Goal: Task Accomplishment & Management: Complete application form

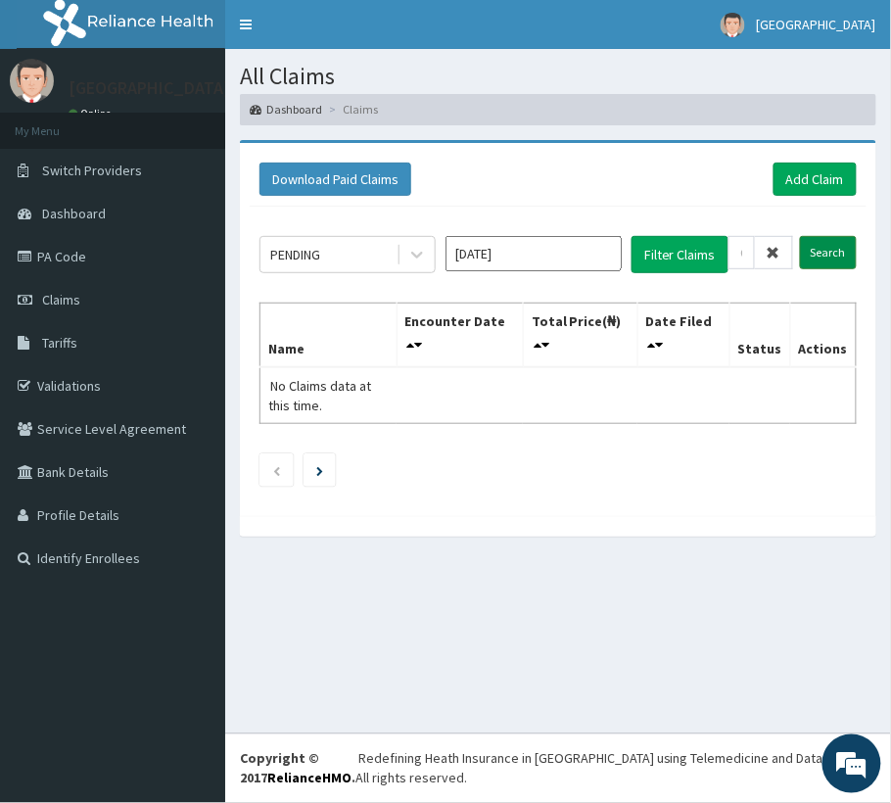
type input "GTA/10089/A"
click at [812, 249] on input "Search" at bounding box center [828, 252] width 57 height 33
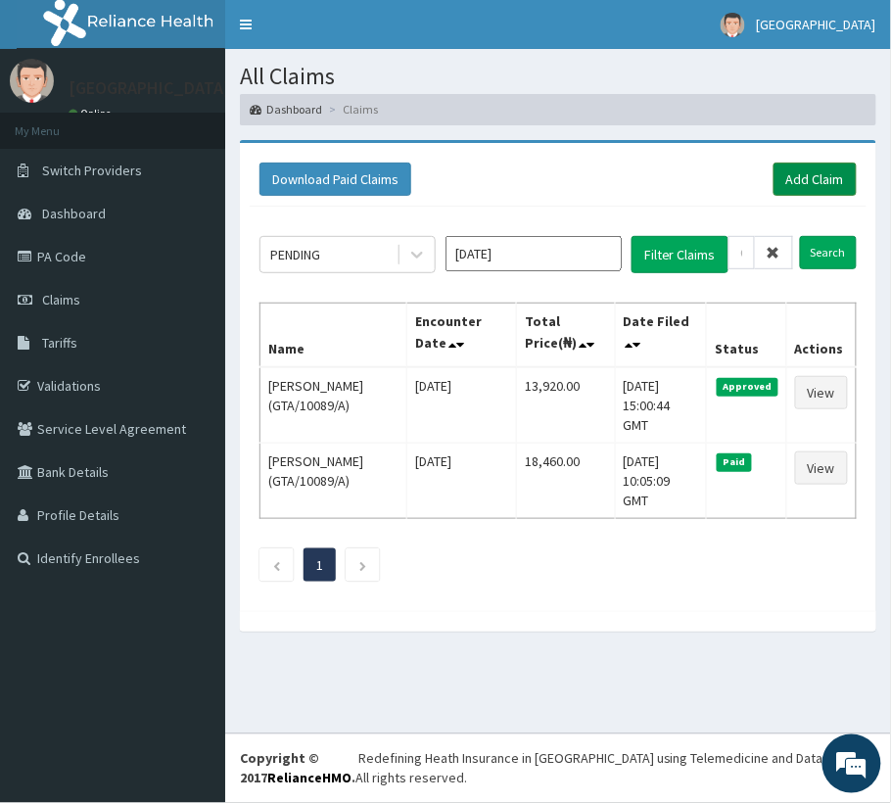
click at [819, 182] on link "Add Claim" at bounding box center [815, 179] width 83 height 33
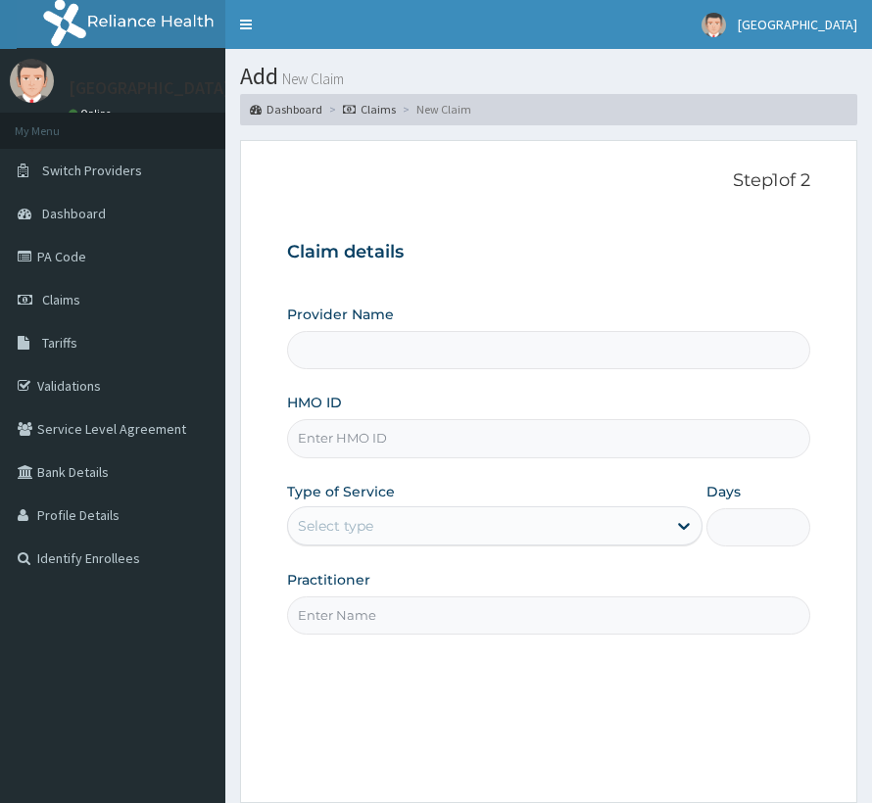
type input "[GEOGRAPHIC_DATA]"
click at [353, 431] on input "HMO ID" at bounding box center [548, 438] width 523 height 38
paste input "RRI/10067/A"
type input "RRI/10067/A"
click at [441, 533] on div "Select type" at bounding box center [477, 525] width 378 height 31
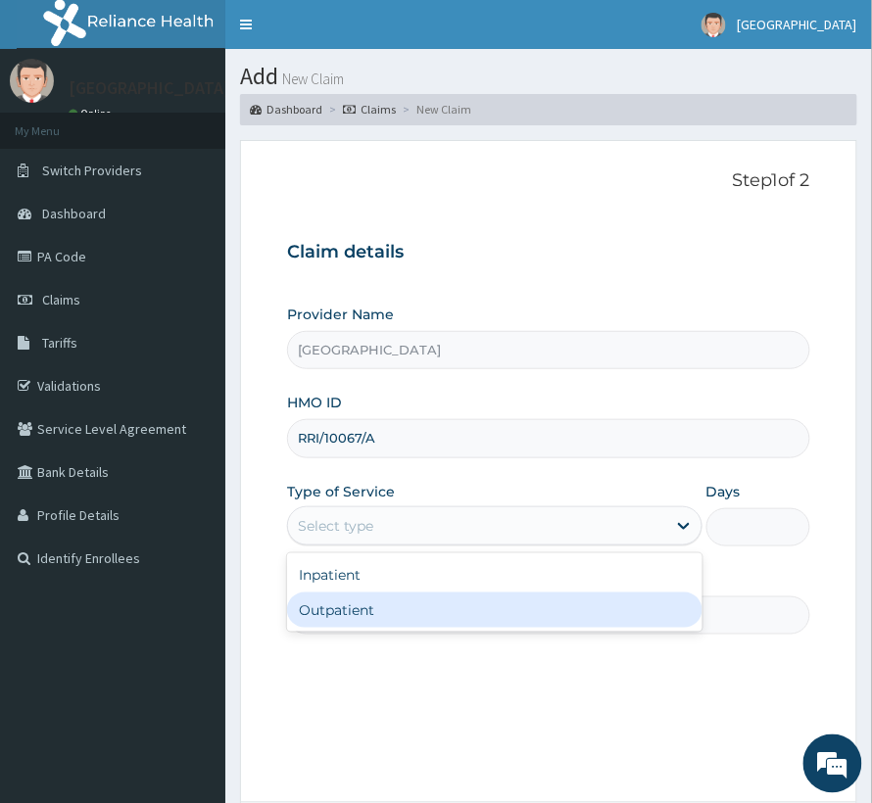
click at [419, 631] on div "Inpatient Outpatient" at bounding box center [494, 592] width 415 height 78
click at [419, 616] on div "Outpatient" at bounding box center [494, 610] width 415 height 35
type input "1"
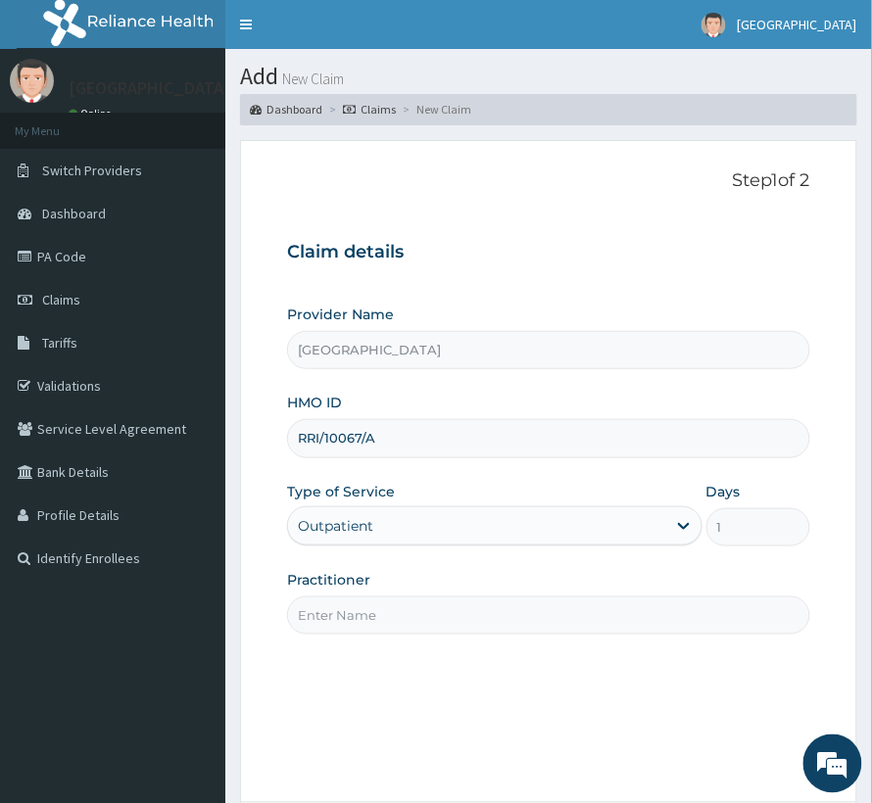
click at [420, 611] on input "Practitioner" at bounding box center [548, 616] width 523 height 38
type input "DR BASIL"
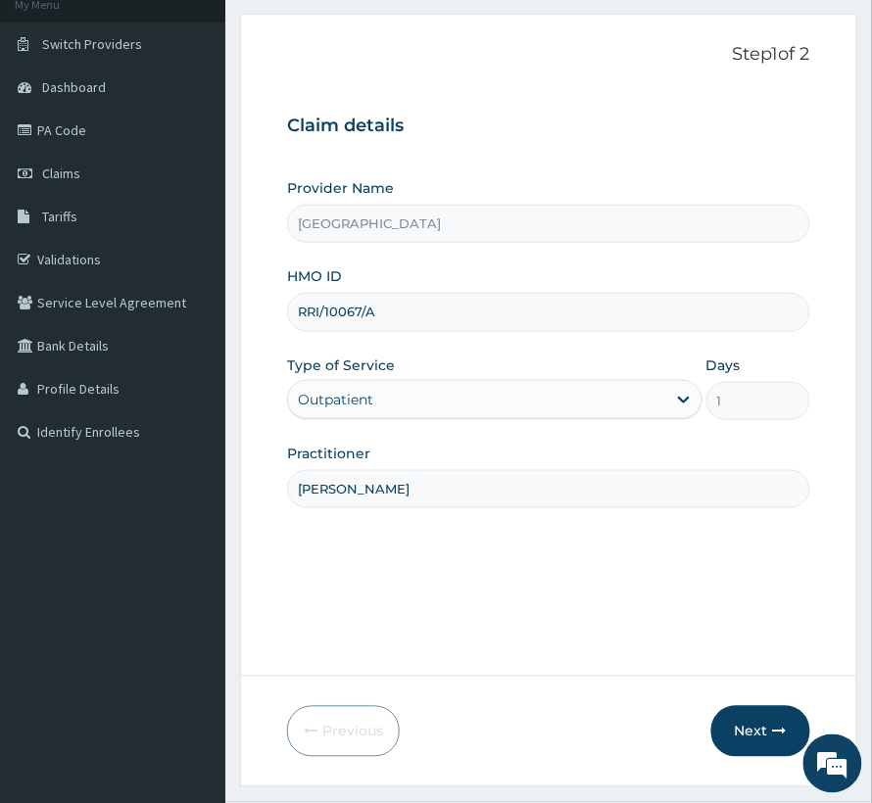
scroll to position [196, 0]
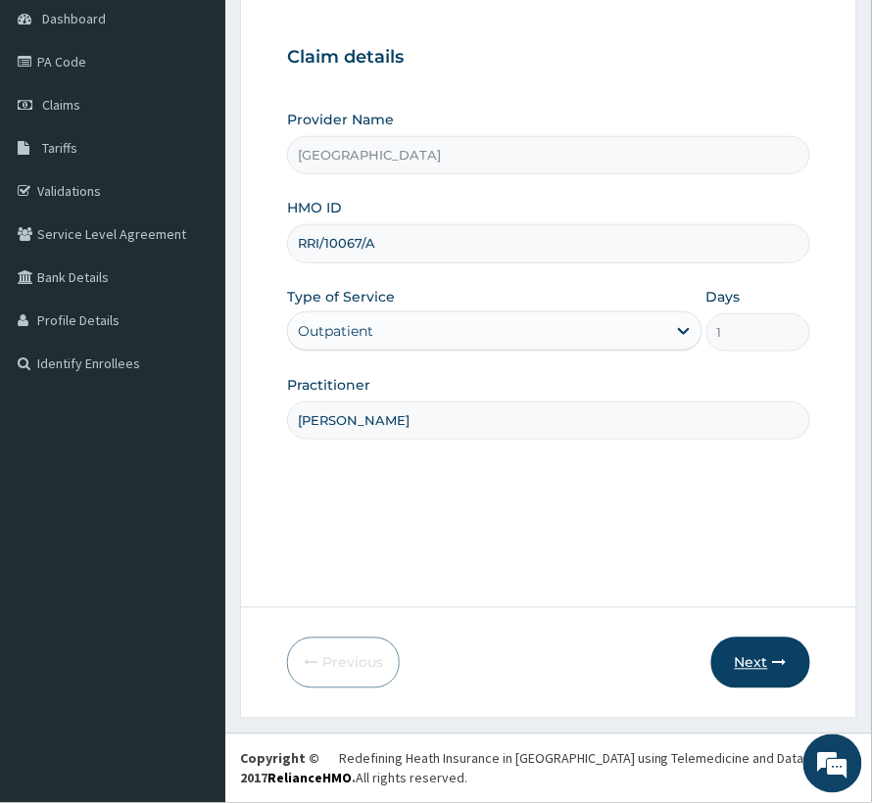
click at [739, 658] on button "Next" at bounding box center [760, 663] width 99 height 51
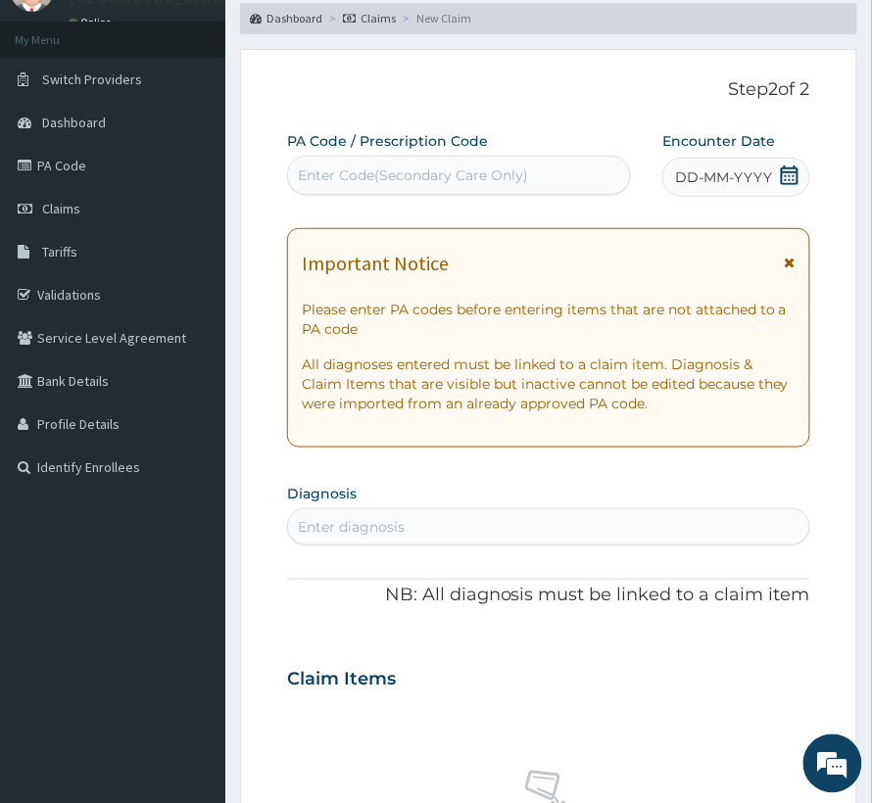
scroll to position [0, 0]
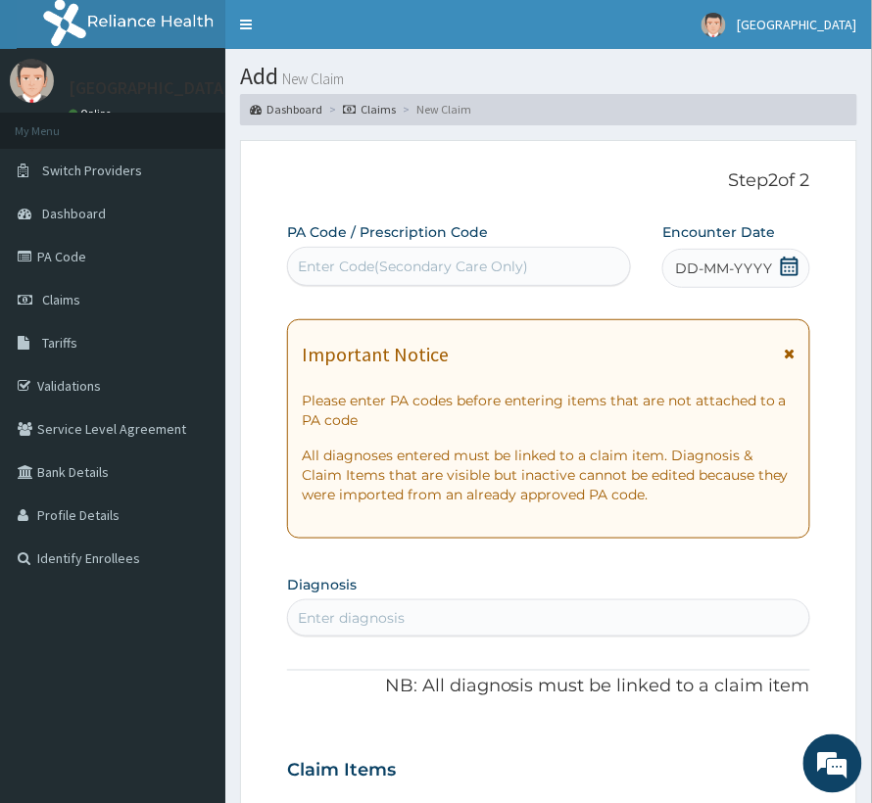
click at [435, 266] on div "Enter Code(Secondary Care Only)" at bounding box center [413, 267] width 230 height 20
paste input "PA/8B3249"
type input "PA/8B3249"
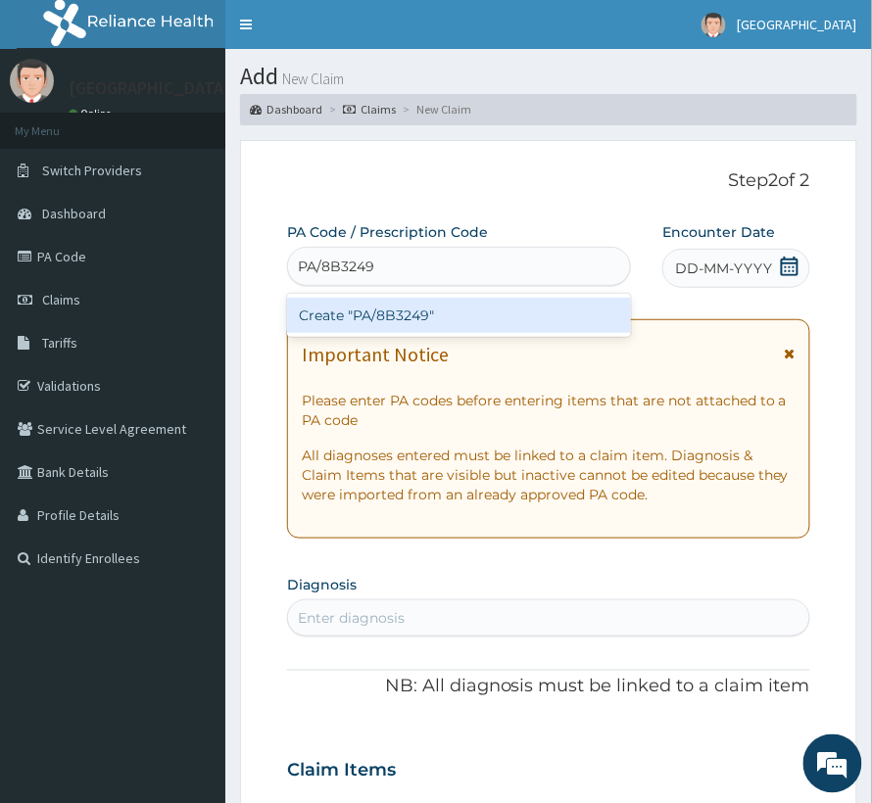
click at [424, 319] on div "Create "PA/8B3249"" at bounding box center [459, 315] width 344 height 35
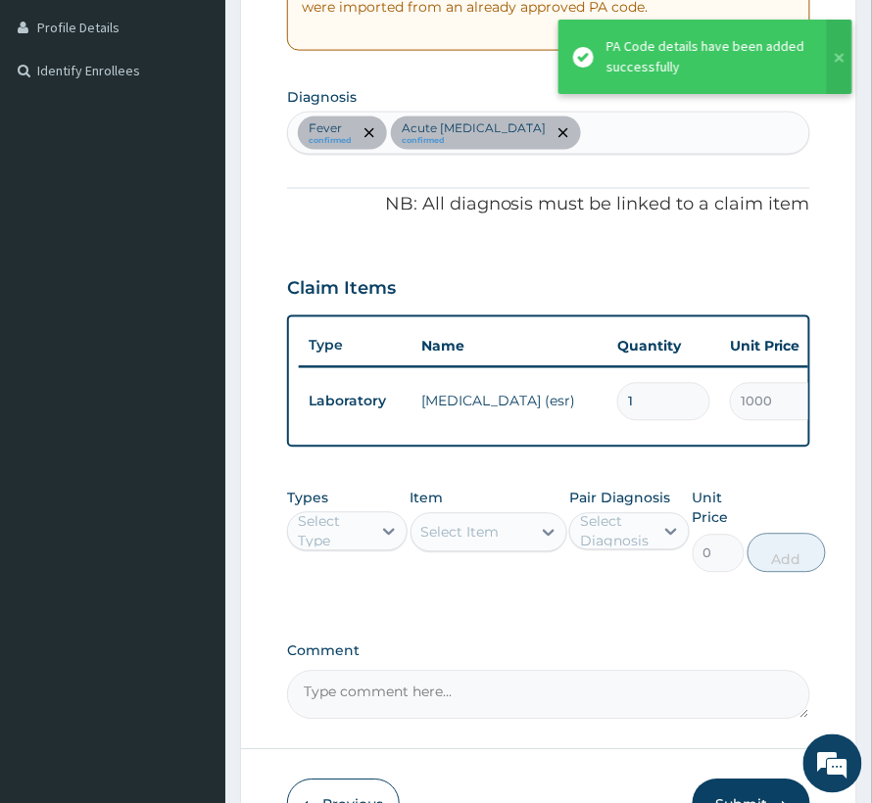
scroll to position [619, 0]
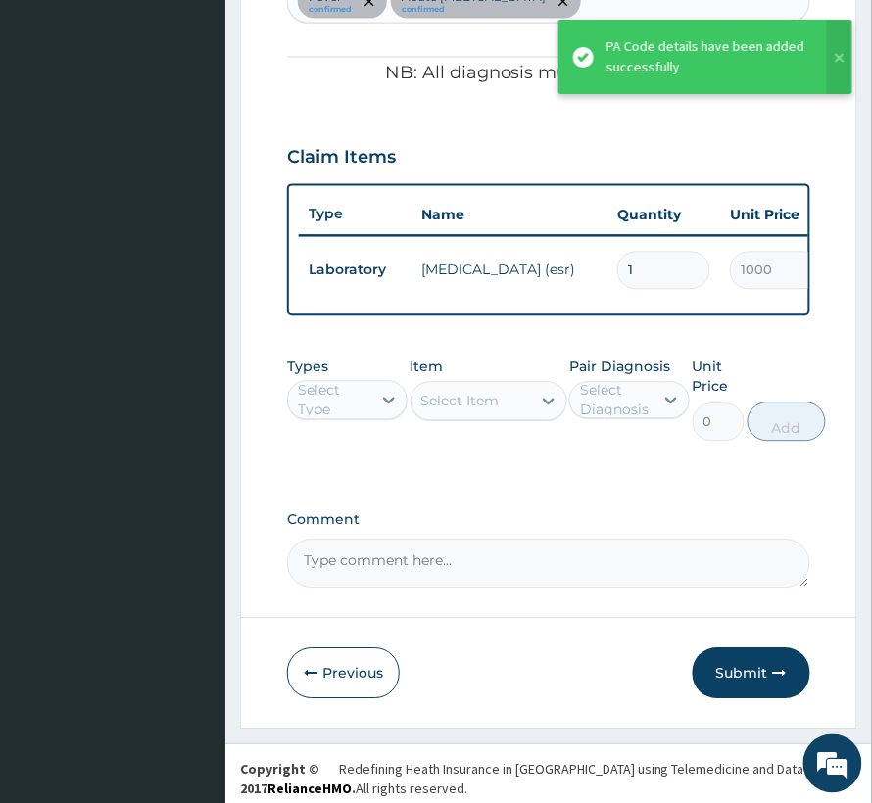
click at [347, 409] on div "Select Type" at bounding box center [334, 400] width 72 height 39
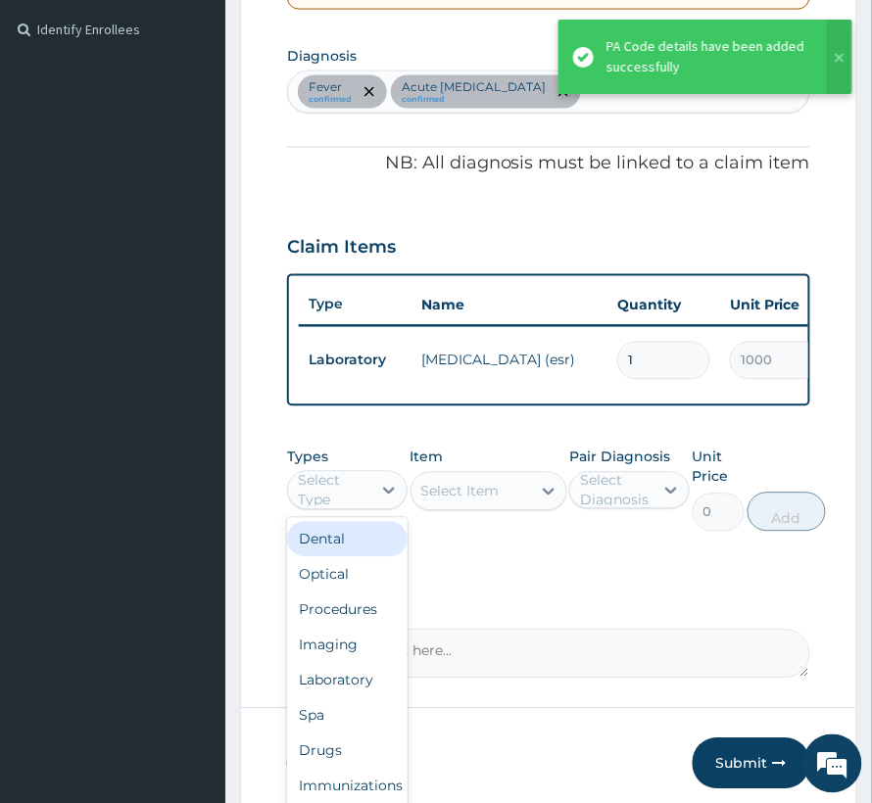
scroll to position [358, 0]
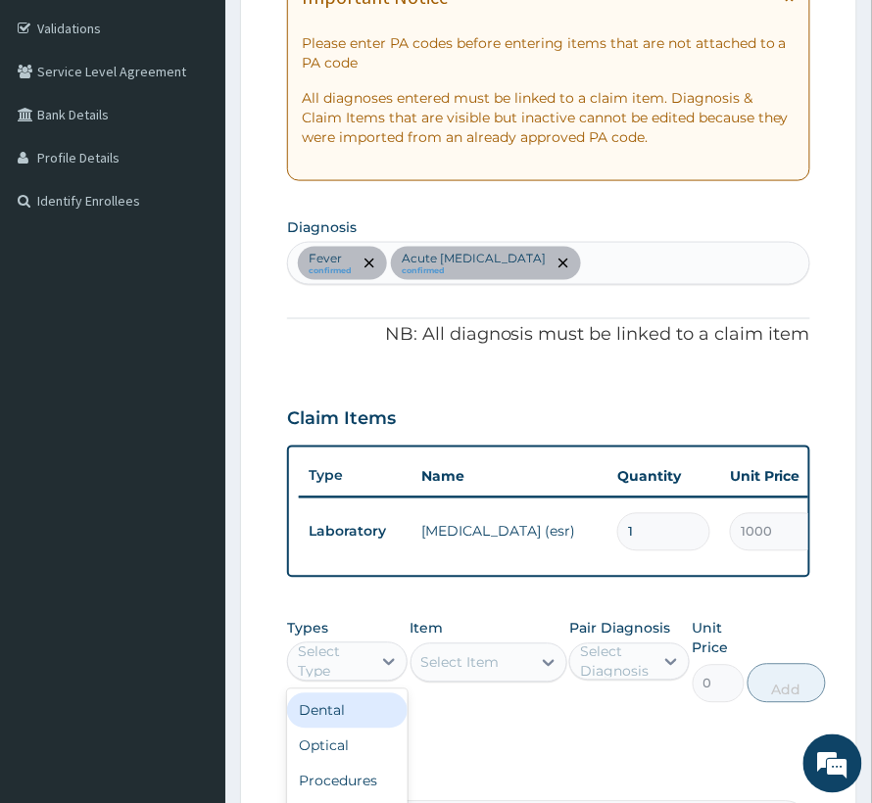
click at [658, 282] on div "Fever confirmed Acute upper respiratory infection confirmed" at bounding box center [548, 263] width 521 height 41
type input "malar"
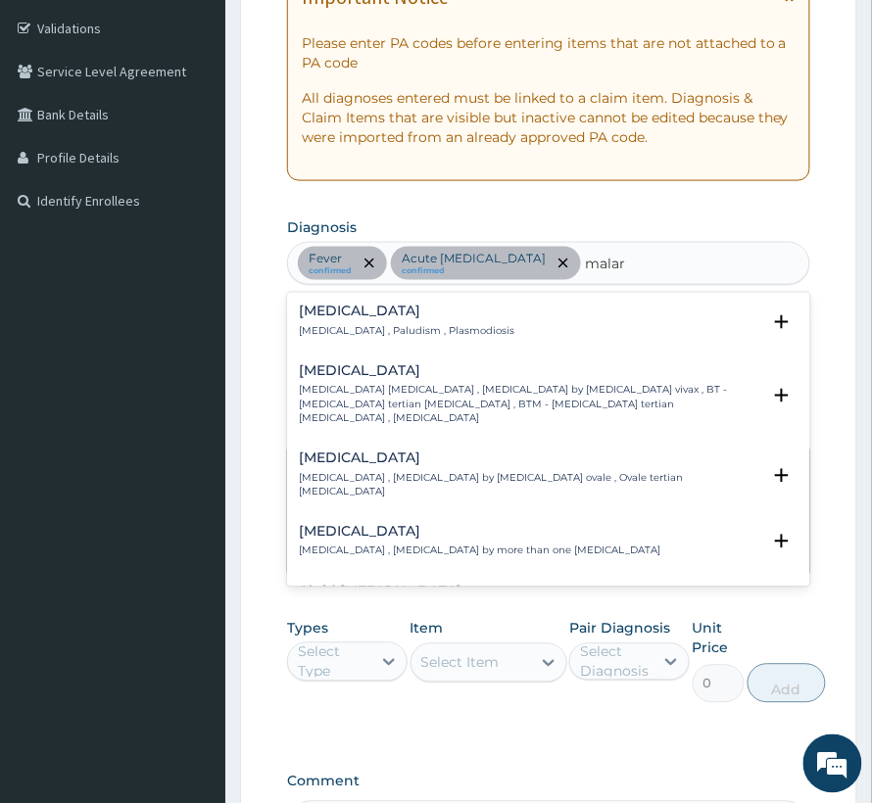
click at [474, 325] on div "Malaria Malaria , Paludism , Plasmodiosis" at bounding box center [549, 322] width 500 height 34
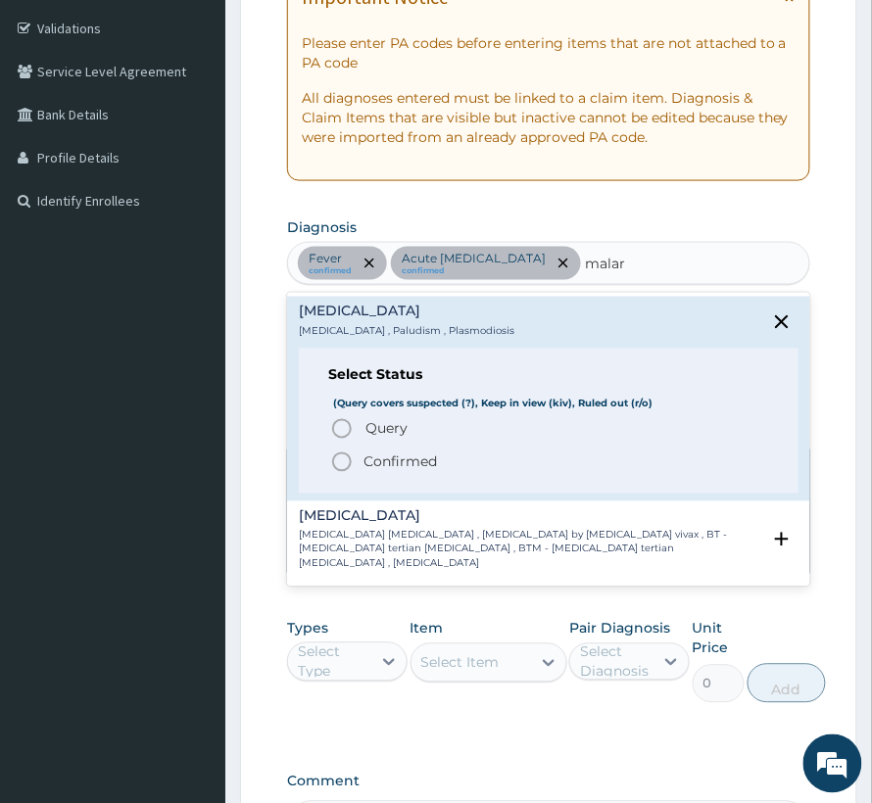
click at [483, 460] on span "Confirmed" at bounding box center [549, 463] width 439 height 24
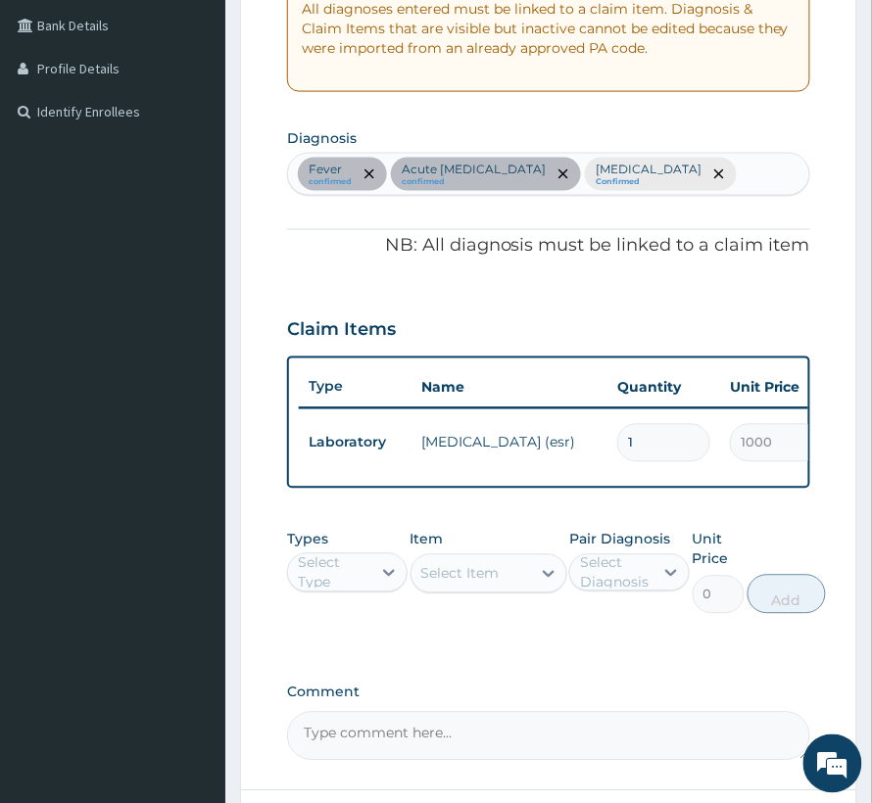
scroll to position [488, 0]
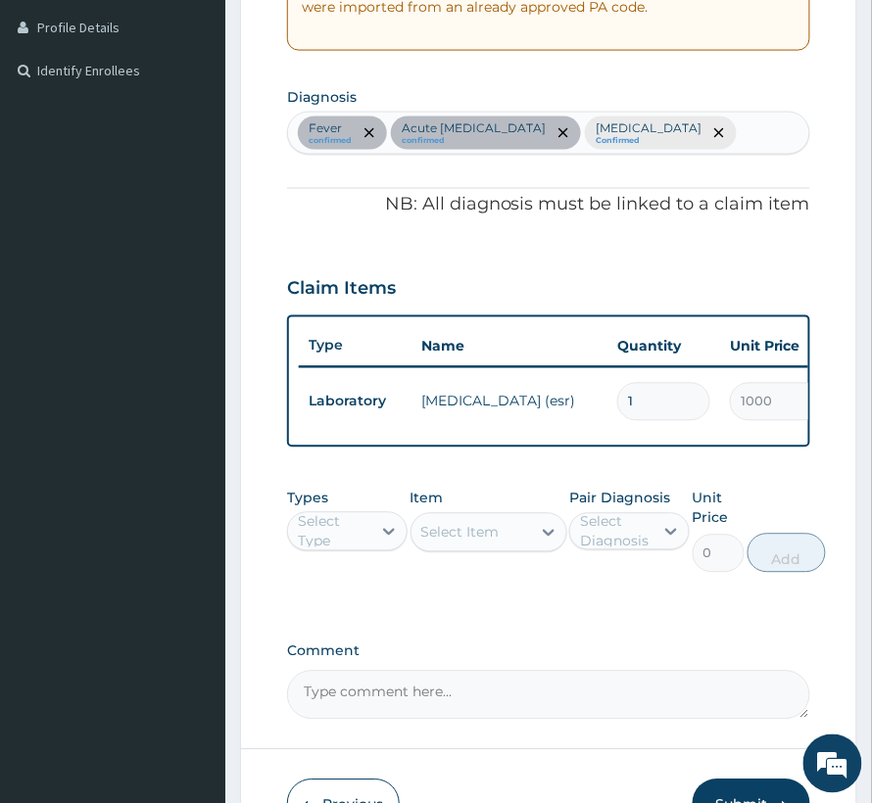
click at [349, 552] on div "Select Type" at bounding box center [347, 531] width 120 height 39
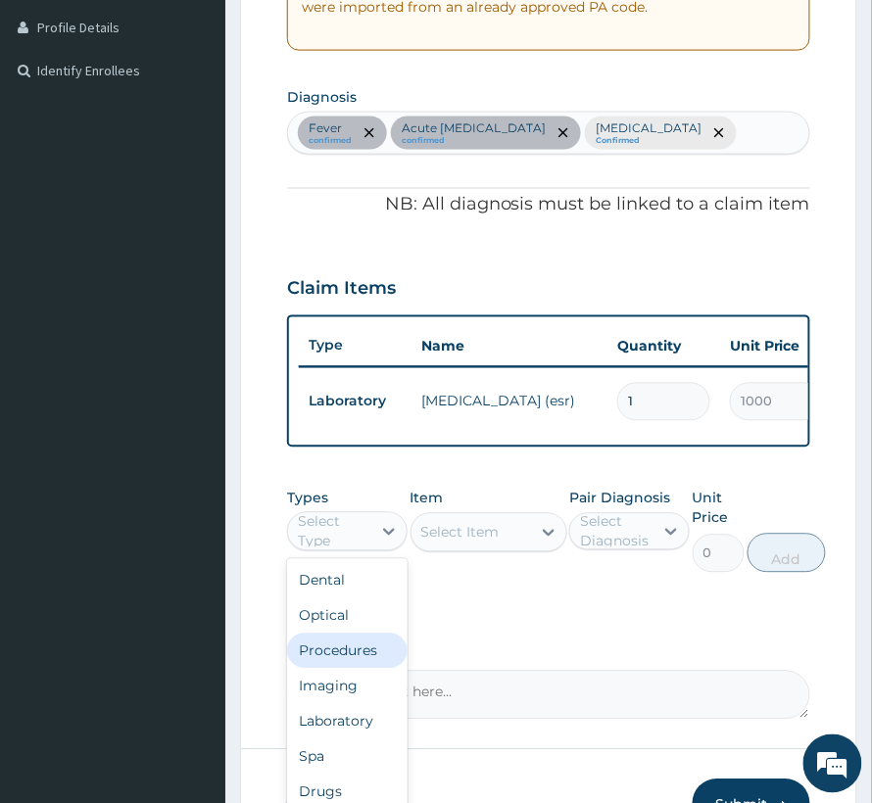
drag, startPoint x: 345, startPoint y: 678, endPoint x: 494, endPoint y: 569, distance: 184.4
click at [350, 669] on div "Procedures" at bounding box center [347, 651] width 120 height 35
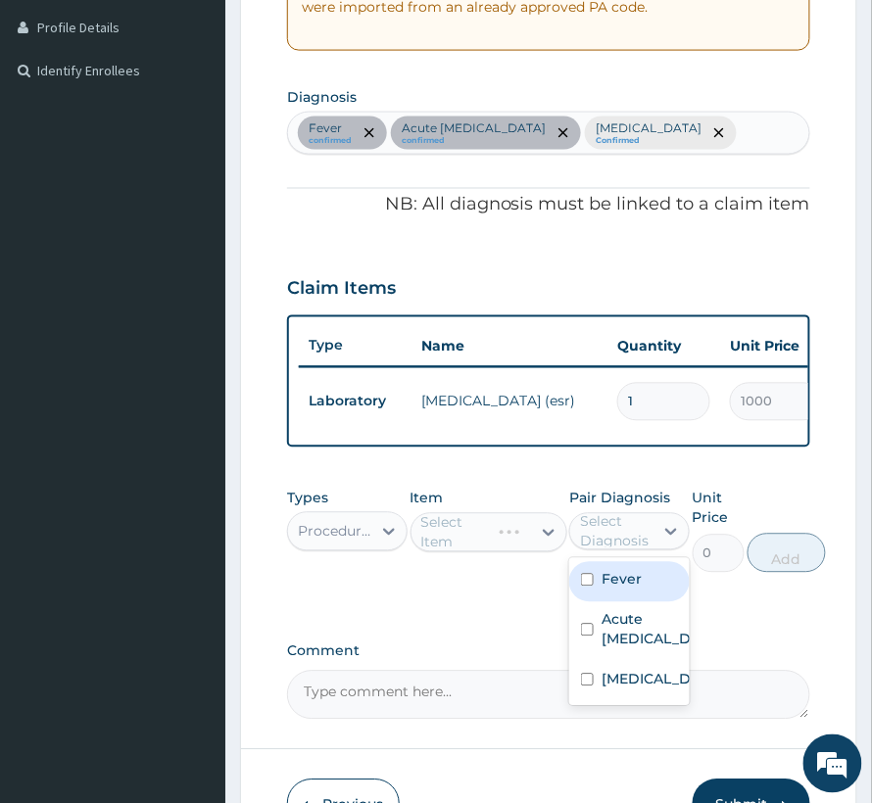
drag, startPoint x: 643, startPoint y: 537, endPoint x: 644, endPoint y: 574, distance: 37.2
click at [643, 545] on div "Select Diagnosis" at bounding box center [616, 531] width 72 height 39
click at [641, 596] on div "Fever" at bounding box center [629, 582] width 120 height 40
checkbox input "true"
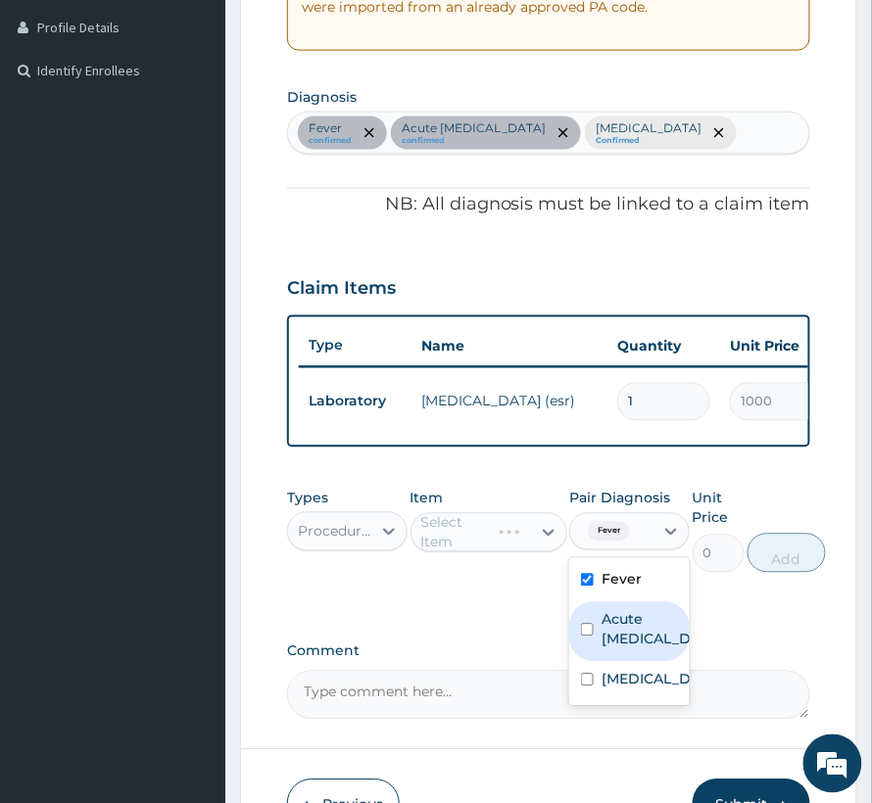
click at [632, 650] on label "Acute upper respiratory infection" at bounding box center [650, 629] width 97 height 39
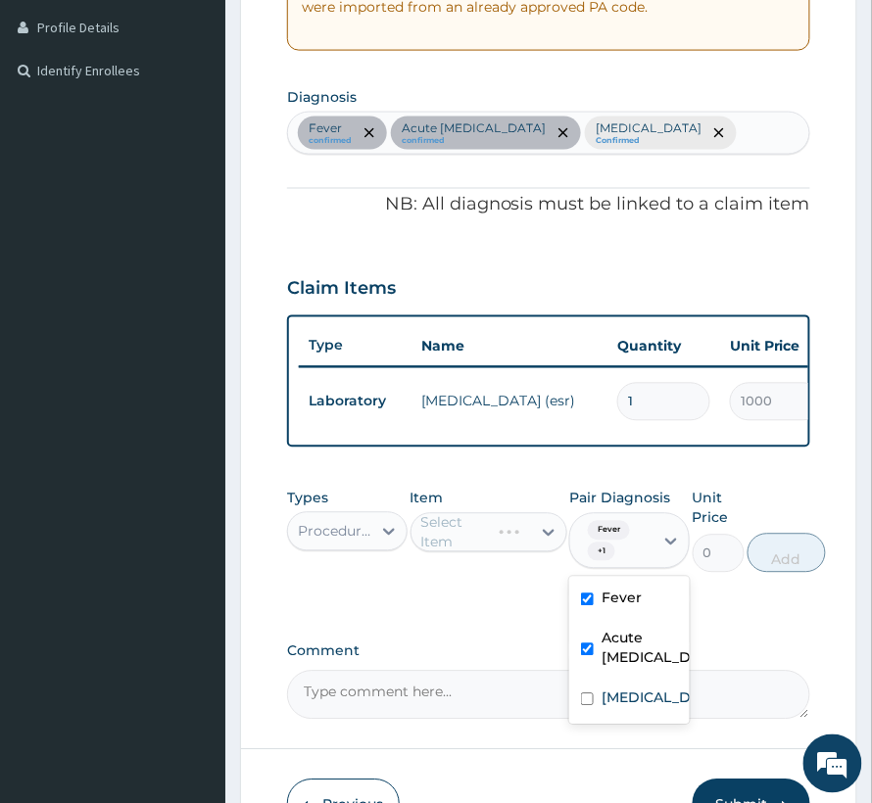
drag, startPoint x: 617, startPoint y: 725, endPoint x: 613, endPoint y: 737, distance: 12.4
click at [613, 681] on div "Acute upper respiratory infection" at bounding box center [629, 651] width 120 height 60
checkbox input "false"
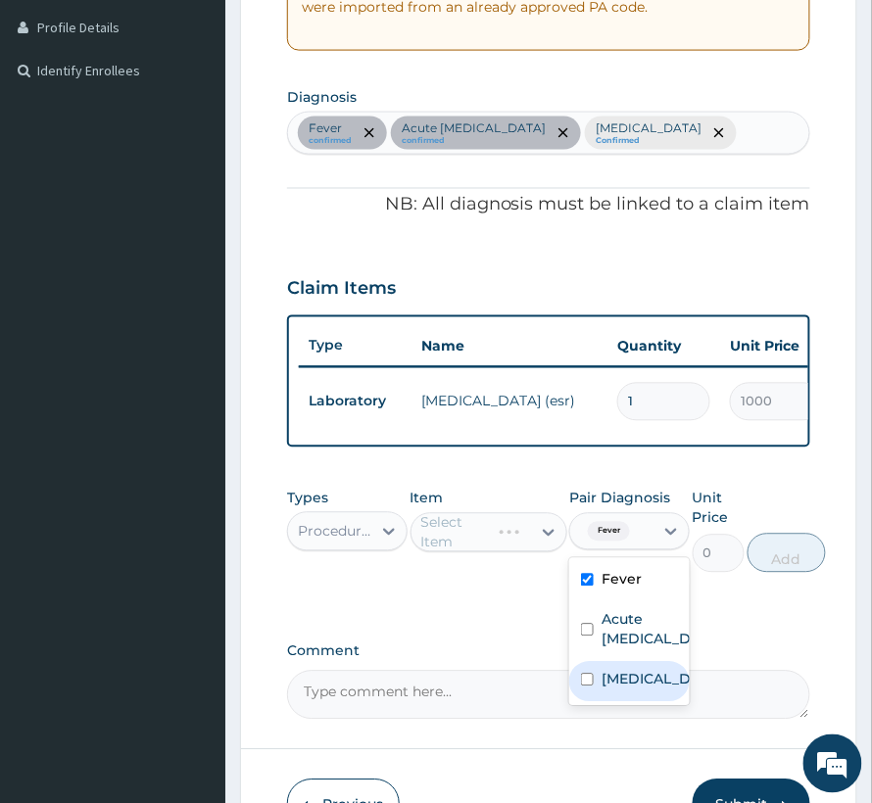
click at [613, 690] on label "Malaria" at bounding box center [650, 680] width 97 height 20
checkbox input "true"
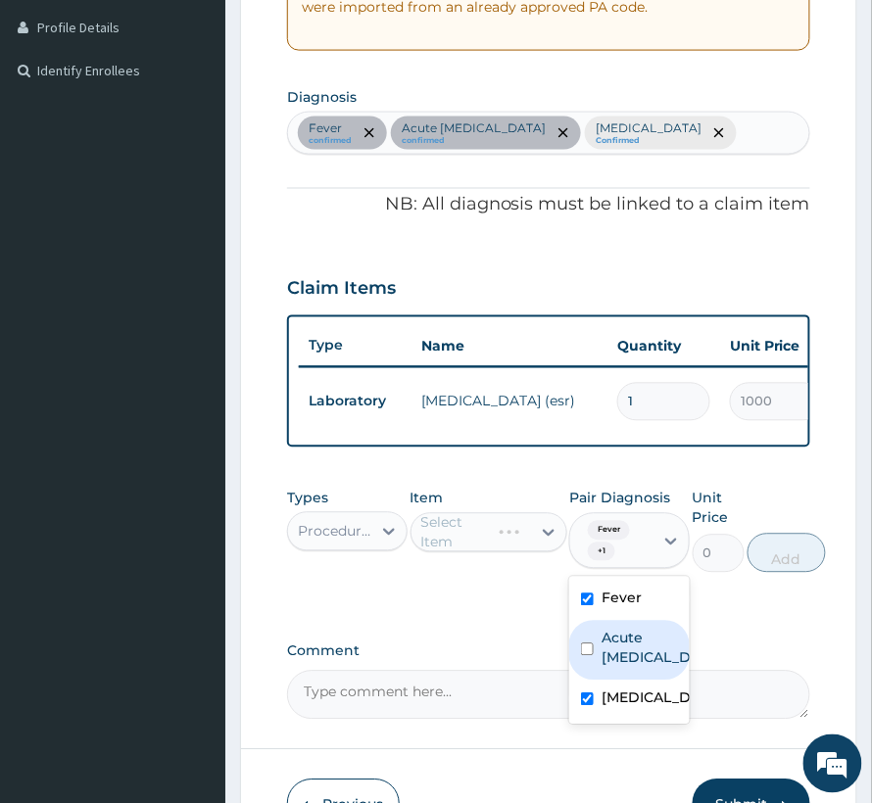
click at [627, 668] on label "Acute upper respiratory infection" at bounding box center [650, 648] width 97 height 39
checkbox input "true"
click at [436, 543] on div "Select Item" at bounding box center [460, 533] width 78 height 20
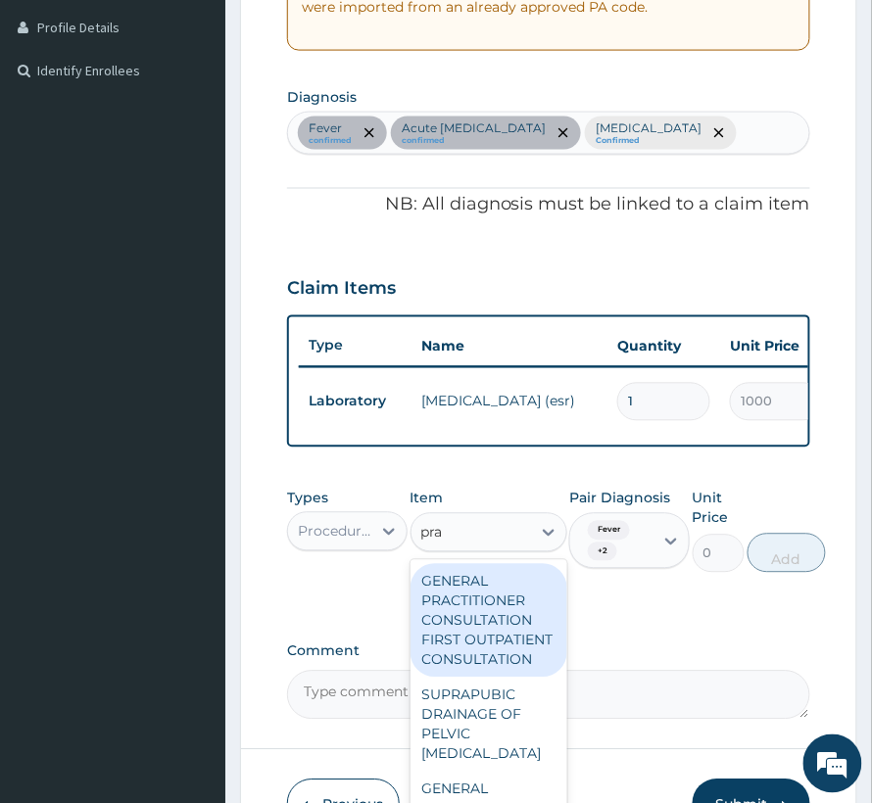
type input "prac"
click at [541, 652] on div "GENERAL PRACTITIONER CONSULTATION FIRST OUTPATIENT CONSULTATION" at bounding box center [488, 621] width 157 height 114
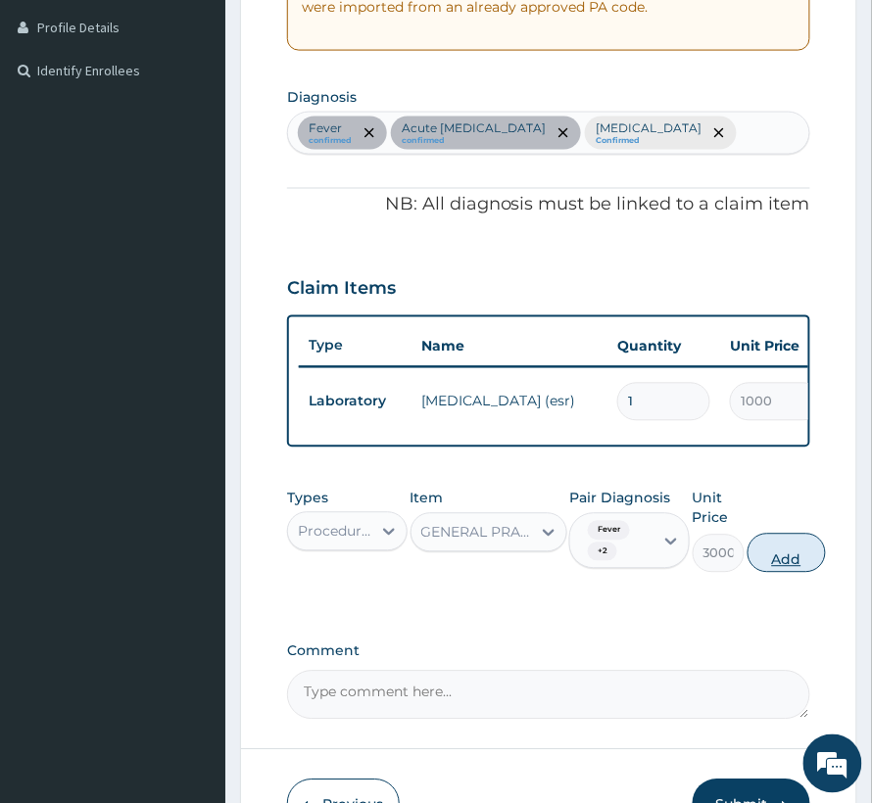
click at [794, 562] on button "Add" at bounding box center [786, 553] width 78 height 39
type input "0"
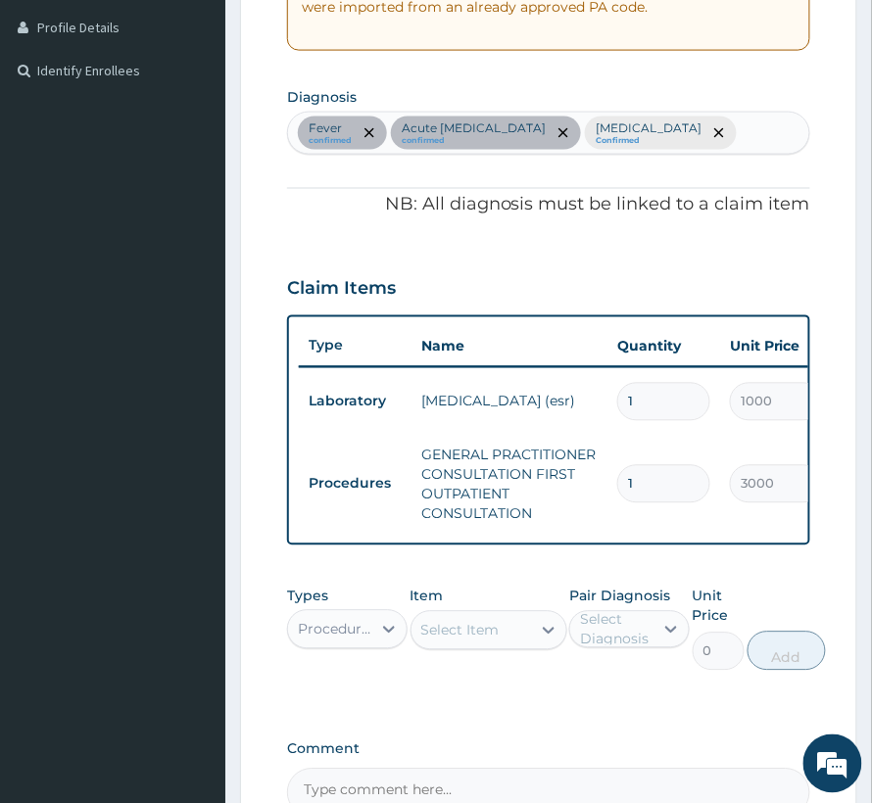
click at [368, 640] on div "Procedures" at bounding box center [335, 630] width 75 height 20
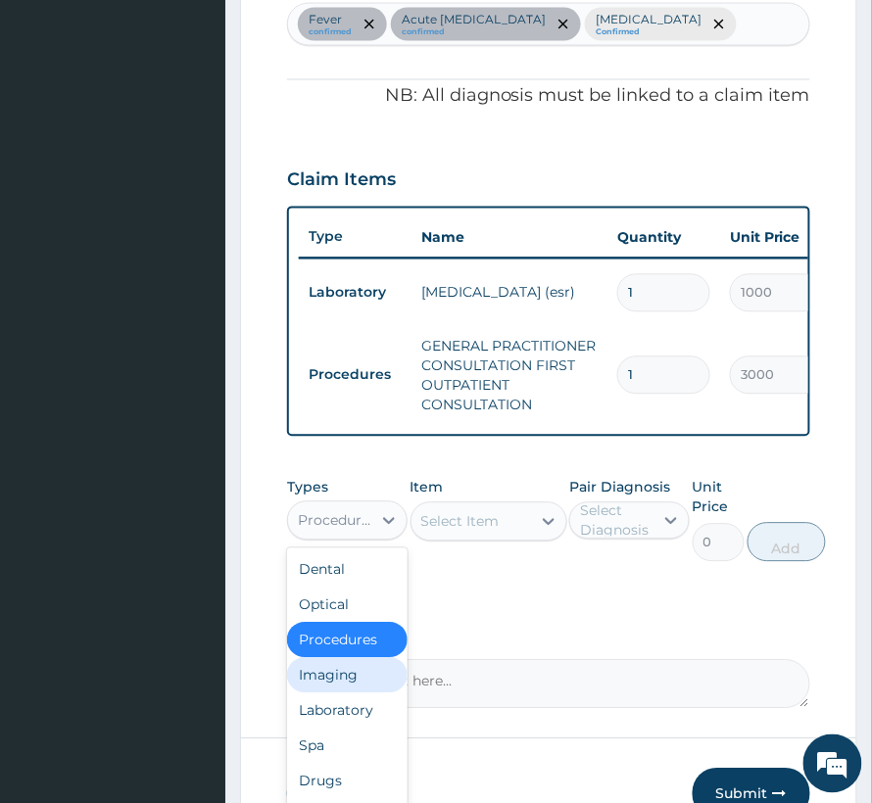
scroll to position [619, 0]
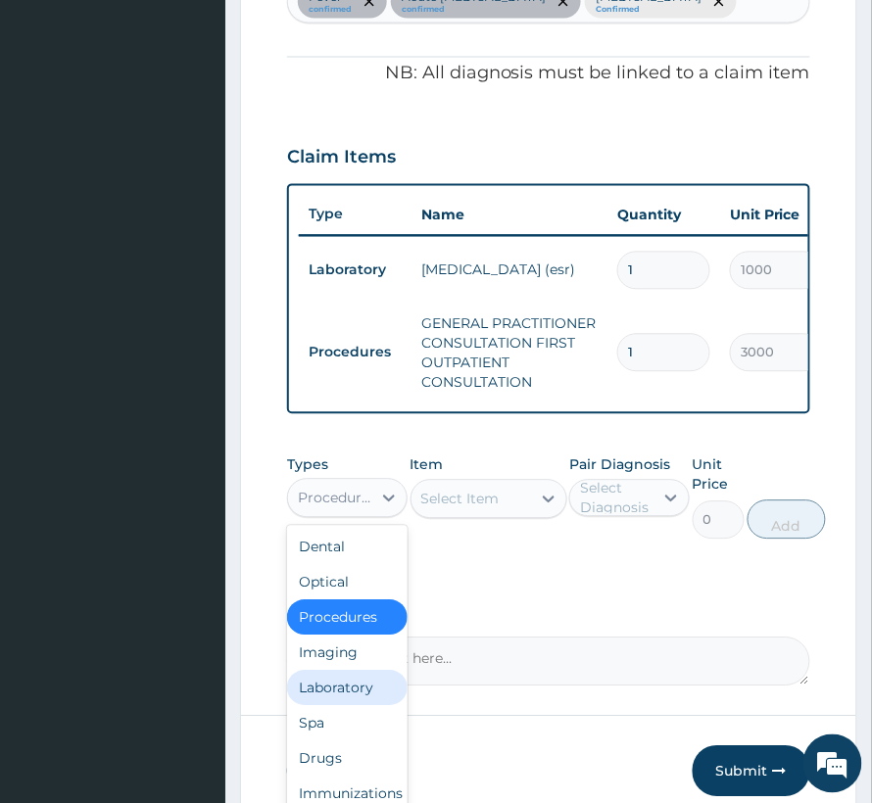
drag, startPoint x: 327, startPoint y: 718, endPoint x: 475, endPoint y: 603, distance: 187.1
click at [327, 706] on div "Laboratory" at bounding box center [347, 688] width 120 height 35
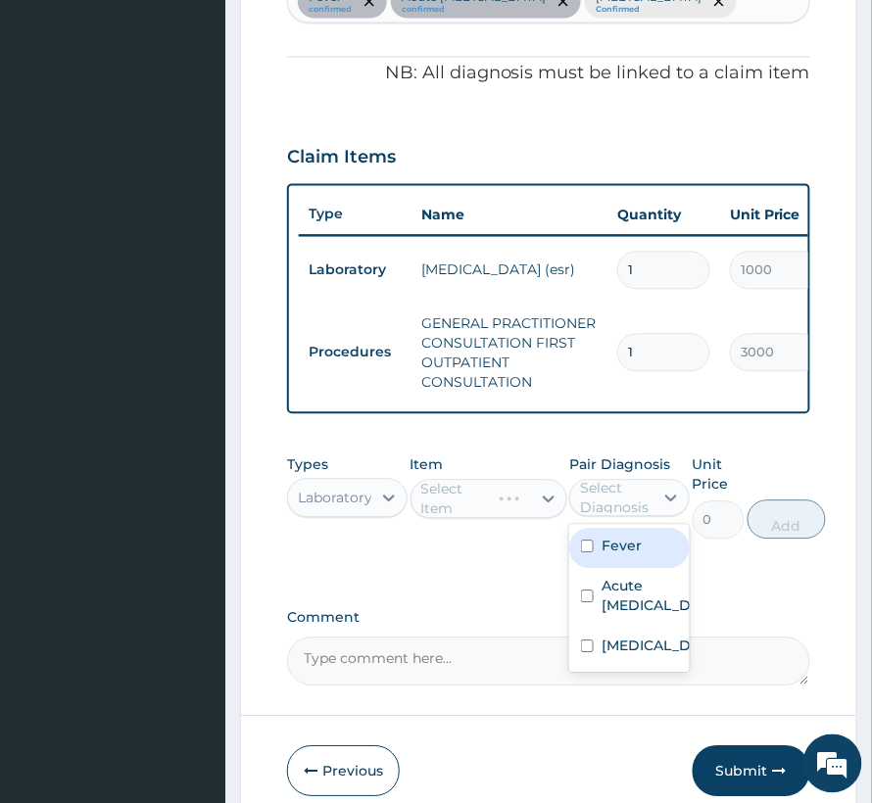
click at [651, 514] on div "Select Diagnosis" at bounding box center [611, 498] width 83 height 31
click at [617, 669] on div "Malaria" at bounding box center [629, 649] width 120 height 40
checkbox input "true"
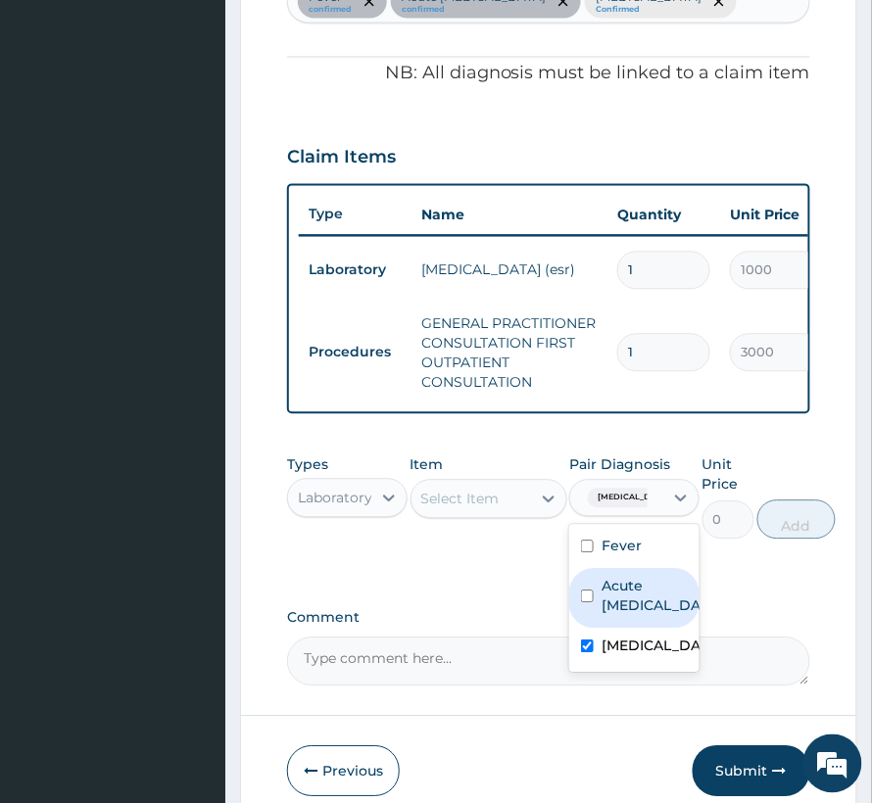
click at [462, 509] on div "Select Item" at bounding box center [460, 500] width 78 height 20
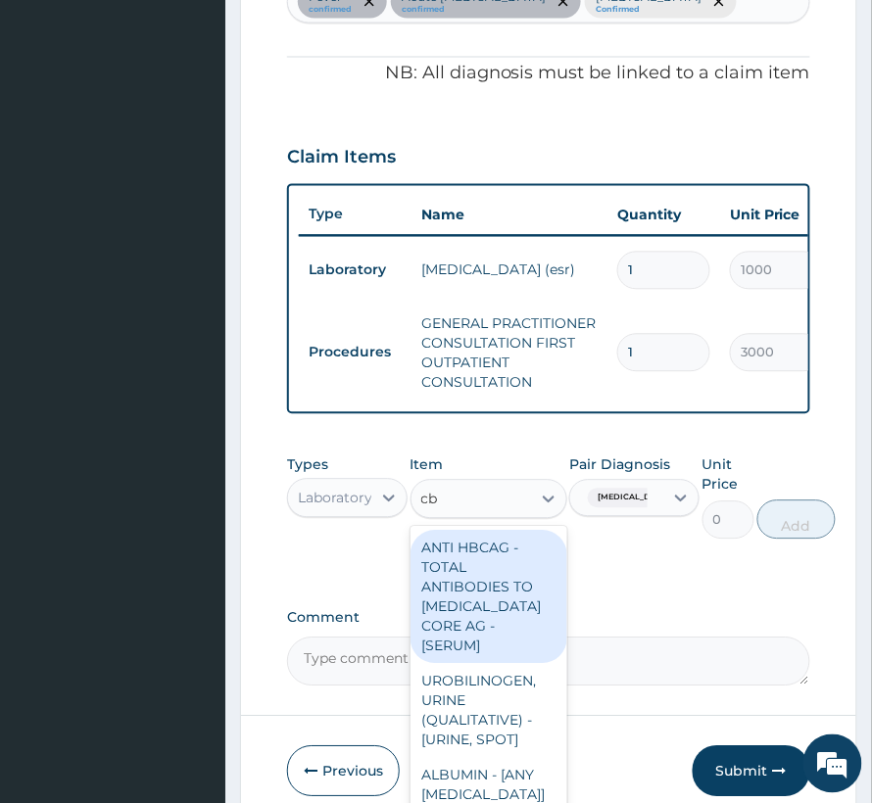
type input "cbc"
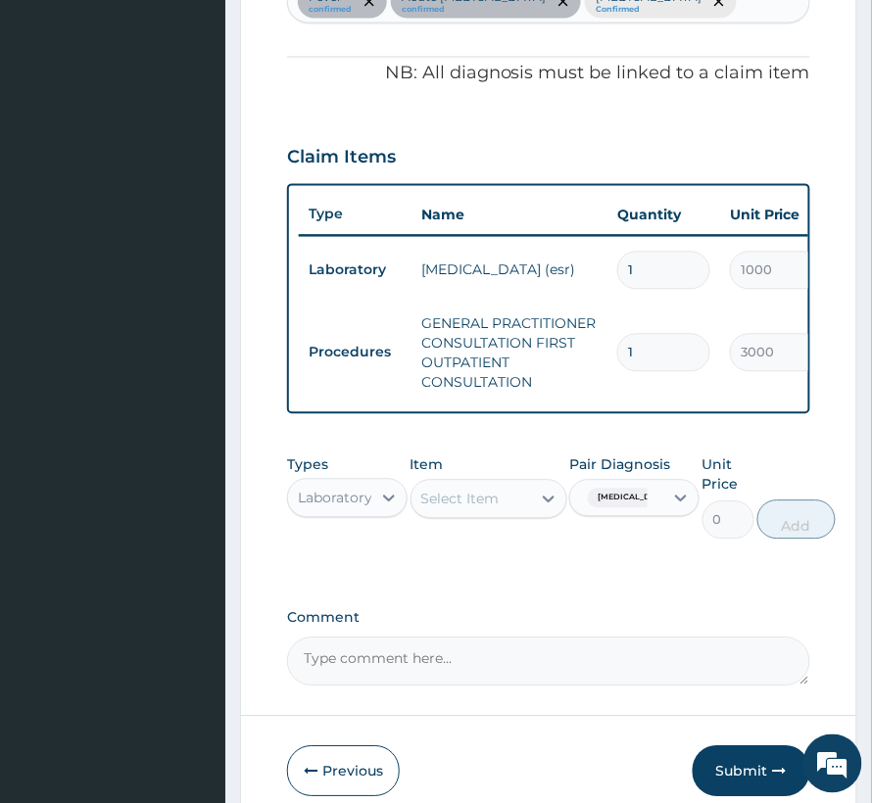
drag, startPoint x: 468, startPoint y: 522, endPoint x: 431, endPoint y: 545, distance: 43.5
click at [431, 540] on div "Item option GENERAL PRACTITIONER CONSULTATION FIRST OUTPATIENT CONSULTATION, se…" at bounding box center [488, 498] width 157 height 84
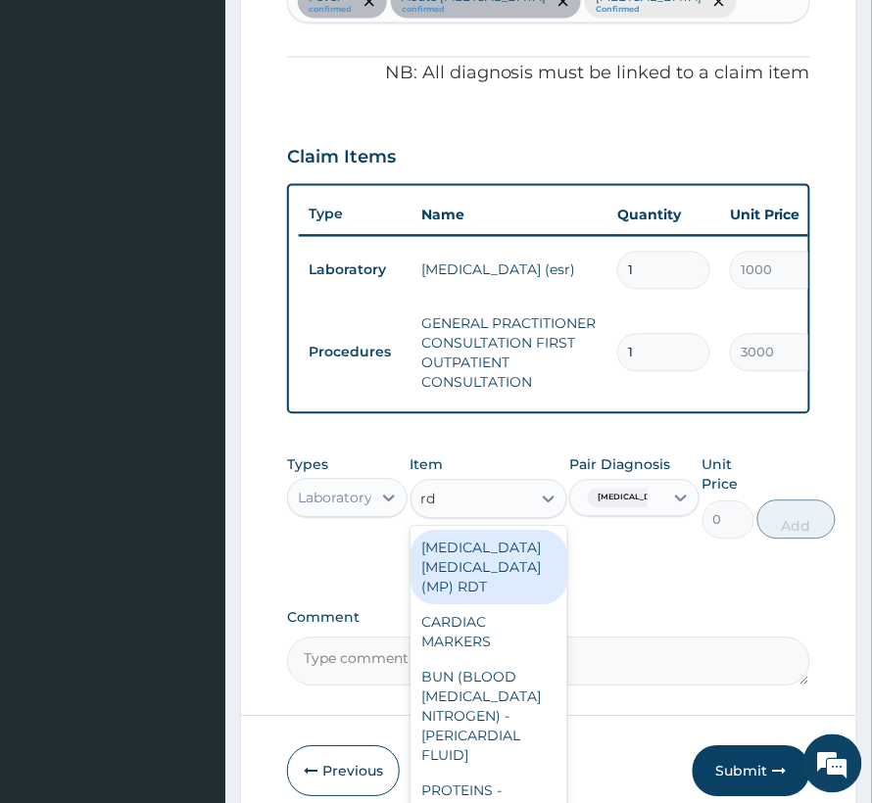
type input "rdt"
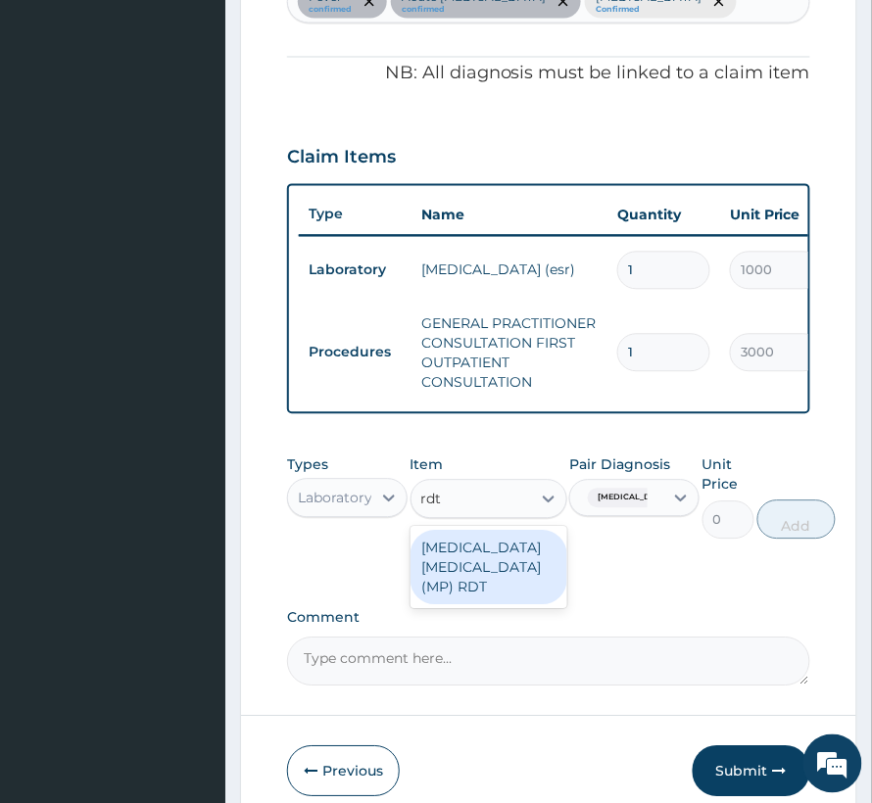
click at [472, 582] on div "MALARIA PARASITE (MP) RDT" at bounding box center [488, 568] width 157 height 74
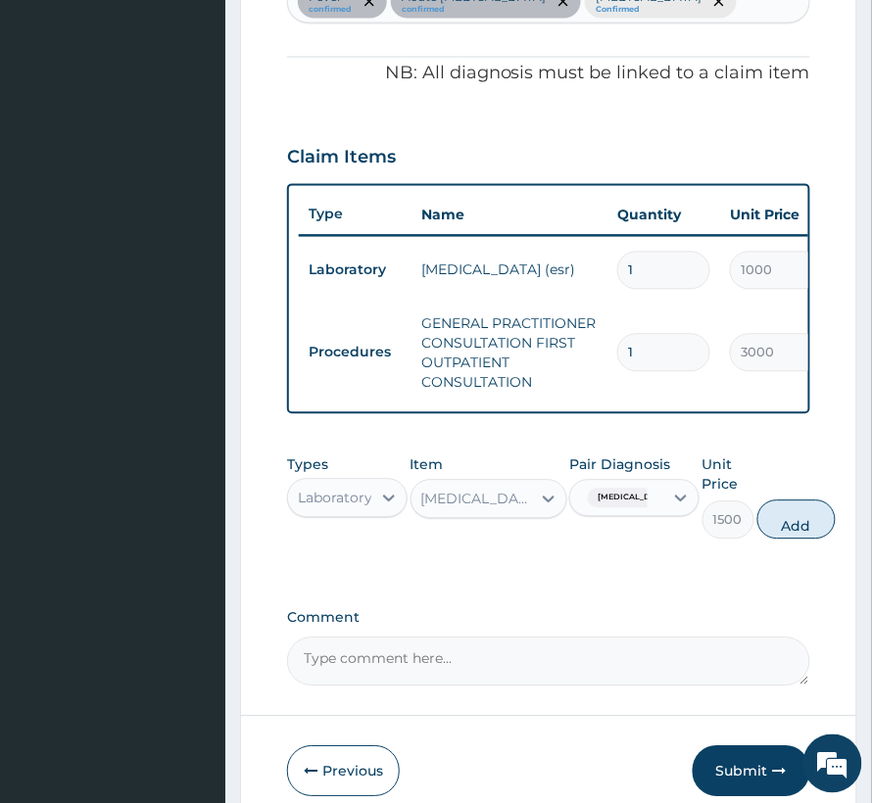
click at [748, 527] on div "Types Laboratory Item option MALARIA PARASITE (MP) RDT, selected. Select is foc…" at bounding box center [548, 498] width 523 height 104
click at [768, 540] on button "Add" at bounding box center [796, 520] width 78 height 39
type input "0"
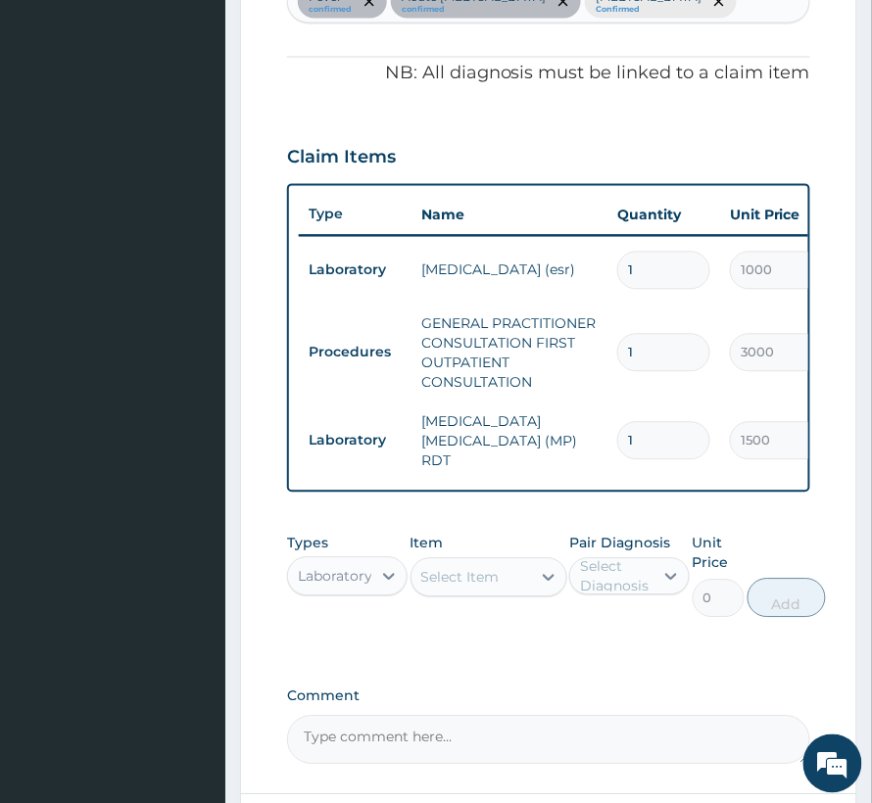
click at [505, 585] on div "Select Item" at bounding box center [471, 577] width 120 height 31
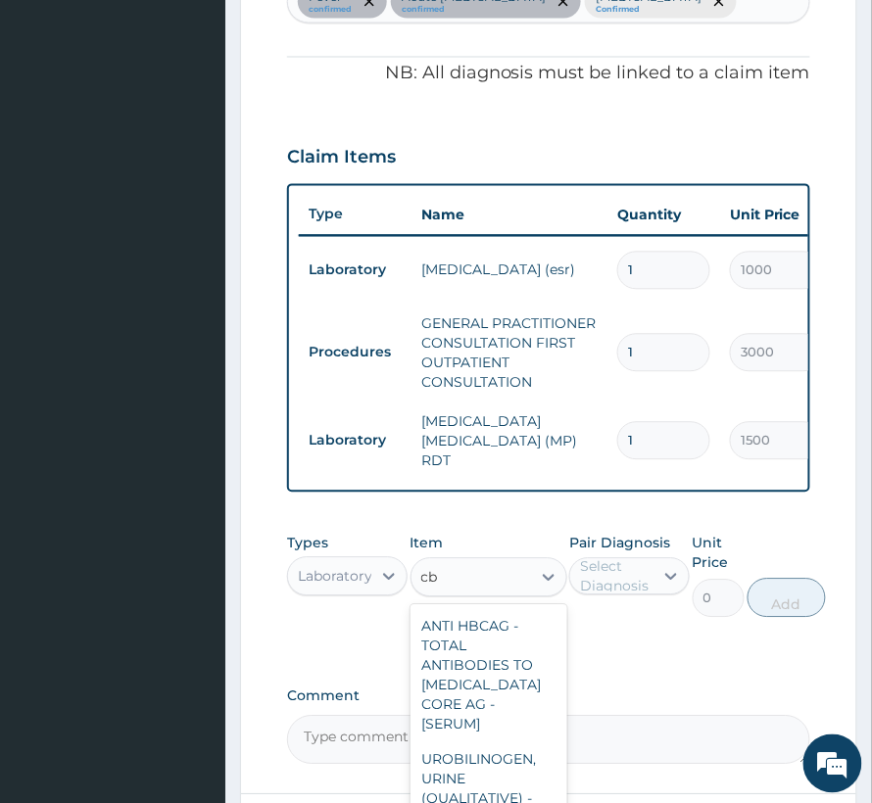
type input "cbc"
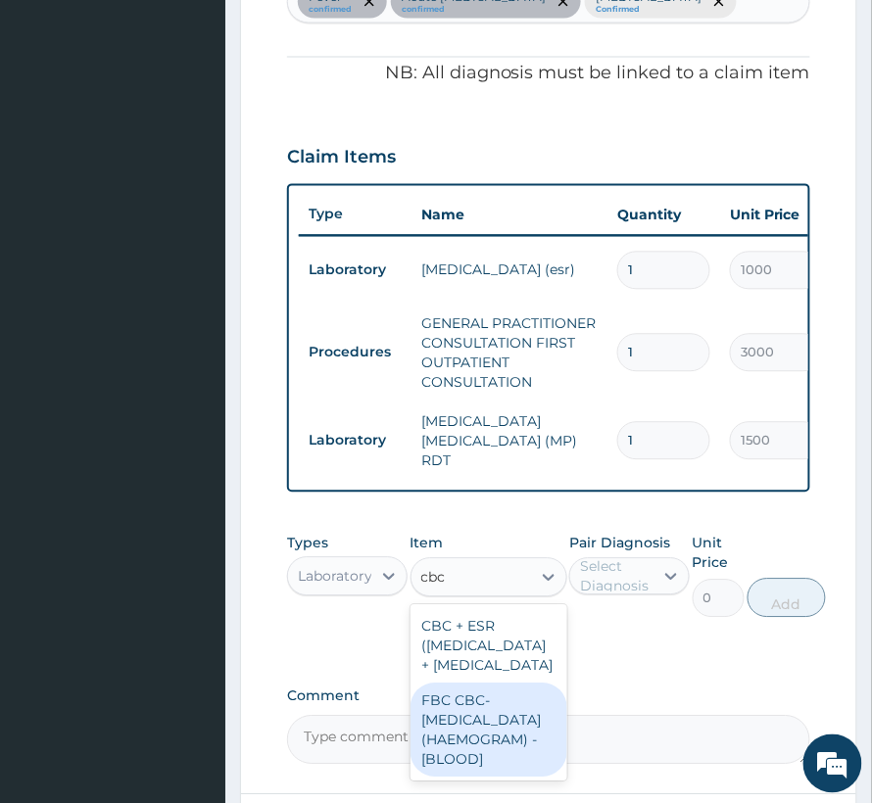
click at [504, 768] on div "FBC CBC-COMPLETE BLOOD COUNT (HAEMOGRAM) - [BLOOD]" at bounding box center [488, 731] width 157 height 94
type input "3000"
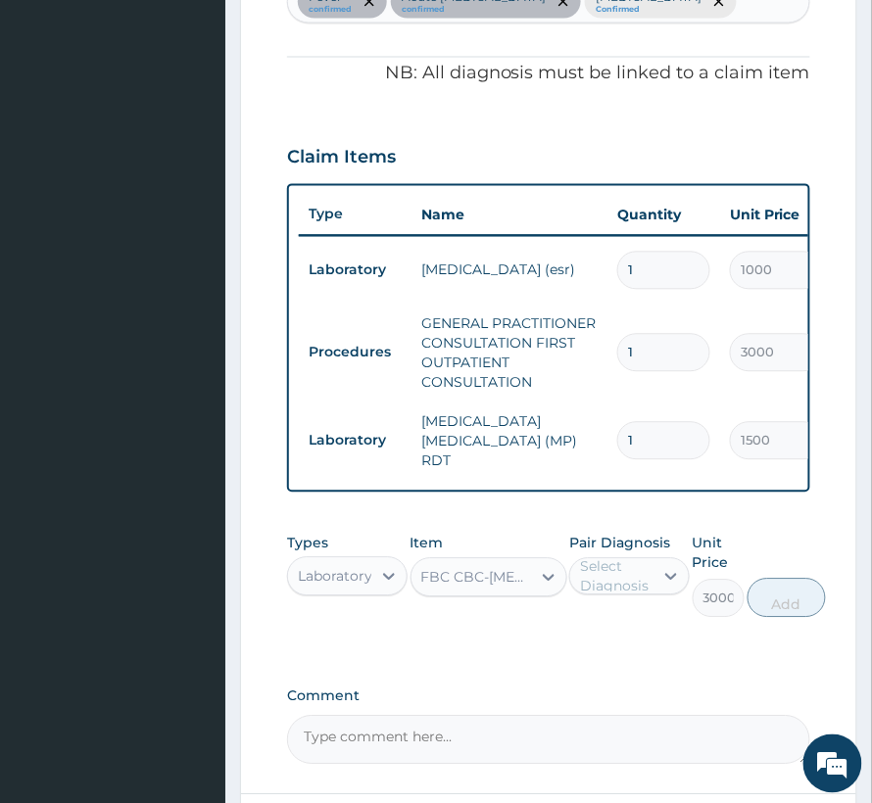
click at [636, 589] on div "Select Diagnosis" at bounding box center [616, 576] width 72 height 39
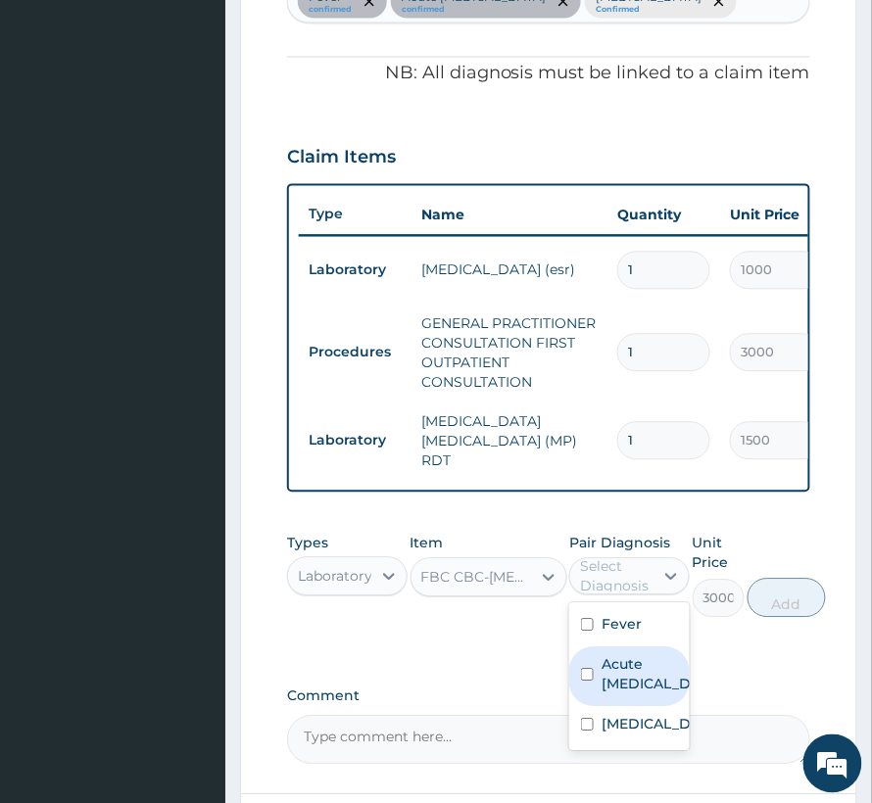
click at [609, 695] on label "Acute upper respiratory infection" at bounding box center [650, 674] width 97 height 39
checkbox input "true"
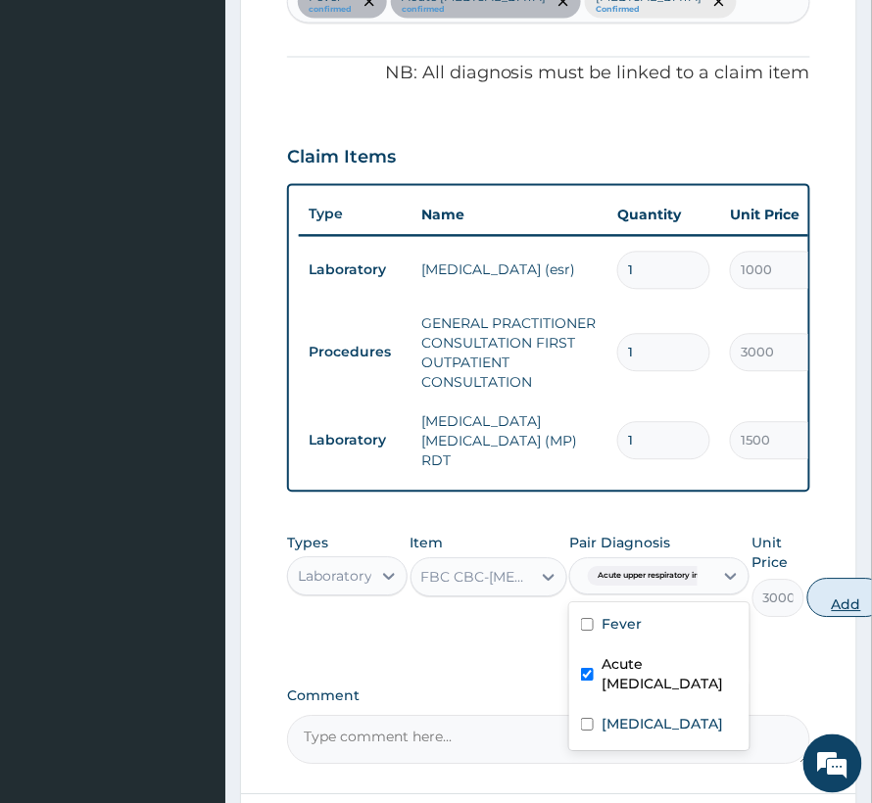
click at [828, 609] on button "Add" at bounding box center [846, 598] width 78 height 39
type input "0"
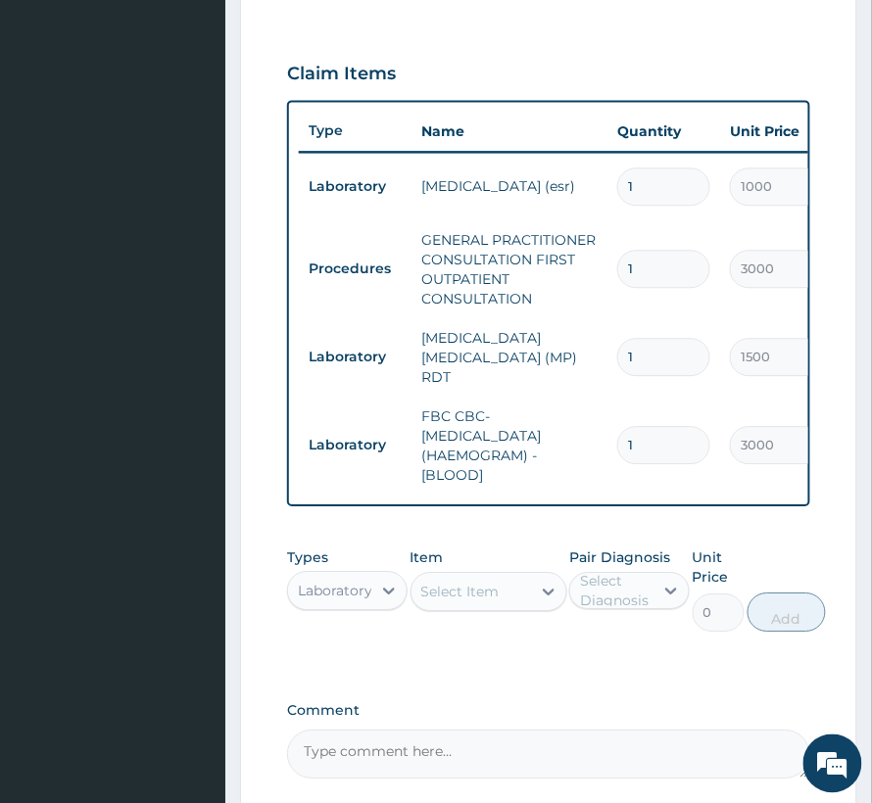
scroll to position [749, 0]
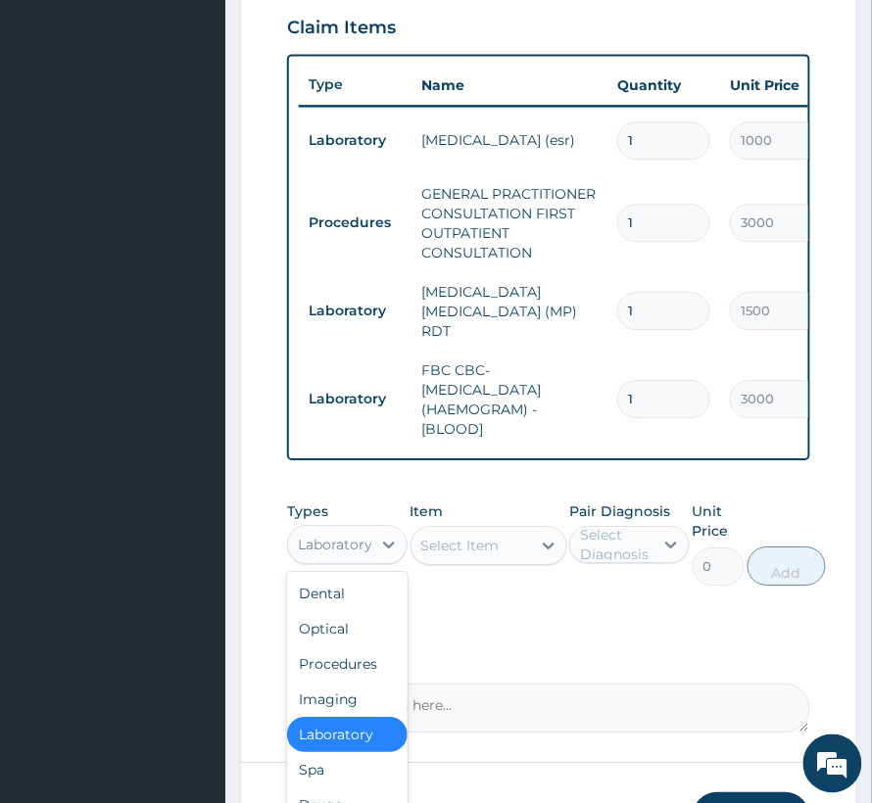
click at [349, 554] on div "Laboratory" at bounding box center [335, 545] width 74 height 20
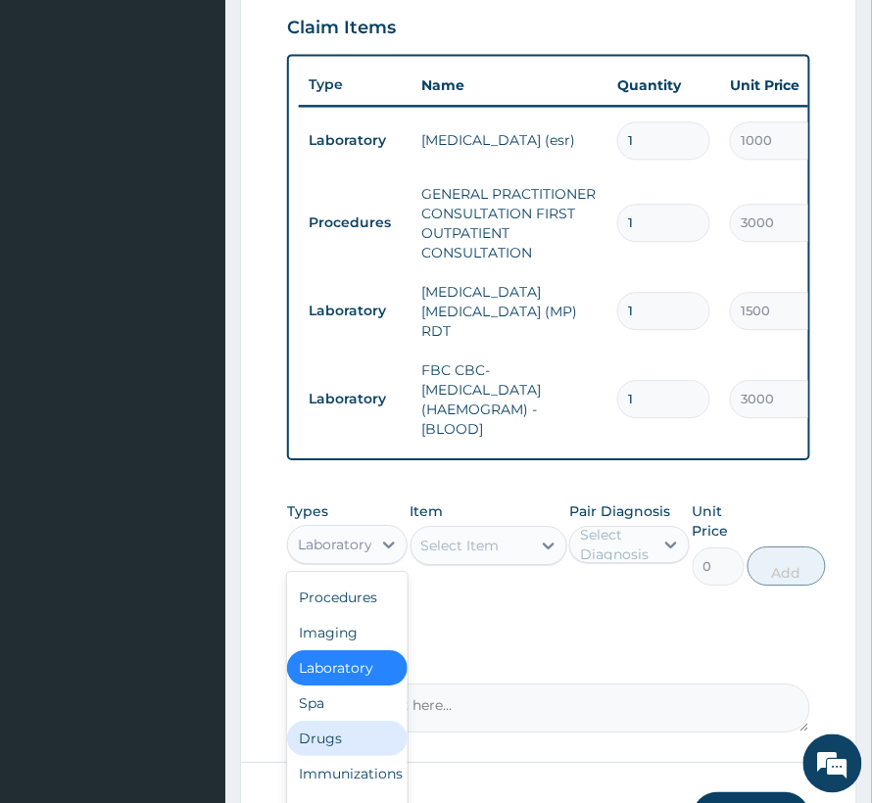
click at [329, 742] on div "Drugs" at bounding box center [347, 738] width 120 height 35
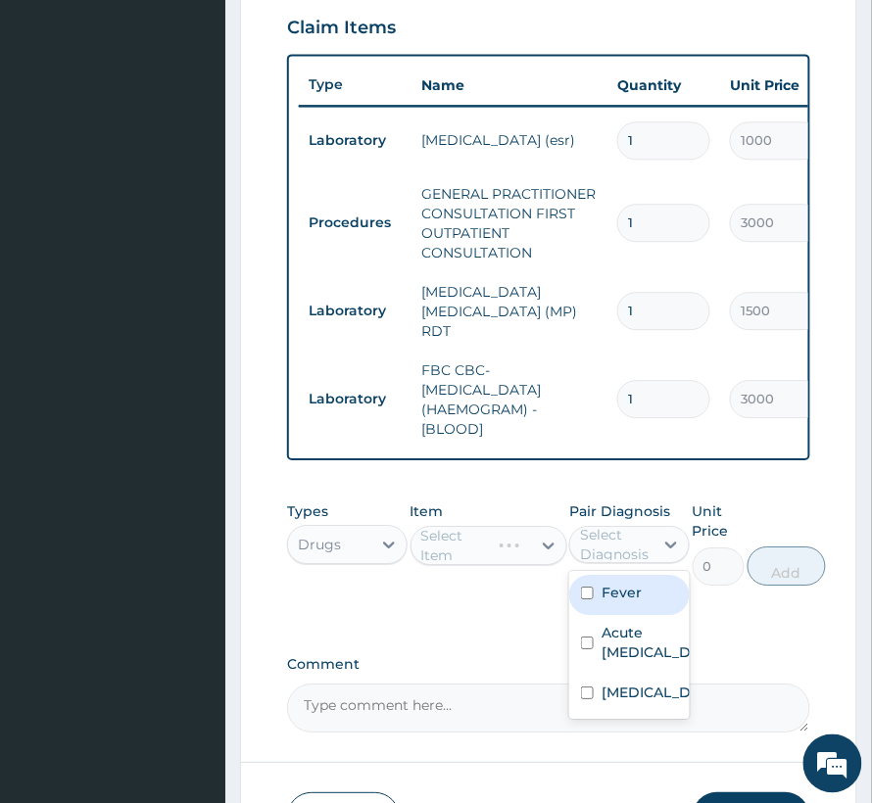
click at [631, 558] on div "Select Diagnosis" at bounding box center [616, 544] width 72 height 39
click at [625, 602] on label "Fever" at bounding box center [622, 593] width 40 height 20
checkbox input "true"
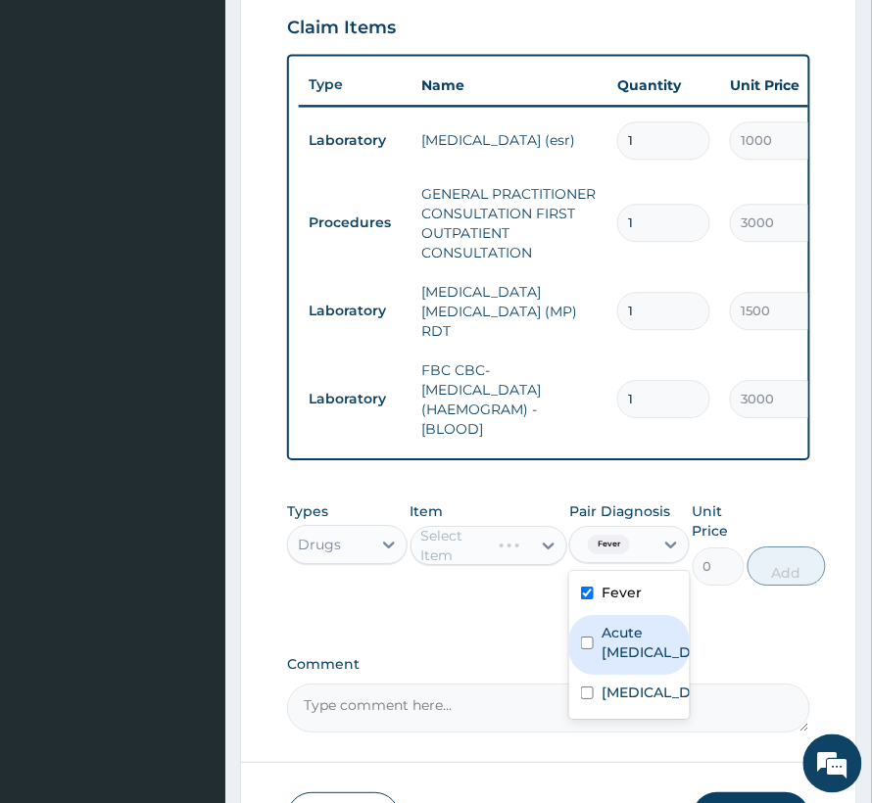
click at [612, 662] on label "Acute upper respiratory infection" at bounding box center [650, 642] width 97 height 39
checkbox input "true"
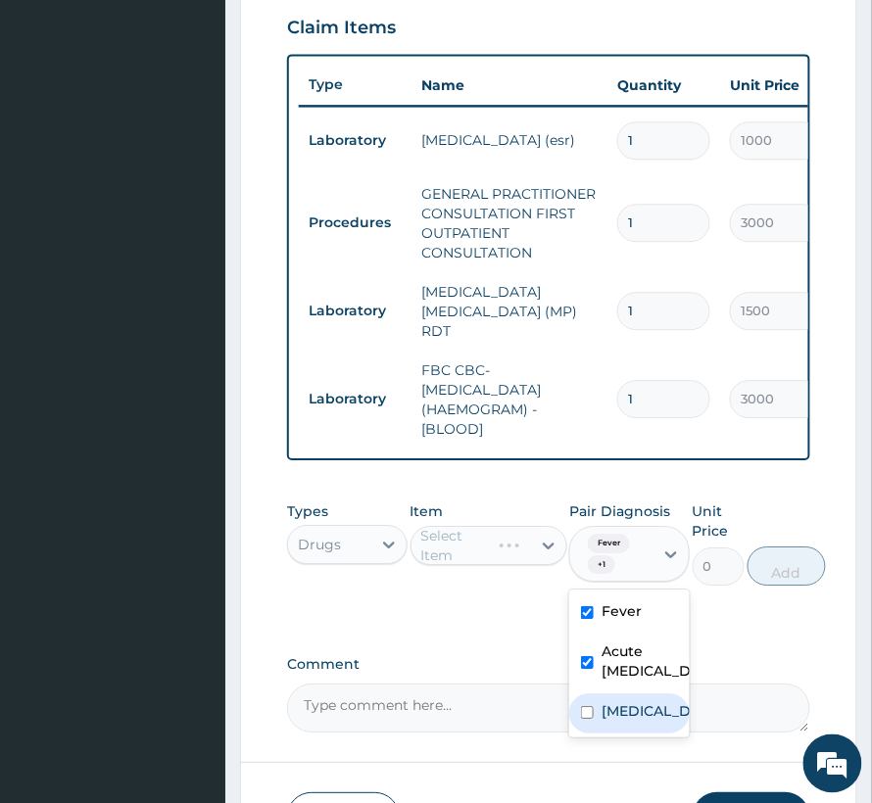
click at [602, 734] on div "Malaria" at bounding box center [629, 714] width 120 height 40
checkbox input "true"
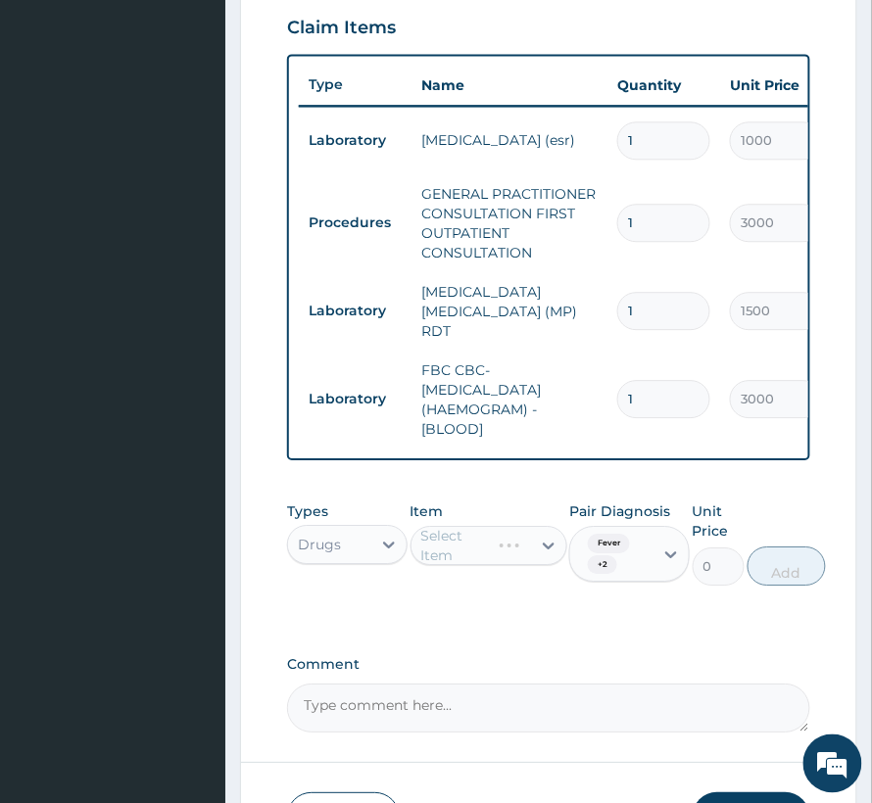
click at [482, 562] on div "Select Item" at bounding box center [488, 545] width 157 height 39
click at [612, 553] on span "Fever" at bounding box center [609, 544] width 42 height 20
click at [640, 621] on label "Fever" at bounding box center [622, 612] width 40 height 20
checkbox input "false"
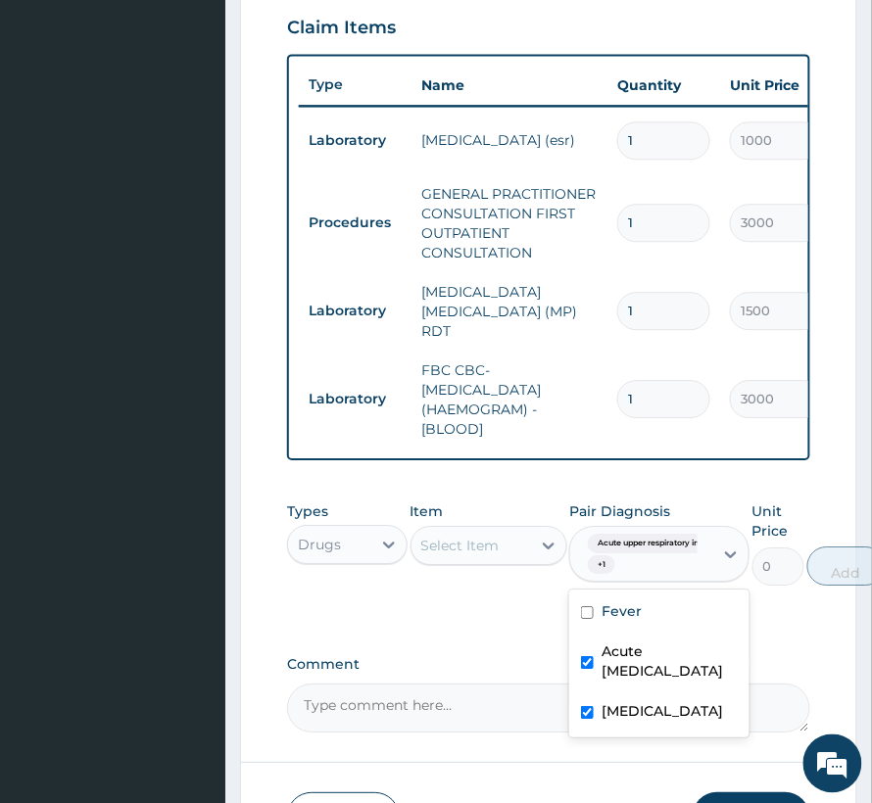
click at [625, 681] on label "Acute upper respiratory infection" at bounding box center [670, 661] width 136 height 39
checkbox input "false"
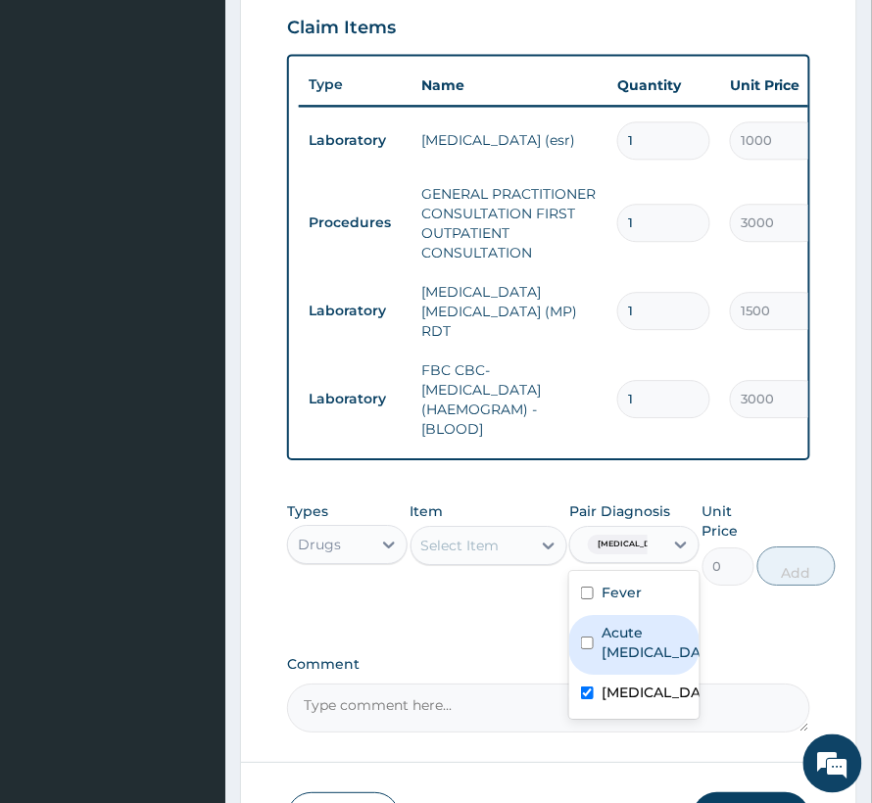
click at [503, 547] on div "Select Item" at bounding box center [471, 545] width 120 height 31
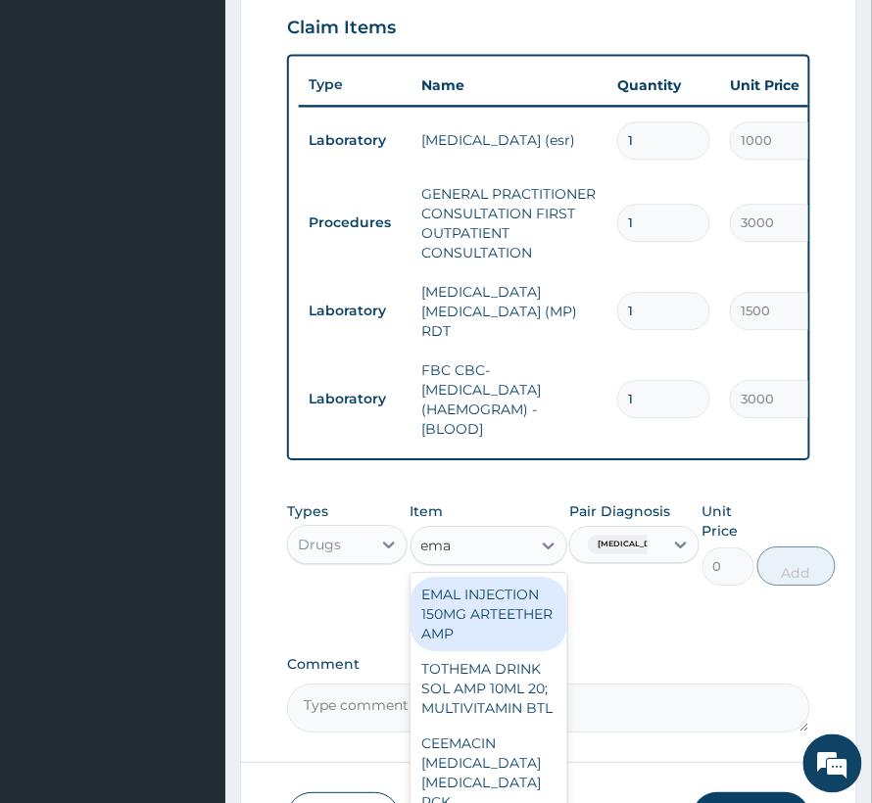
type input "emal"
click at [507, 629] on div "EMAL INJECTION 150MG ARTEETHER AMP" at bounding box center [488, 614] width 157 height 74
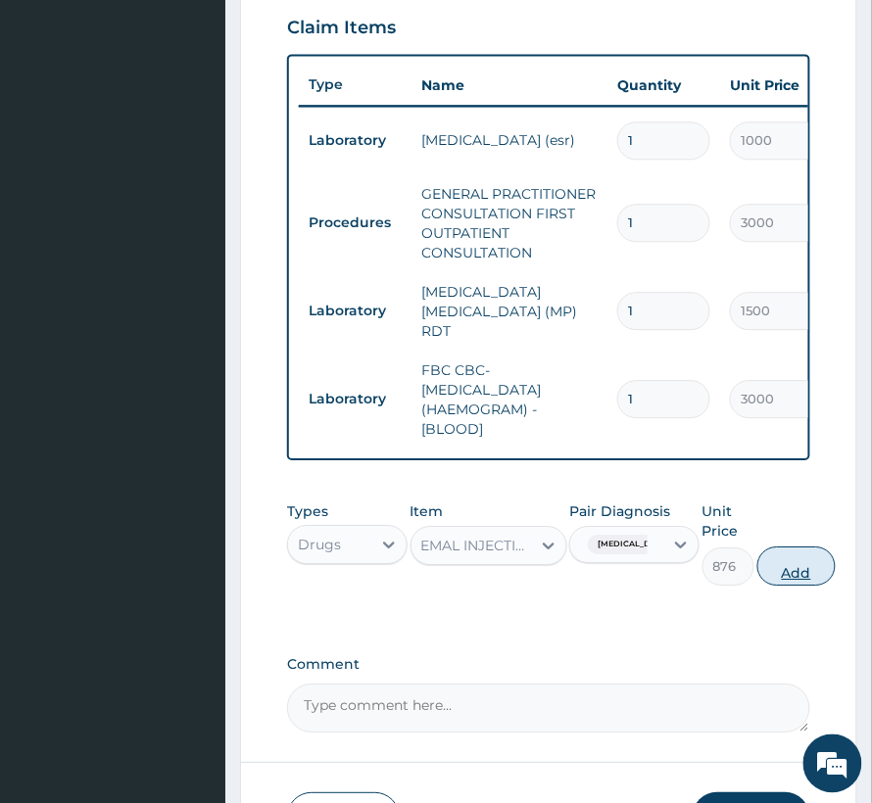
click at [782, 586] on button "Add" at bounding box center [796, 566] width 78 height 39
type input "0"
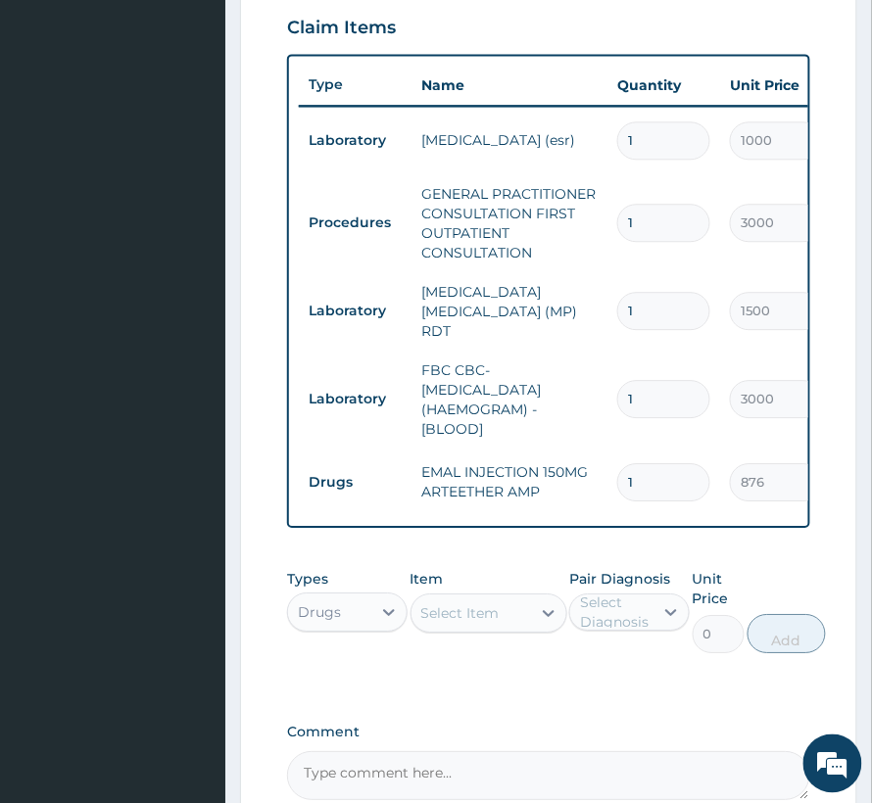
drag, startPoint x: 641, startPoint y: 472, endPoint x: 523, endPoint y: 487, distance: 118.5
click at [523, 487] on tr "Drugs EMAL INJECTION 150MG ARTEETHER AMP 1 876 876.00 Malaria Delete" at bounding box center [779, 483] width 960 height 68
type input "3"
type input "2628.00"
type input "3"
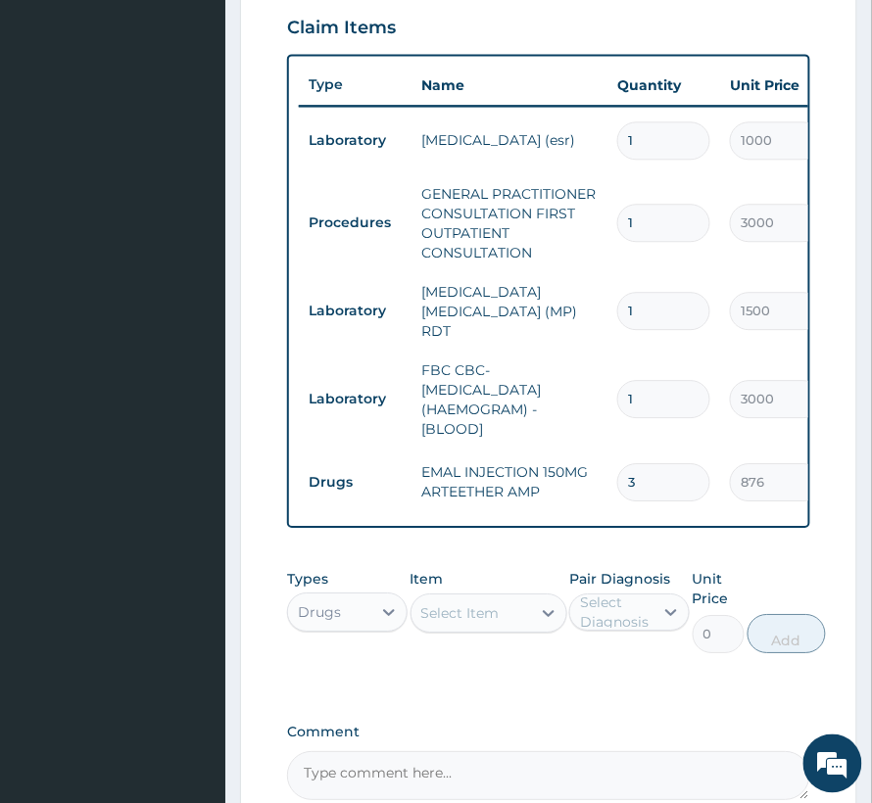
click at [458, 621] on div "Select Item" at bounding box center [460, 613] width 78 height 20
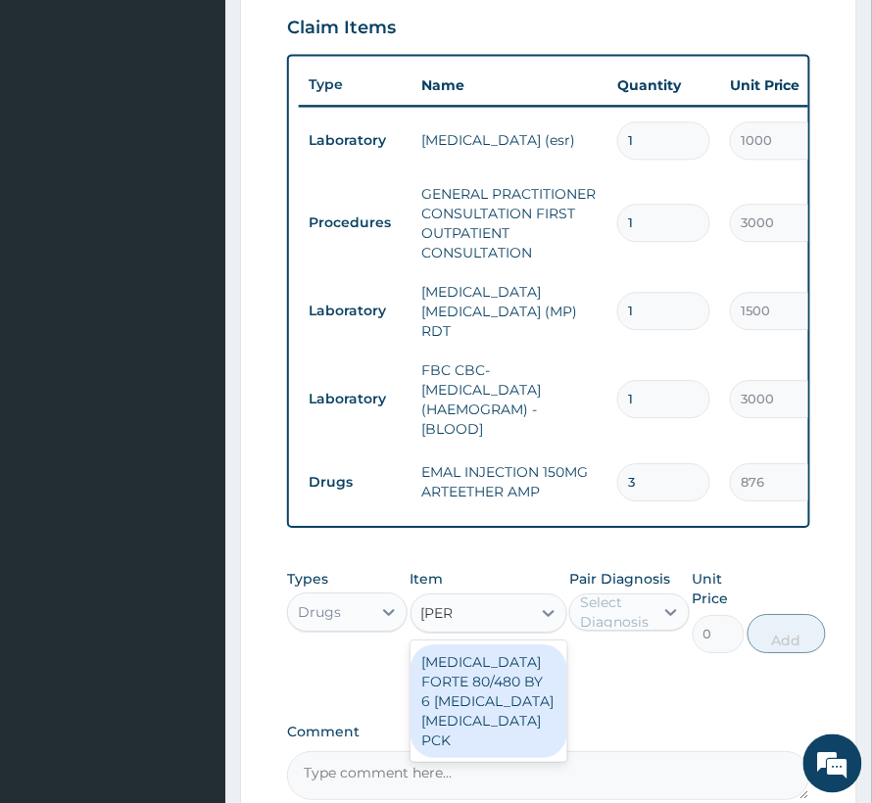
type input "coart"
click at [513, 711] on div "COARTEM FORTE 80/480 BY 6 ARTEMETHER LUMEFANTRINE PCK" at bounding box center [488, 702] width 157 height 114
type input "3360"
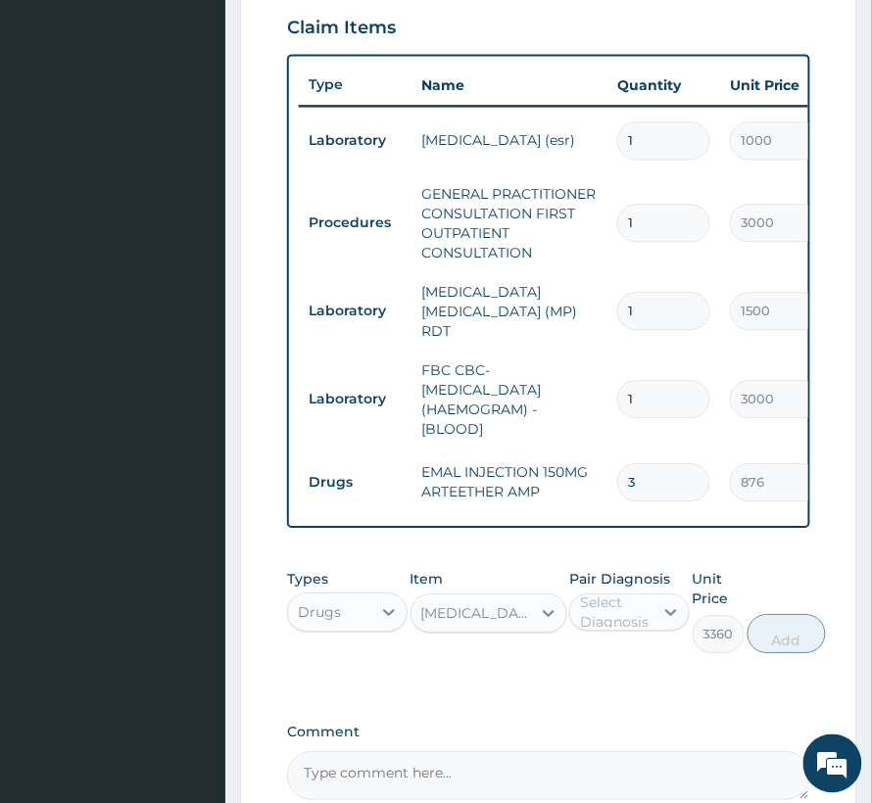
click at [616, 631] on div "Select Diagnosis" at bounding box center [616, 612] width 72 height 39
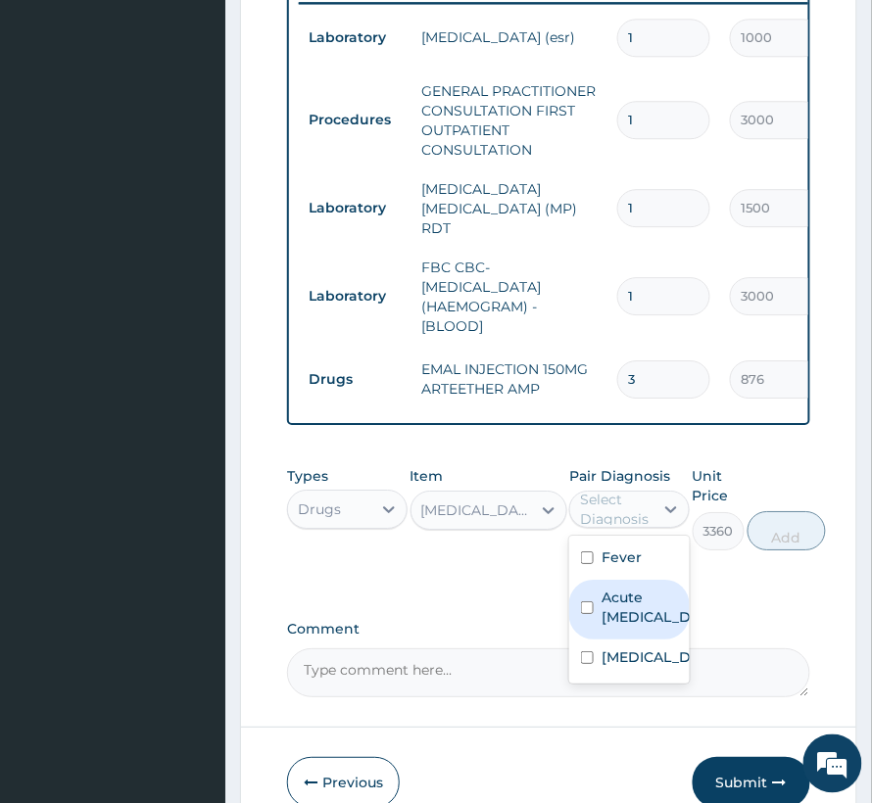
scroll to position [880, 0]
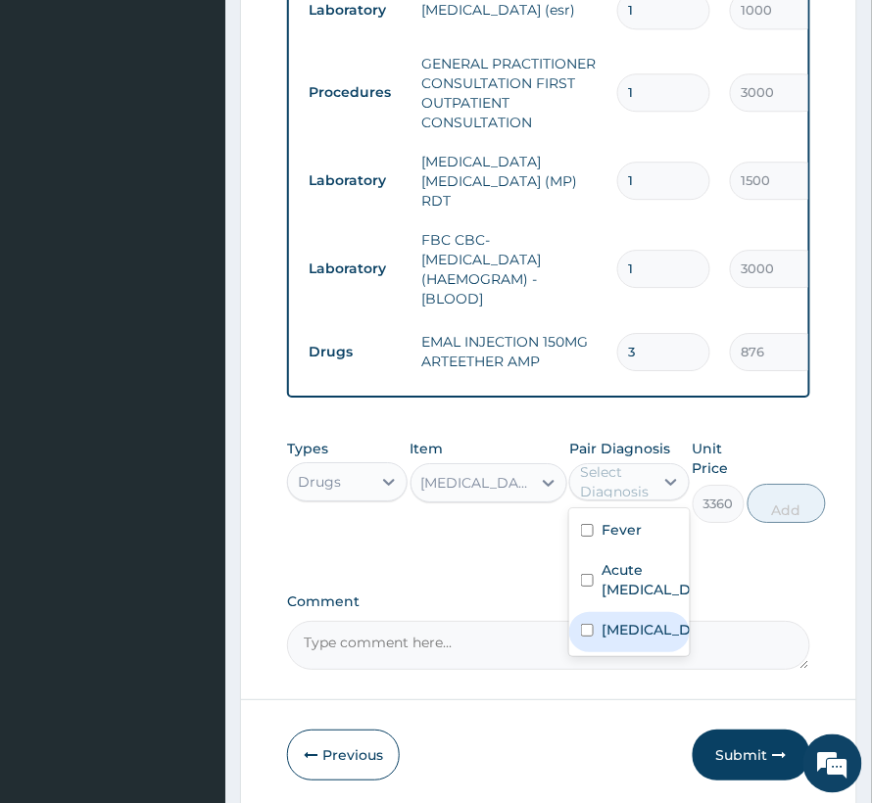
click at [603, 640] on label "Malaria" at bounding box center [650, 630] width 97 height 20
checkbox input "true"
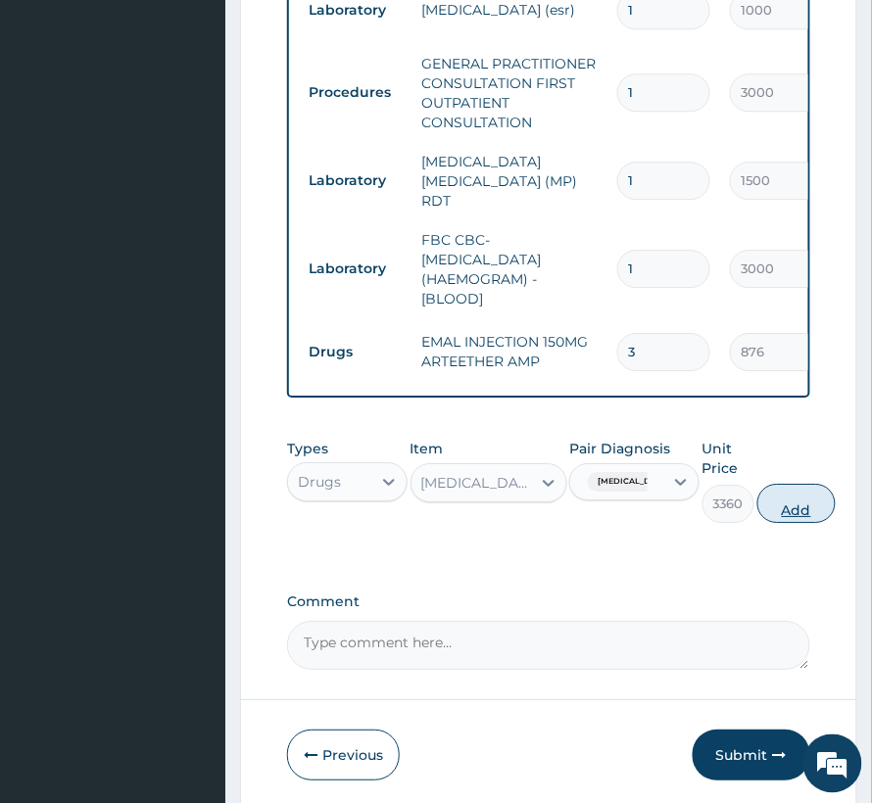
click at [762, 523] on button "Add" at bounding box center [796, 503] width 78 height 39
type input "0"
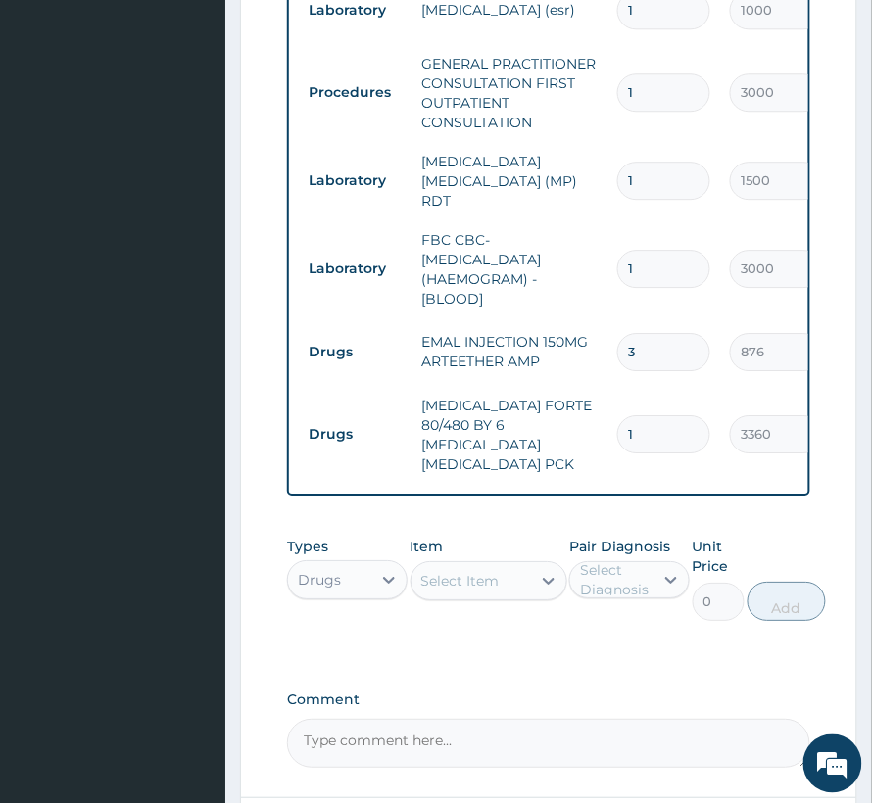
click at [480, 578] on div "Select Item" at bounding box center [460, 581] width 78 height 20
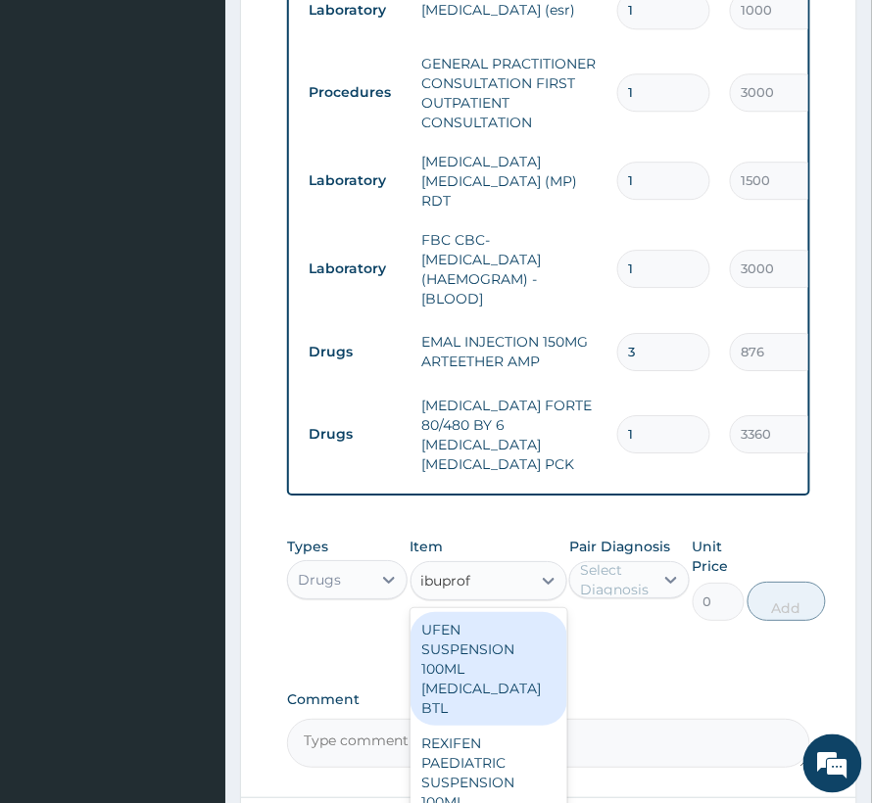
type input "ibuprofe"
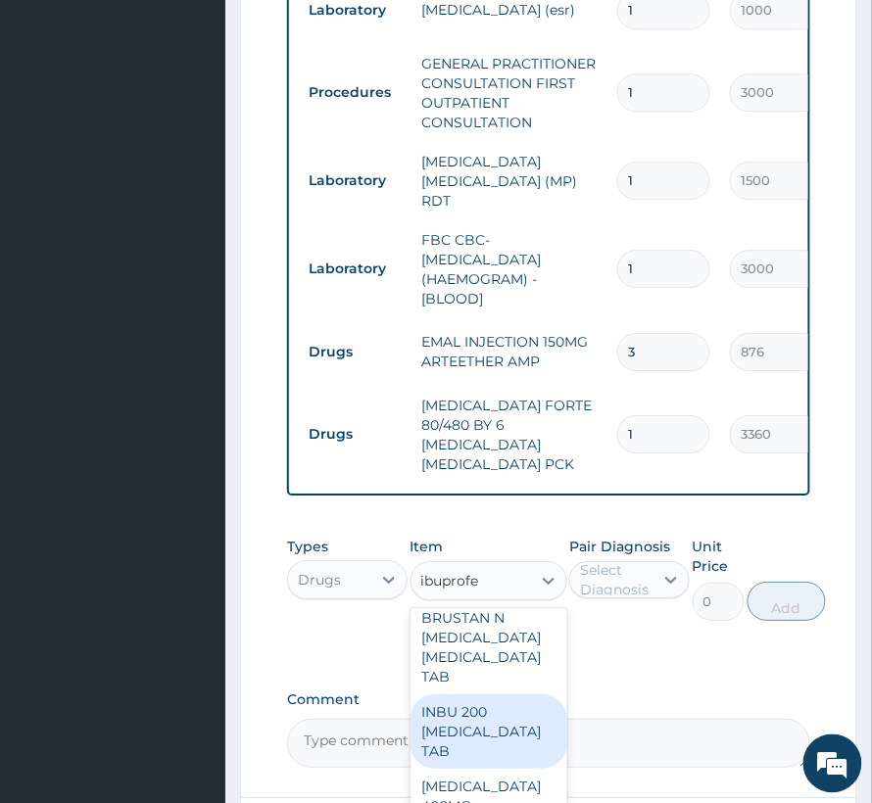
scroll to position [522, 0]
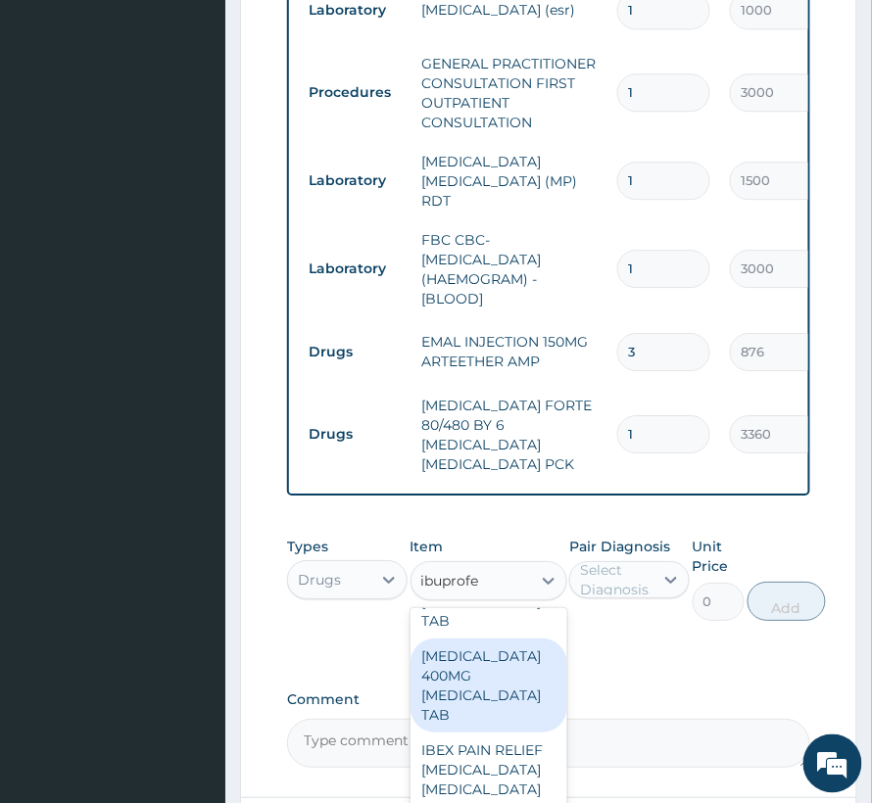
click at [484, 696] on div "IBUPROFEN 400MG IBUPROFEN TAB" at bounding box center [488, 686] width 157 height 94
type input "66"
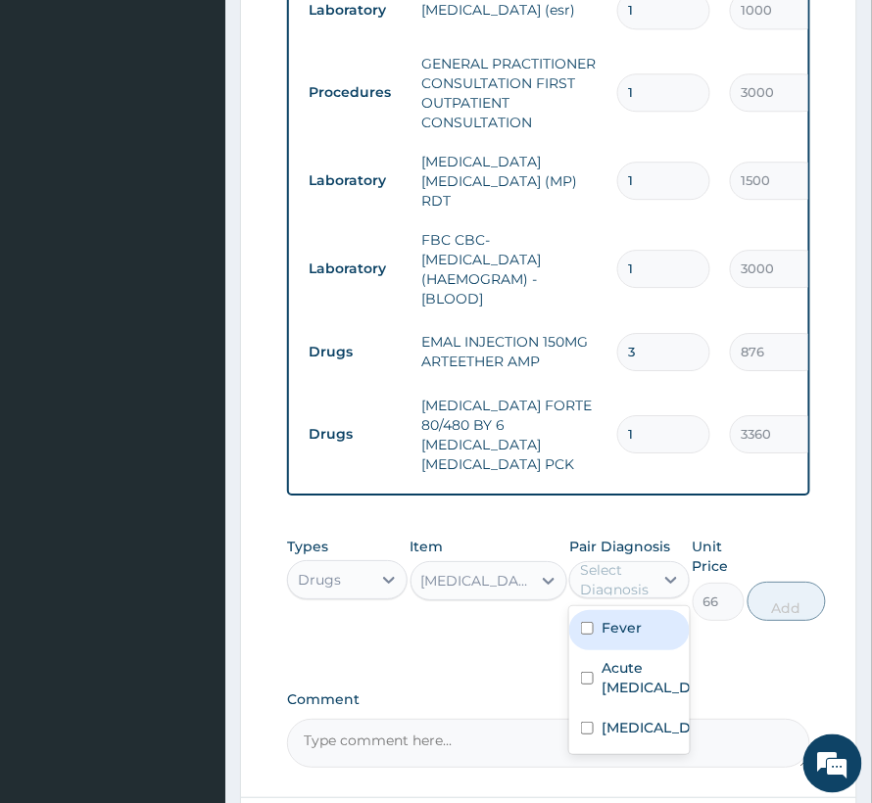
click at [601, 576] on div "Select Diagnosis" at bounding box center [616, 579] width 72 height 39
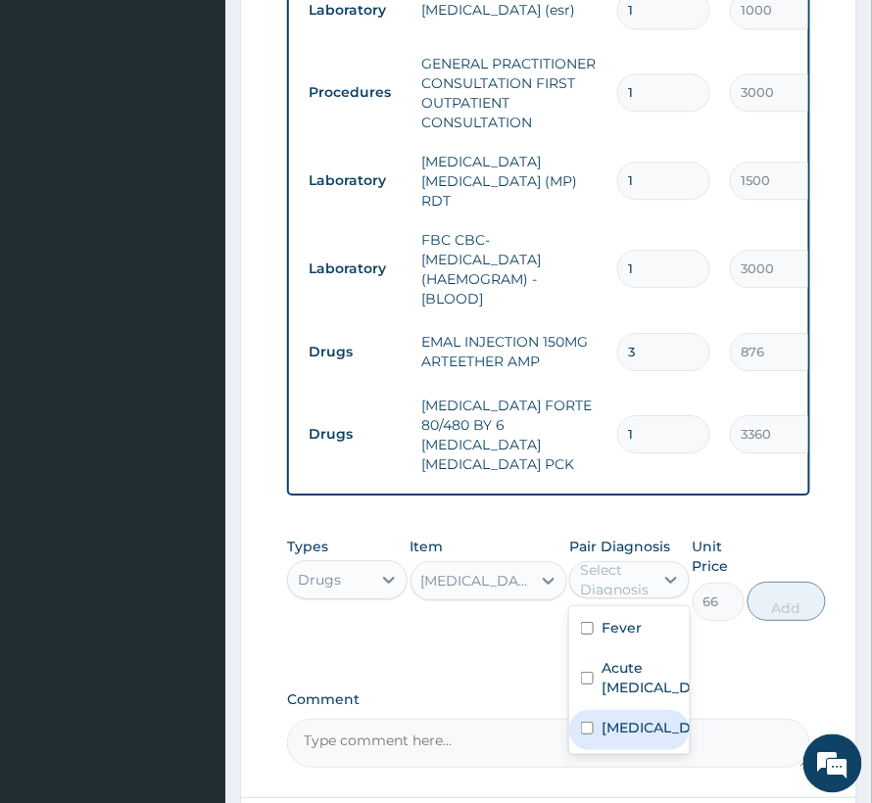
click at [613, 738] on label "Malaria" at bounding box center [650, 728] width 97 height 20
checkbox input "true"
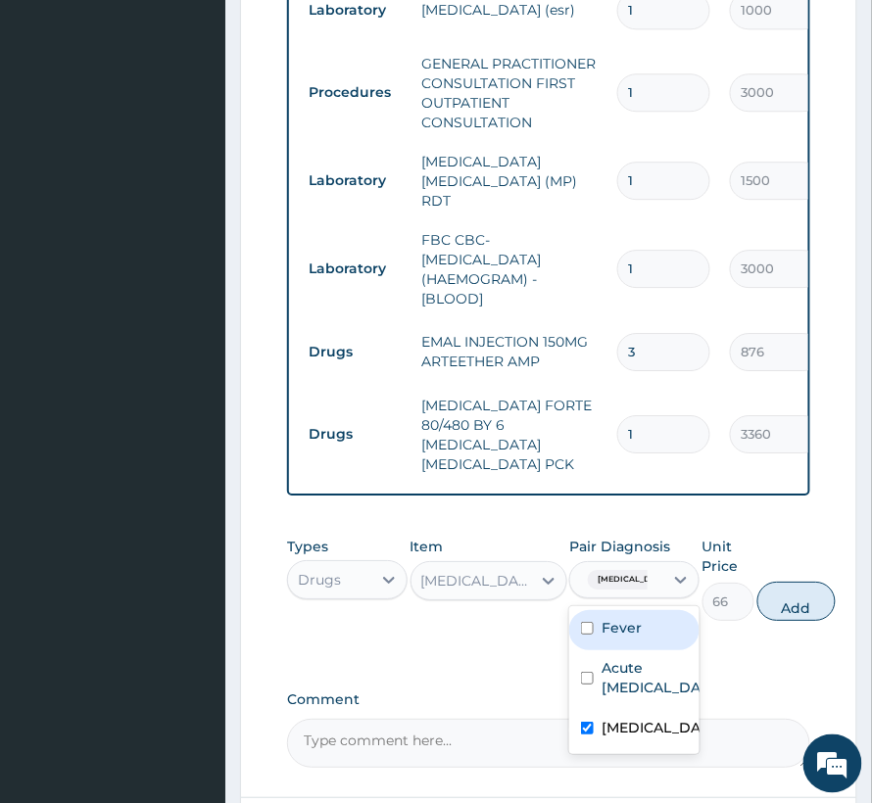
click at [616, 618] on label "Fever" at bounding box center [622, 628] width 40 height 20
checkbox input "true"
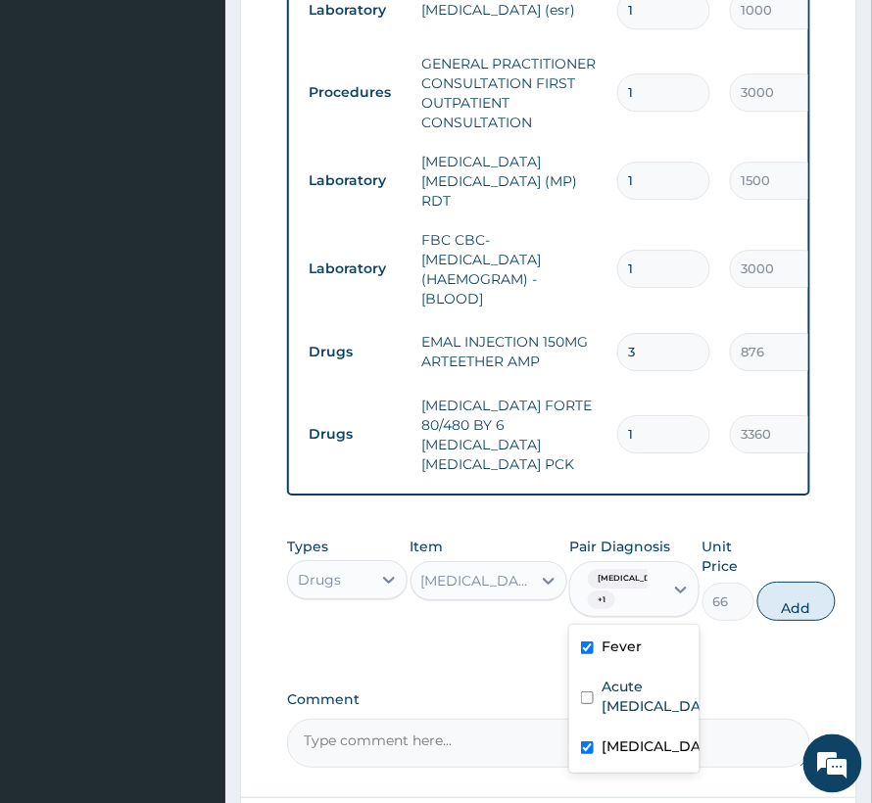
click at [788, 588] on button "Add" at bounding box center [796, 601] width 78 height 39
type input "0"
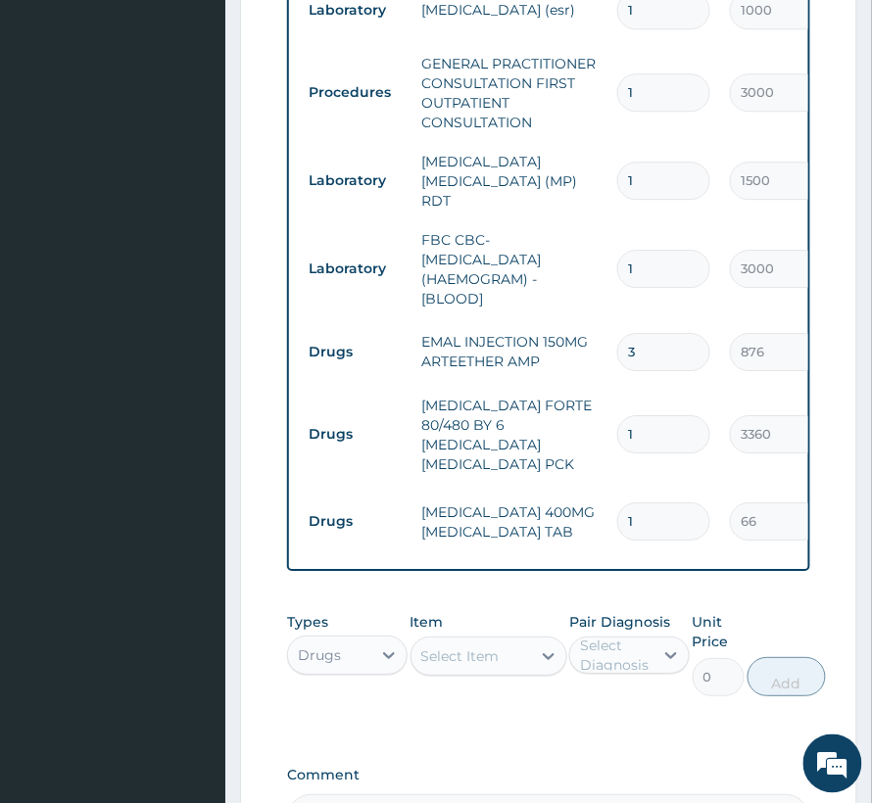
click at [660, 504] on input "1" at bounding box center [663, 522] width 93 height 38
type input "10"
type input "660.00"
type input "10"
click at [451, 648] on div "Select Item" at bounding box center [471, 656] width 120 height 31
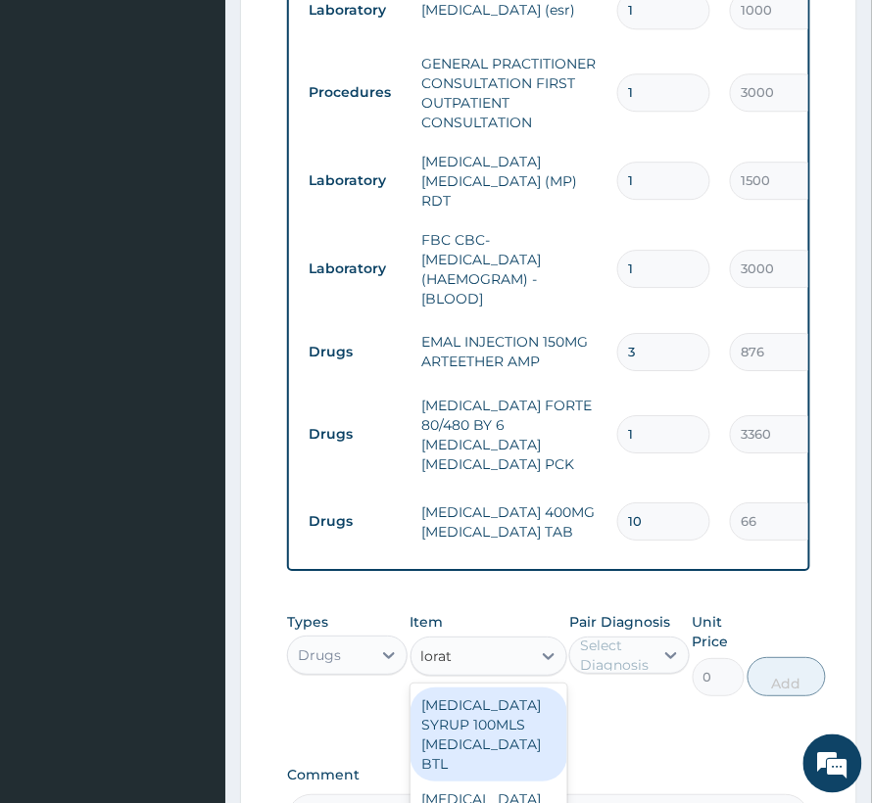
type input "lorata"
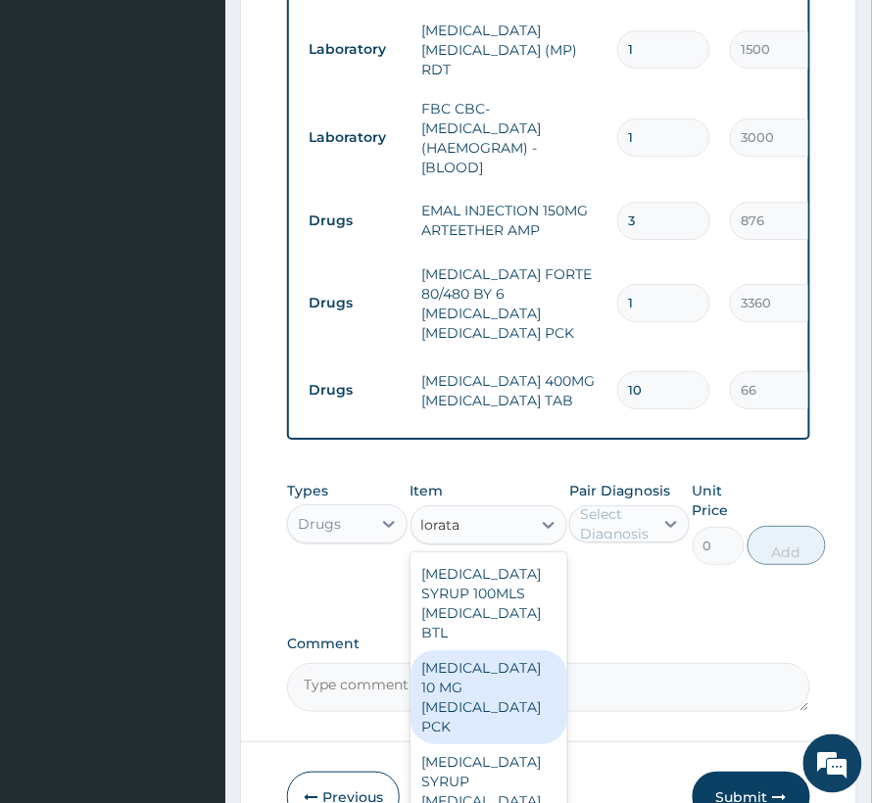
click at [460, 682] on div "LORATADINE 10 MG LORATADINE PCK" at bounding box center [488, 697] width 157 height 94
type input "840"
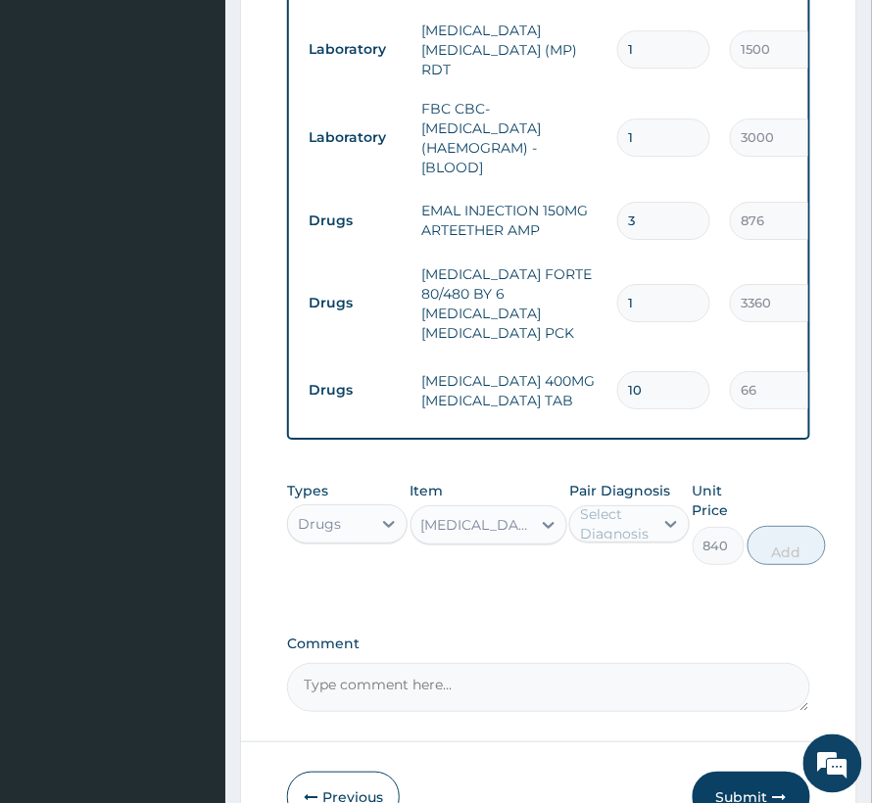
click at [625, 515] on div "Select Diagnosis" at bounding box center [616, 524] width 72 height 39
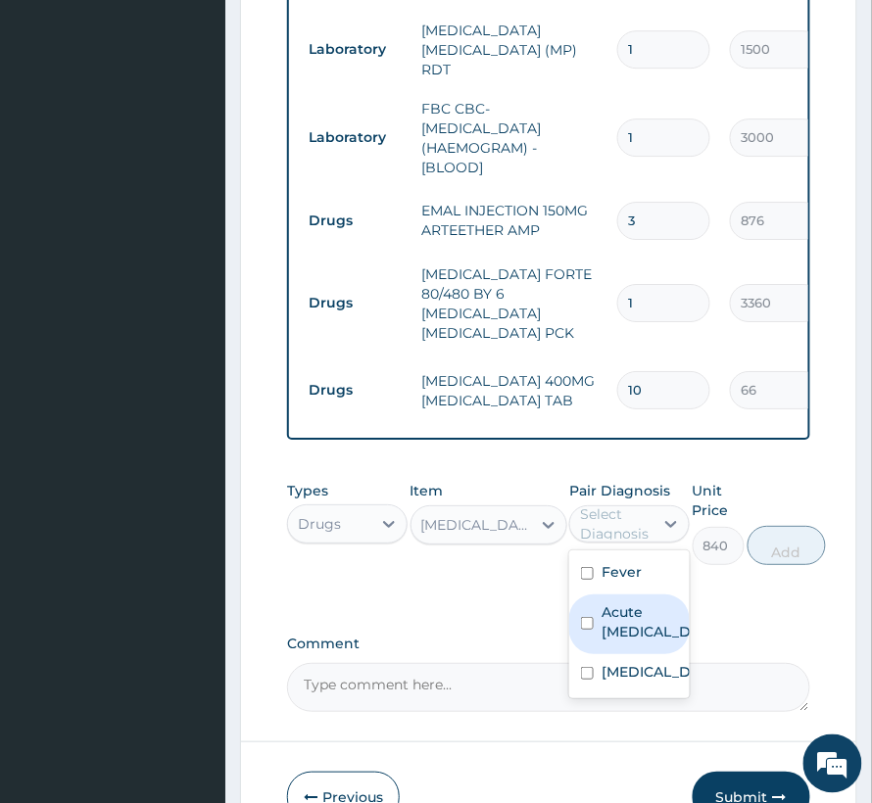
click at [611, 621] on label "Acute upper respiratory infection" at bounding box center [650, 621] width 97 height 39
checkbox input "true"
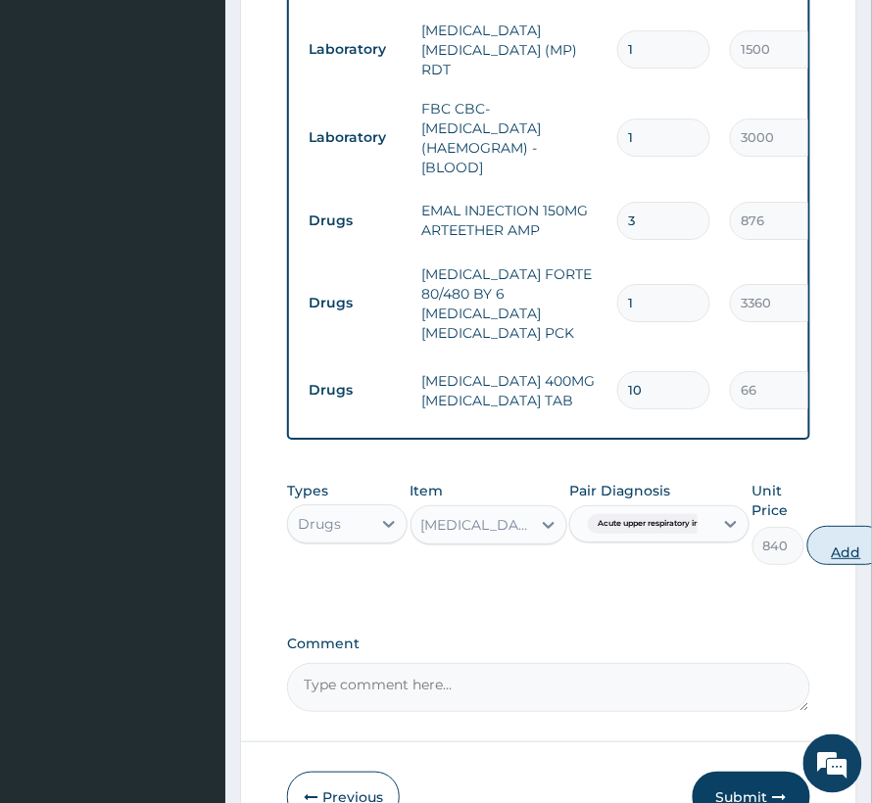
click at [828, 526] on button "Add" at bounding box center [846, 545] width 78 height 39
type input "0"
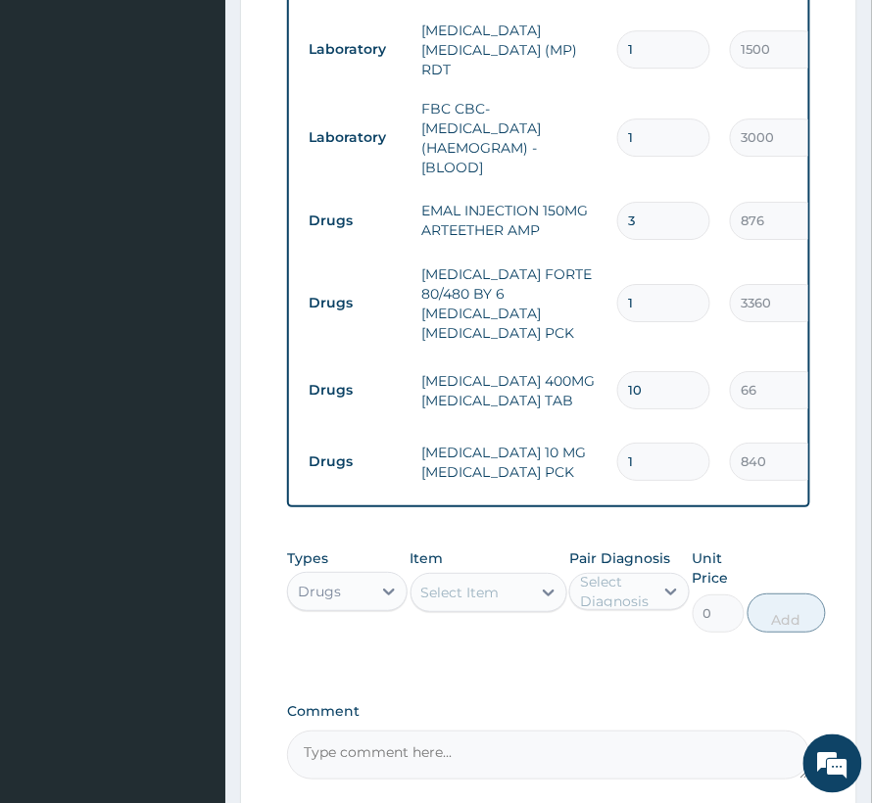
click at [494, 583] on div "Select Item" at bounding box center [460, 593] width 78 height 20
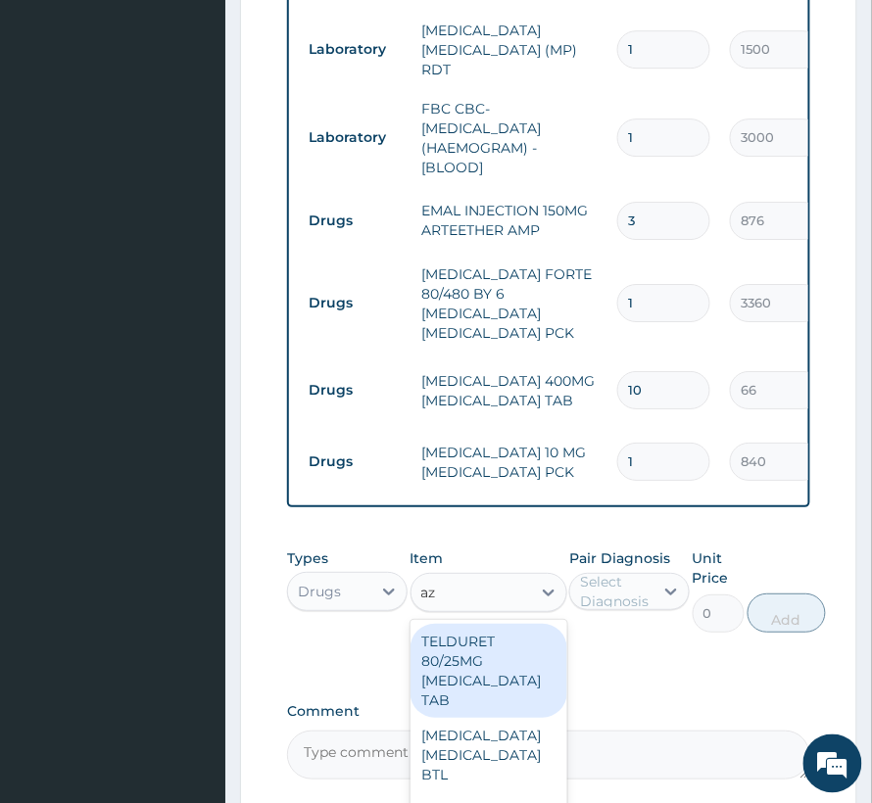
type input "a"
type input "zithrom"
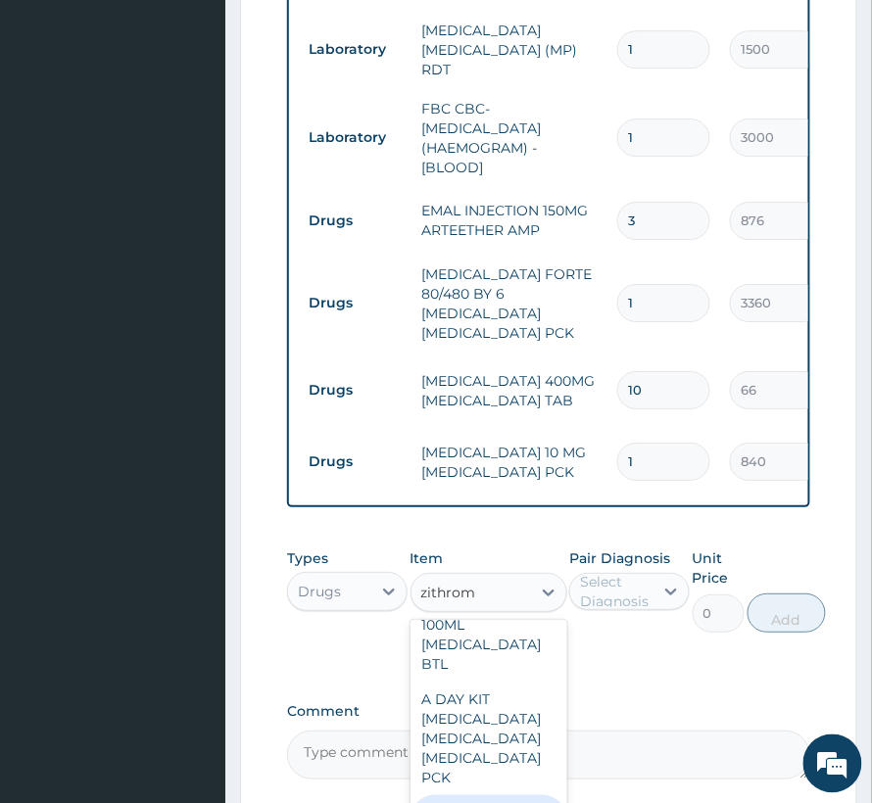
scroll to position [615, 0]
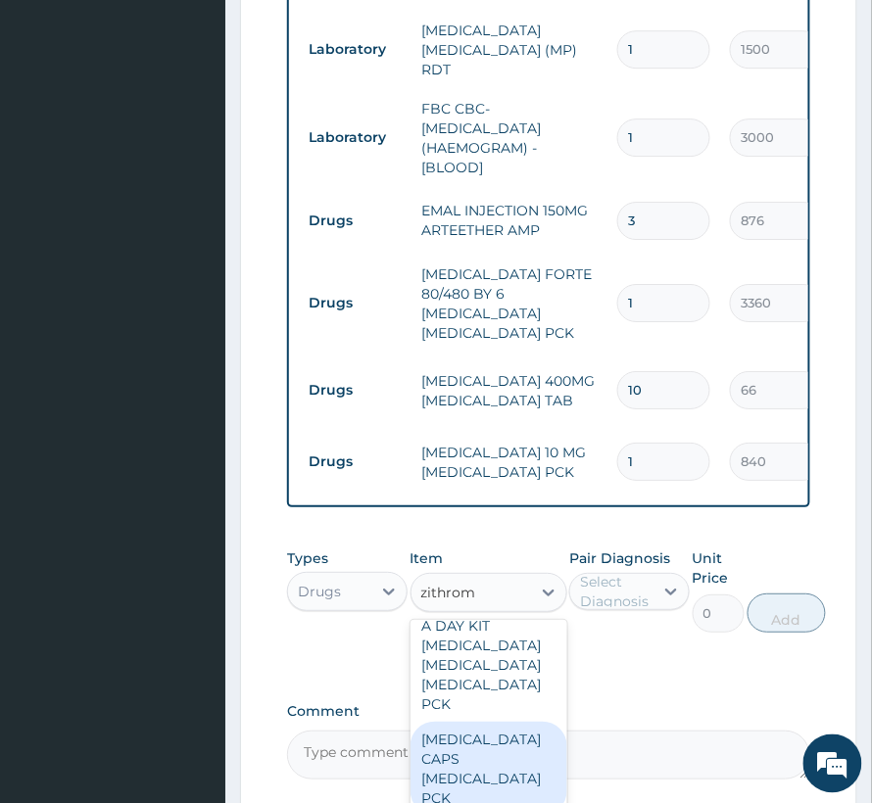
click at [500, 737] on div "ZITHROMAX CAPS AZITHROMYCIN PCK" at bounding box center [488, 769] width 157 height 94
type input "240"
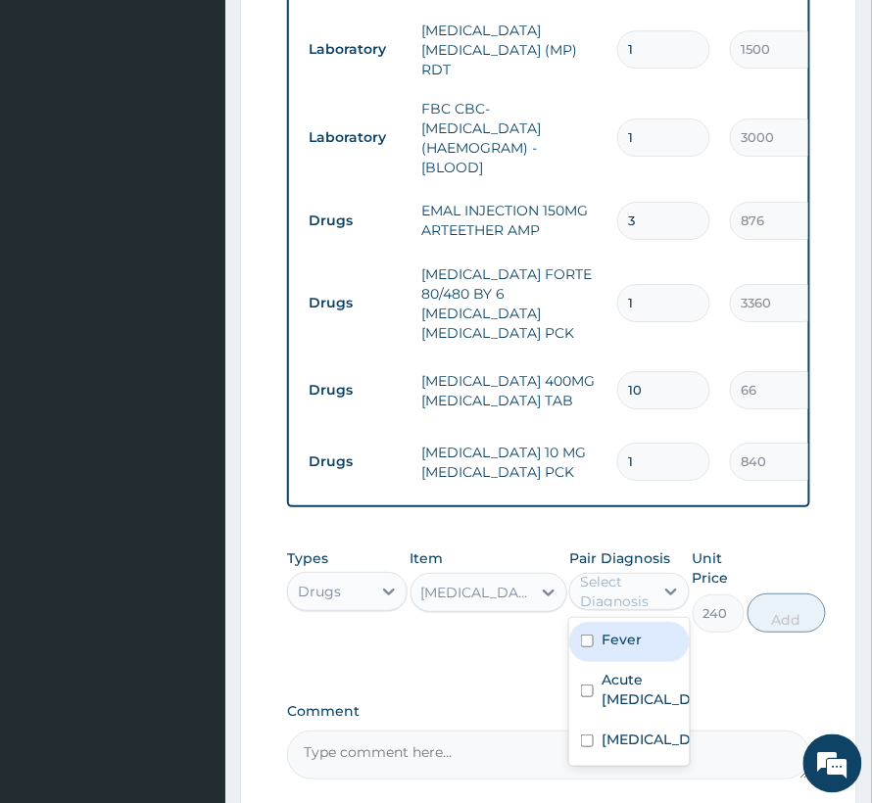
click at [645, 580] on div "Select Diagnosis" at bounding box center [616, 591] width 72 height 39
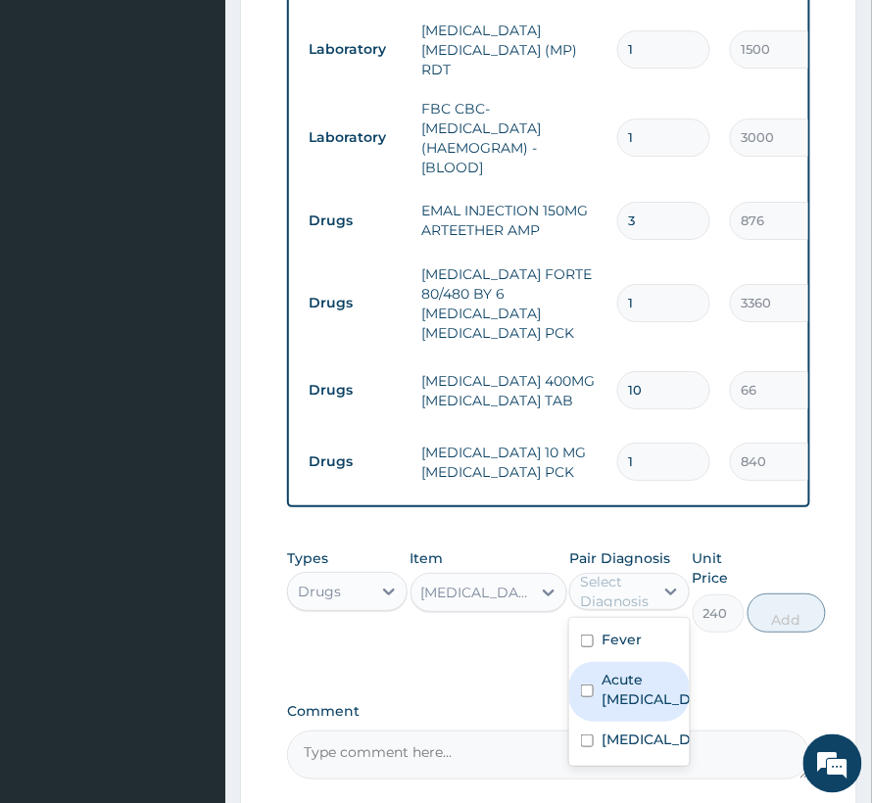
click at [631, 687] on label "Acute upper respiratory infection" at bounding box center [650, 689] width 97 height 39
checkbox input "true"
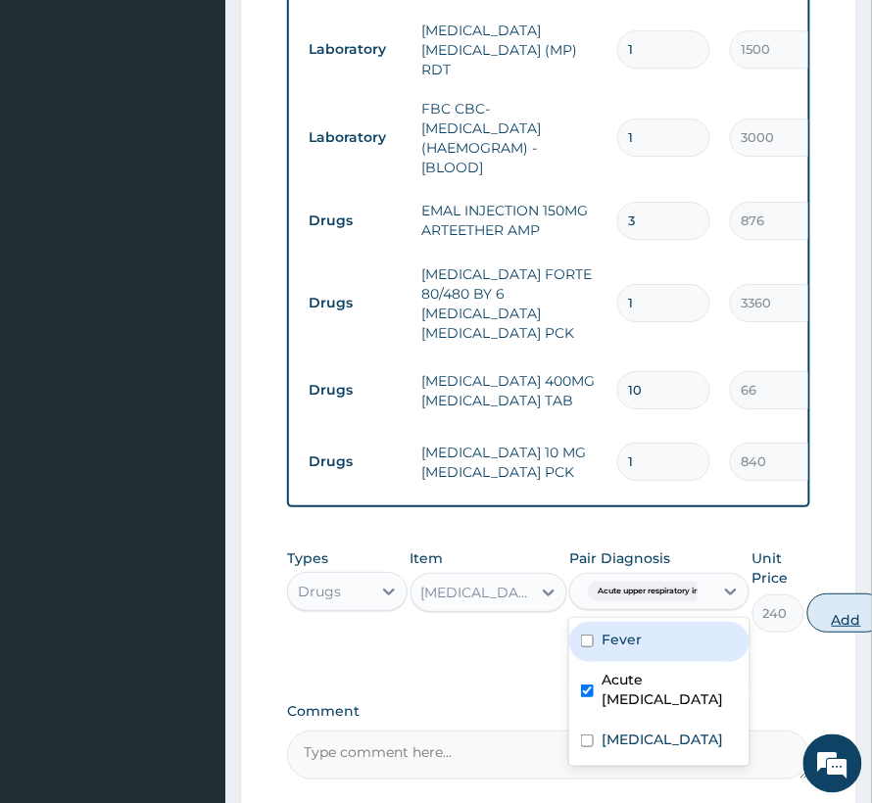
click at [840, 603] on button "Add" at bounding box center [846, 613] width 78 height 39
type input "0"
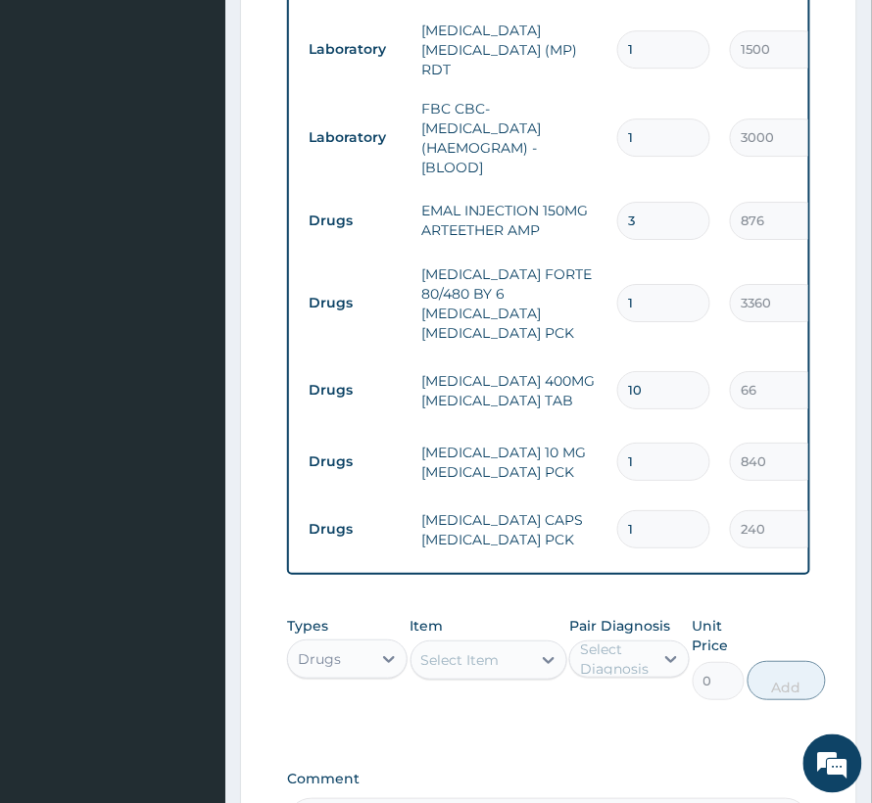
type input "14"
type input "3360.00"
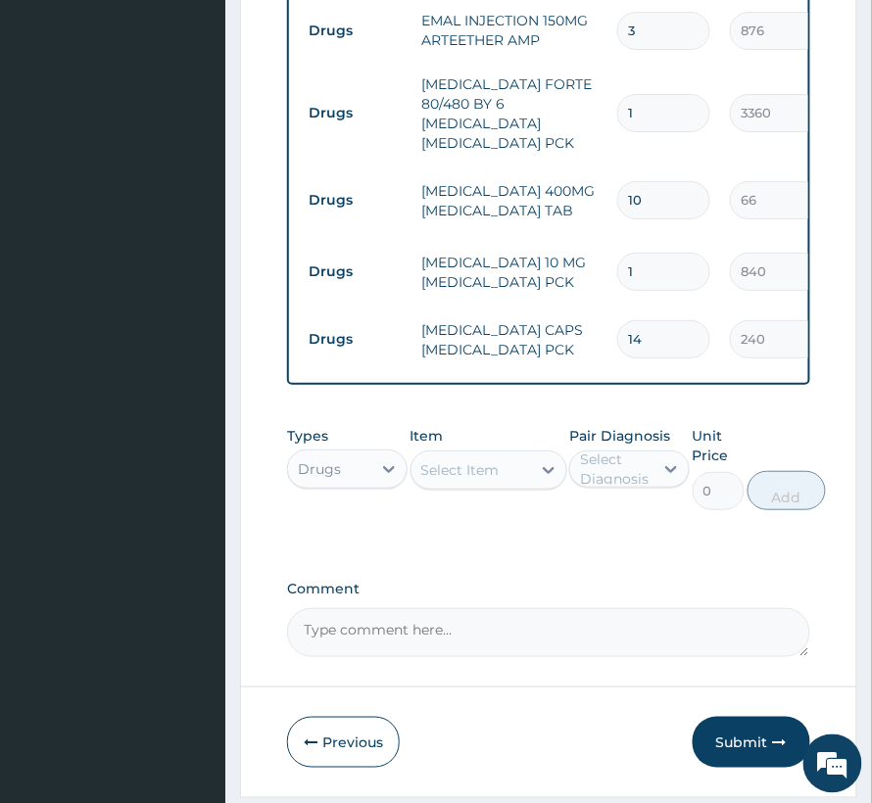
scroll to position [1264, 0]
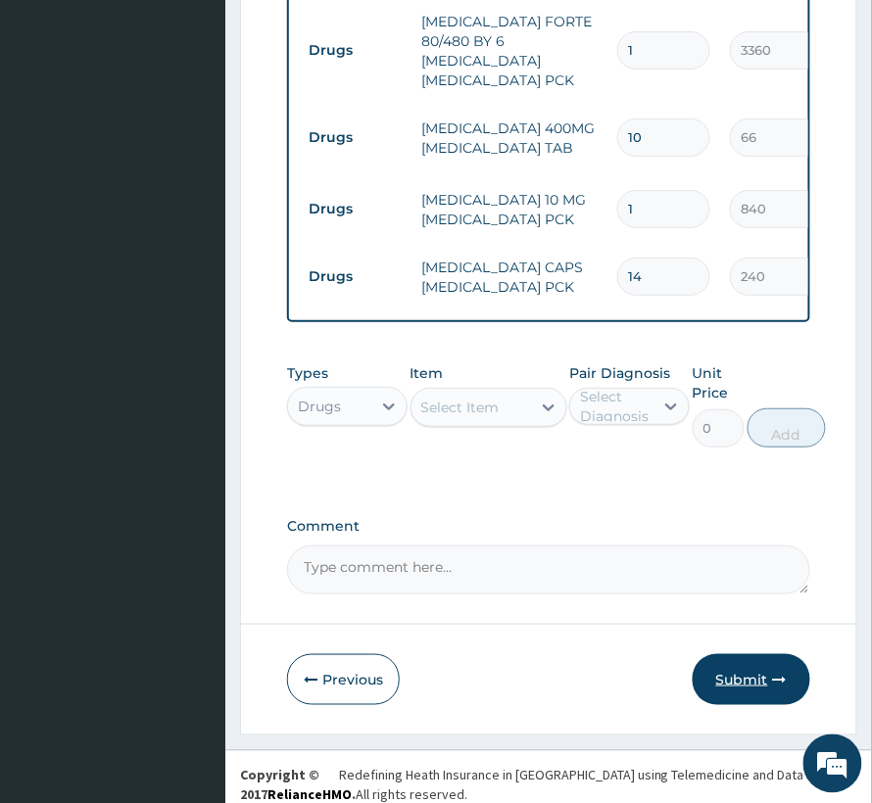
type input "14"
click at [785, 673] on icon "button" at bounding box center [780, 680] width 14 height 14
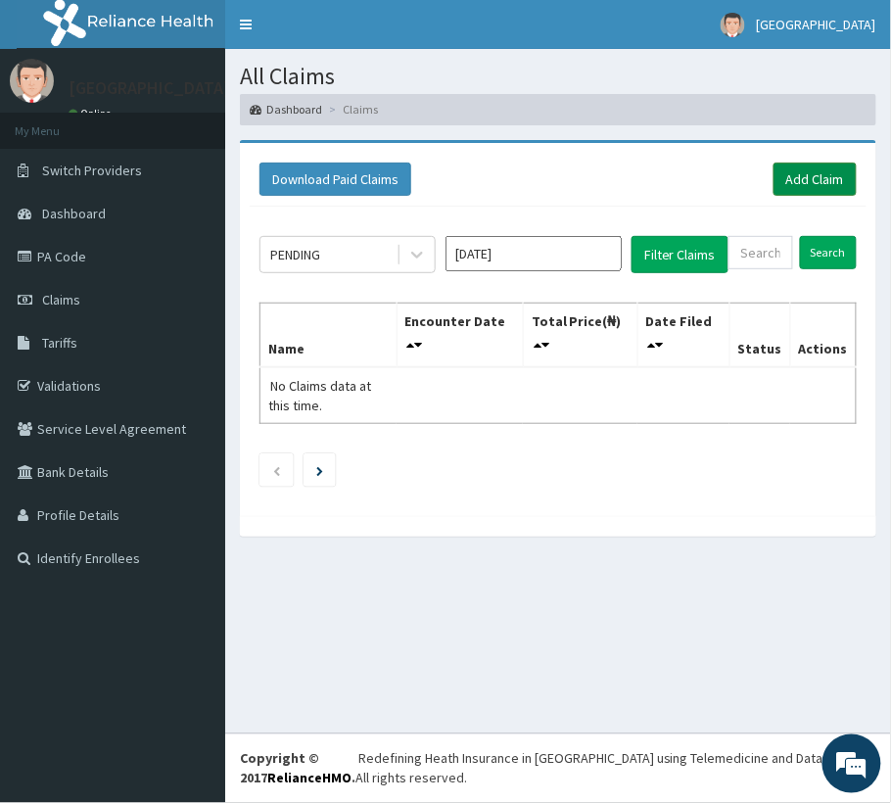
click at [833, 181] on link "Add Claim" at bounding box center [815, 179] width 83 height 33
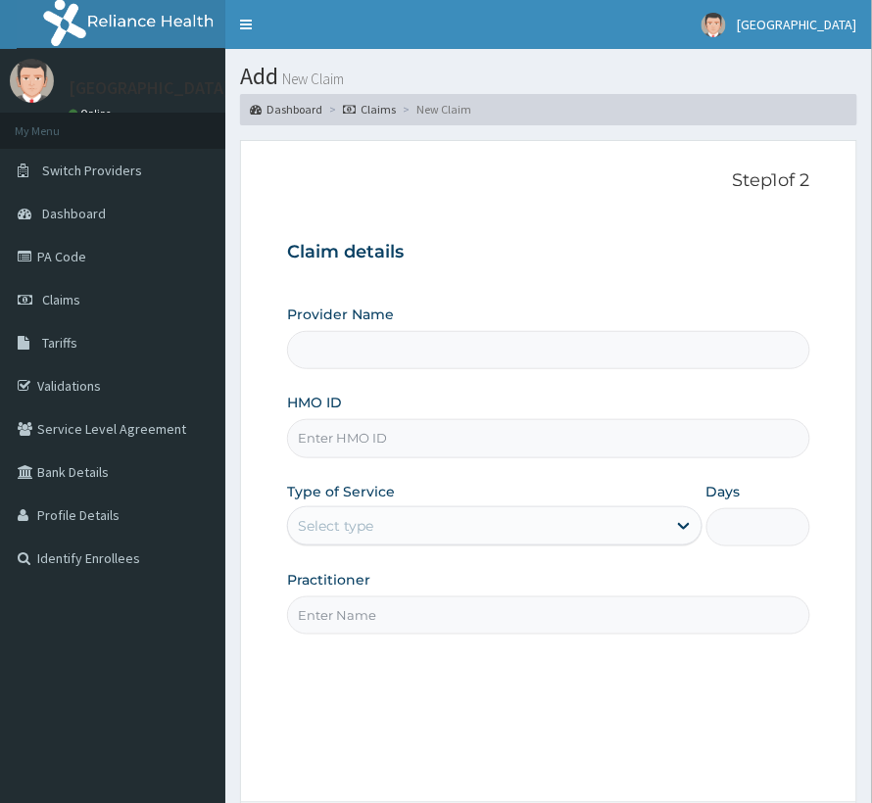
type input "[GEOGRAPHIC_DATA]"
type input "NPF/10110/A"
click at [382, 521] on div "Select type" at bounding box center [477, 525] width 378 height 31
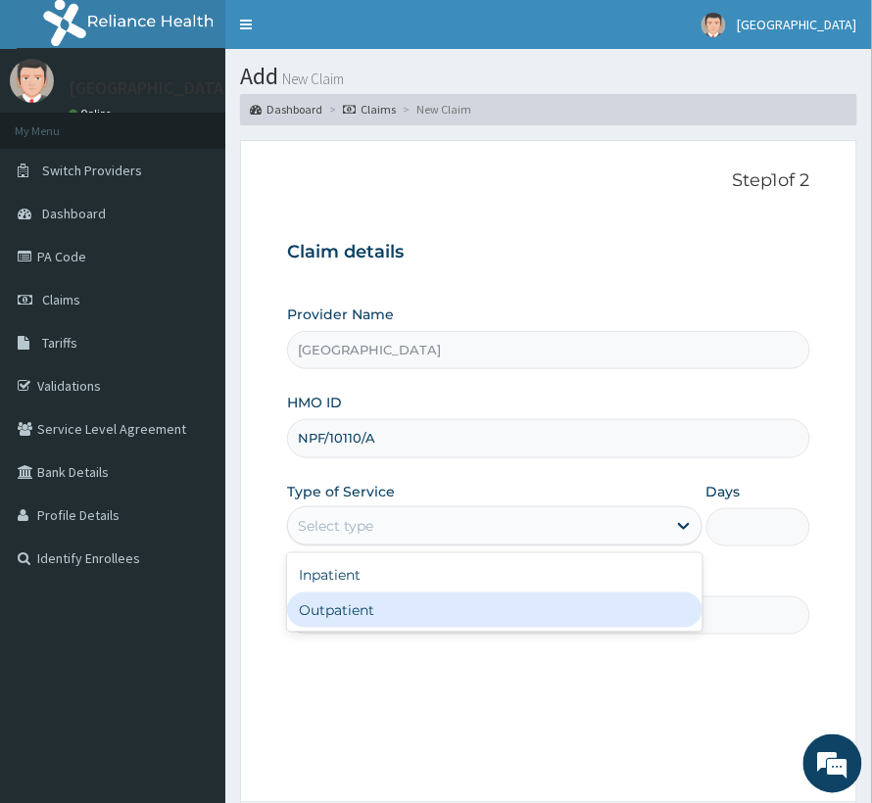
click at [349, 605] on div "Outpatient" at bounding box center [494, 610] width 415 height 35
type input "1"
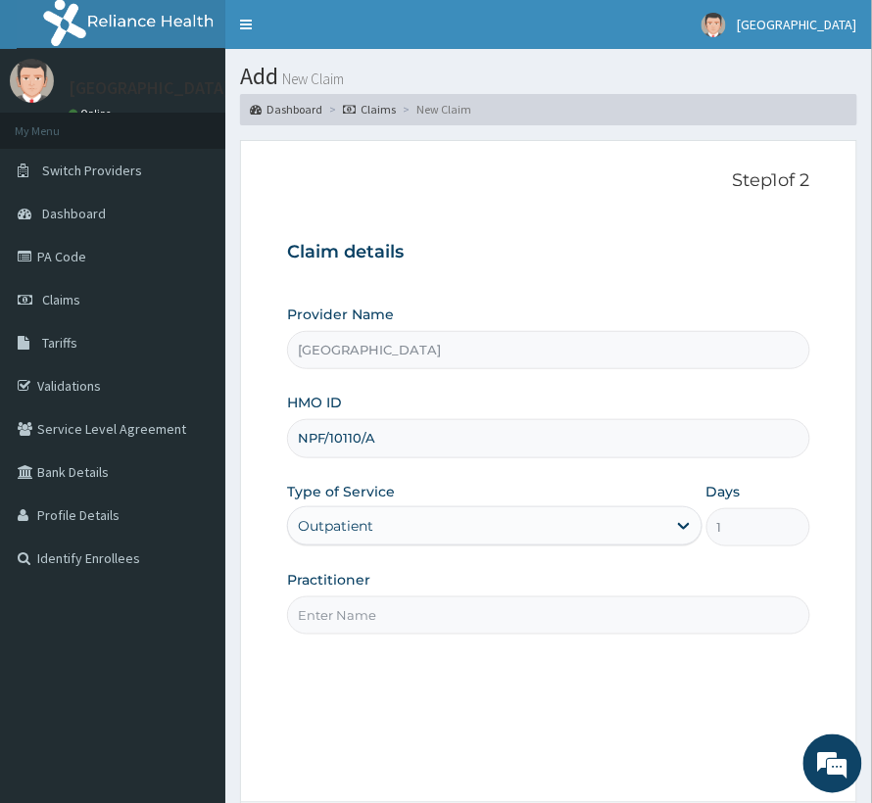
click at [342, 603] on input "Practitioner" at bounding box center [548, 616] width 523 height 38
type input "Dr Prosper"
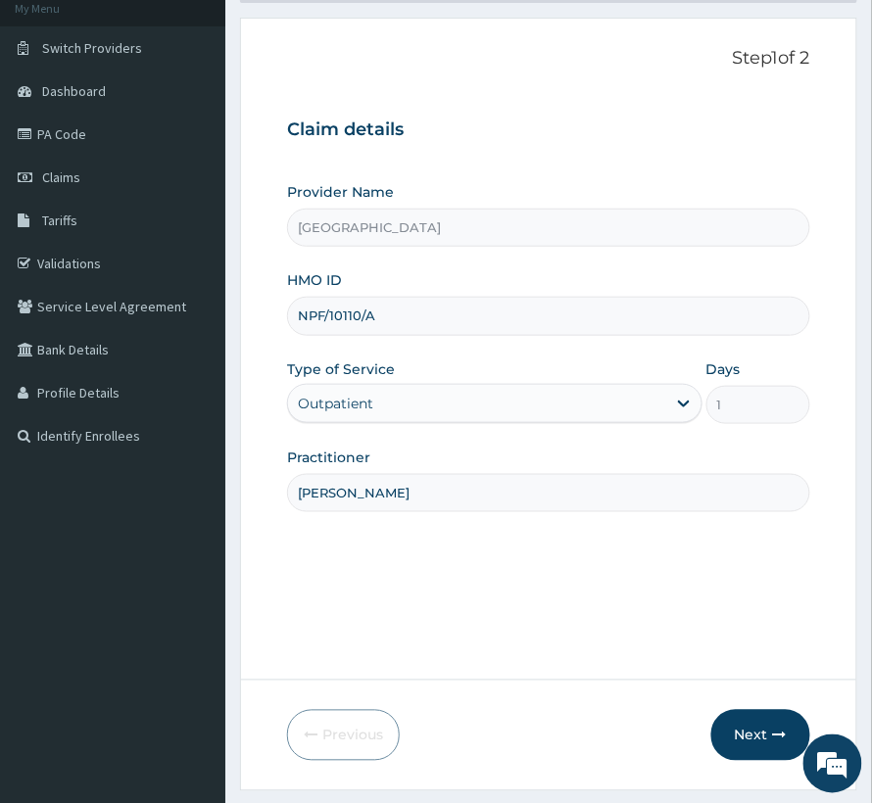
scroll to position [196, 0]
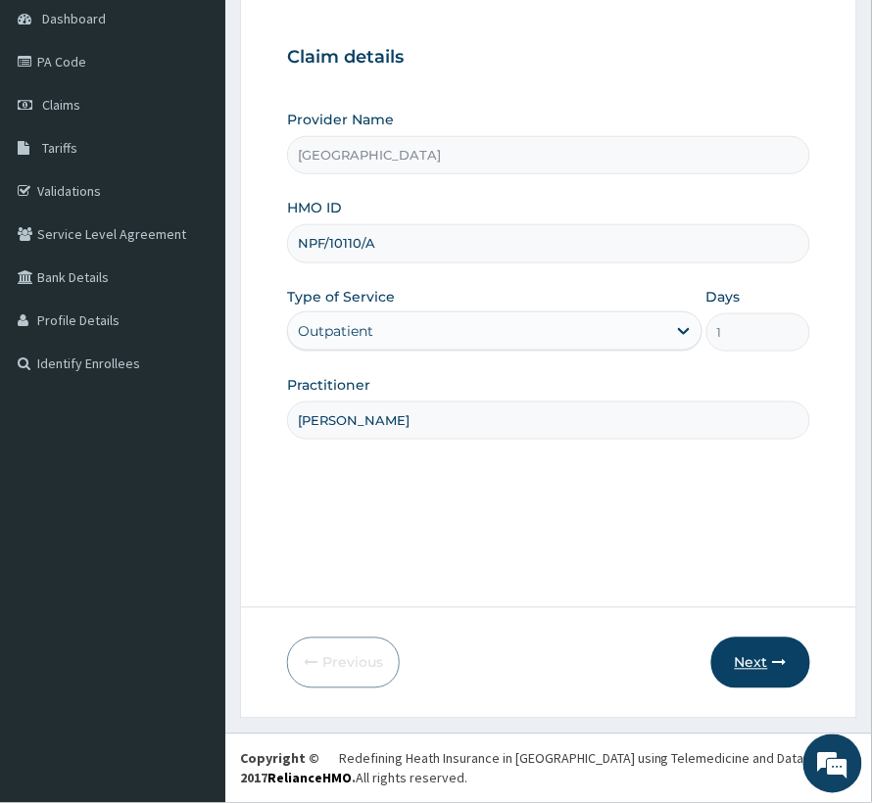
click at [778, 656] on icon "button" at bounding box center [780, 663] width 14 height 14
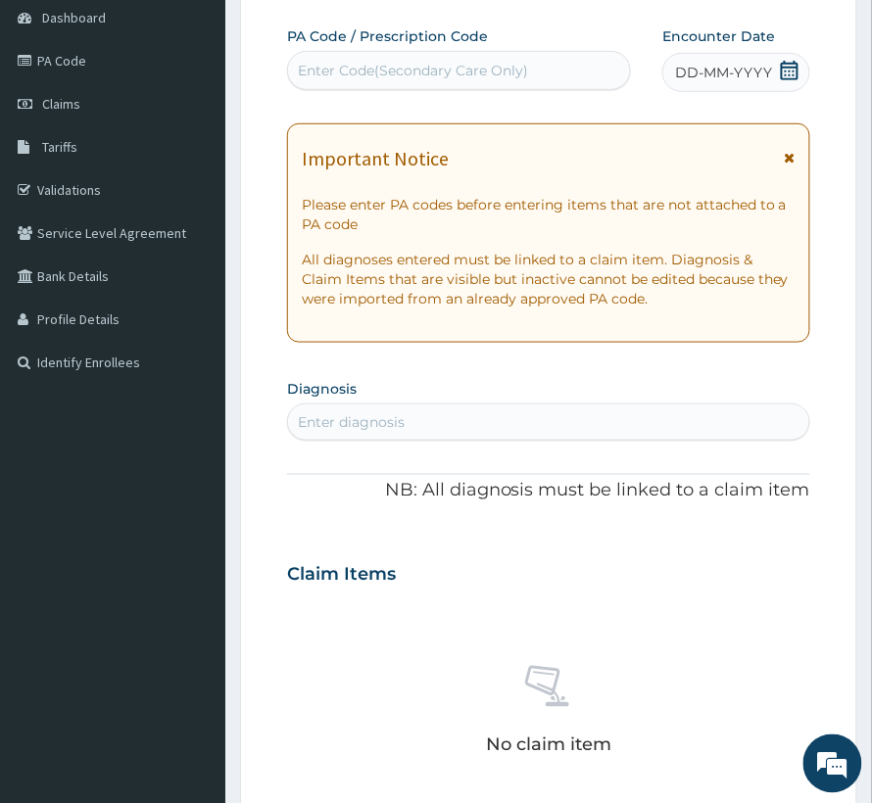
scroll to position [0, 0]
click at [795, 78] on icon at bounding box center [790, 71] width 20 height 20
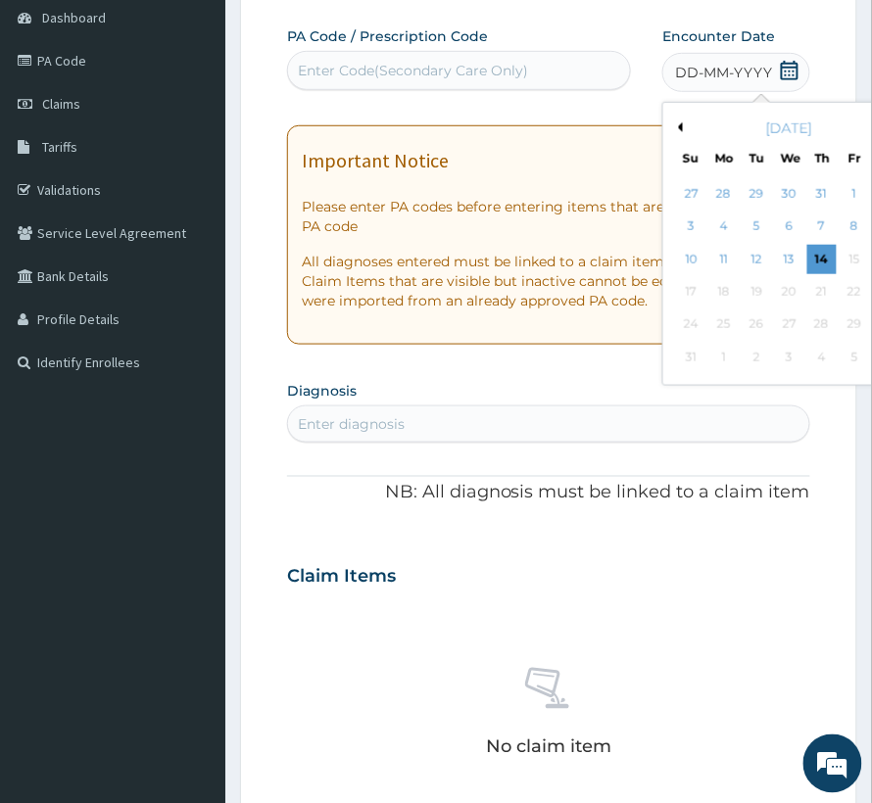
click at [673, 126] on button "Previous Month" at bounding box center [678, 127] width 10 height 10
click at [709, 228] on div "7" at bounding box center [723, 227] width 29 height 29
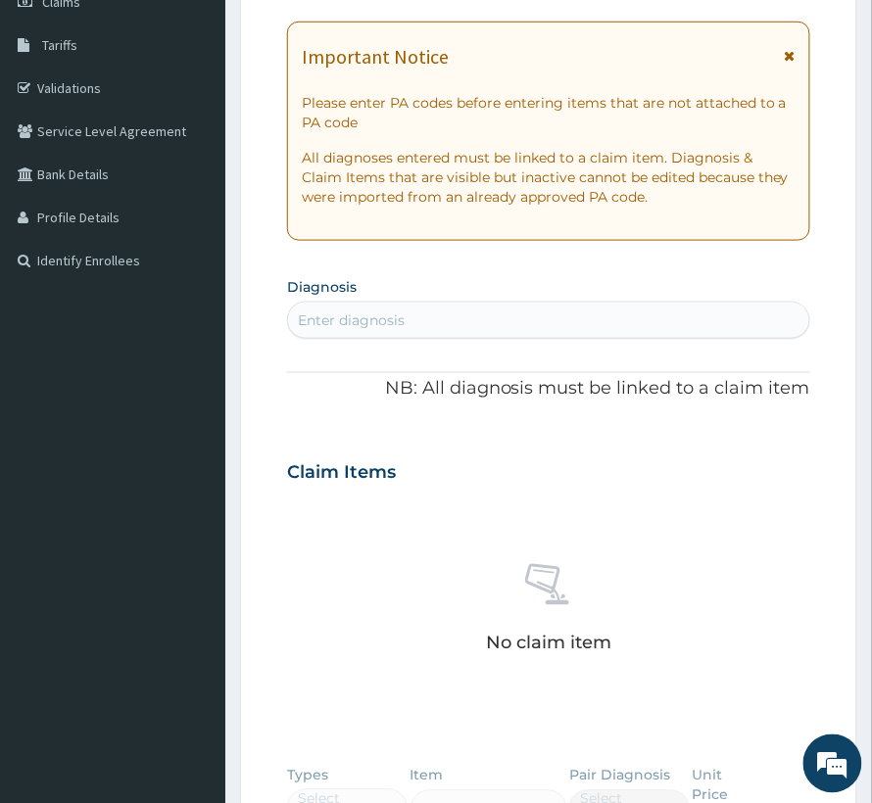
scroll to position [326, 0]
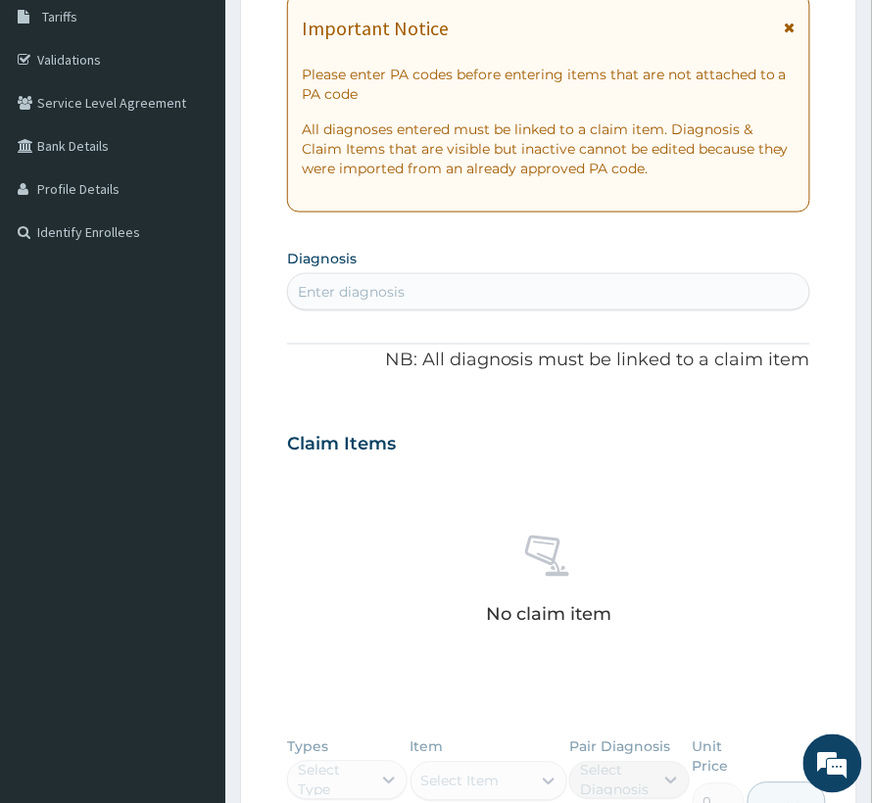
click at [365, 295] on div "Enter diagnosis" at bounding box center [351, 292] width 107 height 20
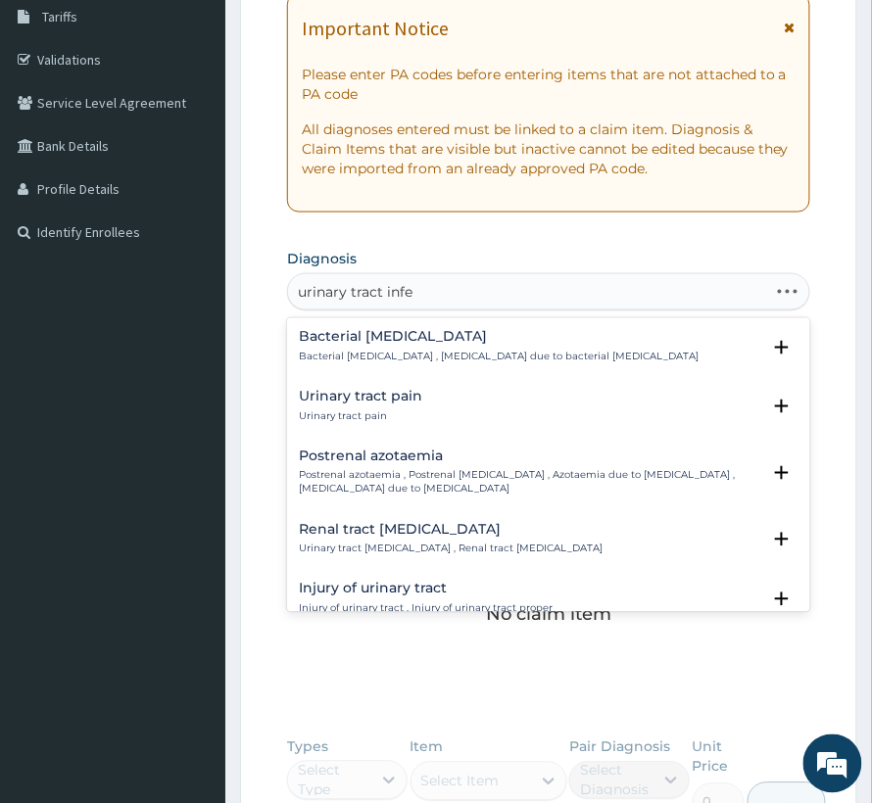
type input "urinary tract infec"
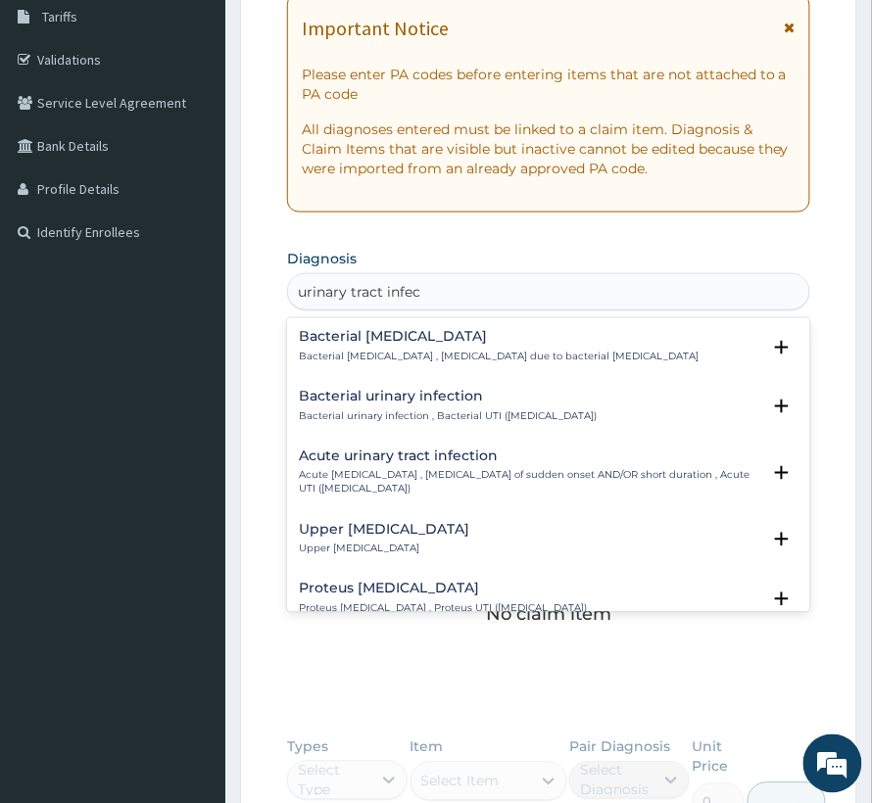
click at [412, 486] on p "Acute urinary tract infection , Urinary tract infection of sudden onset AND/OR …" at bounding box center [529, 483] width 461 height 28
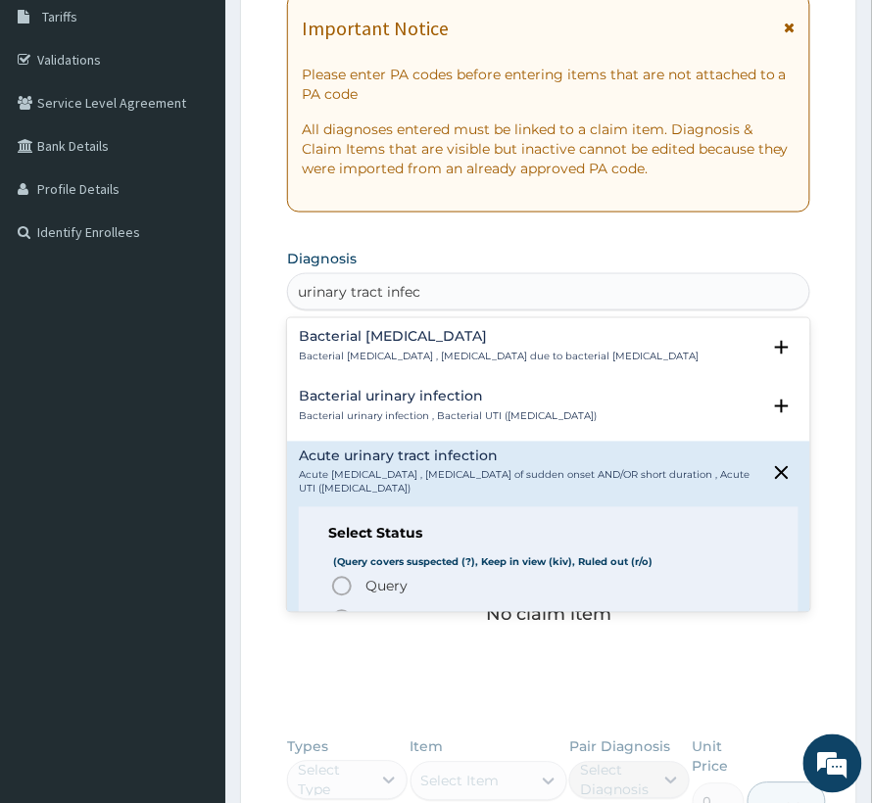
scroll to position [130, 0]
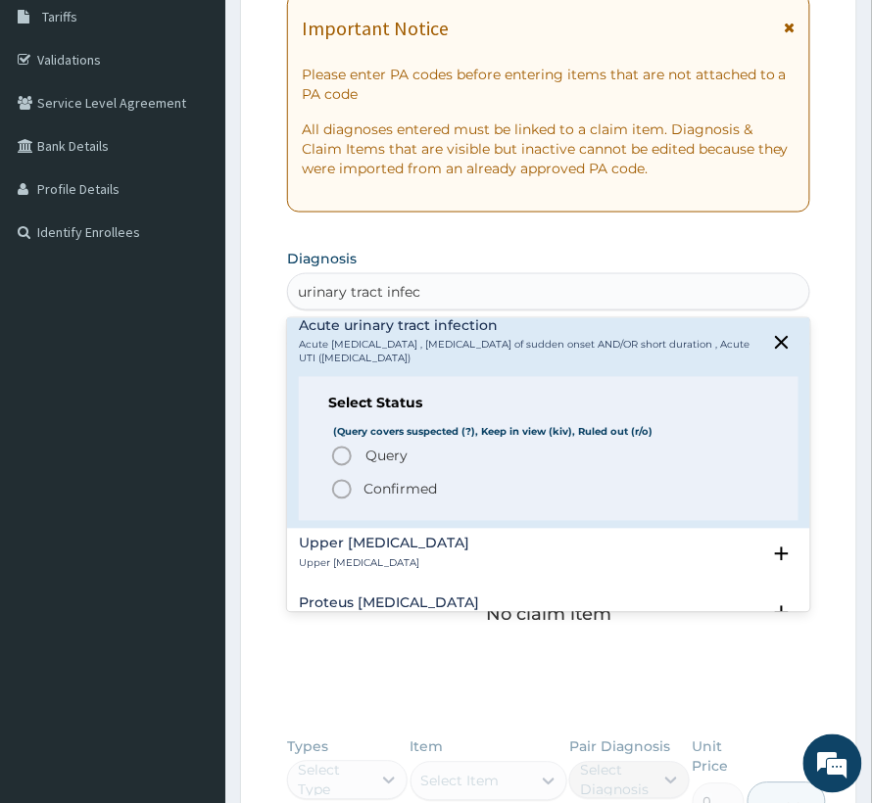
click at [380, 498] on p "Confirmed" at bounding box center [399, 490] width 73 height 20
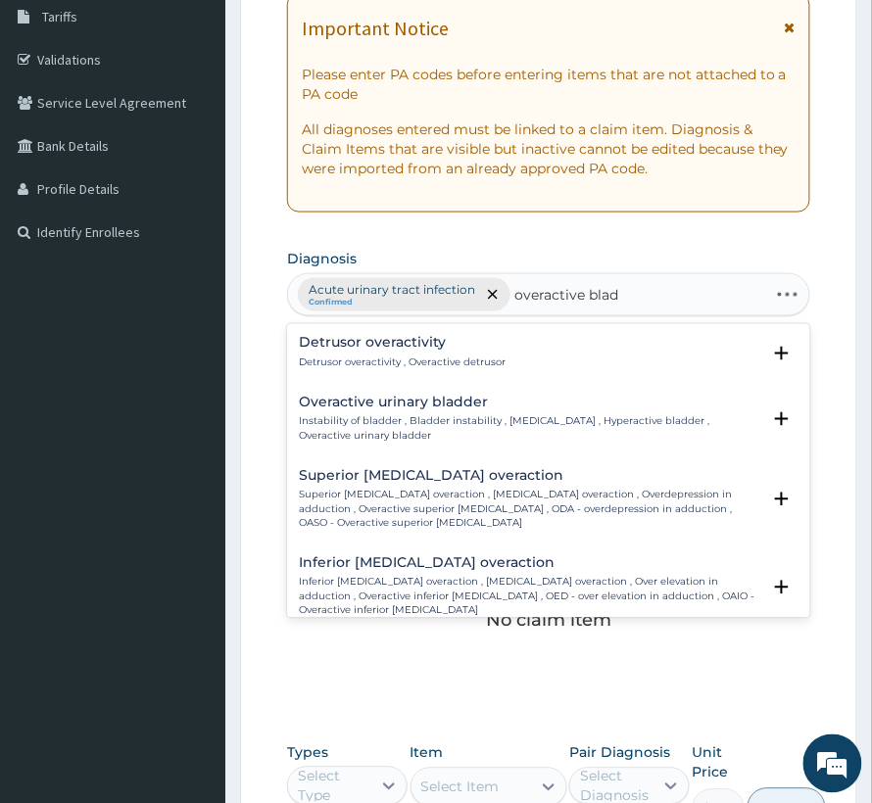
type input "overactive bladd"
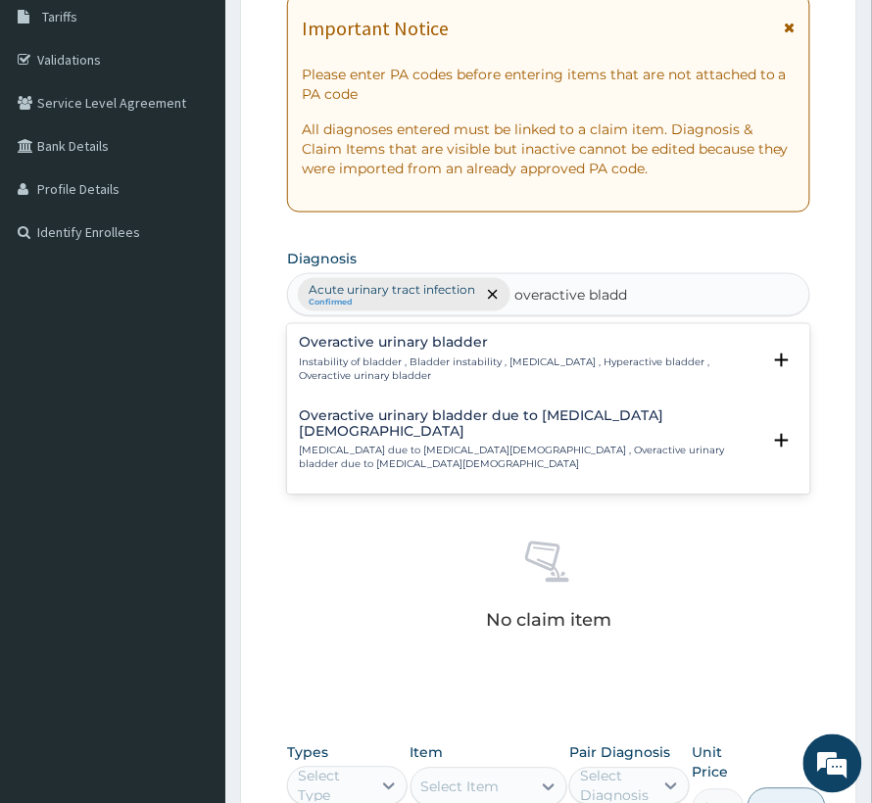
click at [458, 373] on p "Instability of bladder , Bladder instability , Overactive bladder , Hyperactive…" at bounding box center [529, 371] width 461 height 28
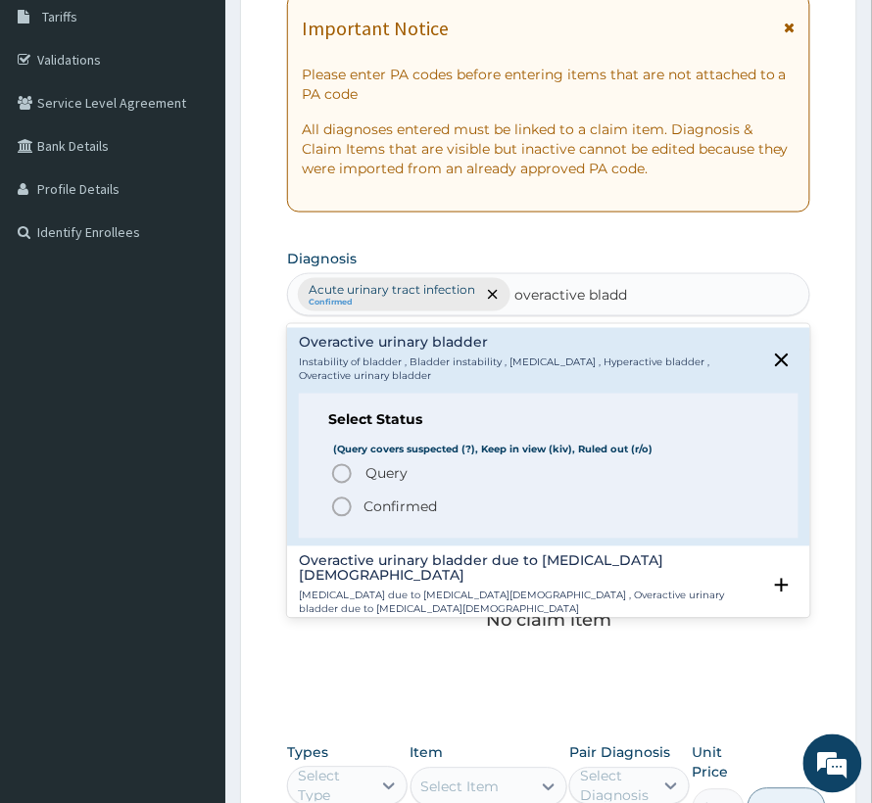
click at [398, 476] on span "Query" at bounding box center [386, 474] width 42 height 20
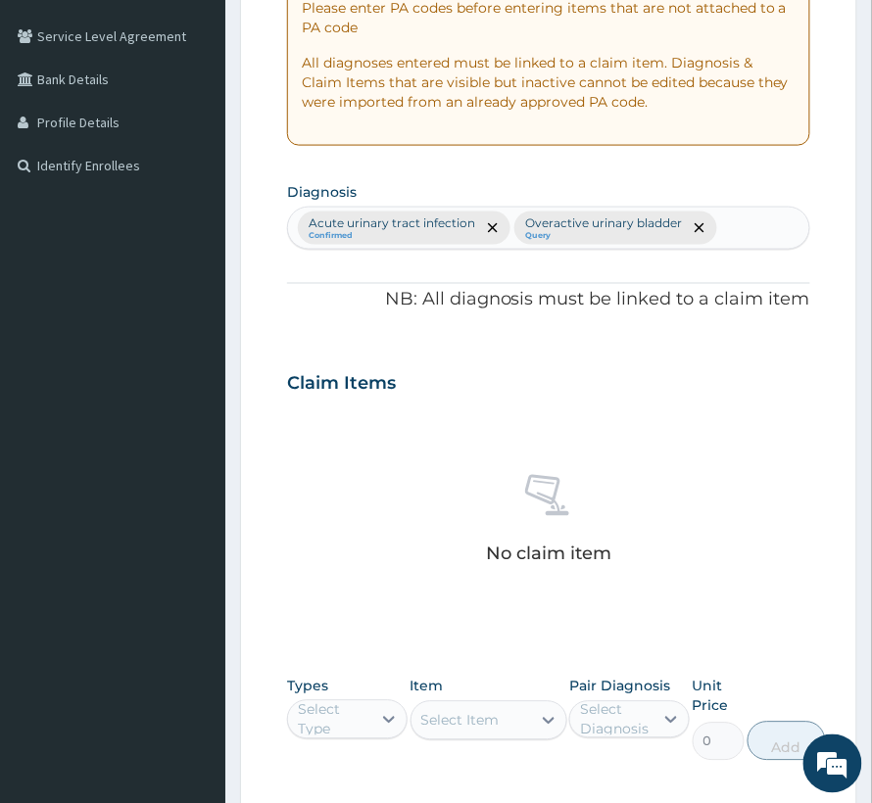
scroll to position [326, 0]
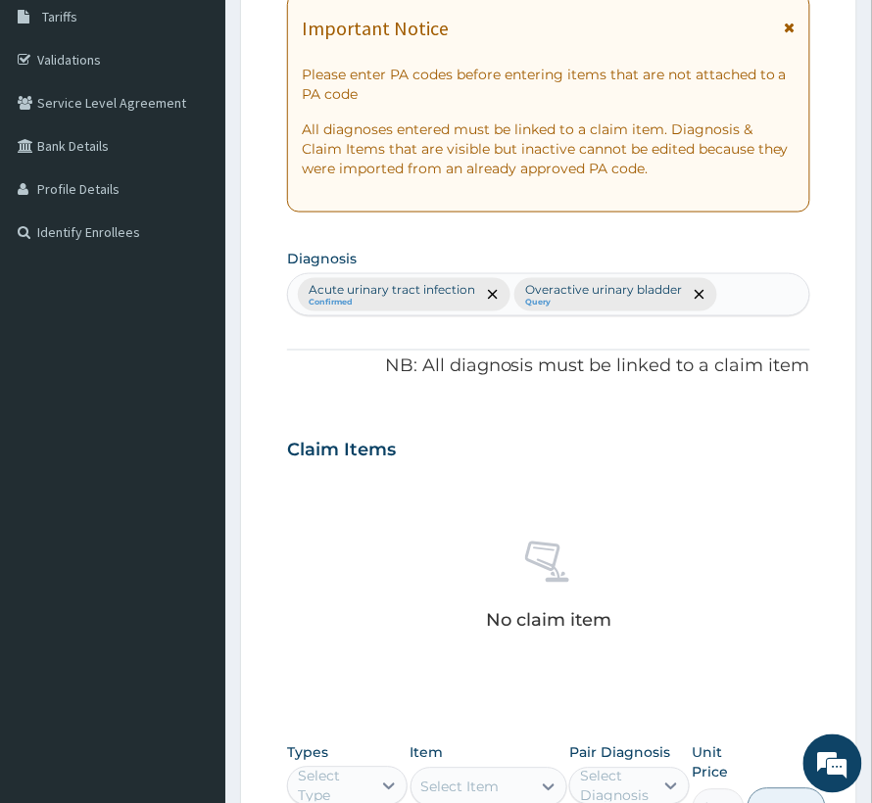
click at [741, 302] on div "Acute urinary tract infection Confirmed Overactive urinary bladder Query" at bounding box center [548, 294] width 521 height 41
click at [741, 306] on div "Acute urinary tract infection Confirmed Overactive urinary bladder Query" at bounding box center [548, 294] width 521 height 41
type input "malar"
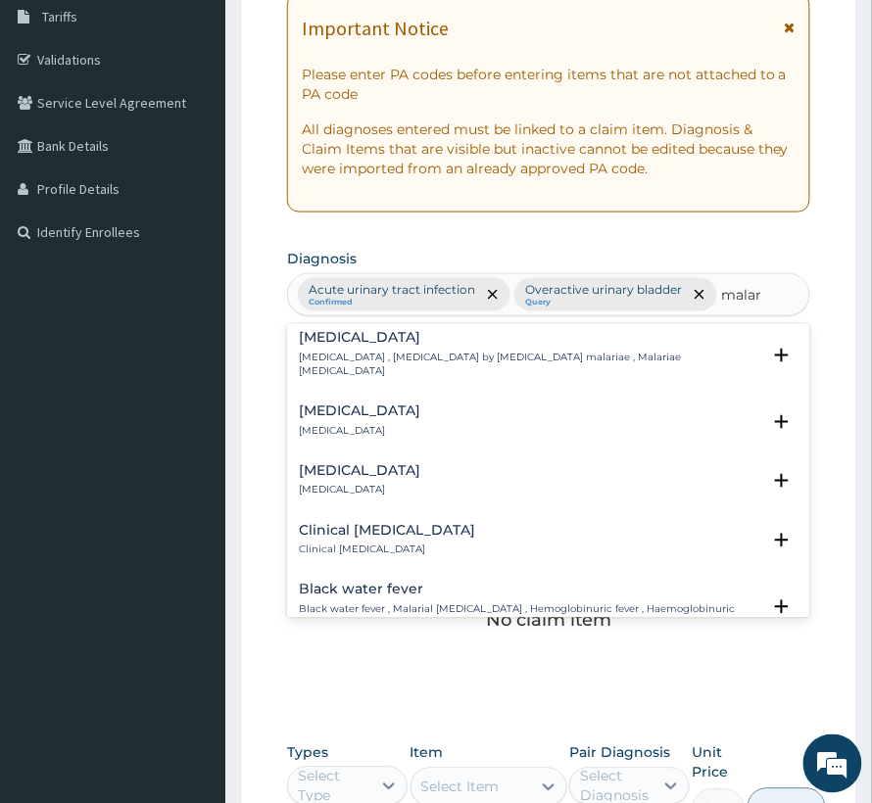
scroll to position [652, 0]
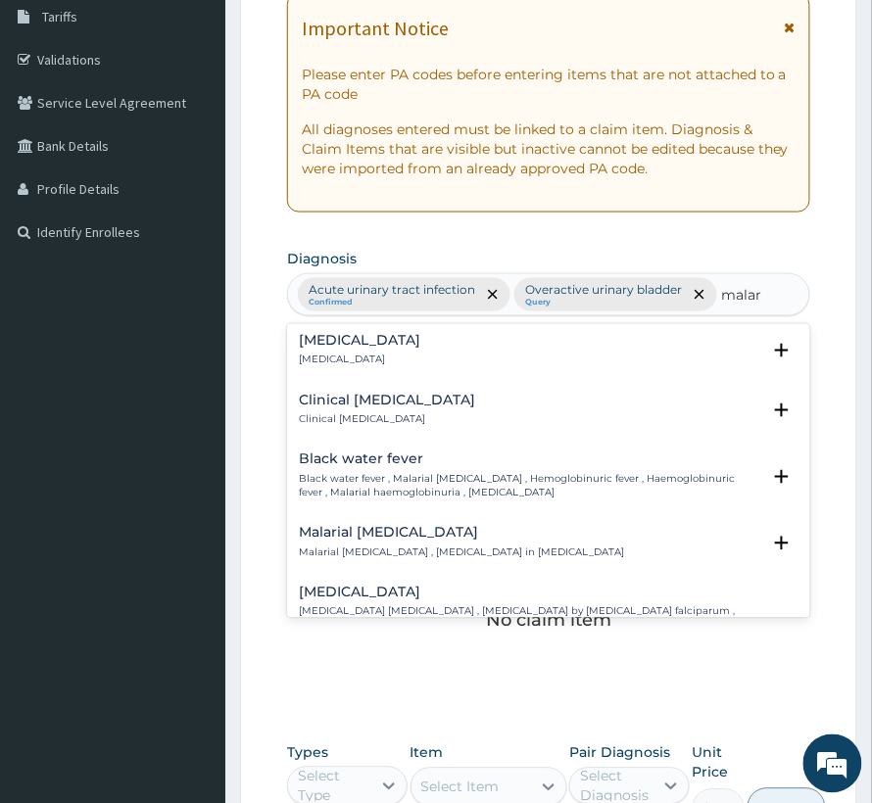
click at [486, 605] on p "Falciparum malaria , Malignant tertian malaria , Malaria by Plasmodium falcipar…" at bounding box center [529, 640] width 461 height 70
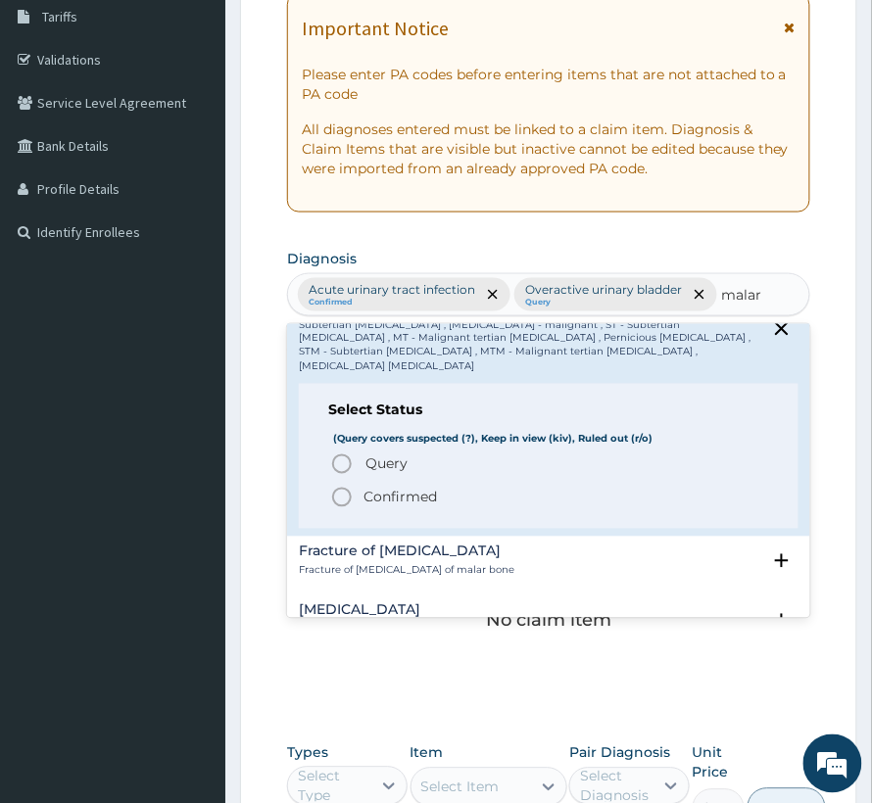
scroll to position [914, 0]
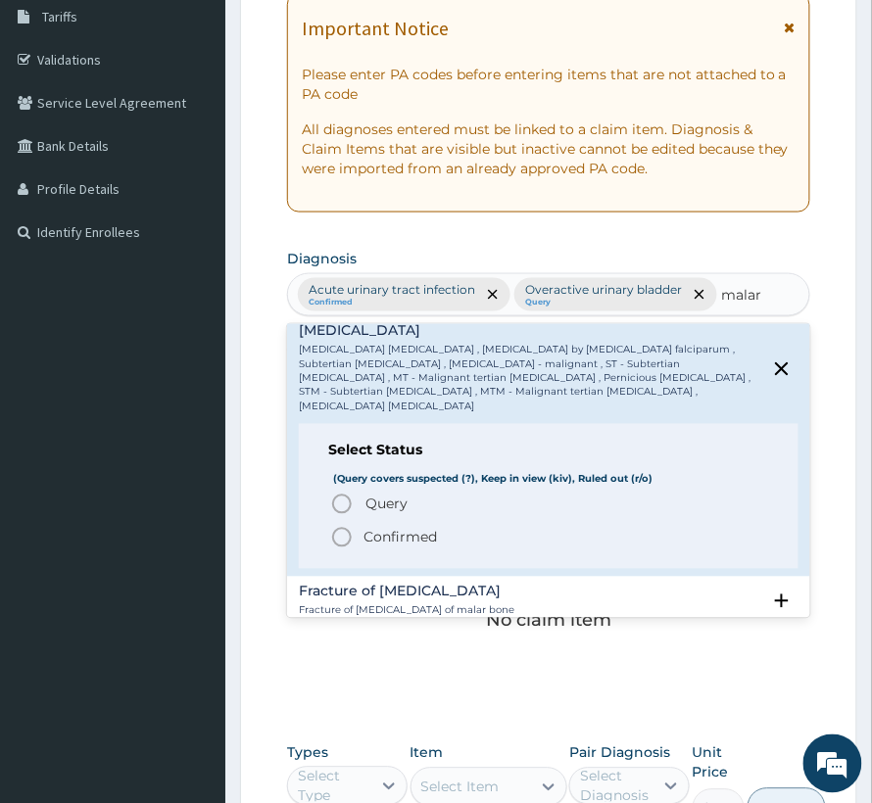
click at [402, 493] on div "Query Query covers suspected (?), Keep in view (kiv), Ruled out (r/o) Confirmed" at bounding box center [548, 521] width 441 height 57
click at [392, 528] on p "Confirmed" at bounding box center [399, 538] width 73 height 20
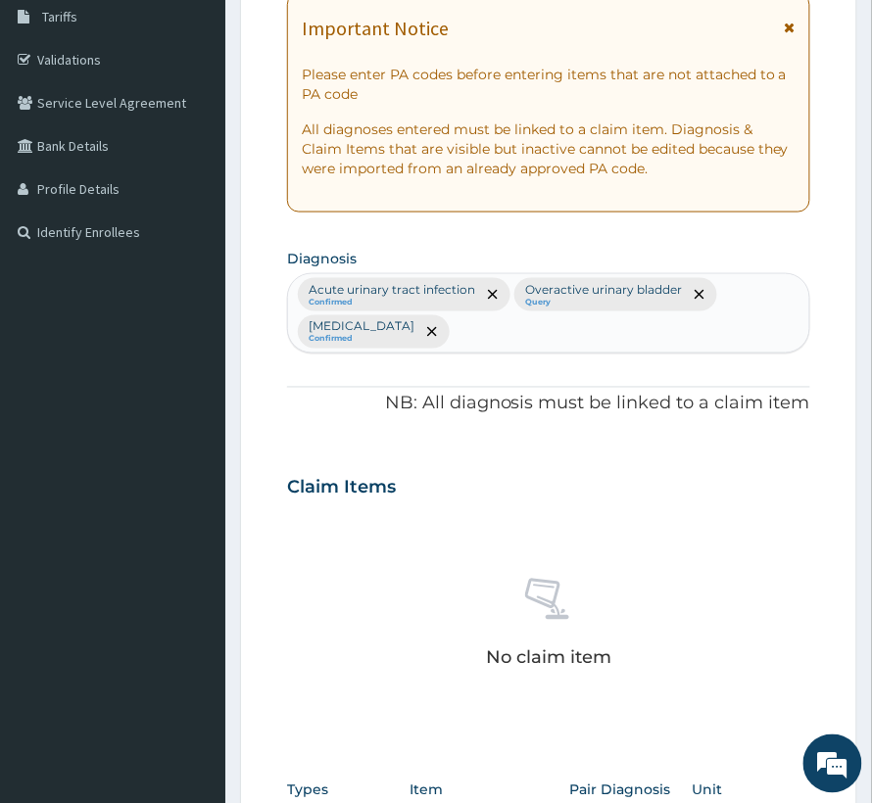
click at [486, 339] on div "Acute urinary tract infection Confirmed Overactive urinary bladder Query Falcip…" at bounding box center [548, 313] width 521 height 78
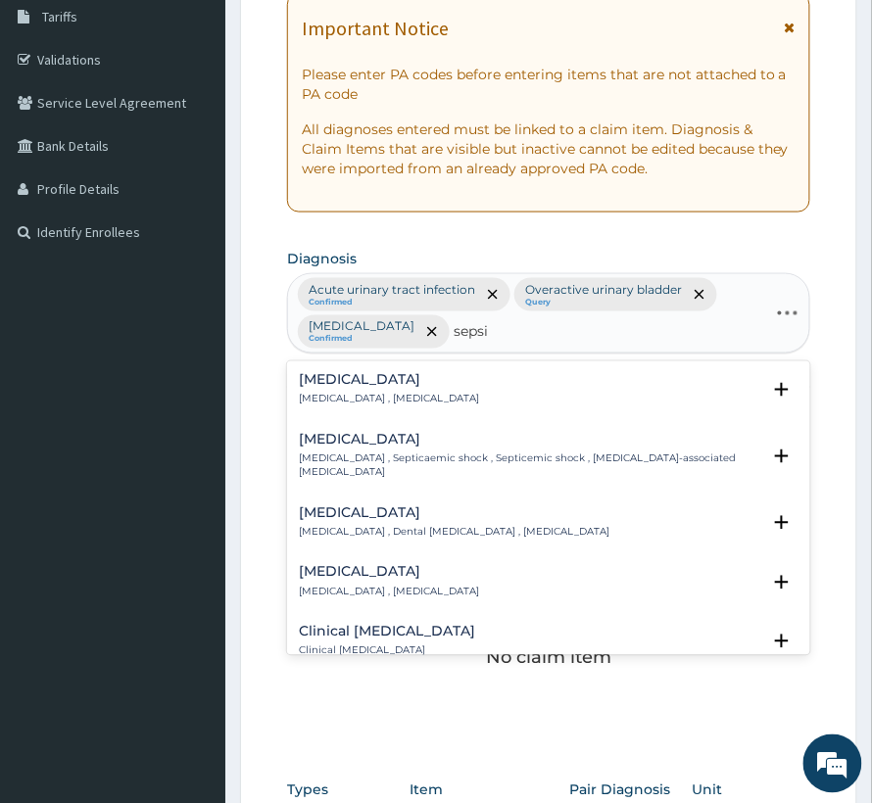
type input "sepsis"
click at [381, 405] on p "Systemic infection , Sepsis" at bounding box center [389, 400] width 180 height 14
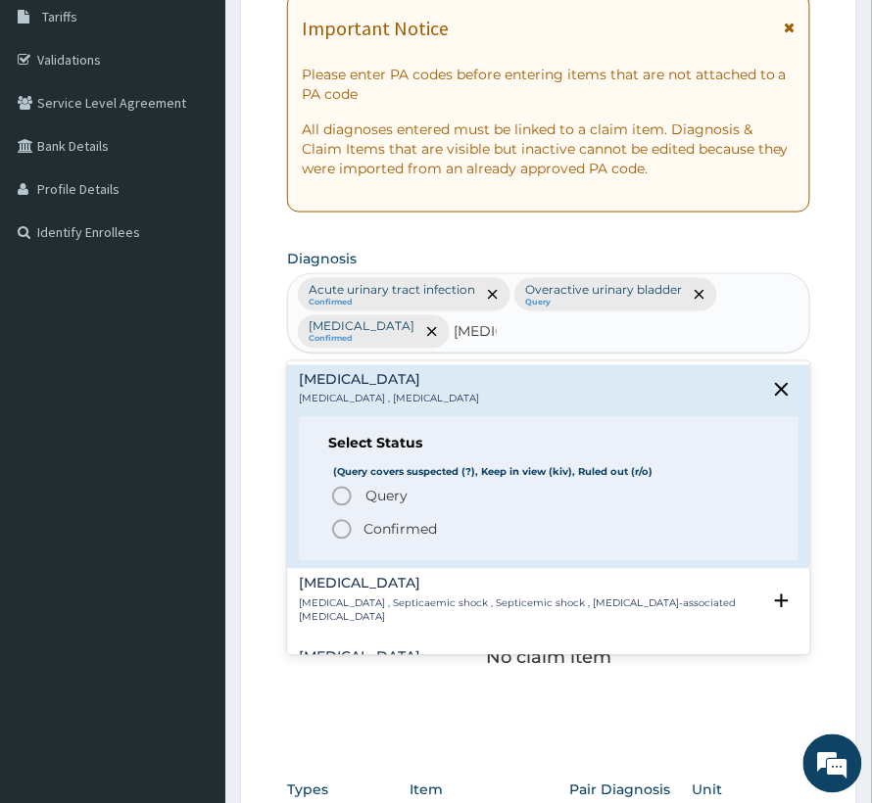
click at [396, 530] on p "Confirmed" at bounding box center [399, 530] width 73 height 20
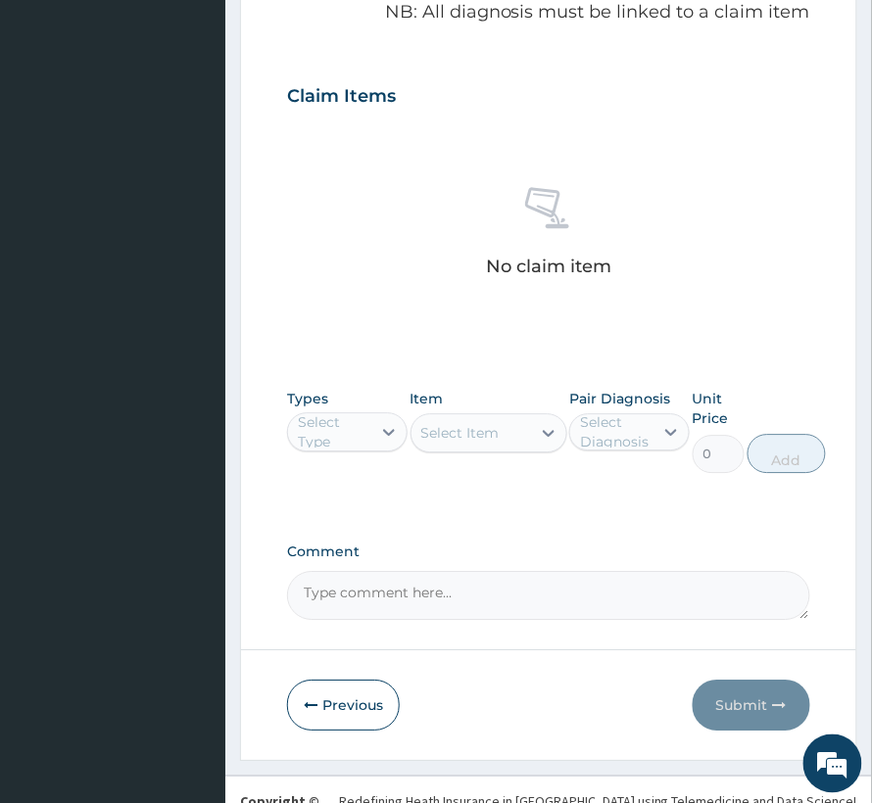
scroll to position [762, 0]
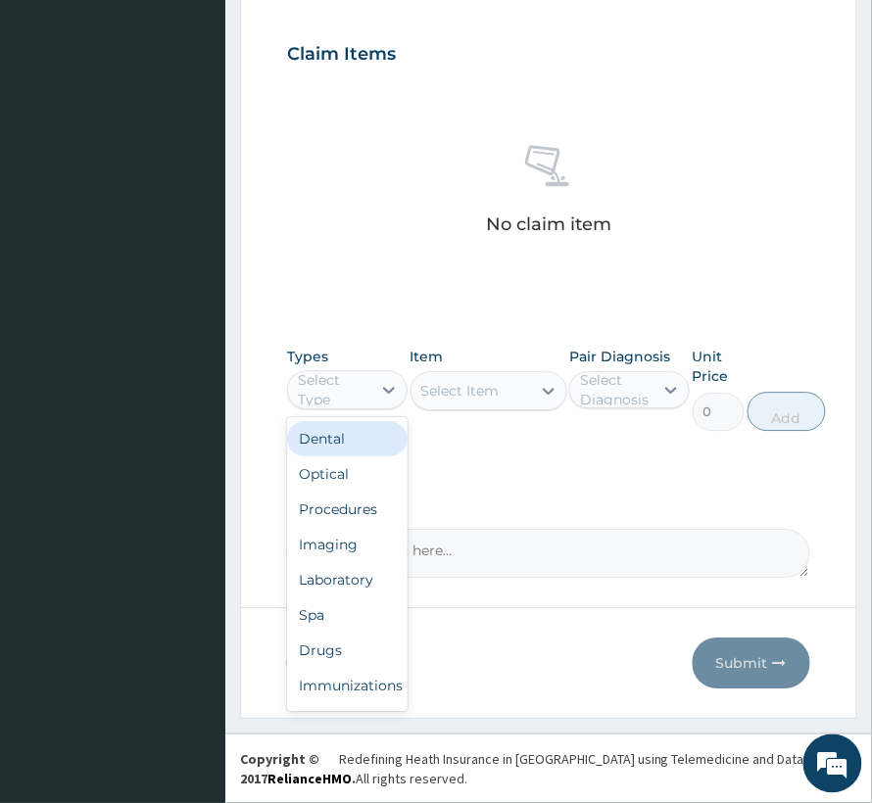
click at [311, 404] on div "Select Type" at bounding box center [334, 389] width 72 height 39
click at [343, 510] on div "Procedures" at bounding box center [347, 509] width 120 height 35
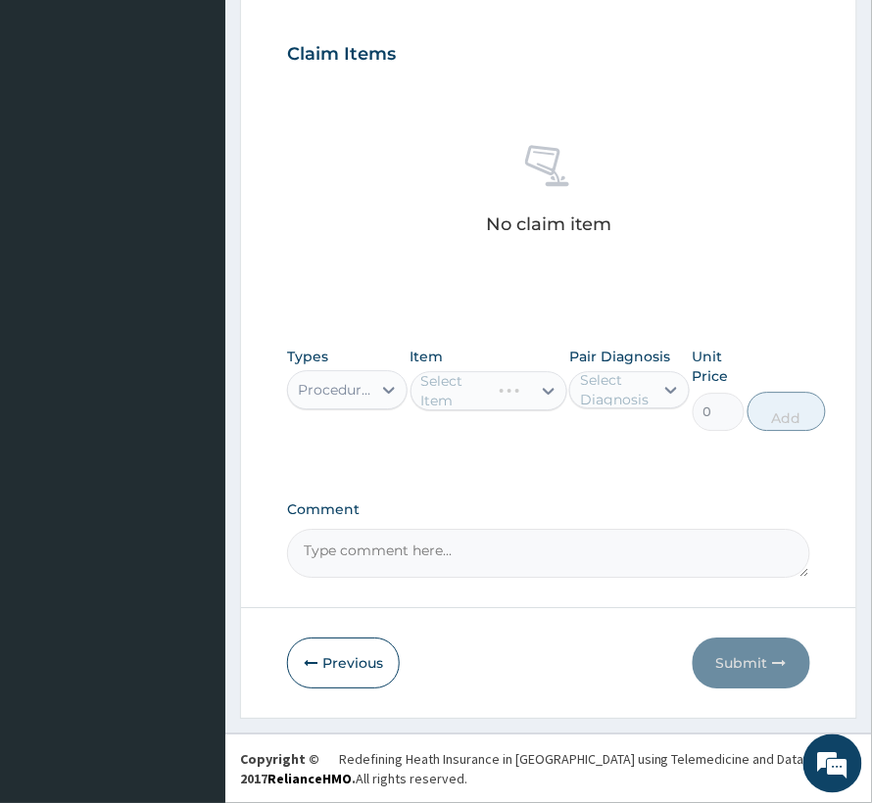
click at [604, 386] on div "Select Diagnosis" at bounding box center [616, 389] width 72 height 39
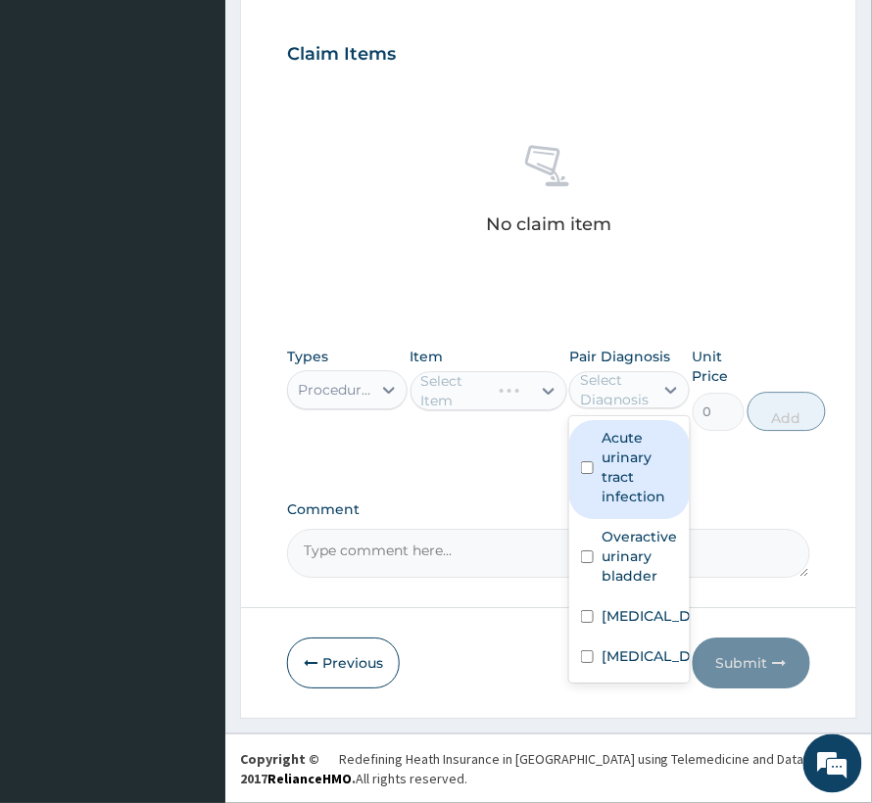
click at [611, 472] on label "Acute urinary tract infection" at bounding box center [640, 467] width 76 height 78
checkbox input "true"
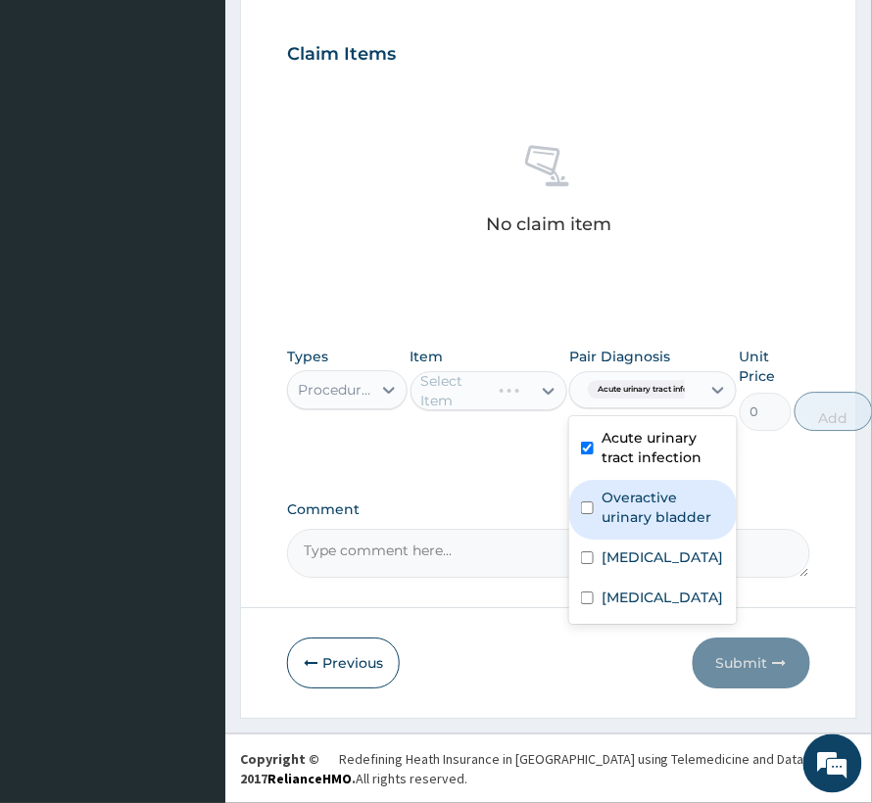
click at [612, 496] on label "Overactive urinary bladder" at bounding box center [663, 507] width 123 height 39
checkbox input "true"
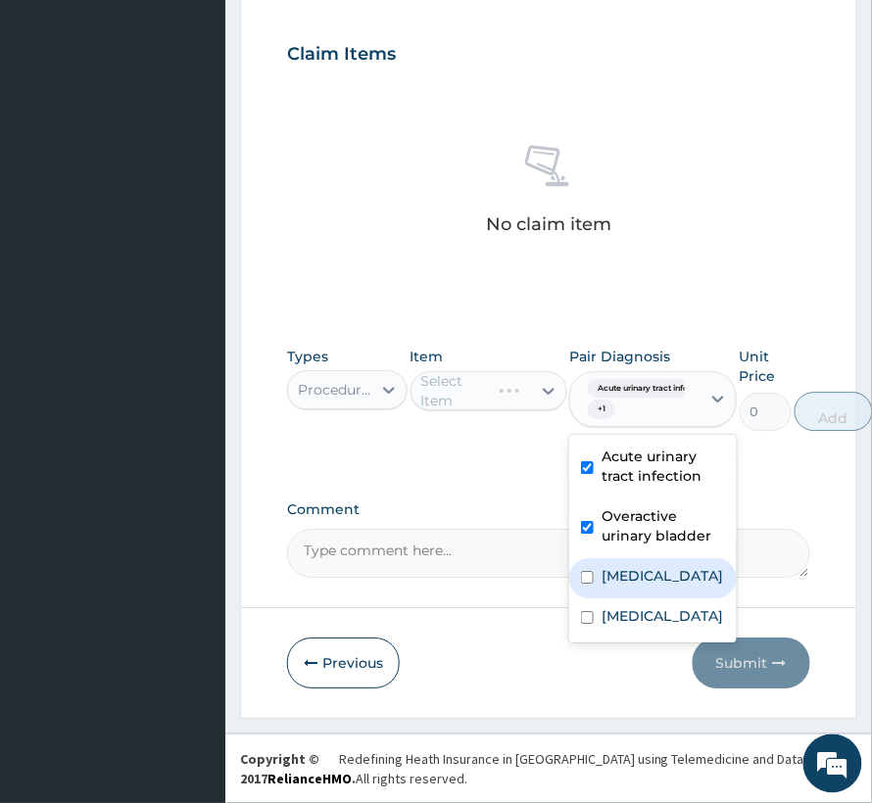
click at [596, 578] on div "Falciparum malaria" at bounding box center [653, 578] width 168 height 40
checkbox input "true"
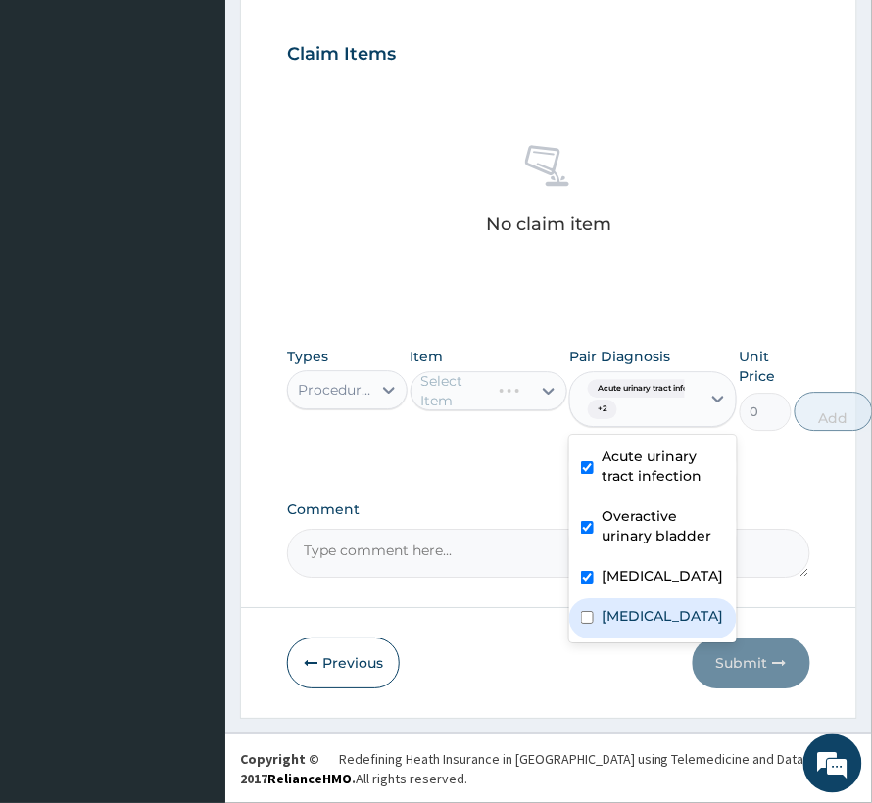
click at [607, 639] on div "Sepsis" at bounding box center [653, 619] width 168 height 40
checkbox input "true"
click at [433, 390] on div "Select Item" at bounding box center [460, 391] width 78 height 20
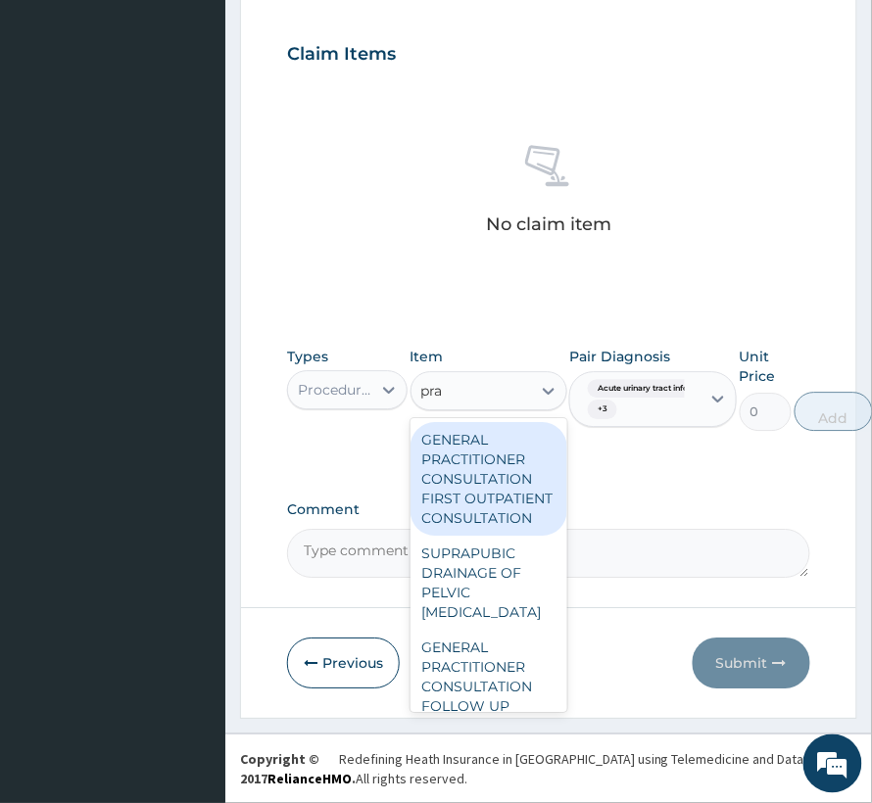
type input "prac"
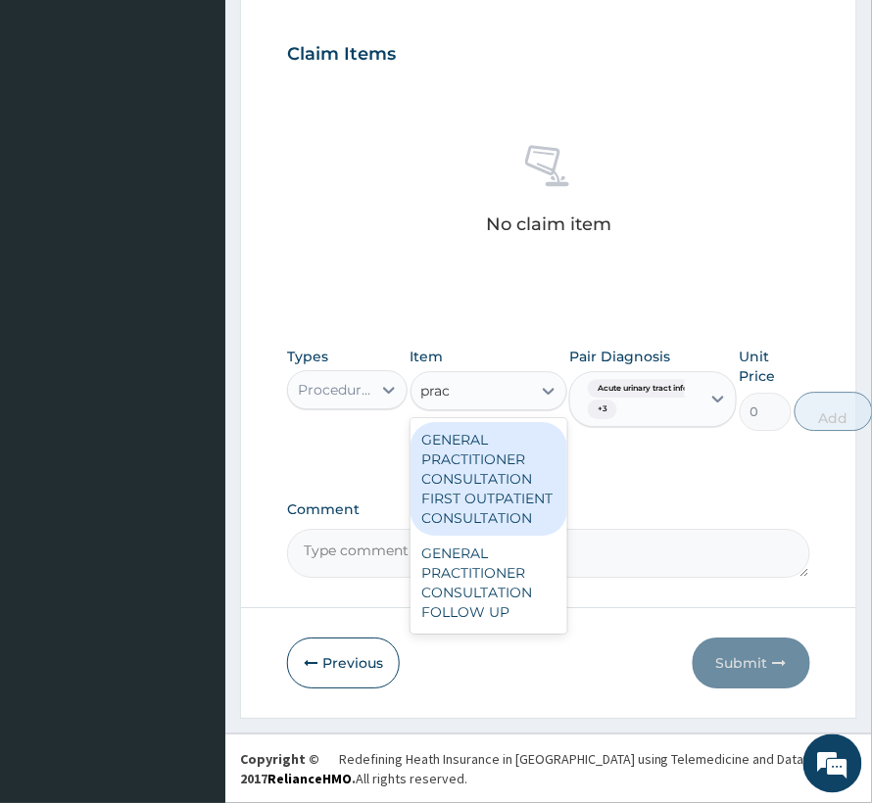
click at [487, 482] on div "GENERAL PRACTITIONER CONSULTATION FIRST OUTPATIENT CONSULTATION" at bounding box center [488, 479] width 157 height 114
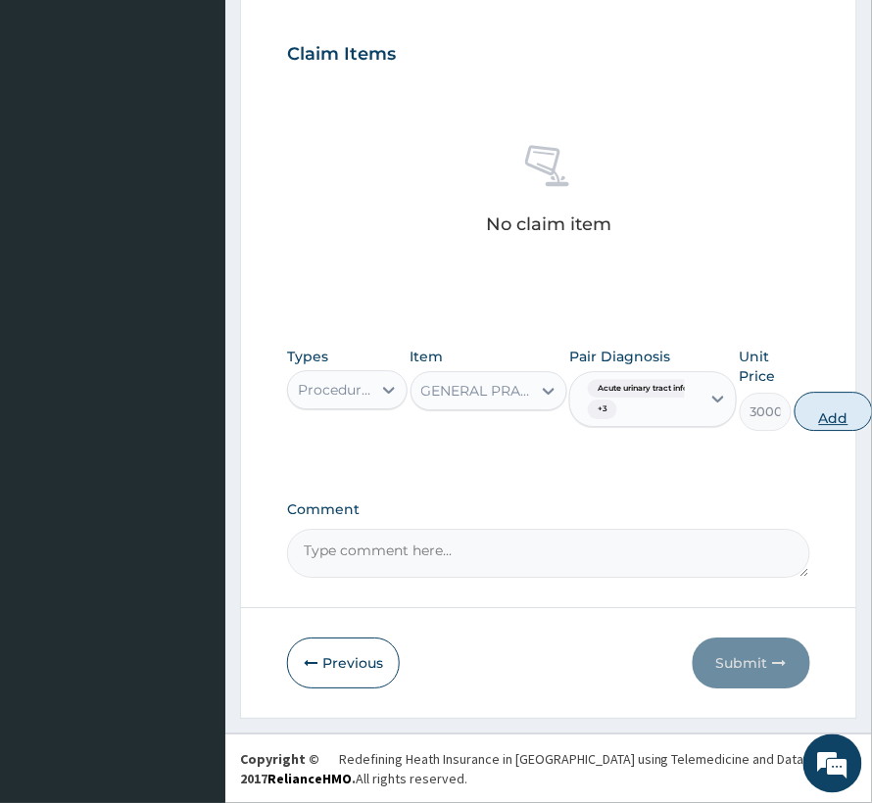
drag, startPoint x: 797, startPoint y: 404, endPoint x: 807, endPoint y: 417, distance: 16.9
click at [797, 411] on div "Types Procedures Item option GENERAL PRACTITIONER CONSULTATION FIRST OUTPATIENT…" at bounding box center [548, 389] width 523 height 104
click at [825, 417] on button "Add" at bounding box center [833, 411] width 78 height 39
type input "0"
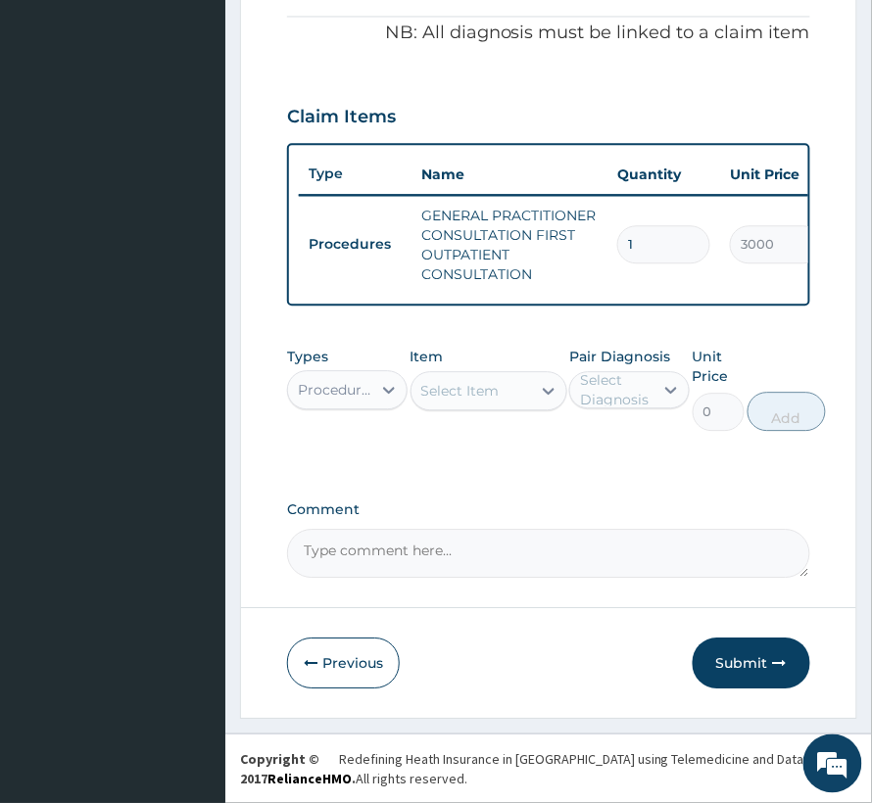
scroll to position [718, 0]
click at [359, 381] on div "Procedures" at bounding box center [335, 390] width 75 height 20
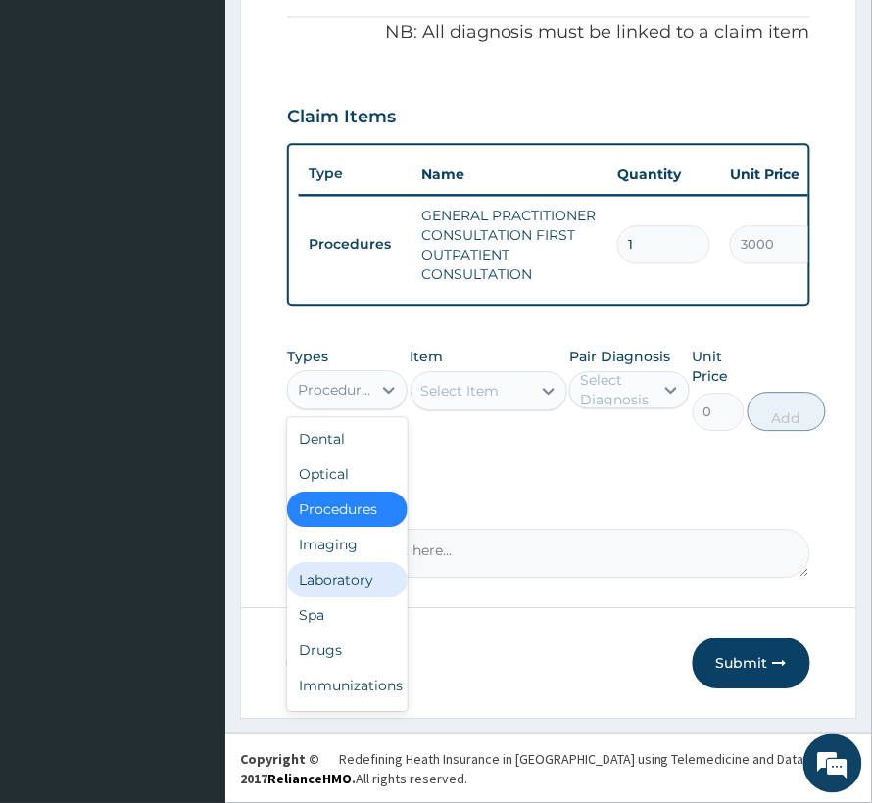
click at [333, 581] on div "Laboratory" at bounding box center [347, 579] width 120 height 35
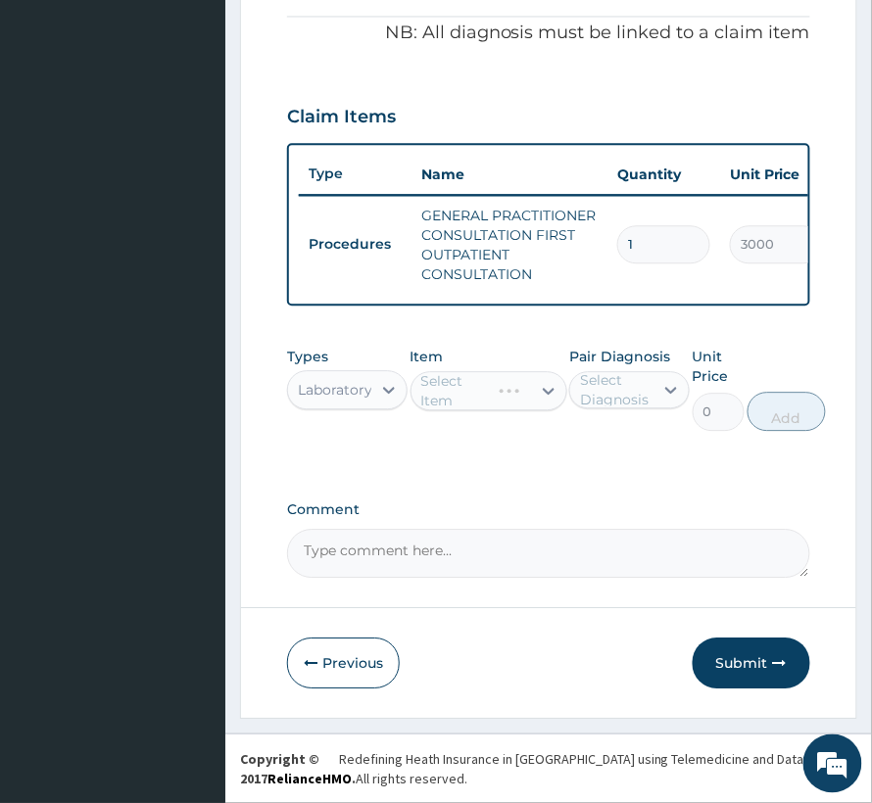
click at [650, 390] on div "Select Diagnosis" at bounding box center [616, 389] width 72 height 39
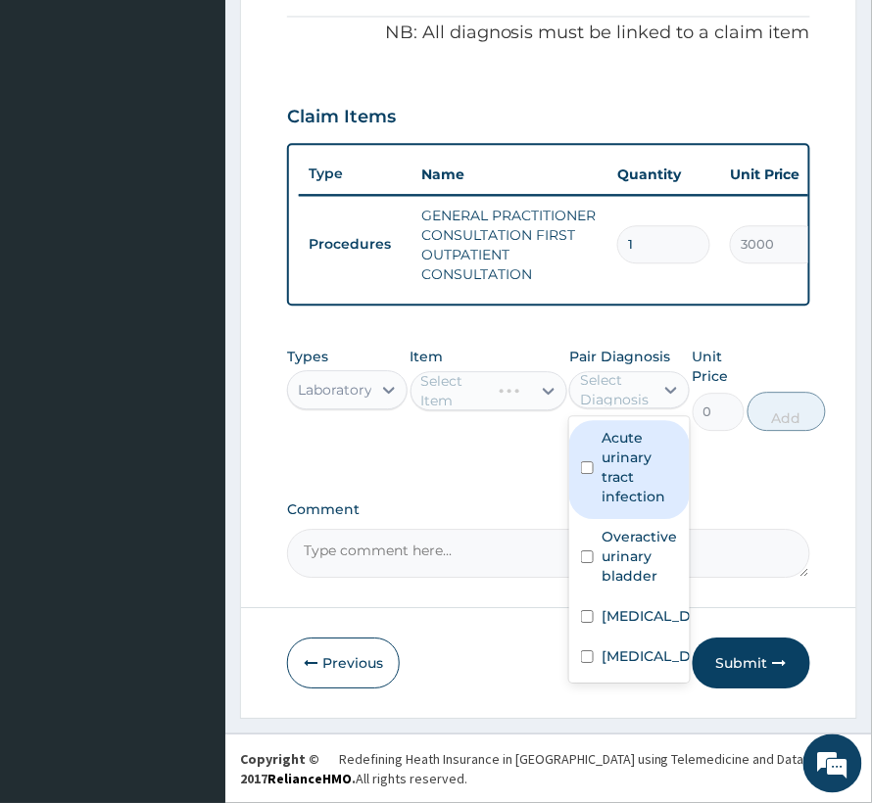
click at [635, 474] on label "Acute urinary tract infection" at bounding box center [640, 467] width 76 height 78
checkbox input "true"
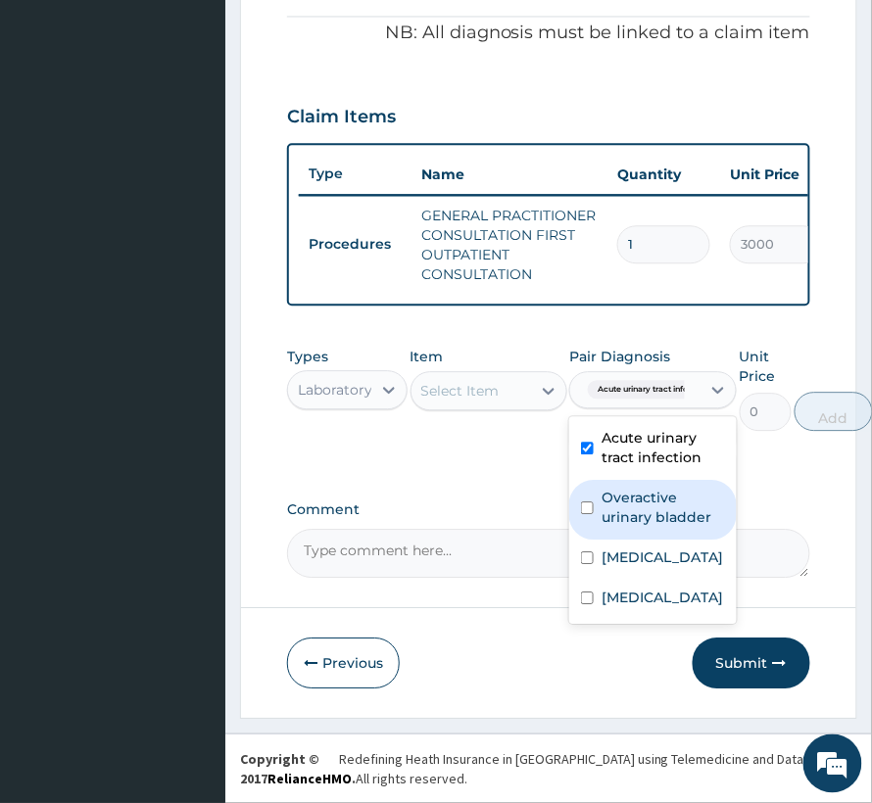
click at [632, 510] on label "Overactive urinary bladder" at bounding box center [663, 507] width 123 height 39
checkbox input "true"
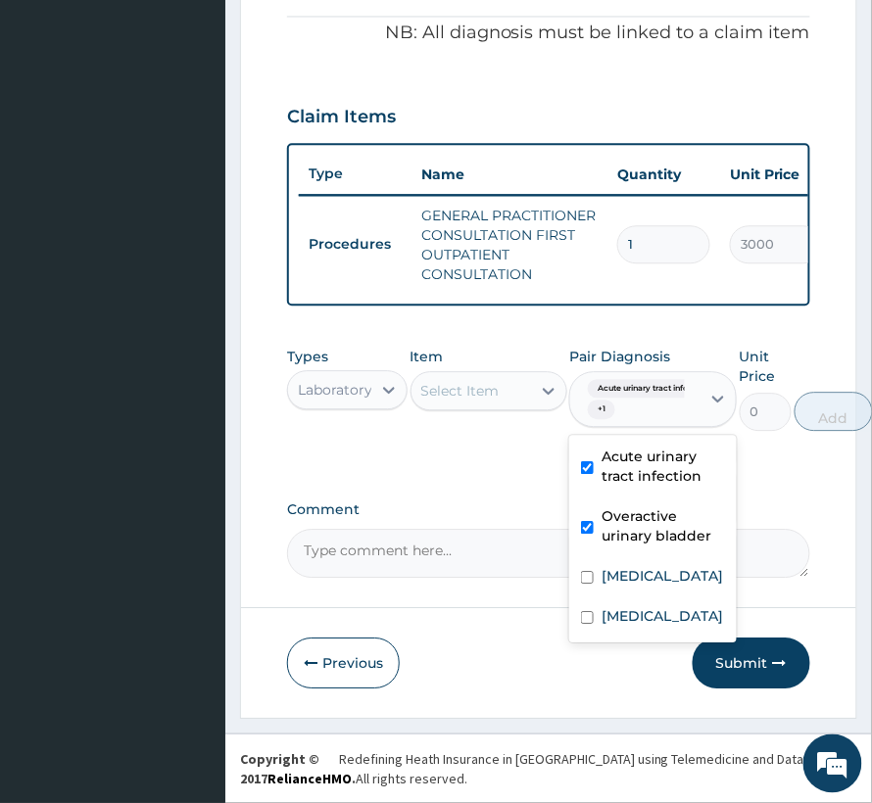
click at [463, 381] on div "Select Item" at bounding box center [460, 391] width 78 height 20
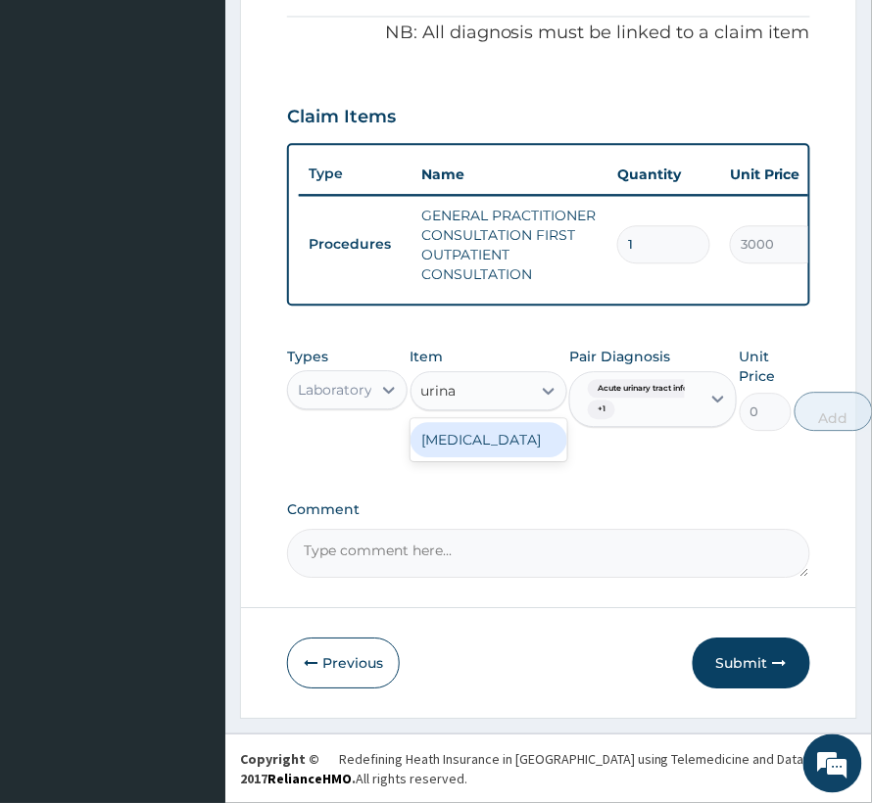
type input "urinal"
drag, startPoint x: 507, startPoint y: 440, endPoint x: 636, endPoint y: 436, distance: 128.4
click at [510, 440] on div "URINALYSIS" at bounding box center [488, 439] width 157 height 35
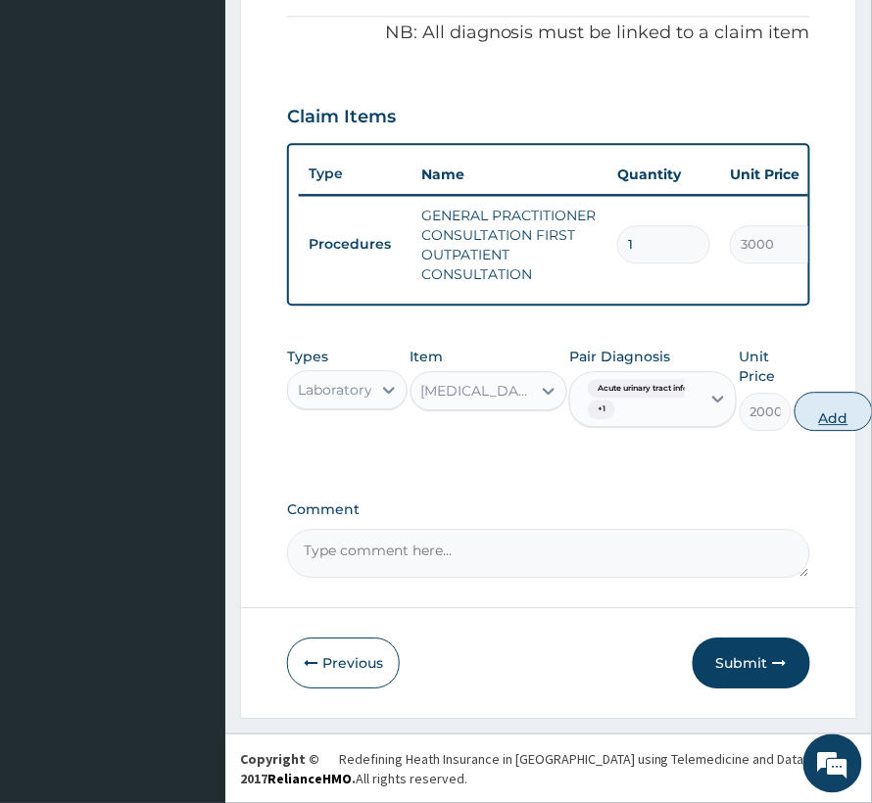
click at [835, 411] on button "Add" at bounding box center [833, 411] width 78 height 39
type input "0"
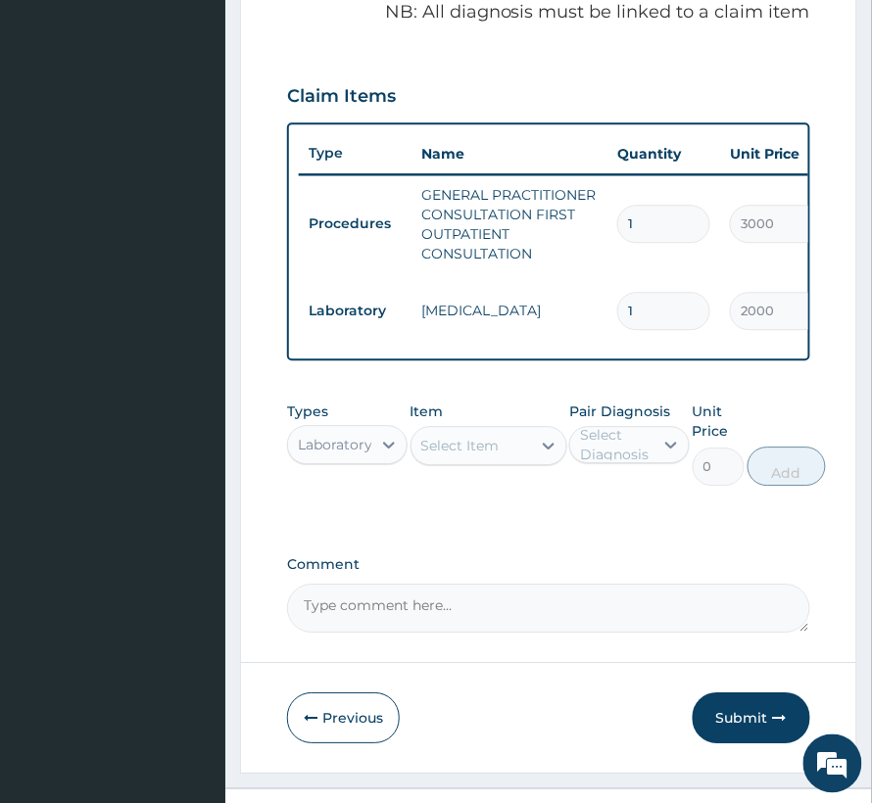
click at [480, 456] on div "Select Item" at bounding box center [460, 446] width 78 height 20
click at [452, 456] on input "urmine" at bounding box center [447, 446] width 52 height 20
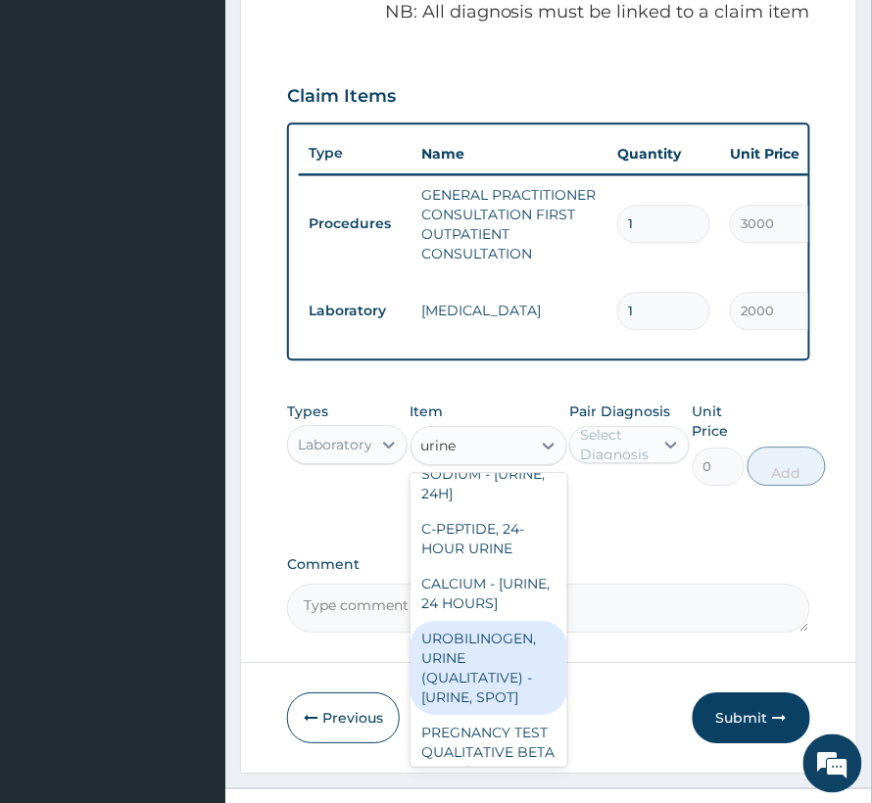
scroll to position [261, 0]
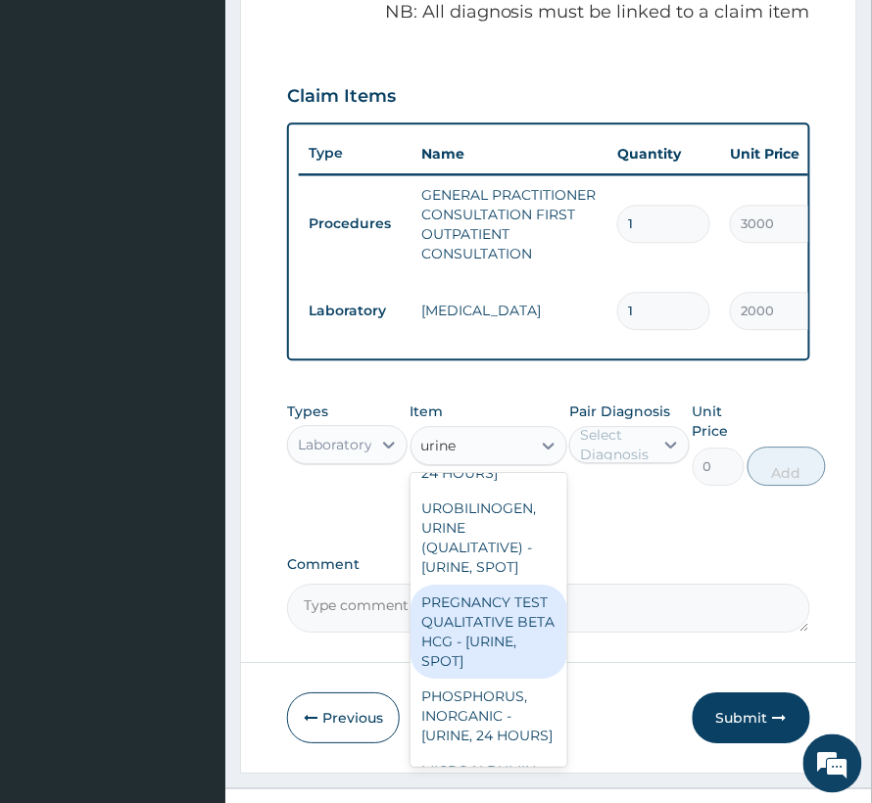
type input "urine"
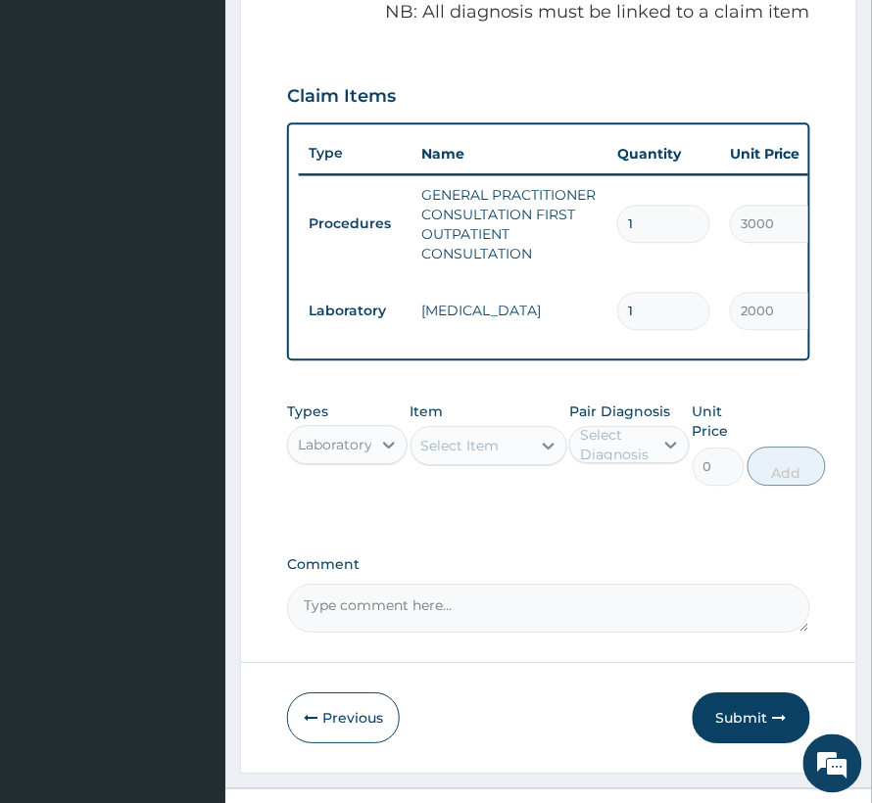
click at [448, 456] on div "Select Item" at bounding box center [460, 446] width 78 height 20
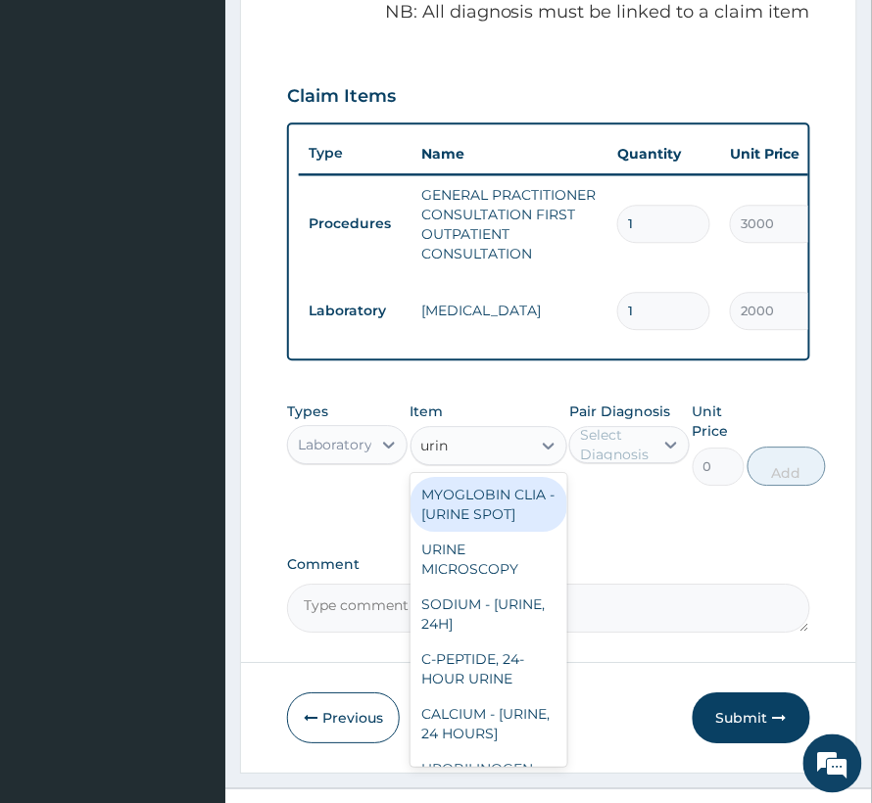
type input "urine"
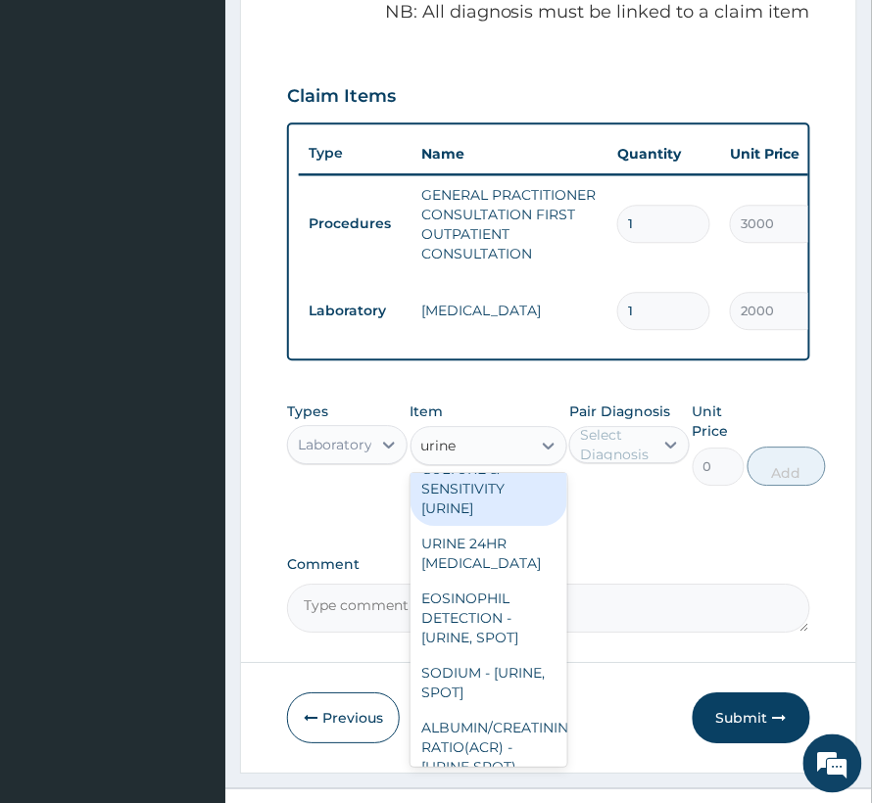
scroll to position [1567, 0]
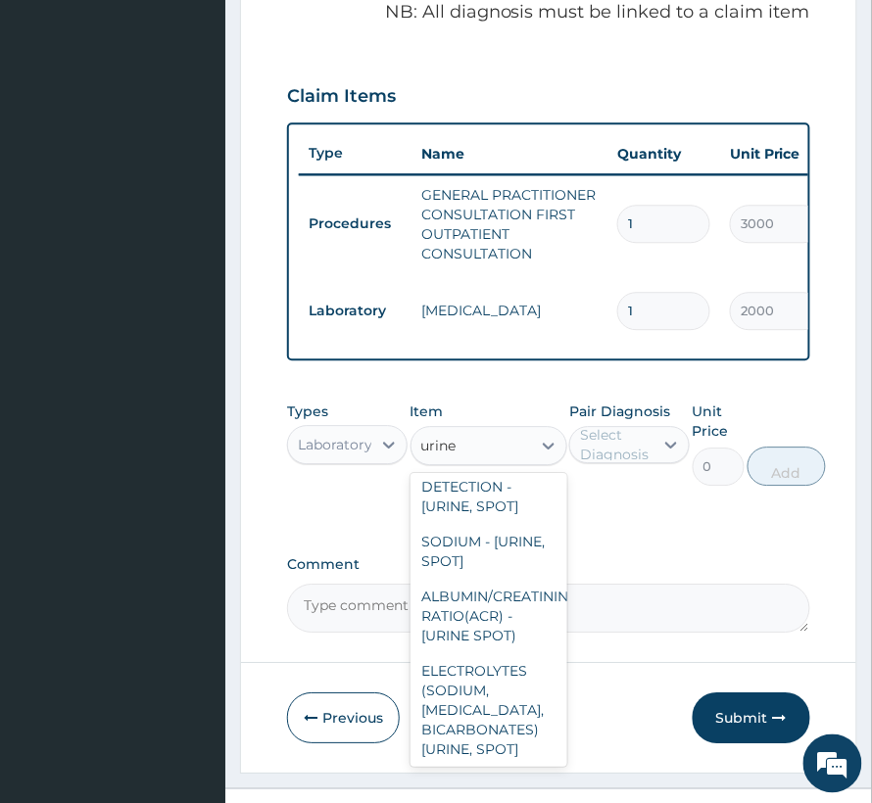
click at [458, 395] on div "MICROSCOPY, CULTURE & SENSITIVITY [URINE]" at bounding box center [488, 348] width 157 height 94
type input "3500"
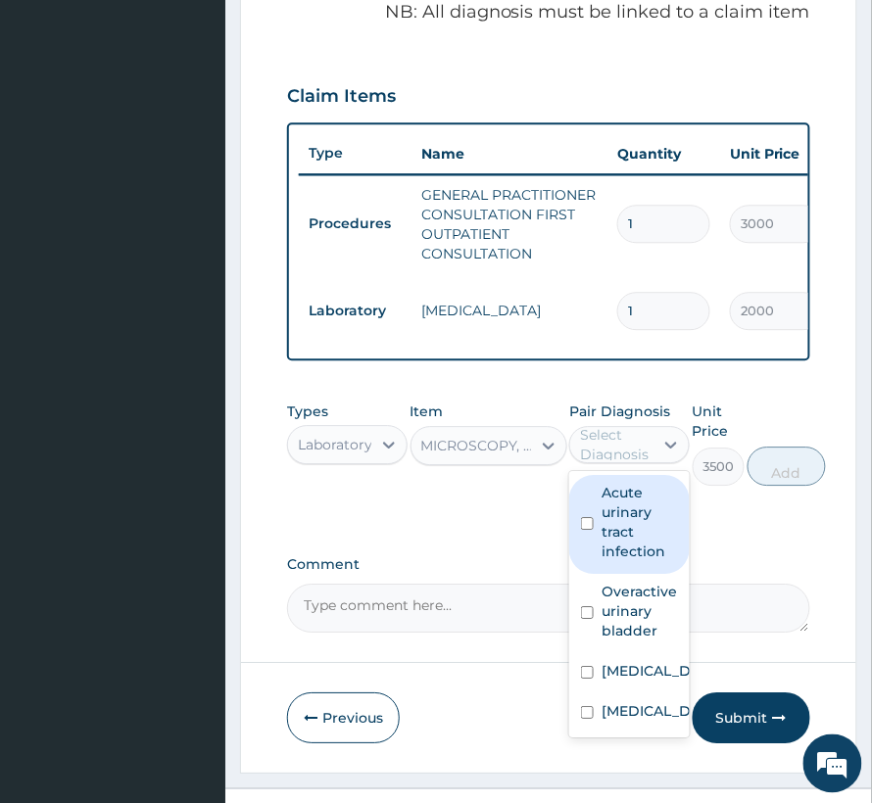
drag, startPoint x: 603, startPoint y: 453, endPoint x: 603, endPoint y: 504, distance: 50.9
click at [603, 457] on div "Select Diagnosis" at bounding box center [616, 444] width 72 height 39
click at [608, 561] on label "Acute urinary tract infection" at bounding box center [640, 522] width 76 height 78
checkbox input "true"
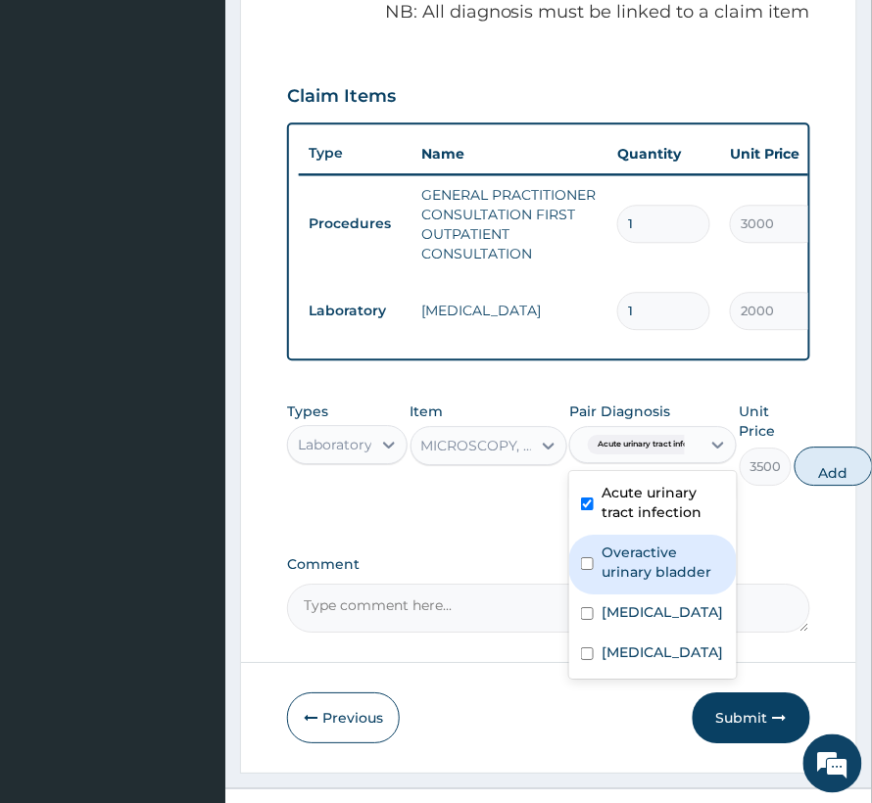
click at [619, 582] on label "Overactive urinary bladder" at bounding box center [663, 562] width 123 height 39
checkbox input "true"
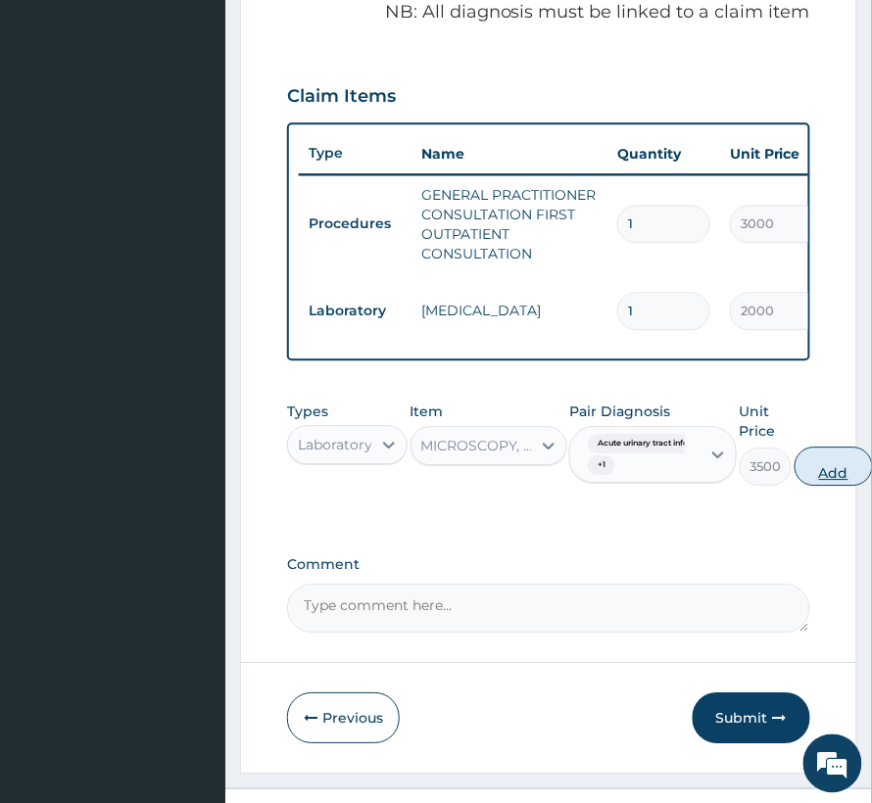
click at [831, 486] on button "Add" at bounding box center [833, 466] width 78 height 39
type input "0"
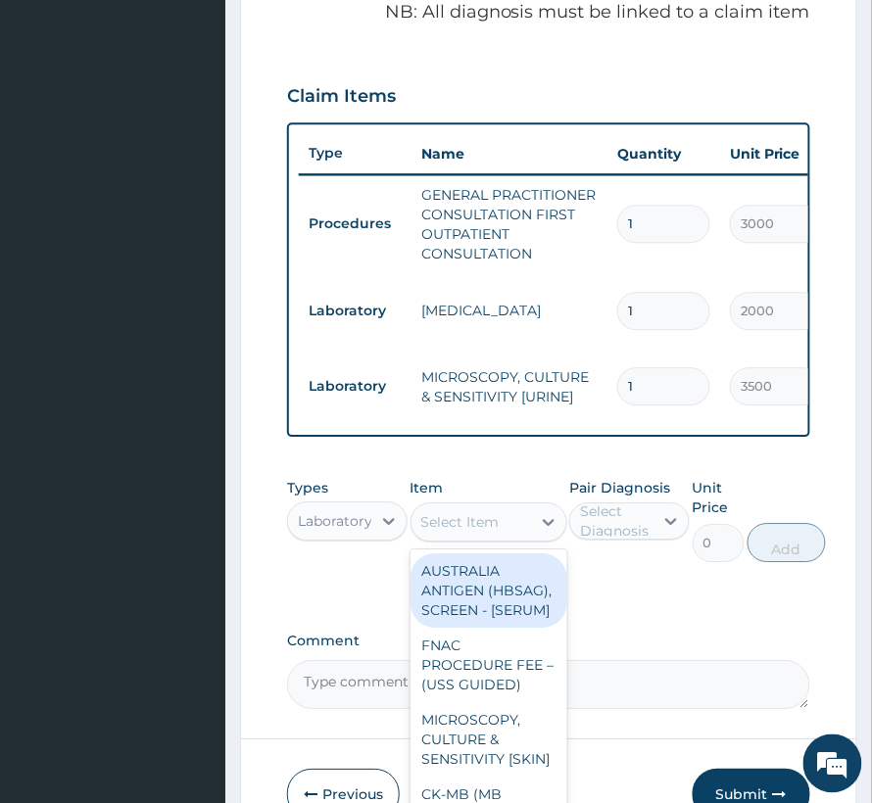
click at [460, 532] on div "Select Item" at bounding box center [460, 522] width 78 height 20
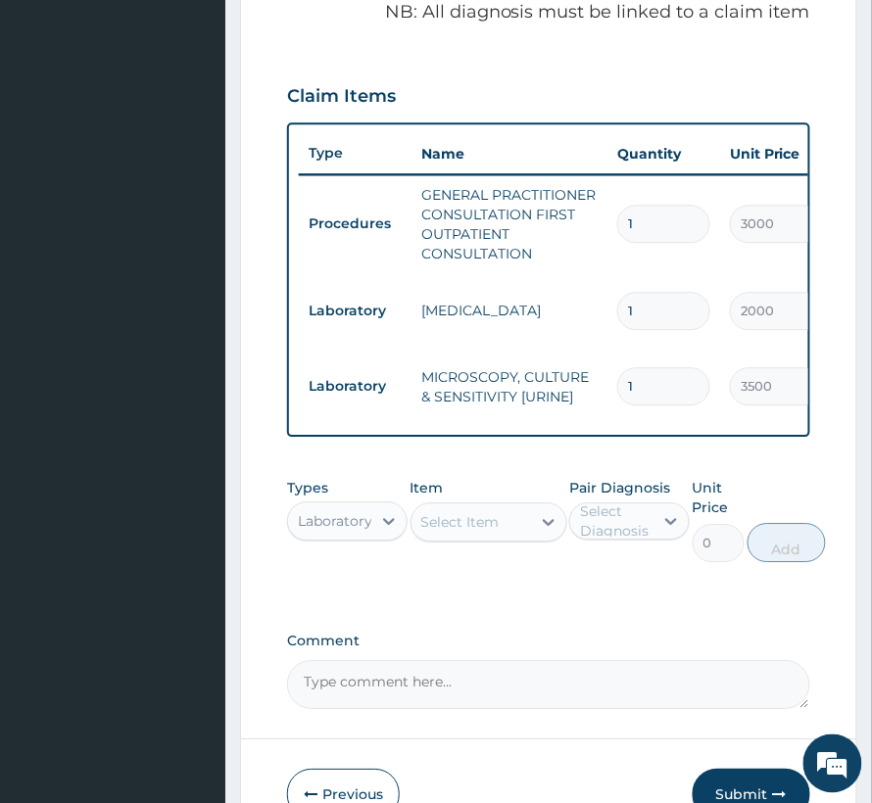
click at [459, 532] on div "Select Item" at bounding box center [460, 522] width 78 height 20
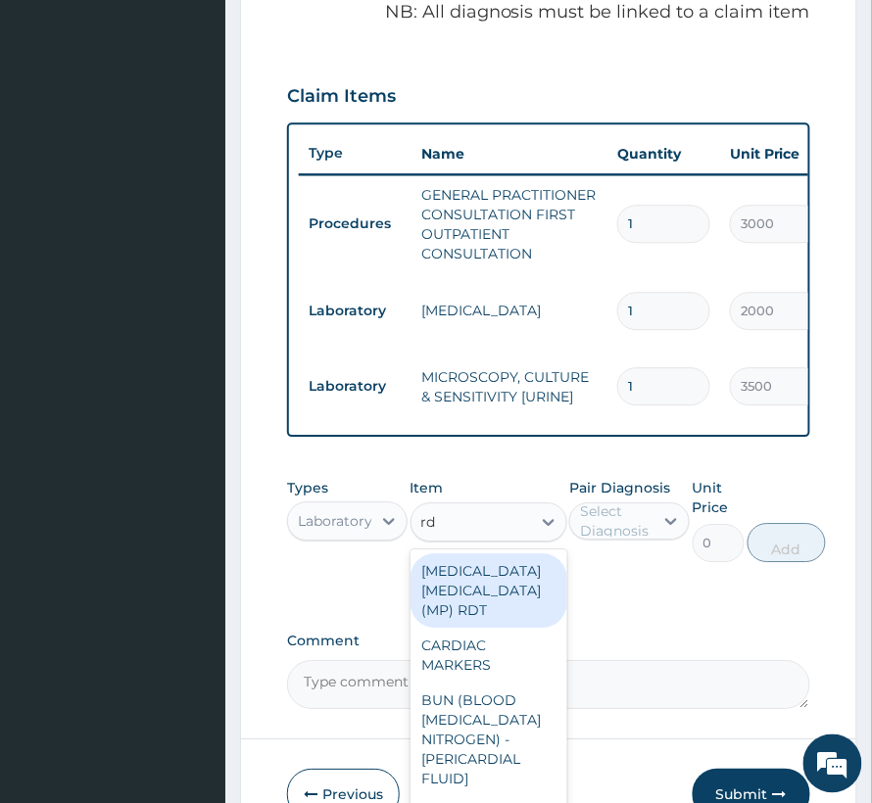
type input "rdt"
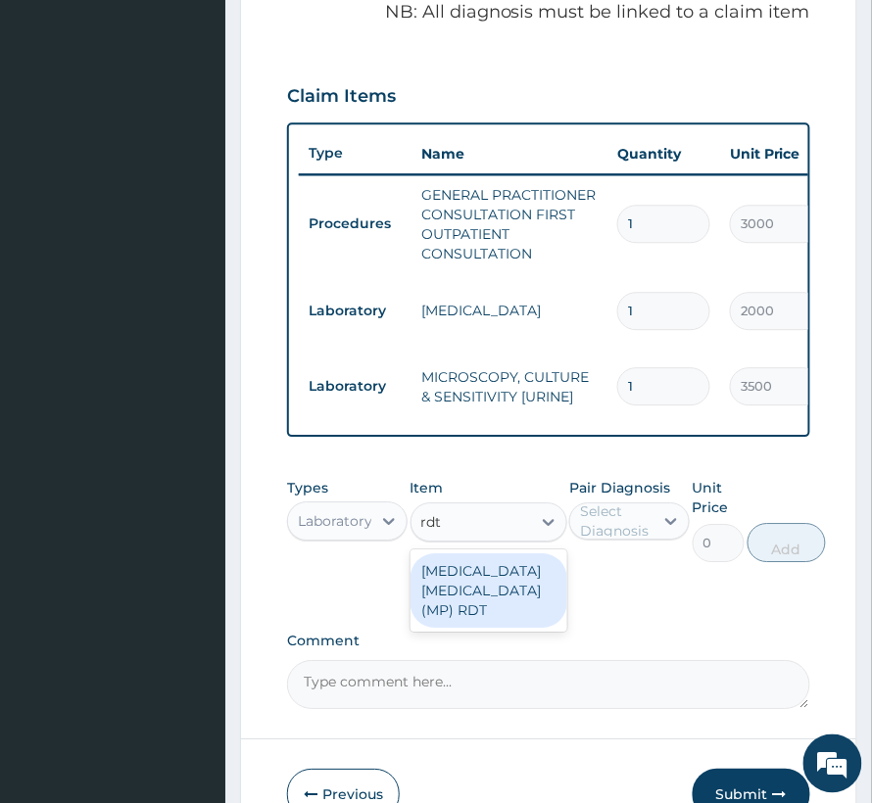
click at [480, 601] on div "MALARIA PARASITE (MP) RDT" at bounding box center [488, 590] width 157 height 74
type input "1500"
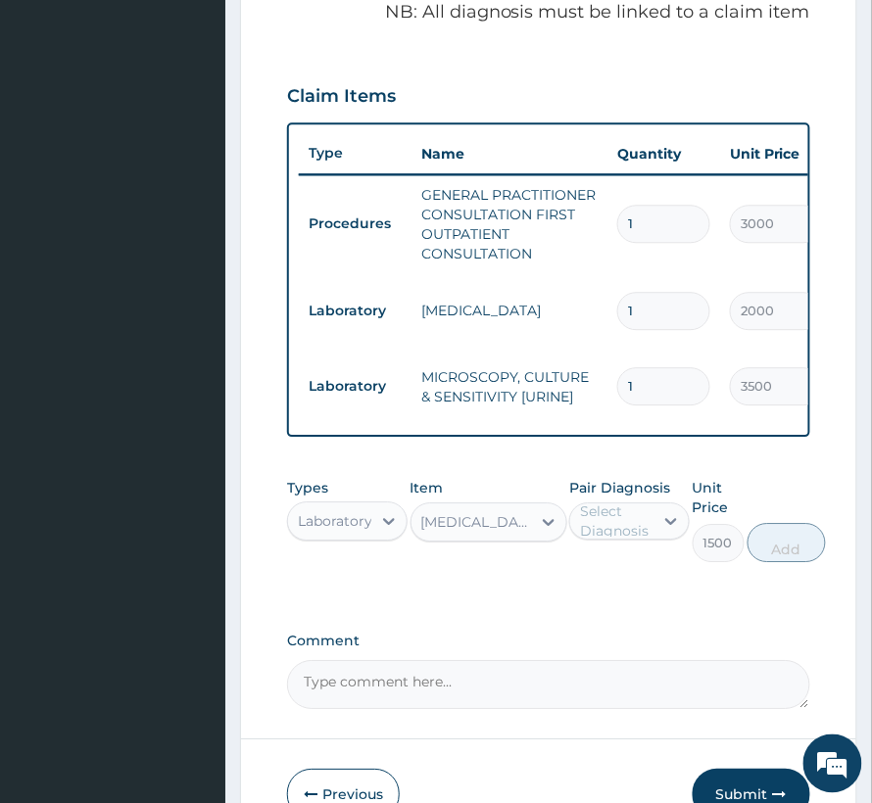
drag, startPoint x: 619, startPoint y: 550, endPoint x: 619, endPoint y: 564, distance: 14.7
click at [619, 541] on div "Select Diagnosis" at bounding box center [616, 521] width 72 height 39
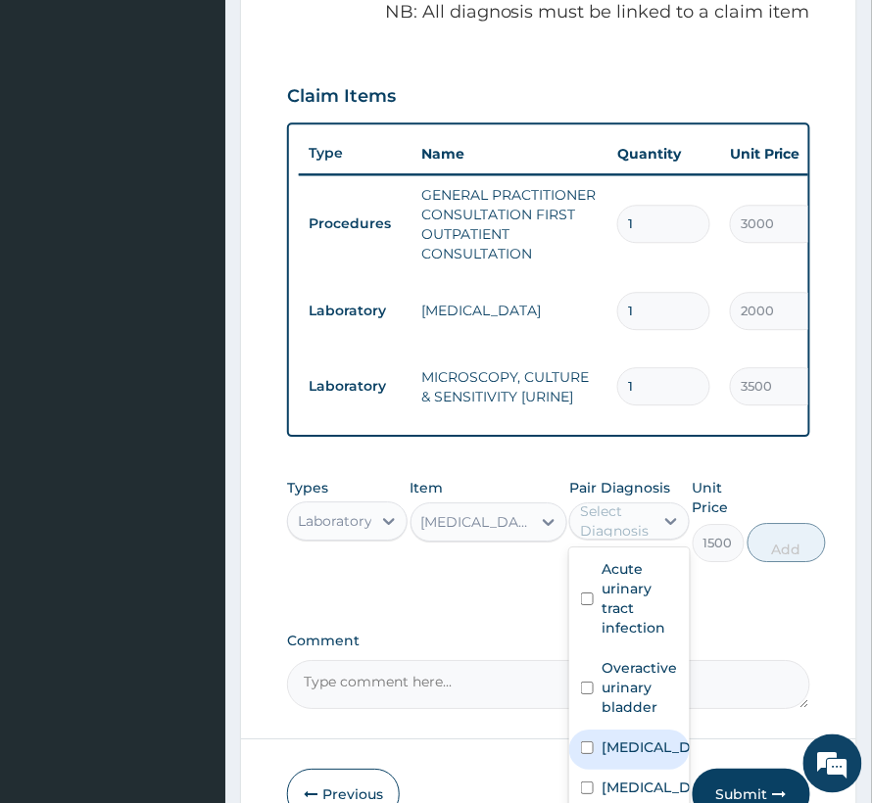
click at [609, 757] on label "Falciparum malaria" at bounding box center [650, 748] width 97 height 20
checkbox input "true"
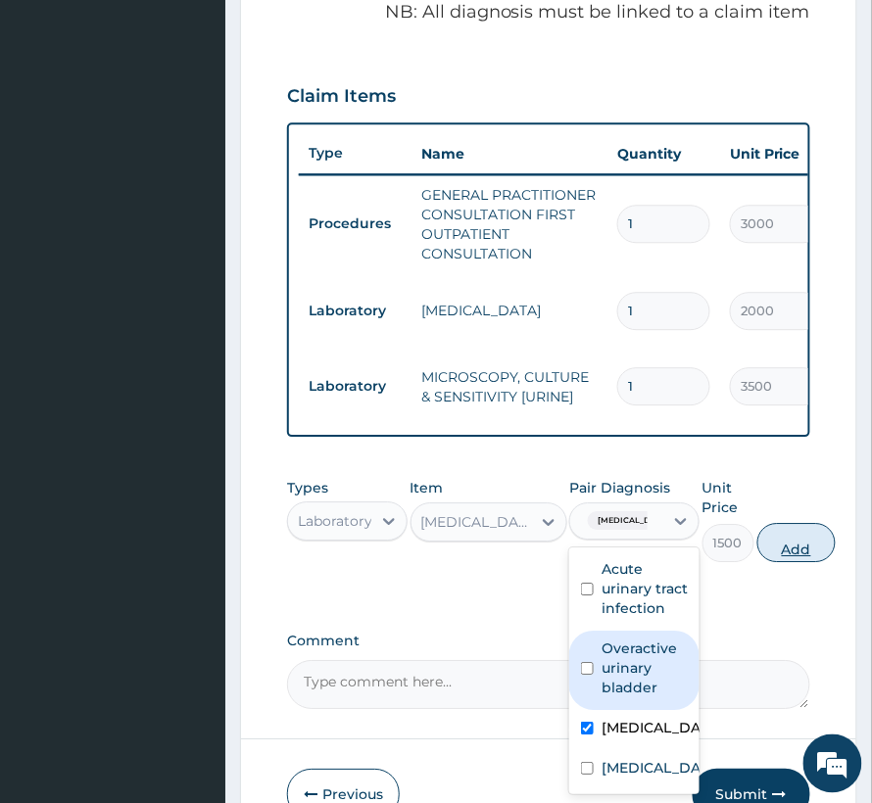
click at [828, 561] on button "Add" at bounding box center [796, 542] width 78 height 39
type input "0"
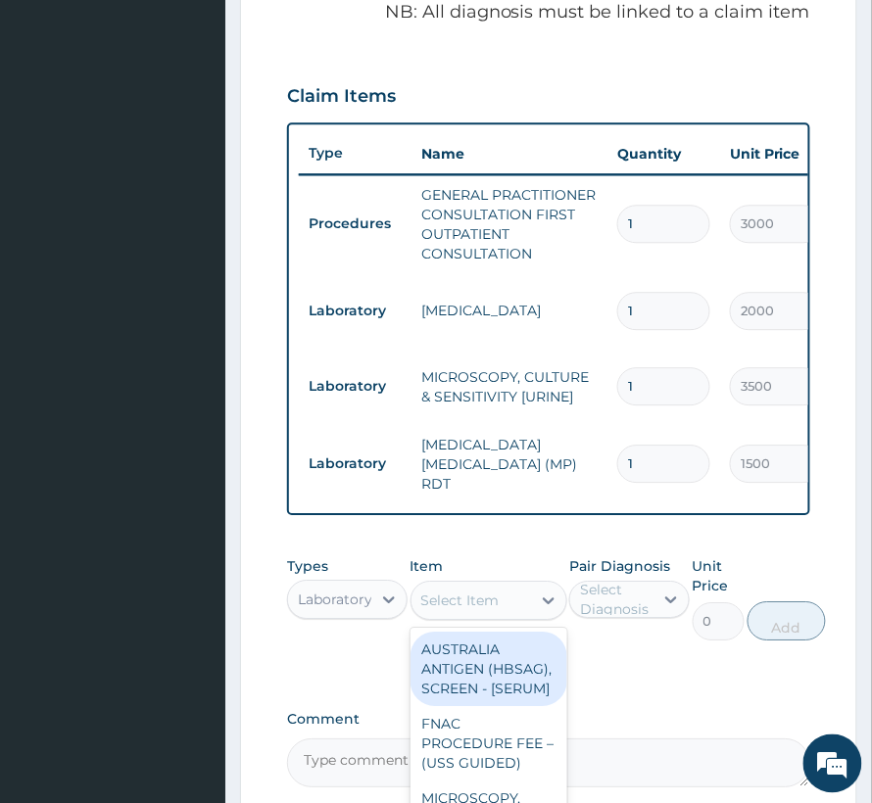
click at [490, 610] on div "Select Item" at bounding box center [460, 601] width 78 height 20
click at [312, 575] on label "Types" at bounding box center [307, 566] width 41 height 17
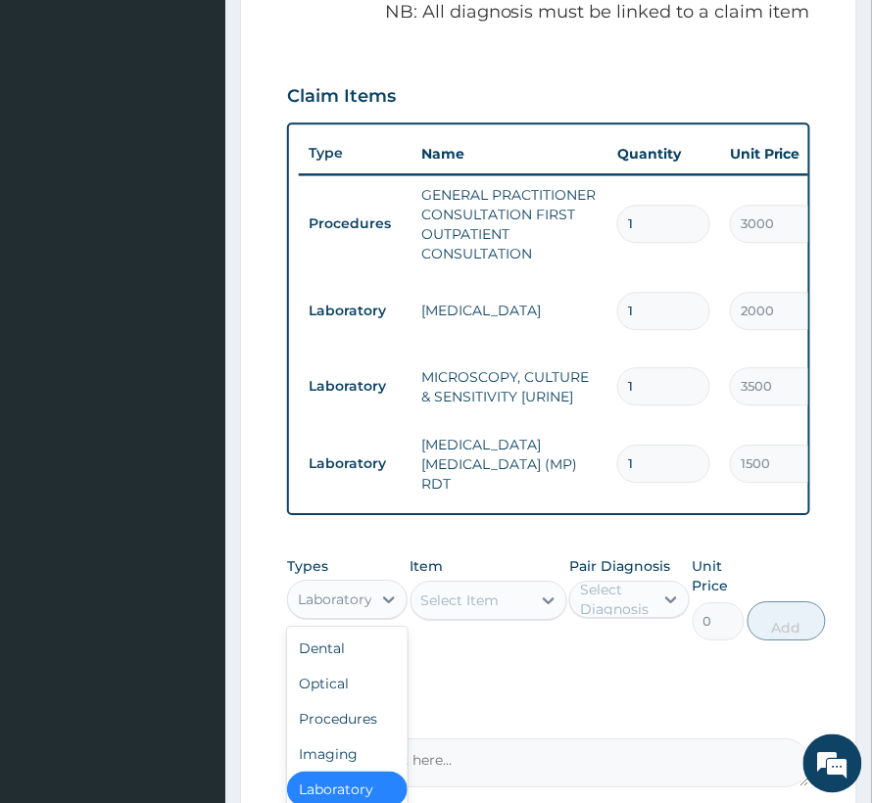
drag, startPoint x: 329, startPoint y: 609, endPoint x: 334, endPoint y: 675, distance: 65.8
click at [329, 609] on div "Laboratory" at bounding box center [335, 600] width 74 height 20
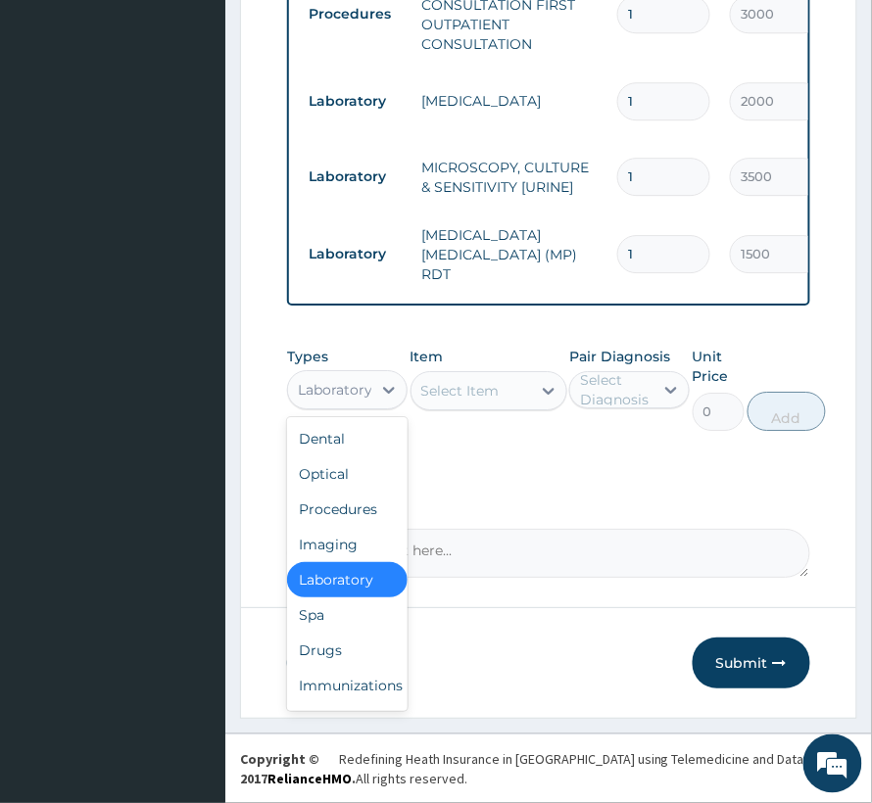
scroll to position [939, 0]
click at [337, 648] on div "Drugs" at bounding box center [347, 650] width 120 height 35
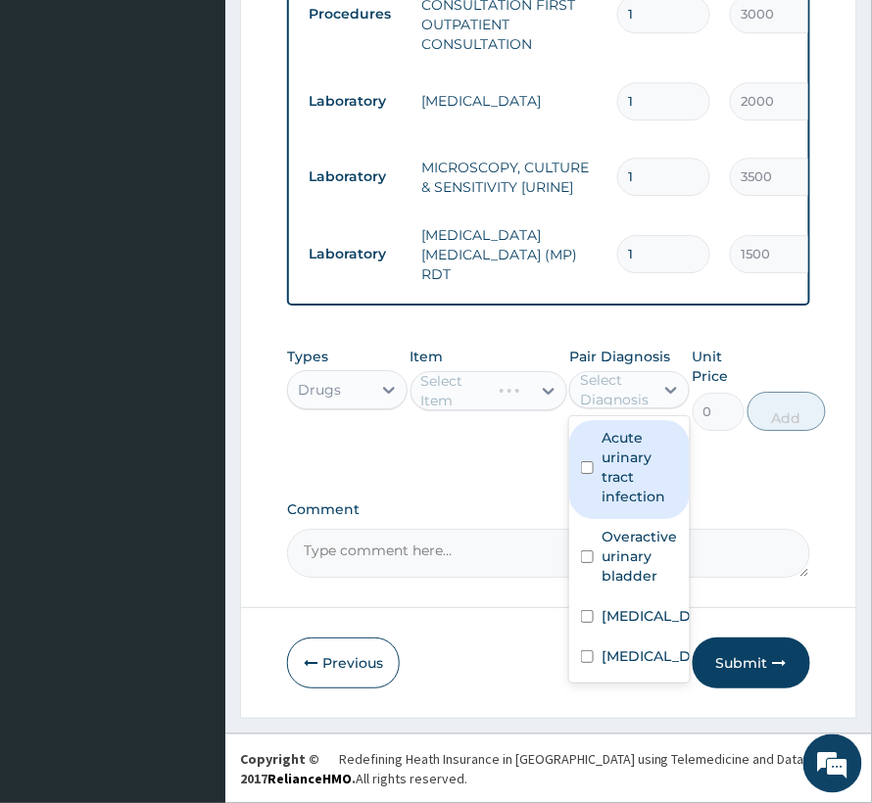
click at [592, 405] on div "Select Diagnosis" at bounding box center [629, 389] width 120 height 37
click at [605, 475] on label "Acute urinary tract infection" at bounding box center [640, 467] width 76 height 78
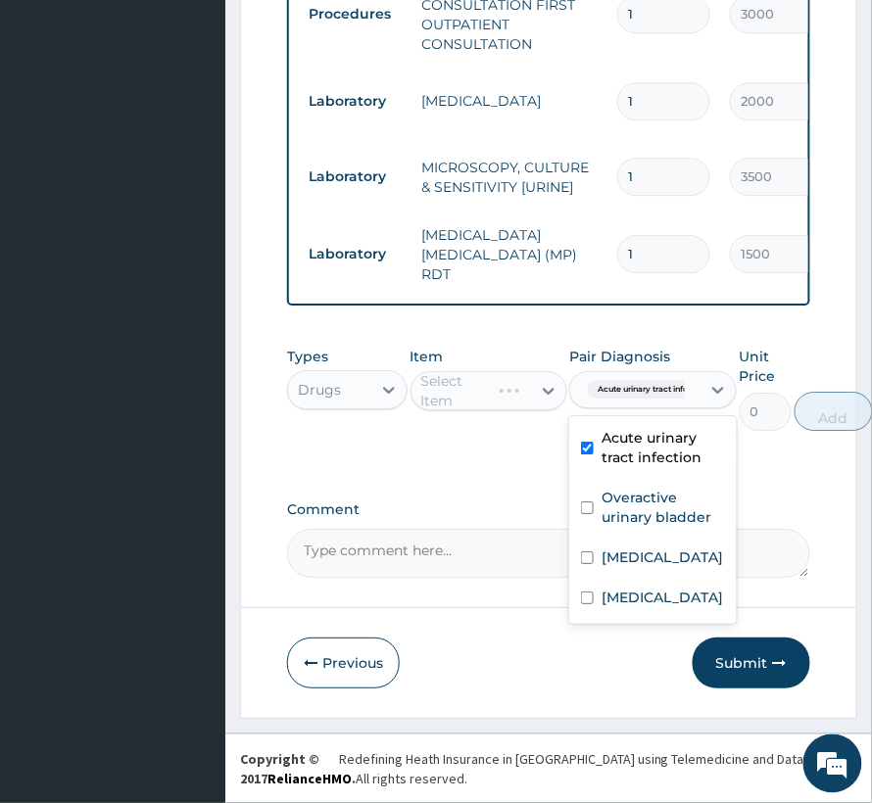
click at [639, 459] on label "Acute urinary tract infection" at bounding box center [663, 447] width 123 height 39
checkbox input "false"
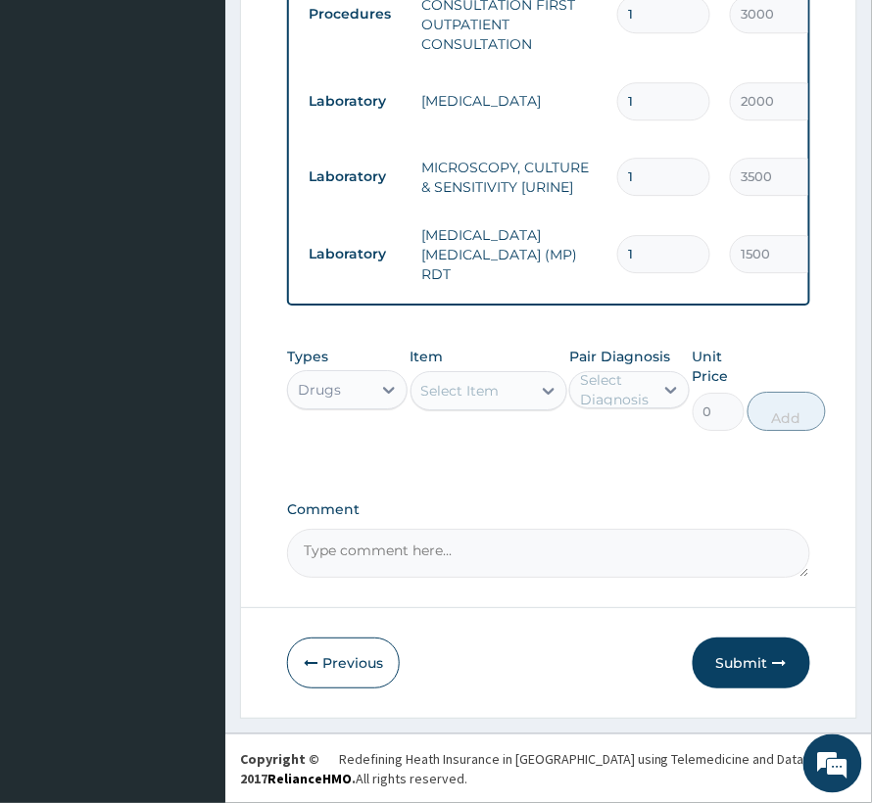
click at [490, 394] on div "Select Item" at bounding box center [460, 391] width 78 height 20
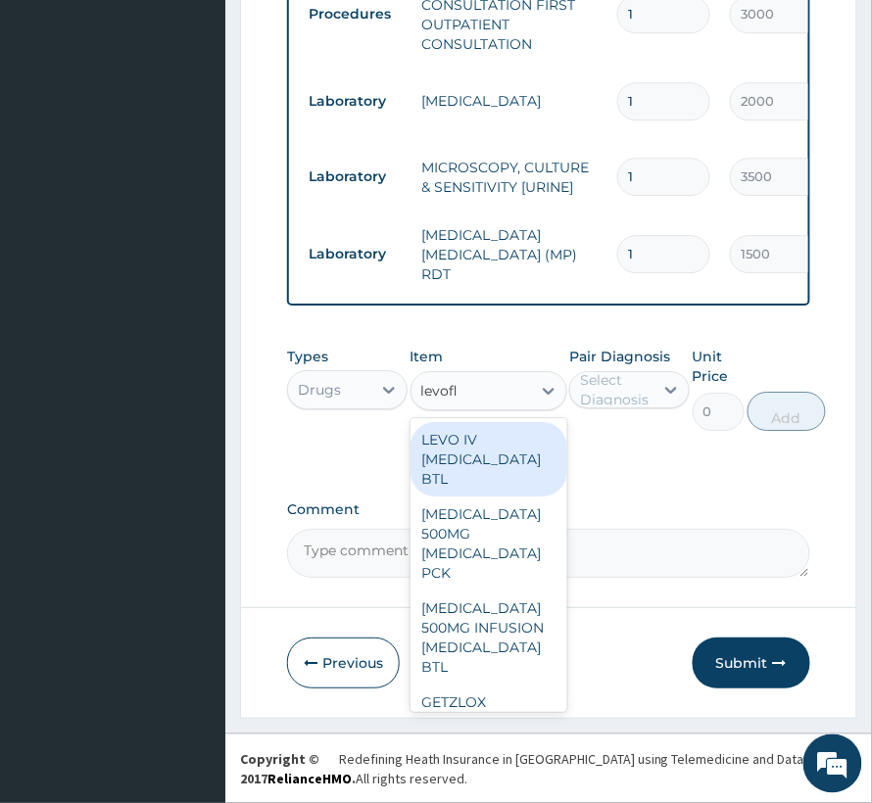
type input "levoflo"
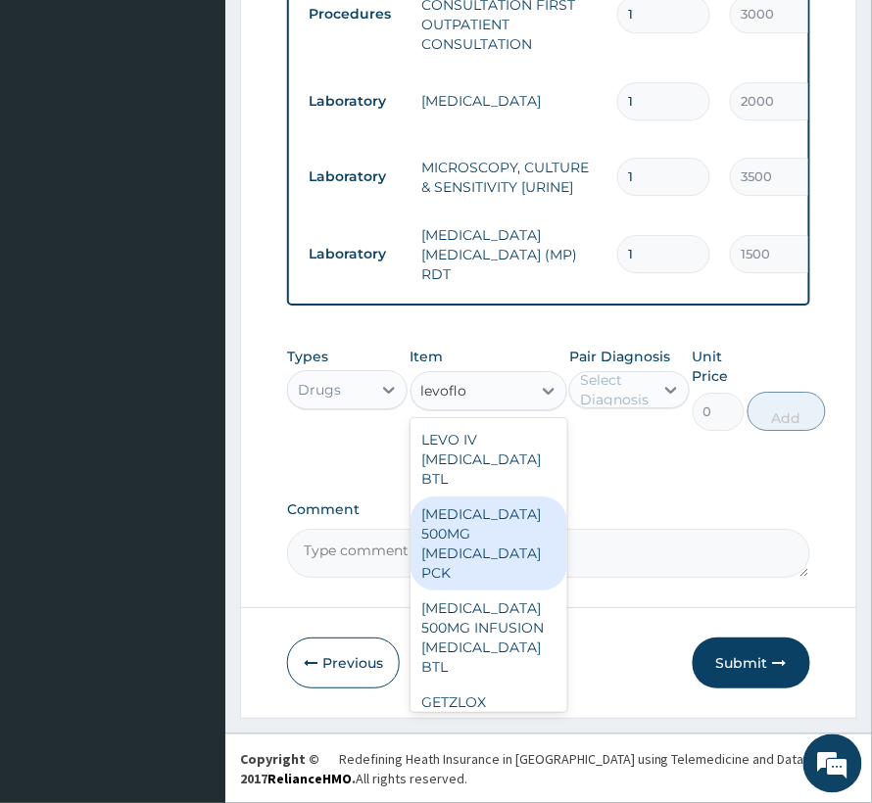
click at [452, 557] on div "TAVANIC 500MG LEVOFLOXACIN PCK" at bounding box center [488, 544] width 157 height 94
type input "7320"
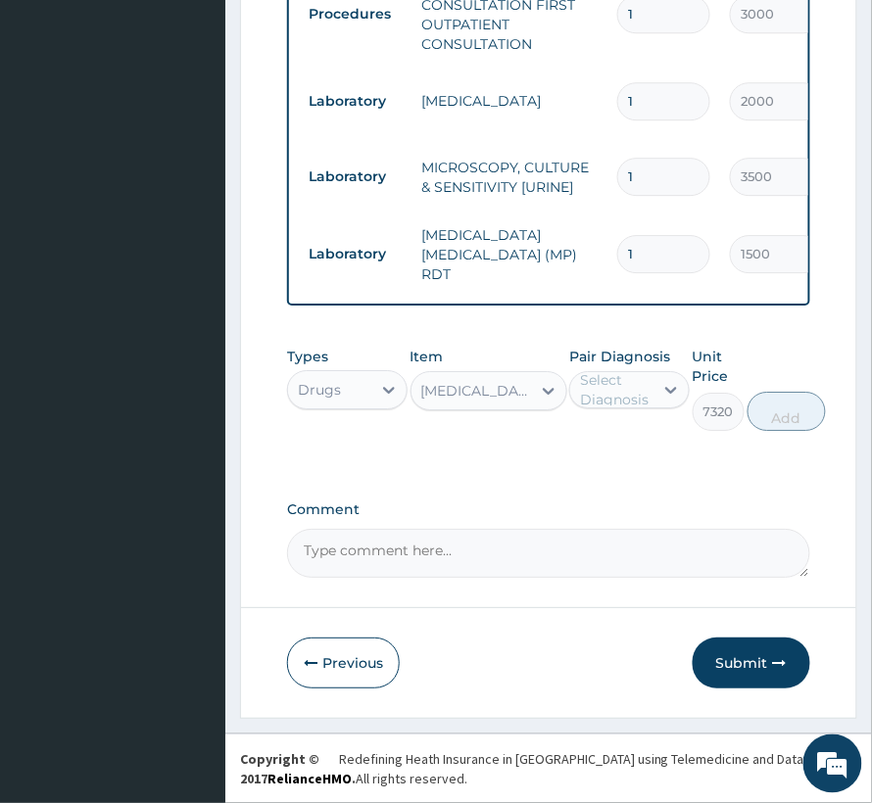
click at [603, 386] on div "Select Diagnosis" at bounding box center [616, 389] width 72 height 39
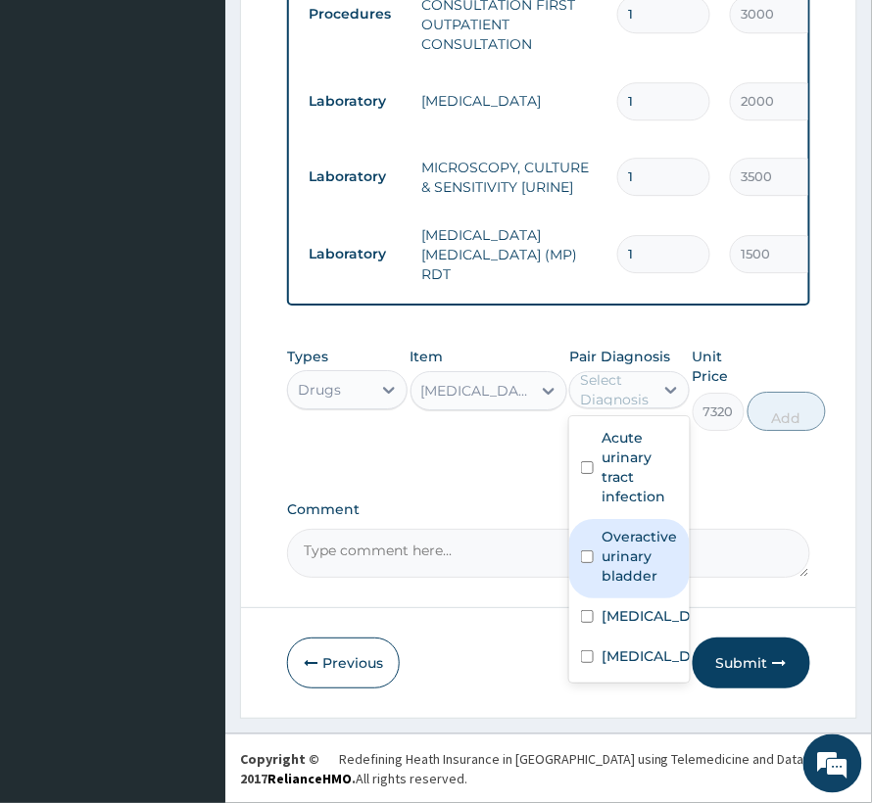
click at [620, 565] on label "Overactive urinary bladder" at bounding box center [640, 556] width 76 height 59
checkbox input "true"
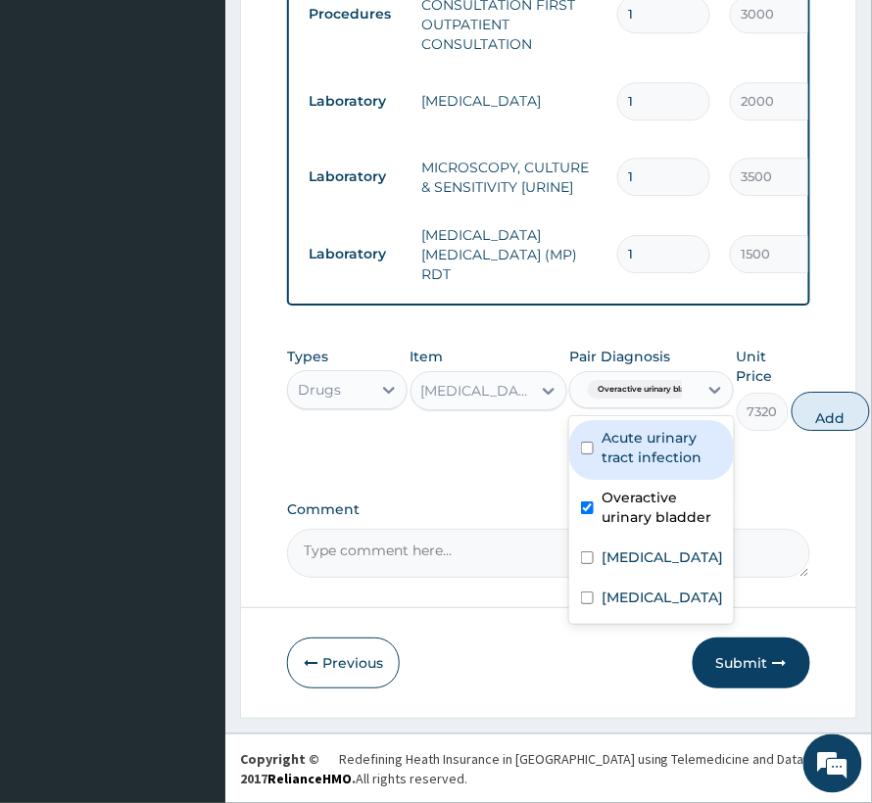
drag, startPoint x: 640, startPoint y: 459, endPoint x: 647, endPoint y: 612, distance: 153.0
click at [640, 462] on label "Acute urinary tract infection" at bounding box center [662, 447] width 120 height 39
checkbox input "true"
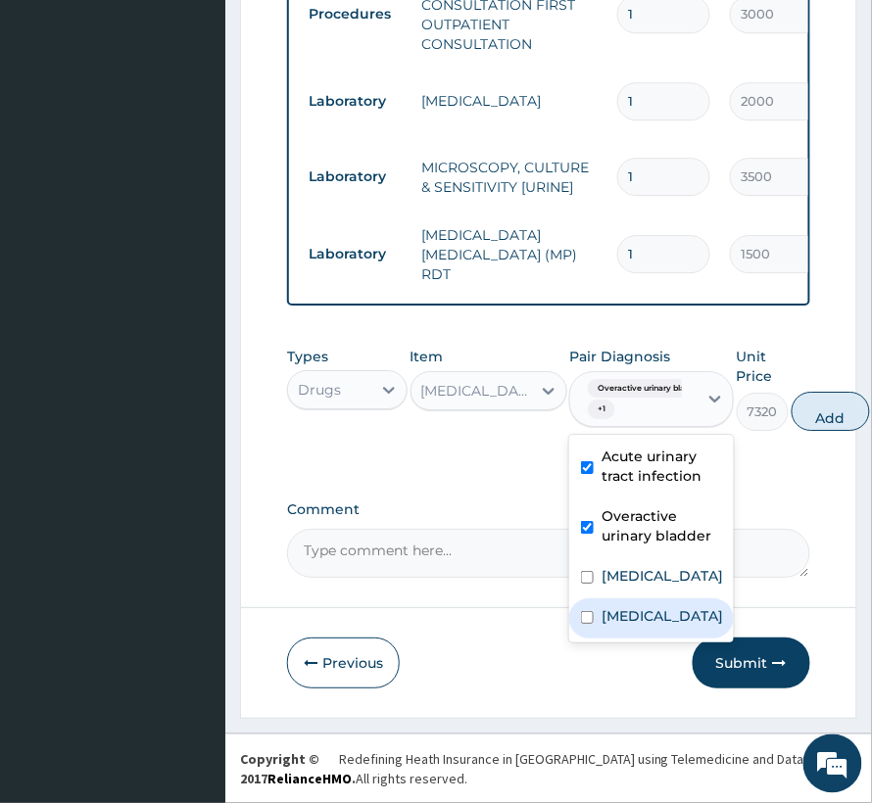
click at [644, 626] on label "Sepsis" at bounding box center [662, 616] width 121 height 20
checkbox input "true"
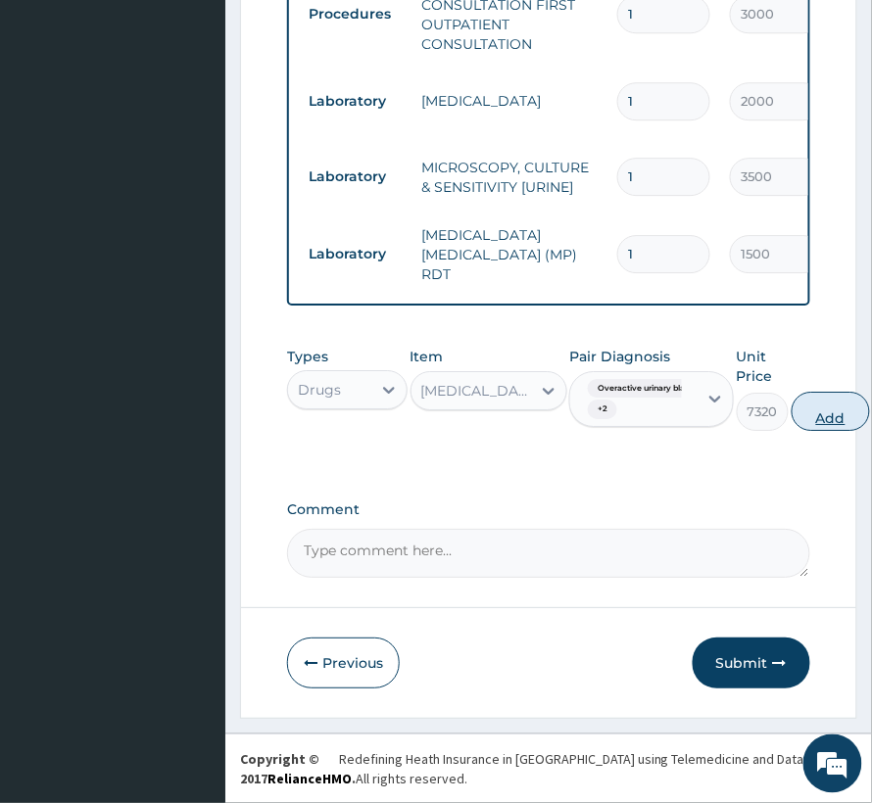
click at [817, 400] on button "Add" at bounding box center [831, 411] width 78 height 39
type input "0"
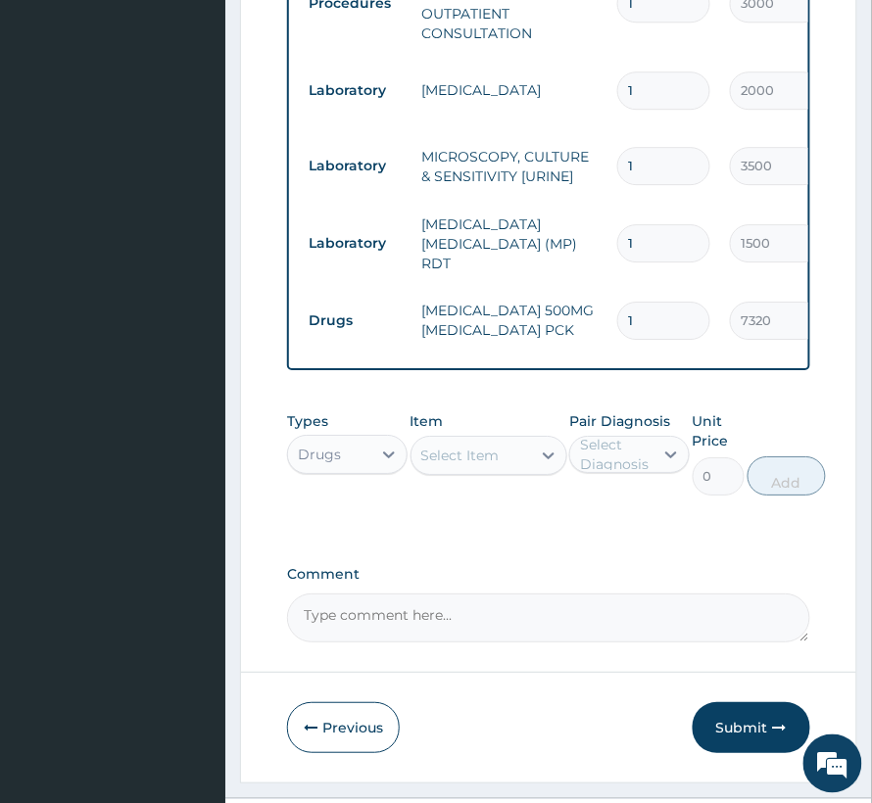
click at [522, 457] on div "Select Item" at bounding box center [471, 455] width 120 height 31
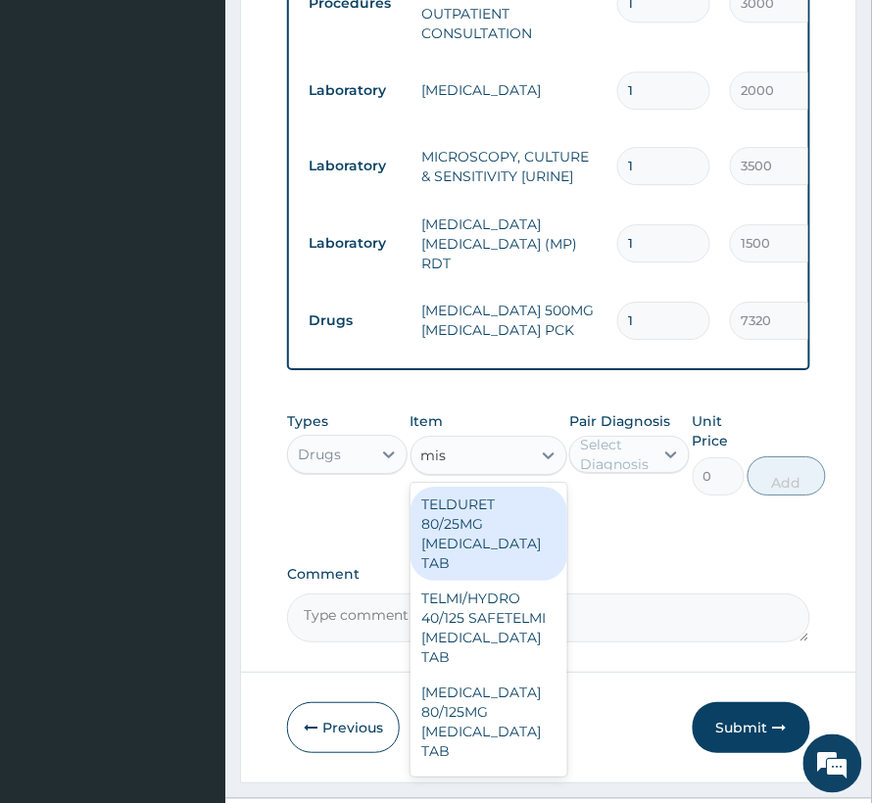
type input "mist"
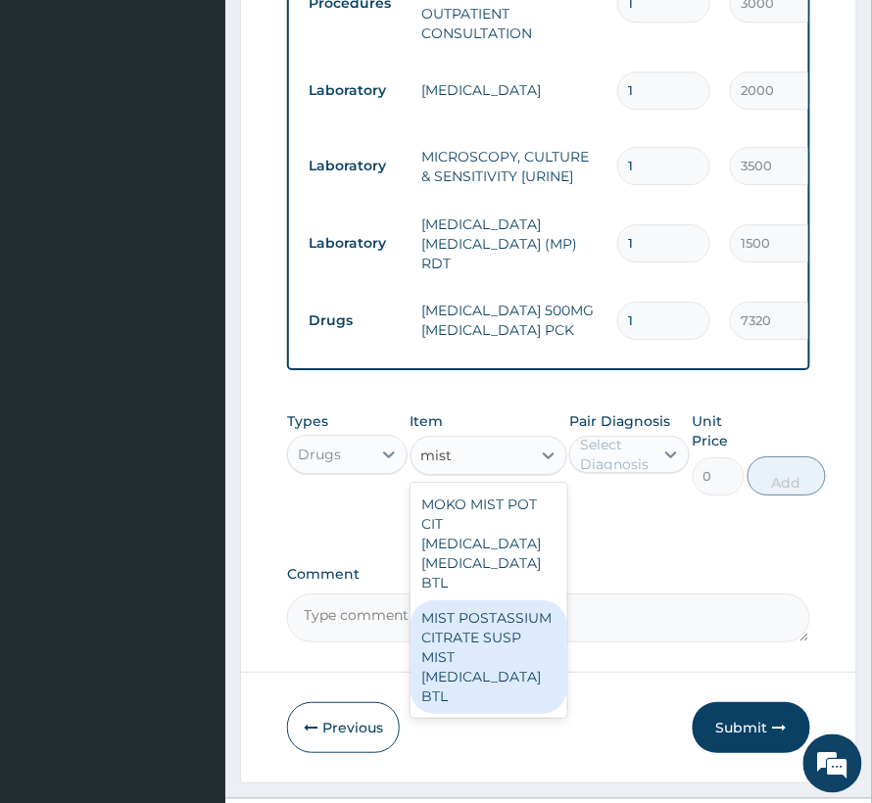
click at [513, 640] on div "MIST POSTASSIUM CITRATE SUSP MIST POTASSIUM CITRATE BTL" at bounding box center [488, 658] width 157 height 114
type input "510"
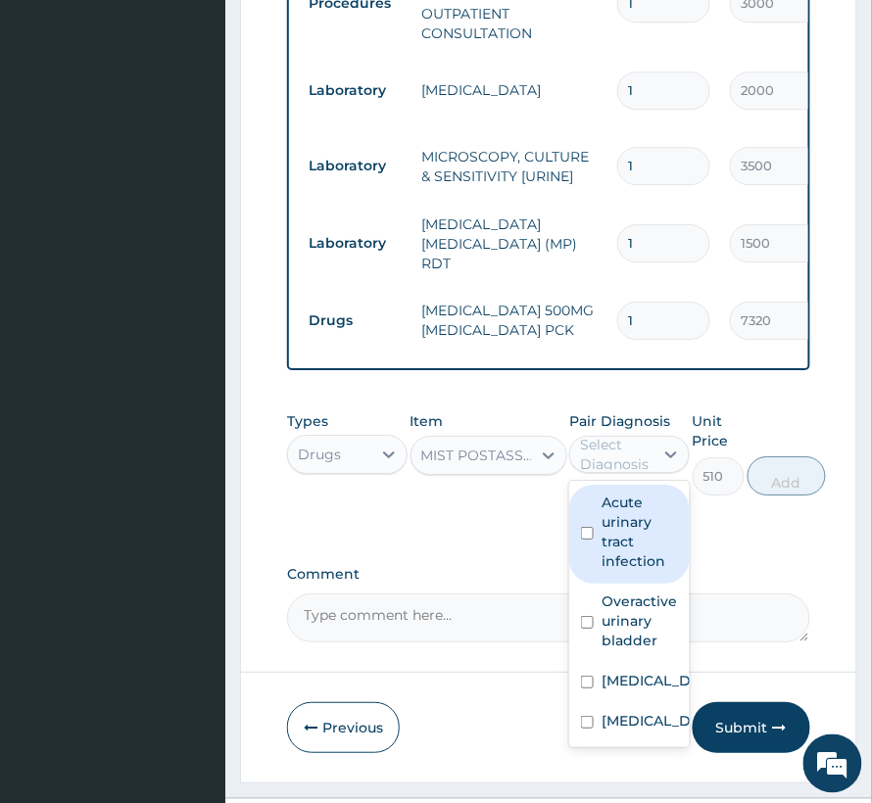
drag, startPoint x: 640, startPoint y: 472, endPoint x: 635, endPoint y: 534, distance: 61.9
click at [636, 474] on div "Select Diagnosis" at bounding box center [616, 454] width 72 height 39
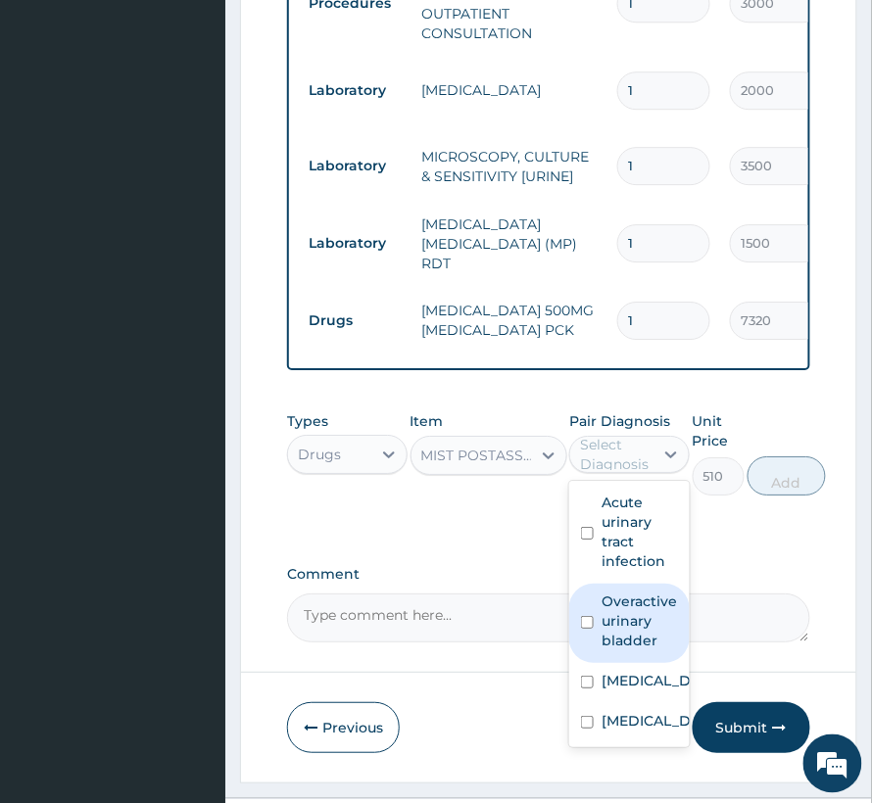
click at [636, 663] on div "Overactive urinary bladder" at bounding box center [629, 623] width 120 height 79
checkbox input "true"
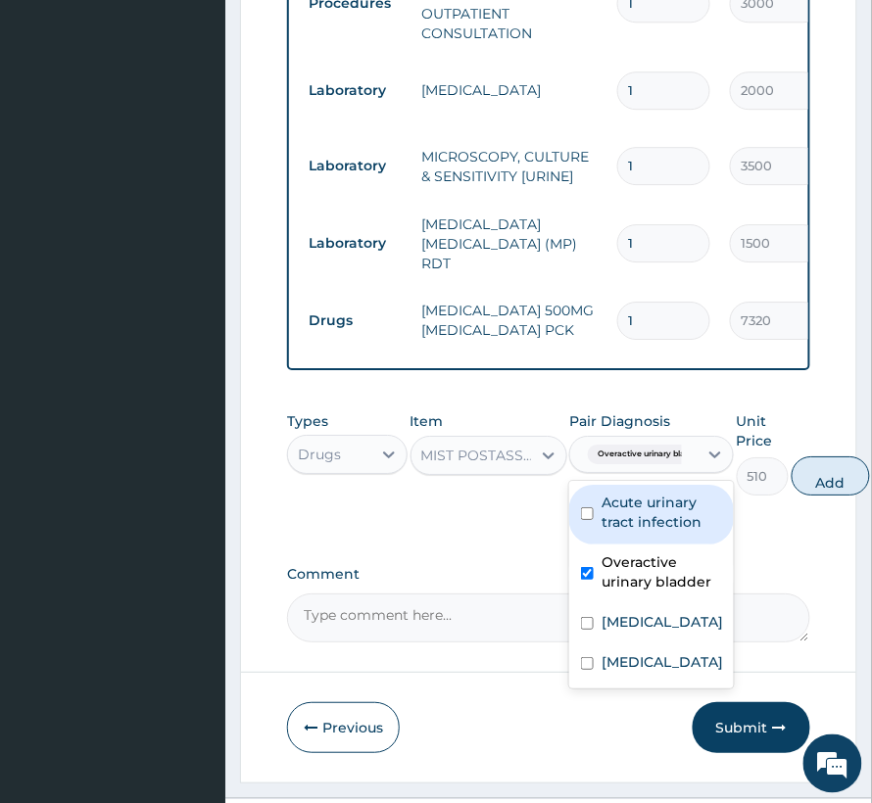
click at [645, 543] on div "Acute urinary tract infection" at bounding box center [651, 515] width 165 height 60
checkbox input "true"
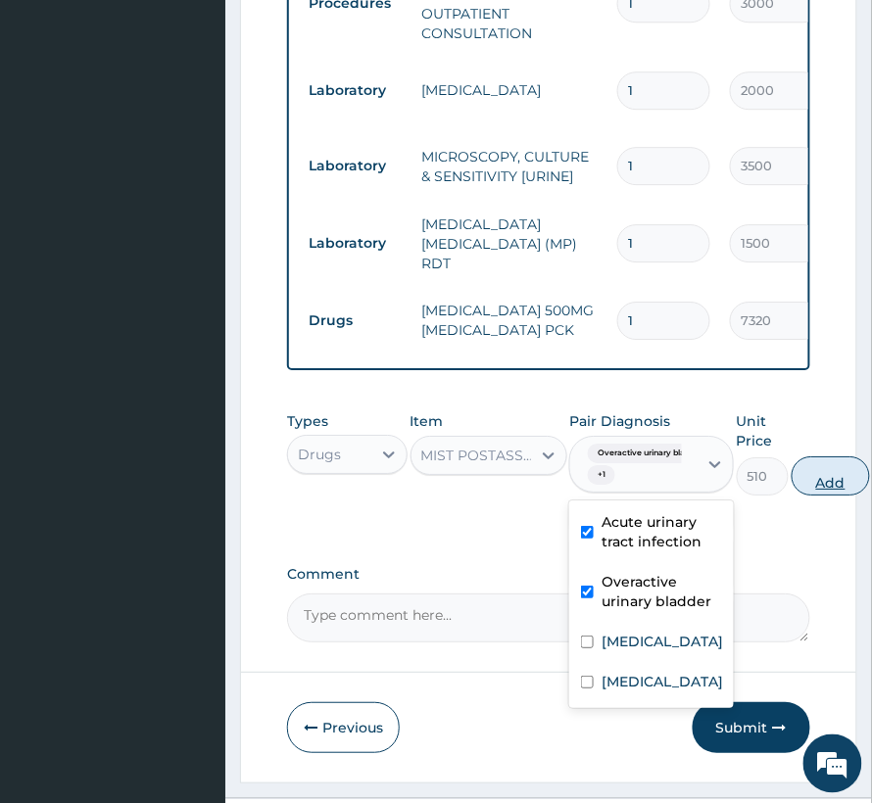
click at [823, 495] on button "Add" at bounding box center [831, 476] width 78 height 39
type input "0"
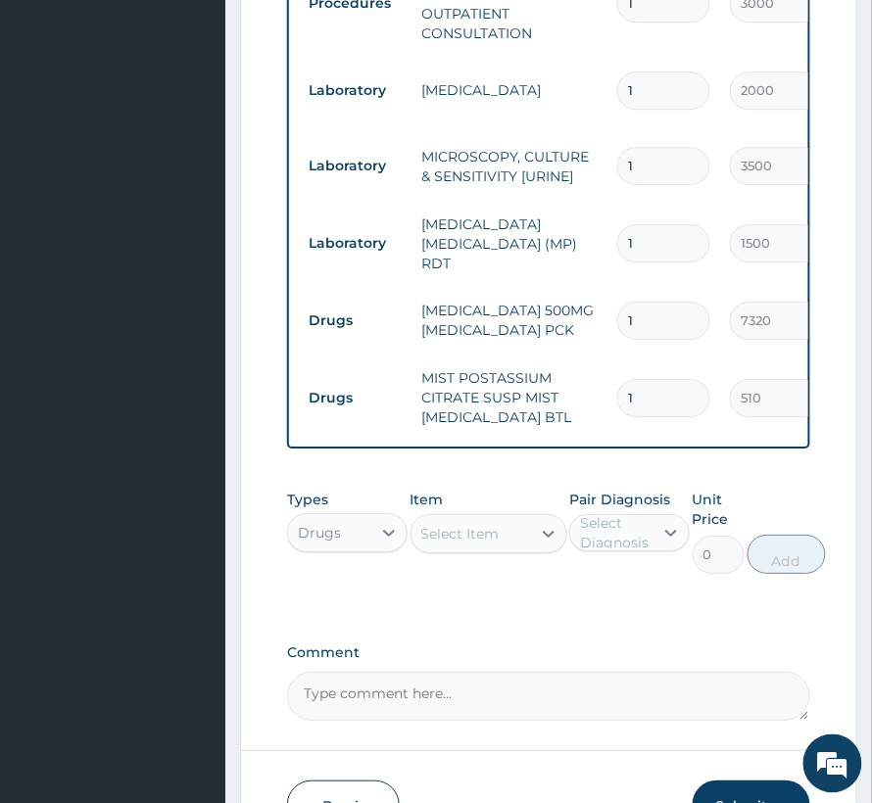
click at [470, 523] on div "Select Item" at bounding box center [488, 533] width 157 height 39
click at [470, 542] on div "Select Item" at bounding box center [460, 534] width 78 height 20
type input "l"
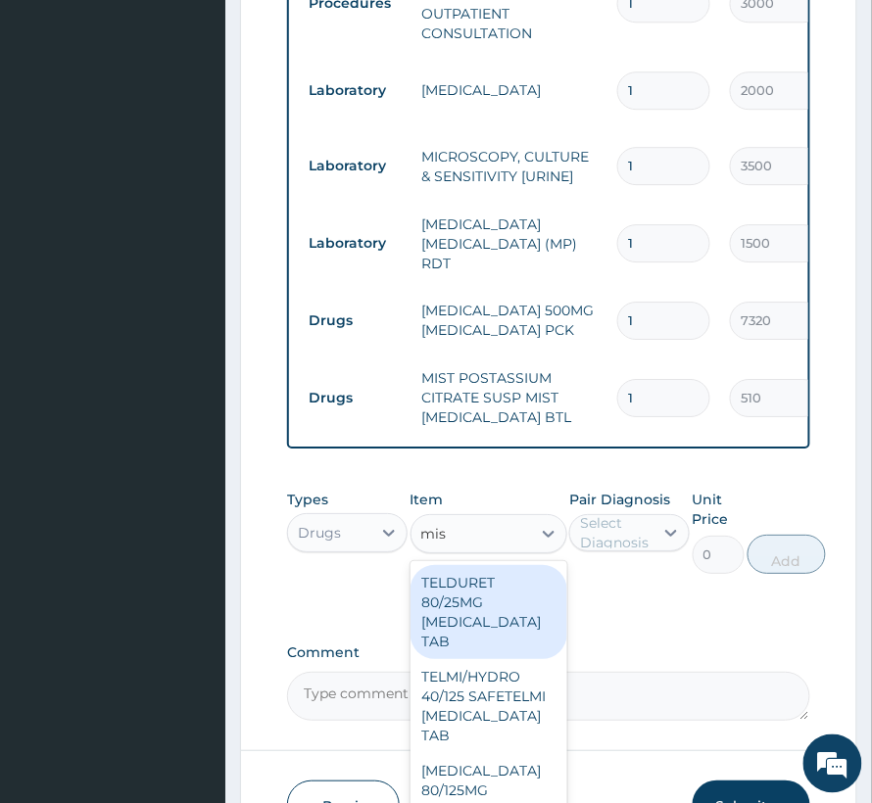
type input "mist"
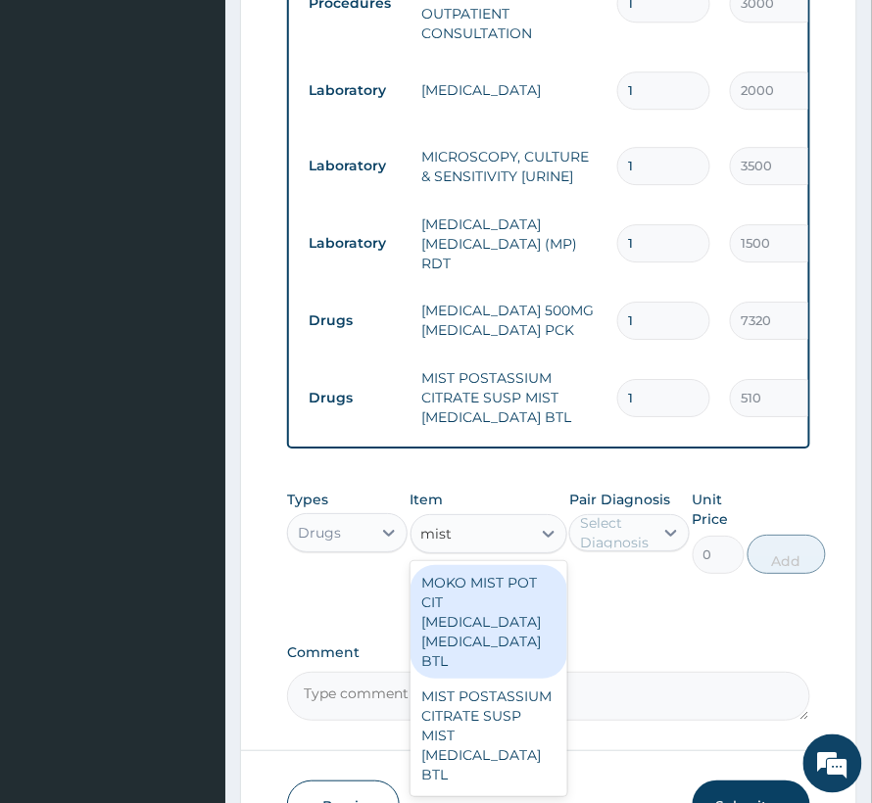
click at [471, 617] on div "MOKO MIST POT CIT CITRIC ACID POTASSIUM CITRATE BTL" at bounding box center [488, 622] width 157 height 114
type input "528"
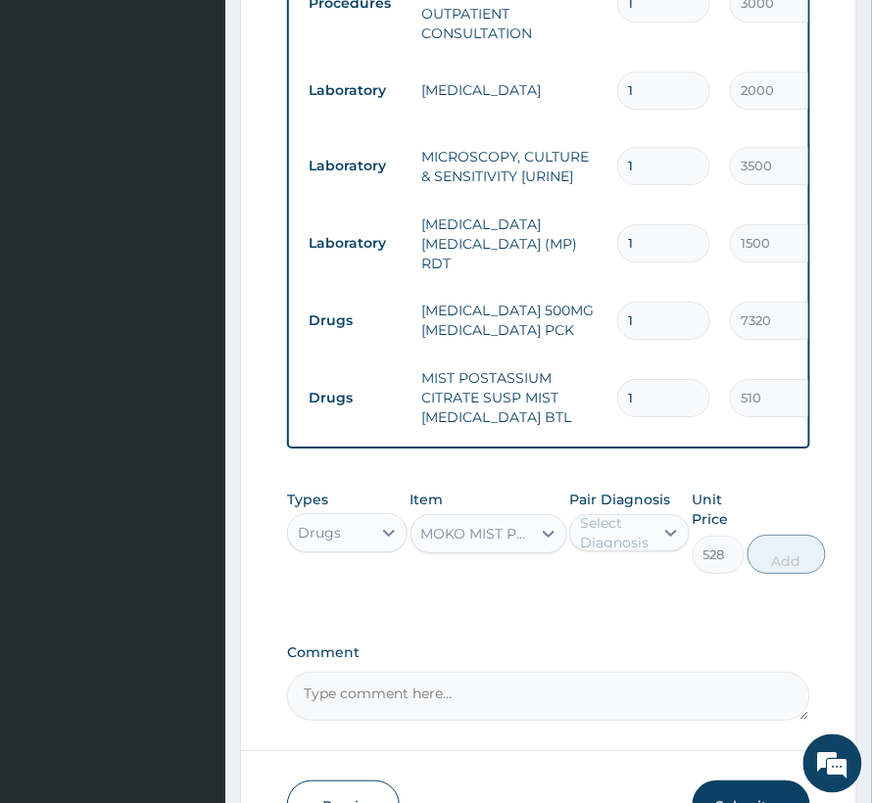
click at [607, 553] on div "Select Diagnosis" at bounding box center [616, 532] width 72 height 39
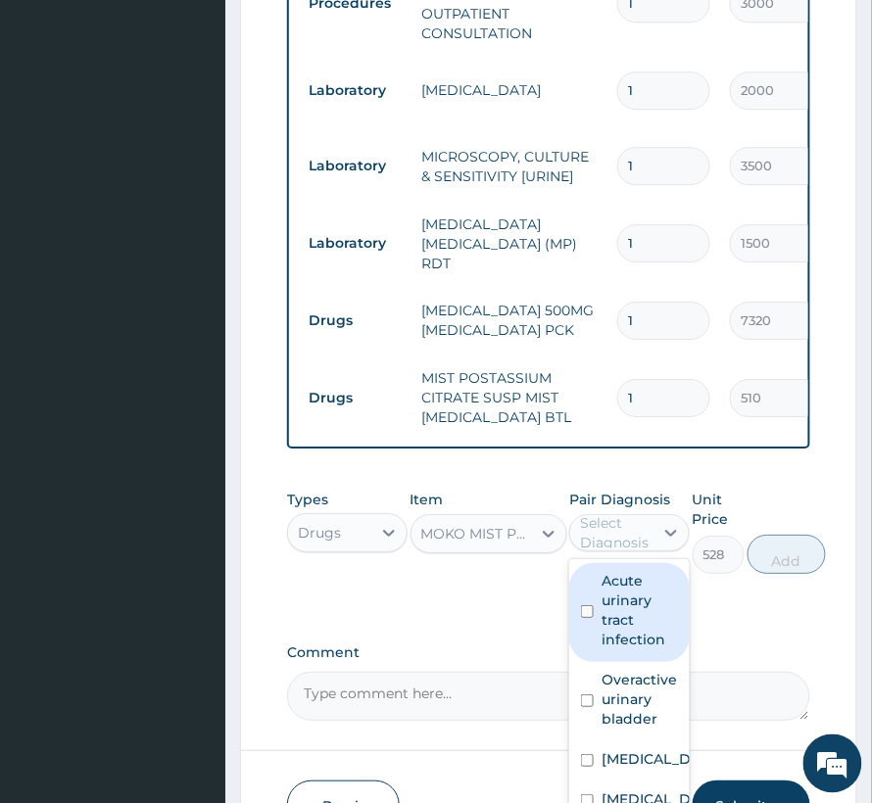
click at [607, 627] on label "Acute urinary tract infection" at bounding box center [640, 610] width 76 height 78
checkbox input "true"
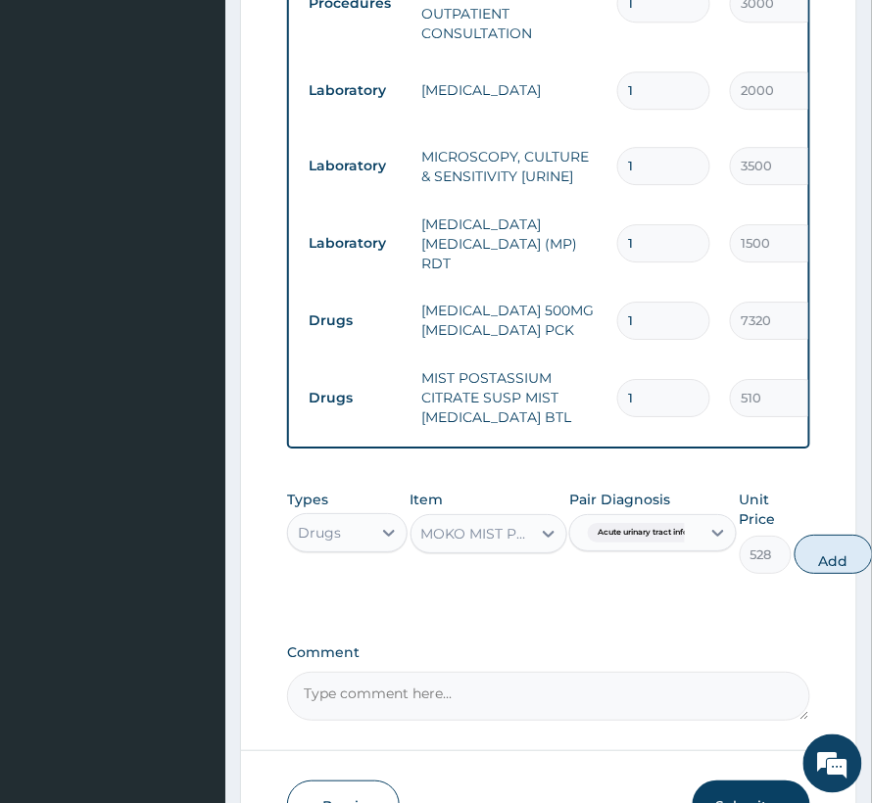
drag, startPoint x: 816, startPoint y: 565, endPoint x: 715, endPoint y: 577, distance: 101.6
click at [715, 577] on div "Types Drugs Item MOKO MIST POT CIT CITRIC ACID POTASSIUM CITRATE BTL Pair Diagn…" at bounding box center [548, 532] width 523 height 104
click at [821, 566] on button "Add" at bounding box center [833, 554] width 78 height 39
type input "0"
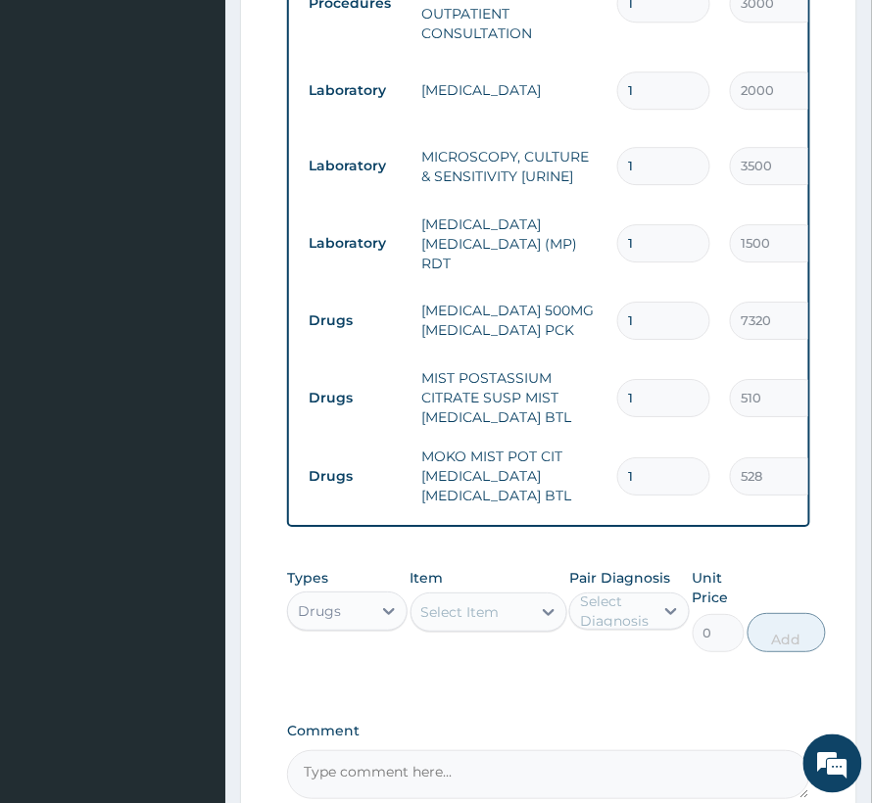
drag, startPoint x: 585, startPoint y: 455, endPoint x: 711, endPoint y: 453, distance: 126.4
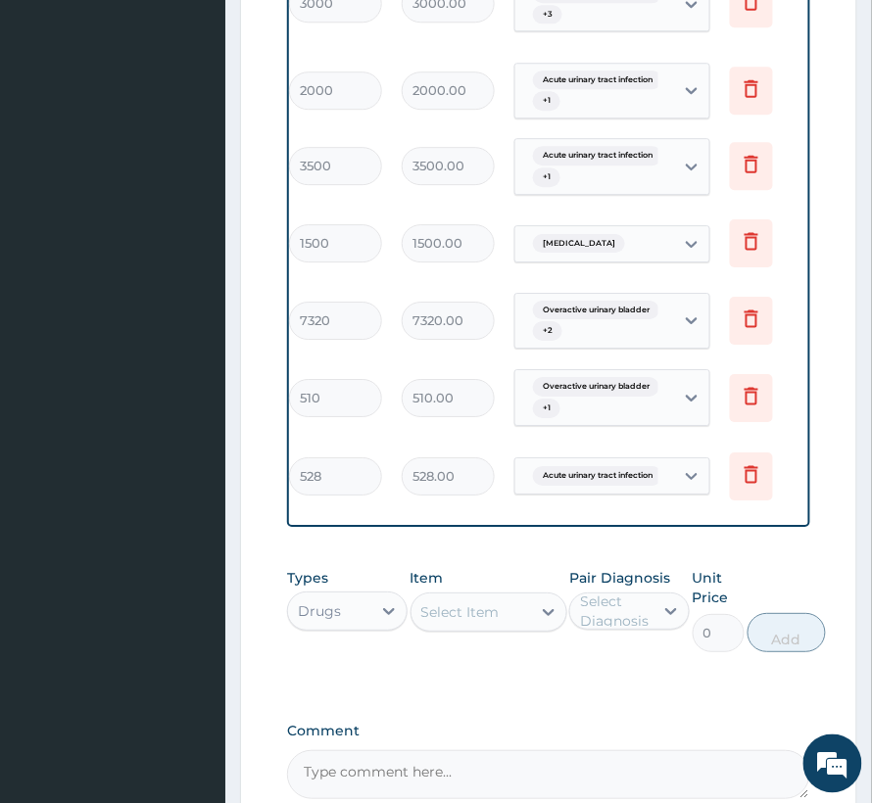
scroll to position [0, 459]
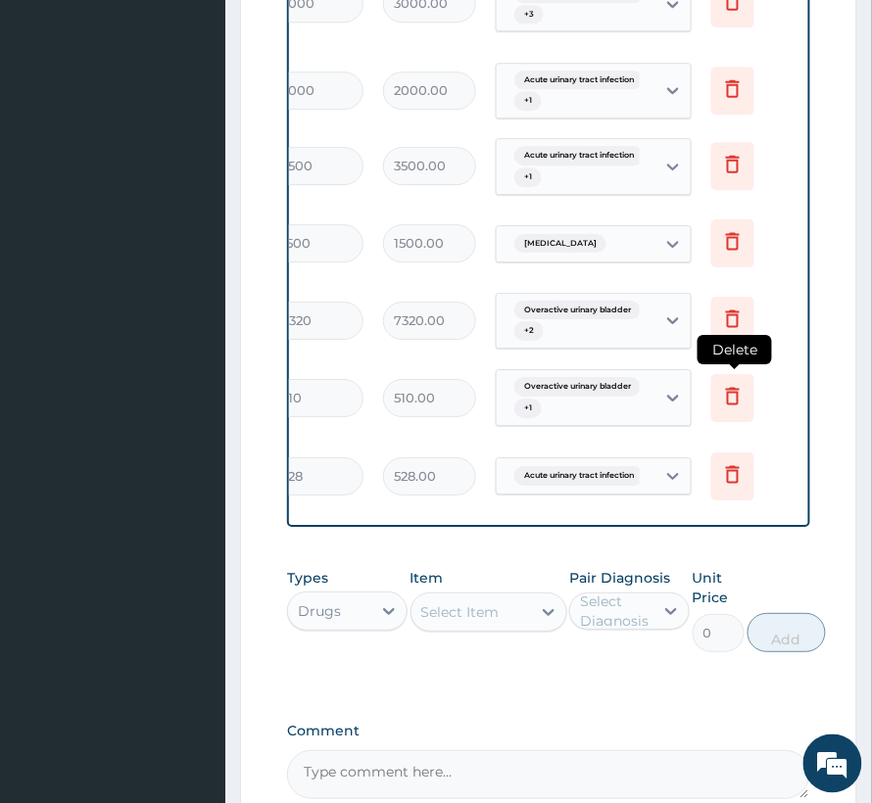
click at [743, 388] on icon at bounding box center [733, 396] width 24 height 24
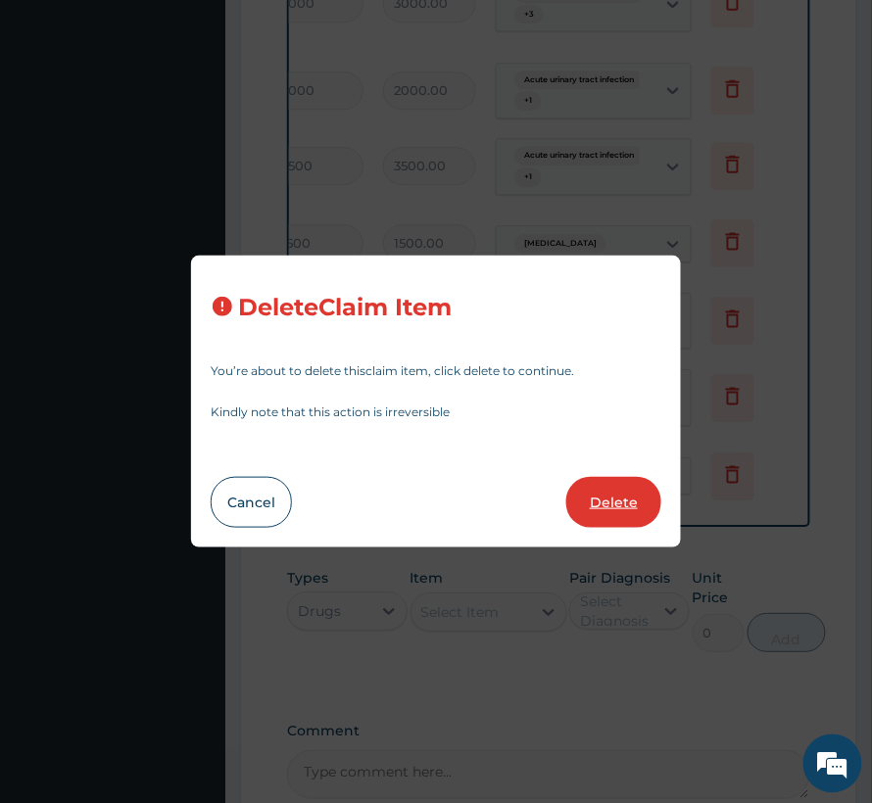
click at [620, 495] on button "Delete" at bounding box center [613, 502] width 95 height 51
type input "528"
type input "528.00"
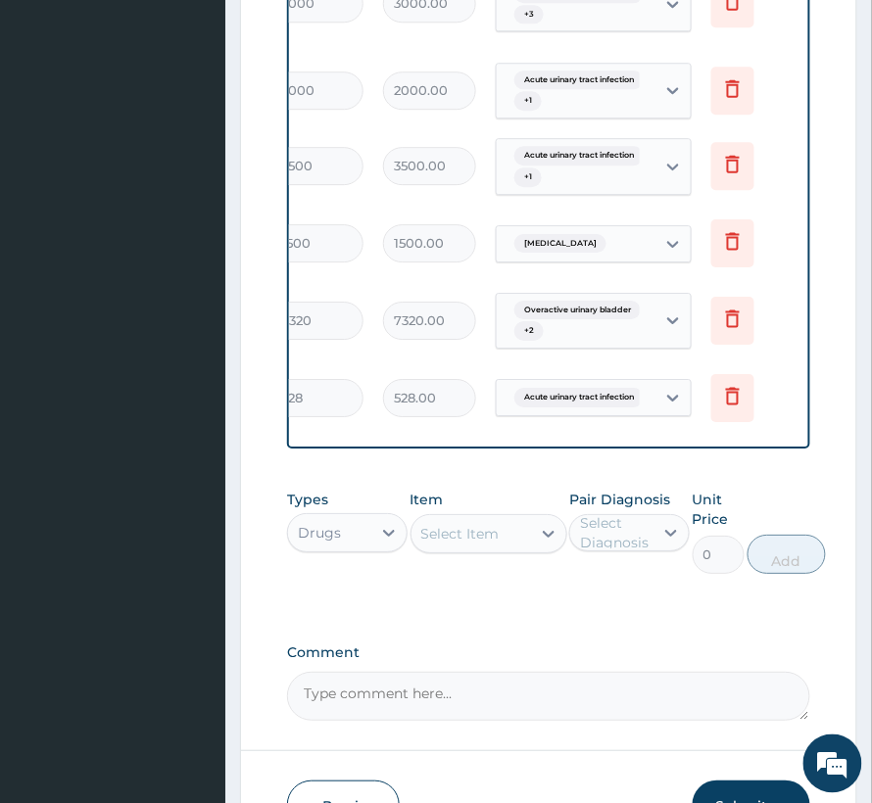
drag, startPoint x: 684, startPoint y: 436, endPoint x: 549, endPoint y: 459, distance: 137.2
click at [549, 459] on div "PA Code / Prescription Code Enter Code(Secondary Care Only) Encounter Date 07-0…" at bounding box center [548, 2] width 523 height 1437
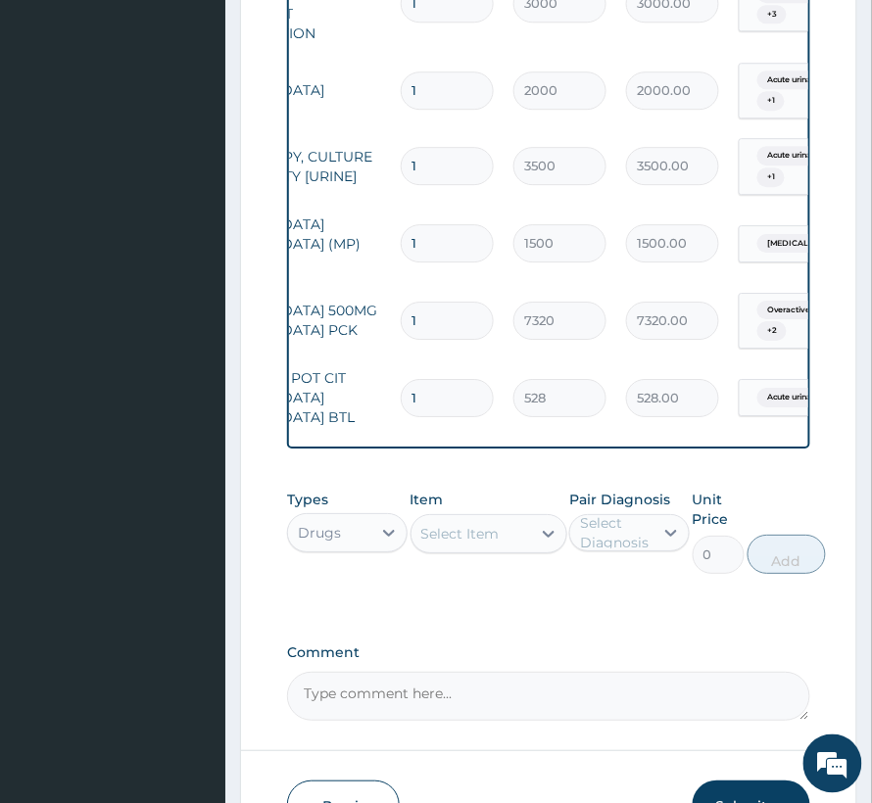
scroll to position [0, 0]
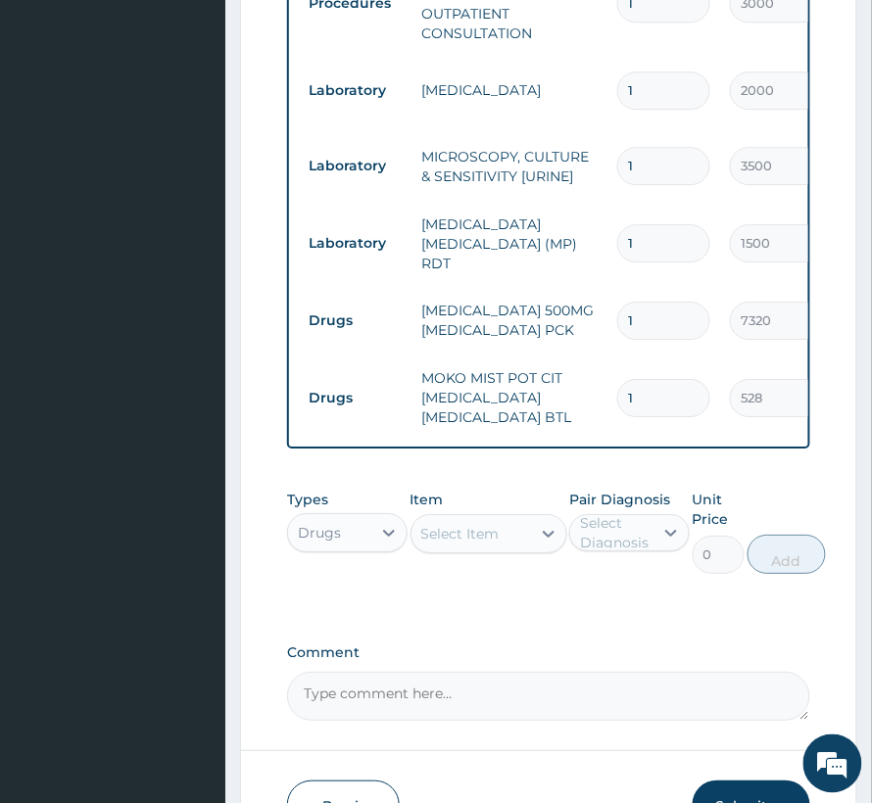
click at [467, 544] on div "Select Item" at bounding box center [460, 534] width 78 height 20
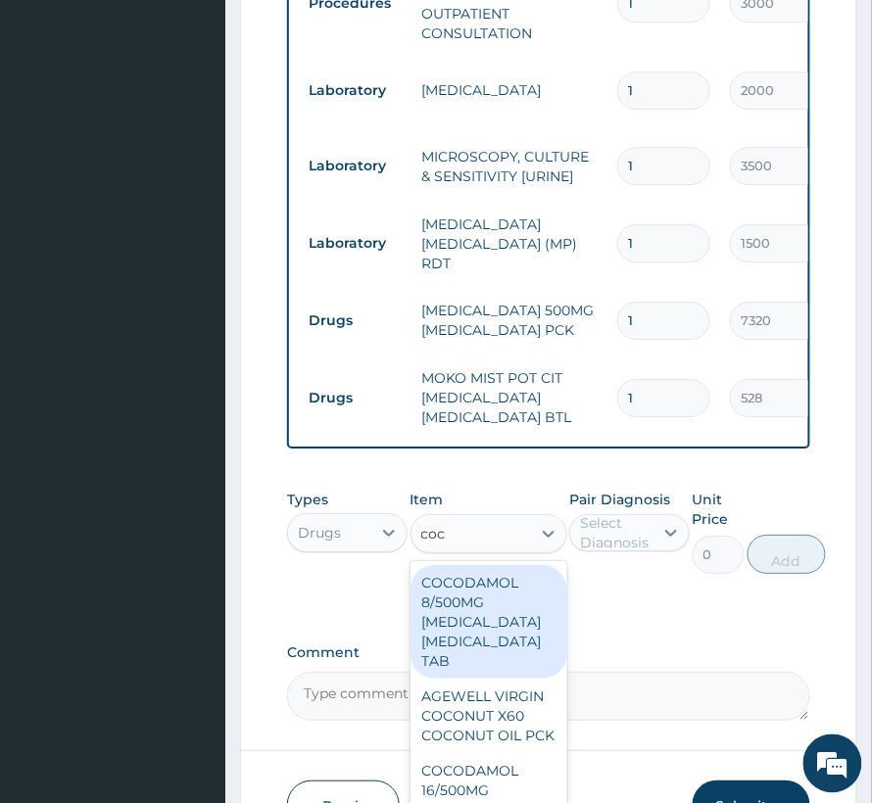
type input "coco"
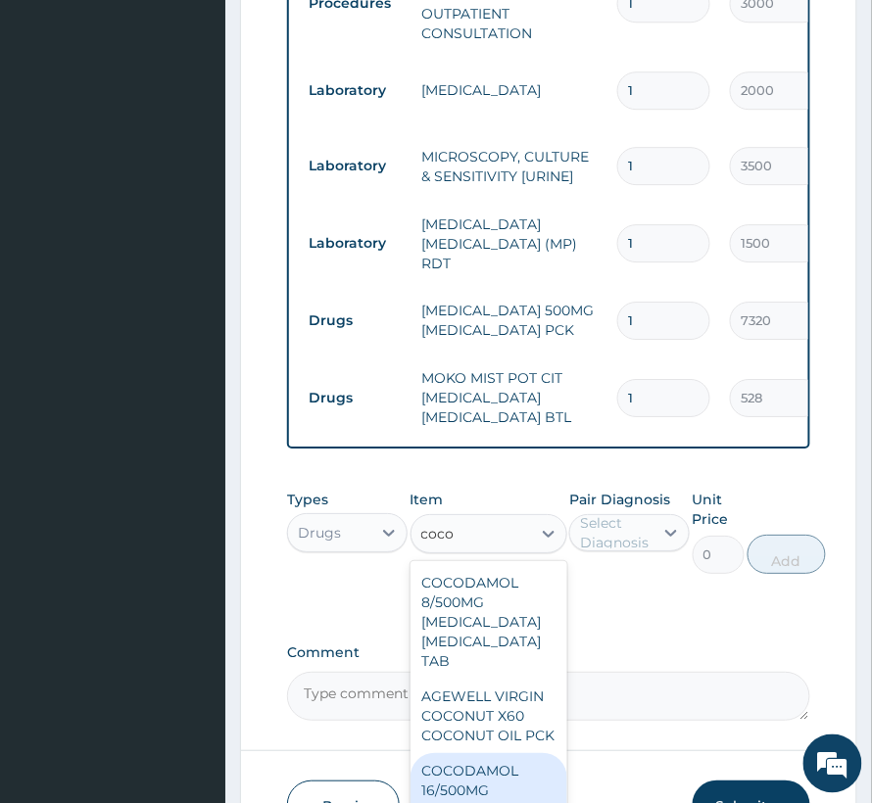
scroll to position [114, 0]
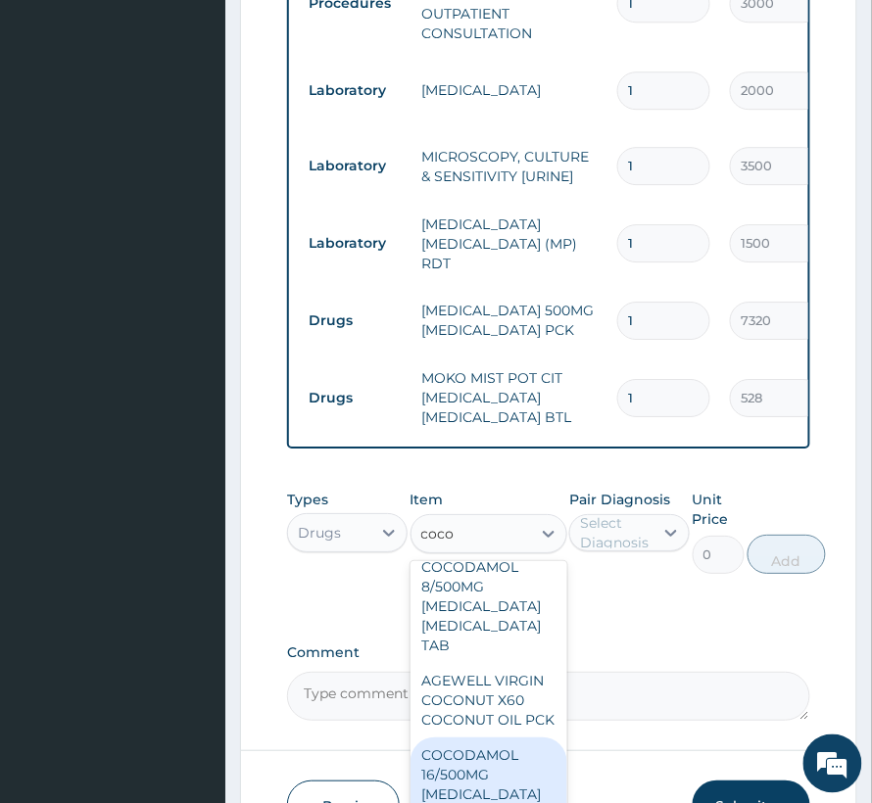
click at [459, 738] on div "COCODAMOL 16/500MG CODEINE PHOSPHATE ACETAMINOPHEN TAB" at bounding box center [488, 795] width 157 height 114
type input "114"
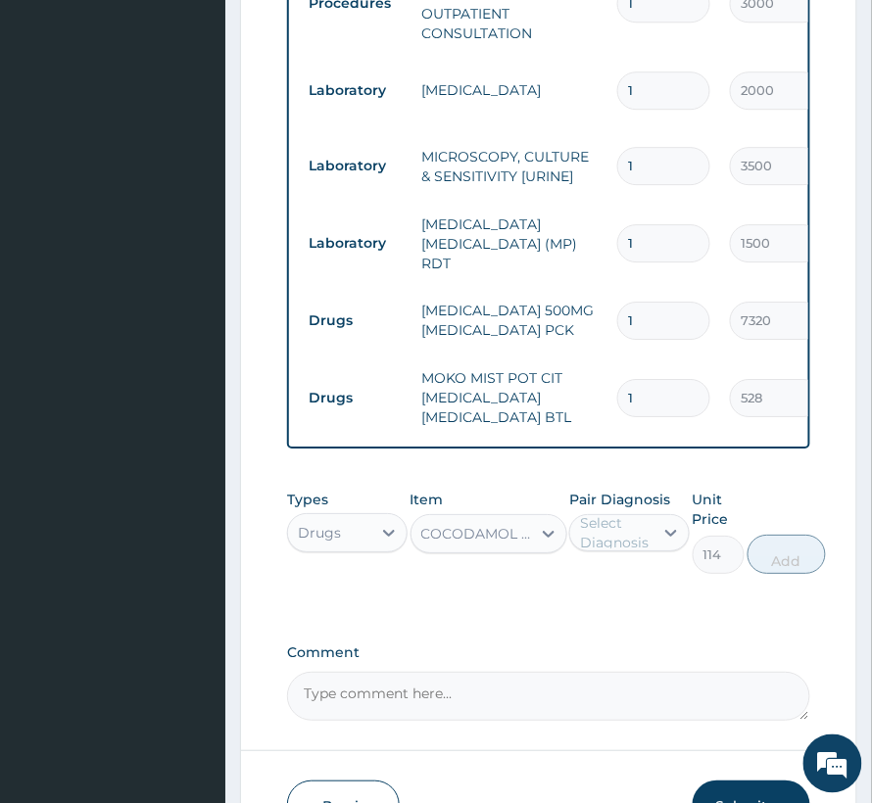
click at [584, 550] on div "Select Diagnosis" at bounding box center [616, 532] width 72 height 39
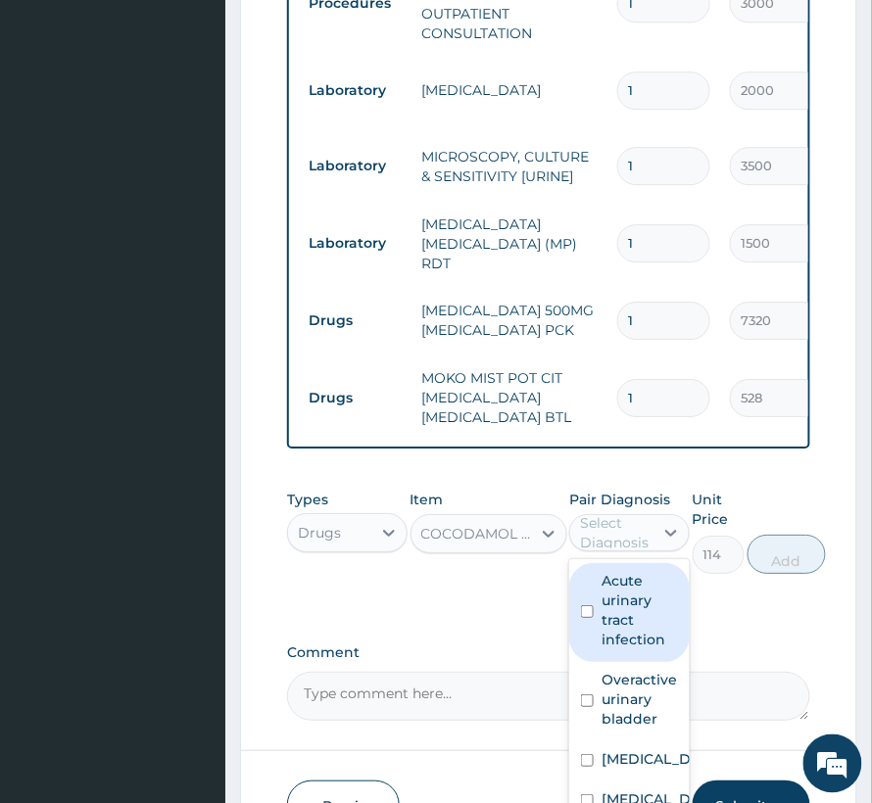
click at [640, 650] on label "Acute urinary tract infection" at bounding box center [640, 610] width 76 height 78
checkbox input "true"
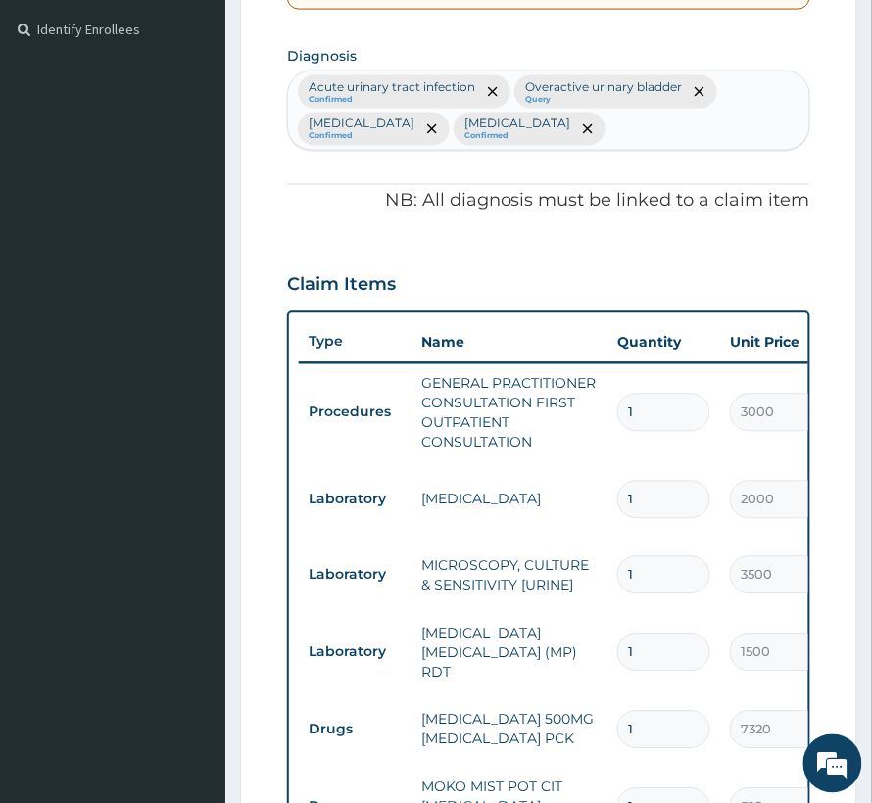
scroll to position [286, 0]
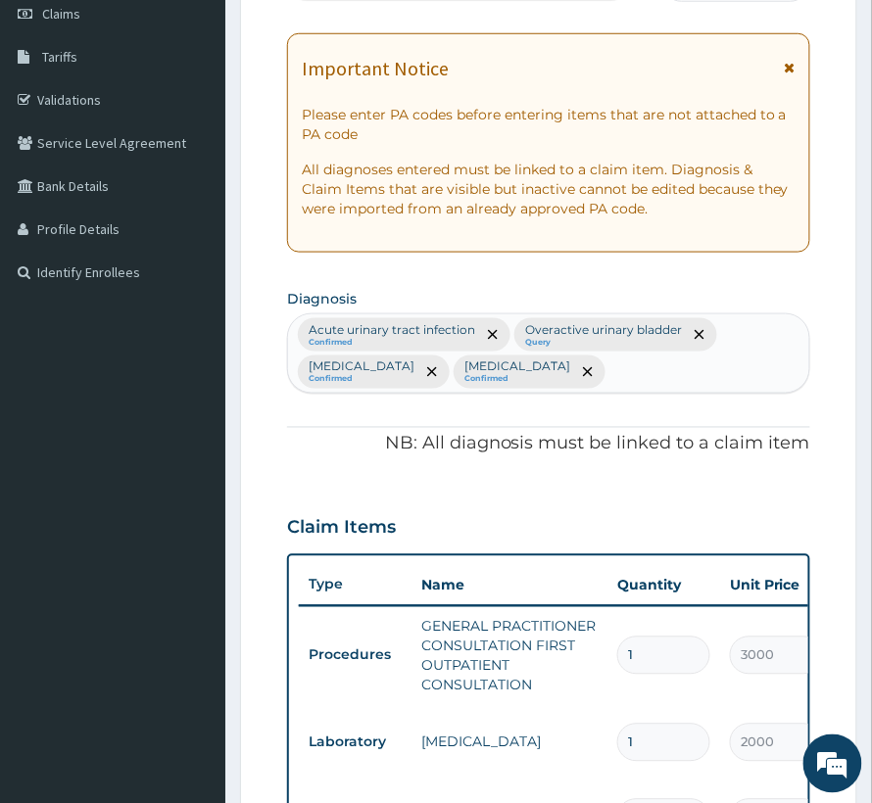
click at [651, 368] on div "Acute urinary tract infection Confirmed Overactive urinary bladder Query Falcip…" at bounding box center [548, 353] width 521 height 78
type input "headache"
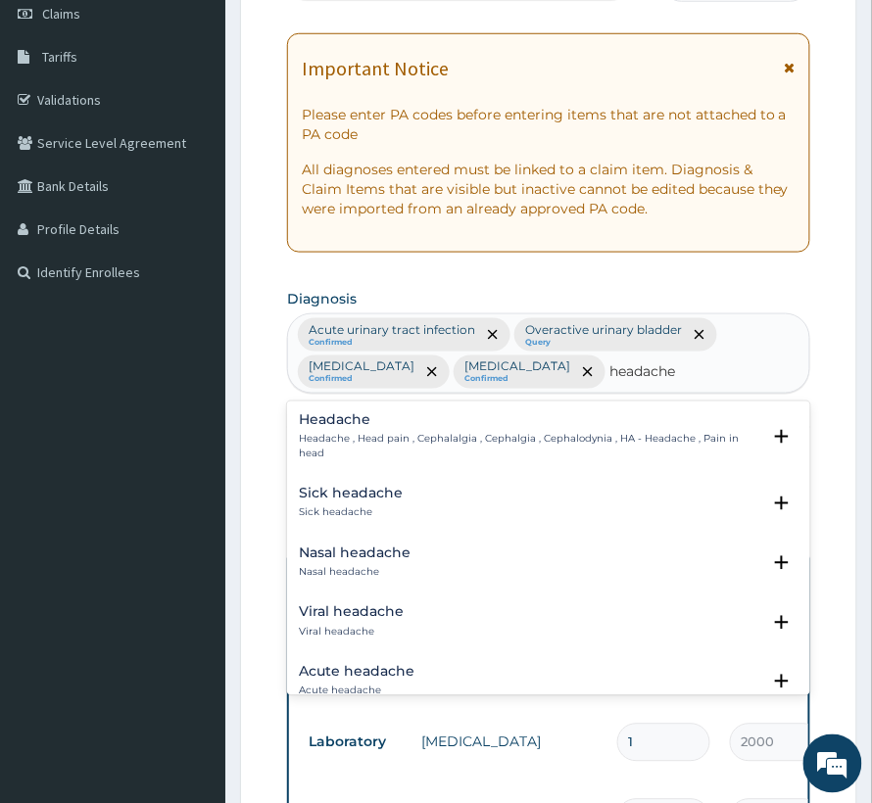
click at [479, 437] on p "Headache , Head pain , Cephalalgia , Cephalgia , Cephalodynia , HA - Headache ,…" at bounding box center [529, 447] width 461 height 28
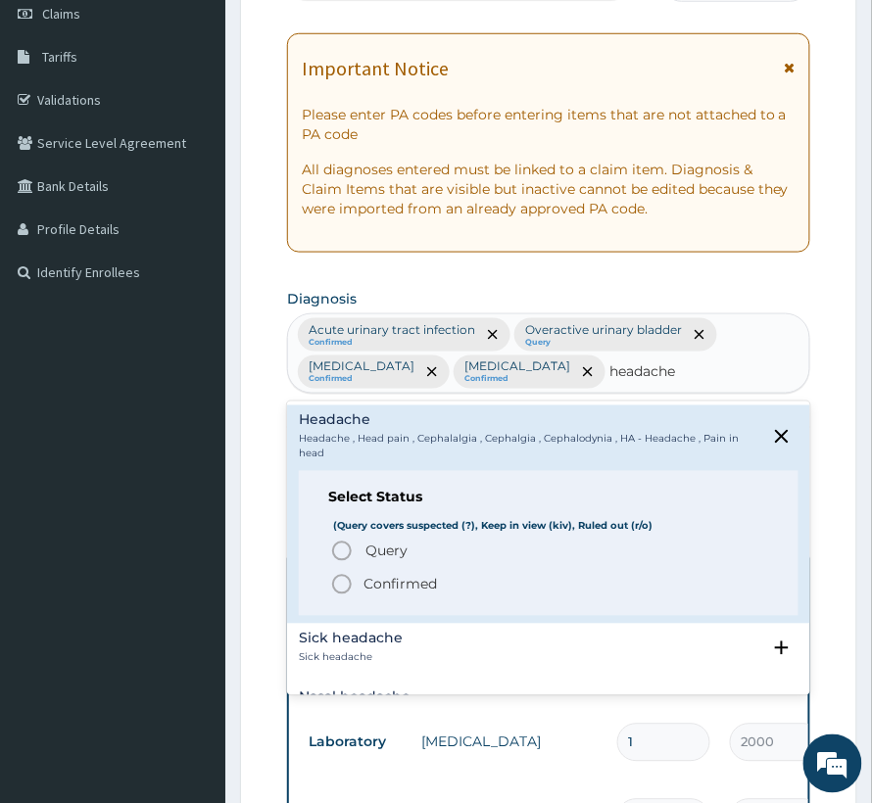
click at [376, 590] on p "Confirmed" at bounding box center [399, 585] width 73 height 20
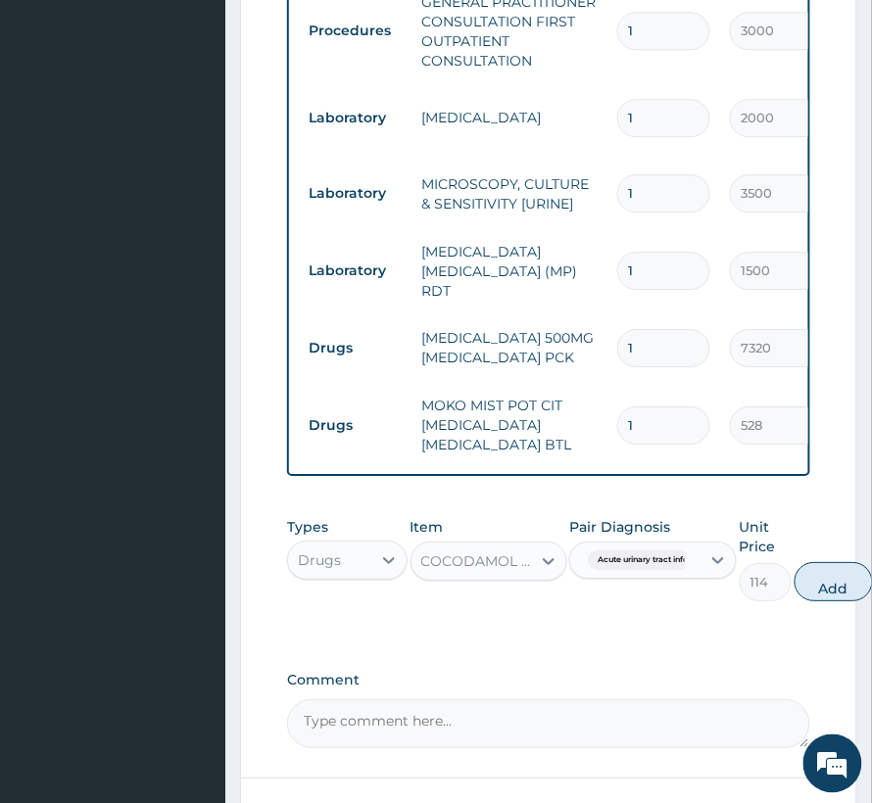
scroll to position [939, 0]
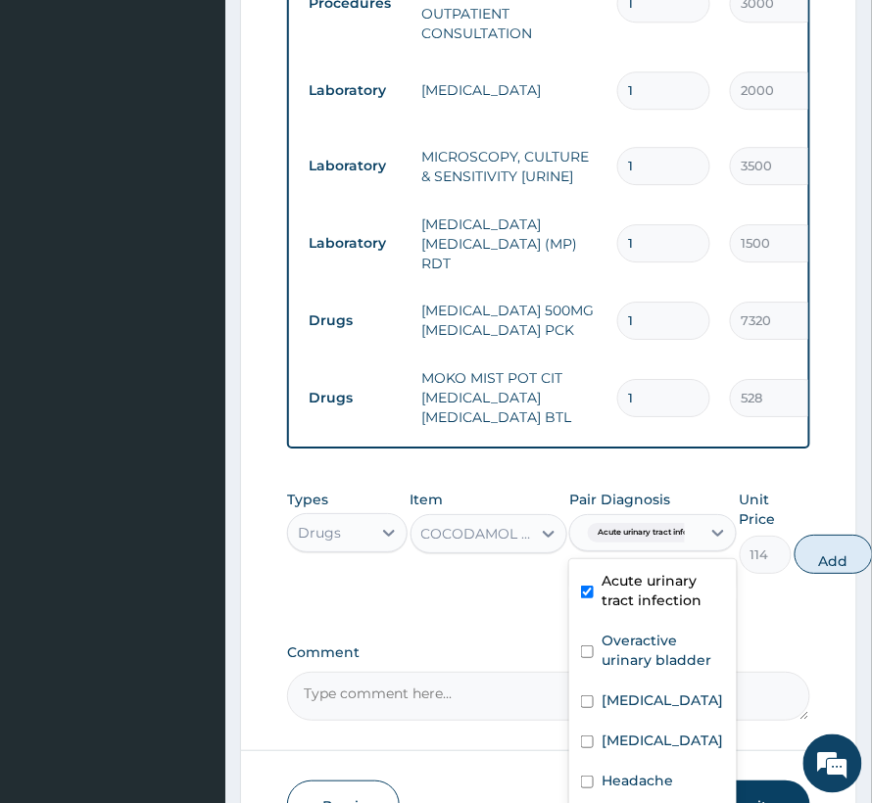
click at [663, 543] on span "Acute urinary tract infection" at bounding box center [652, 533] width 129 height 20
click at [639, 589] on label "Acute urinary tract infection" at bounding box center [663, 590] width 123 height 39
checkbox input "false"
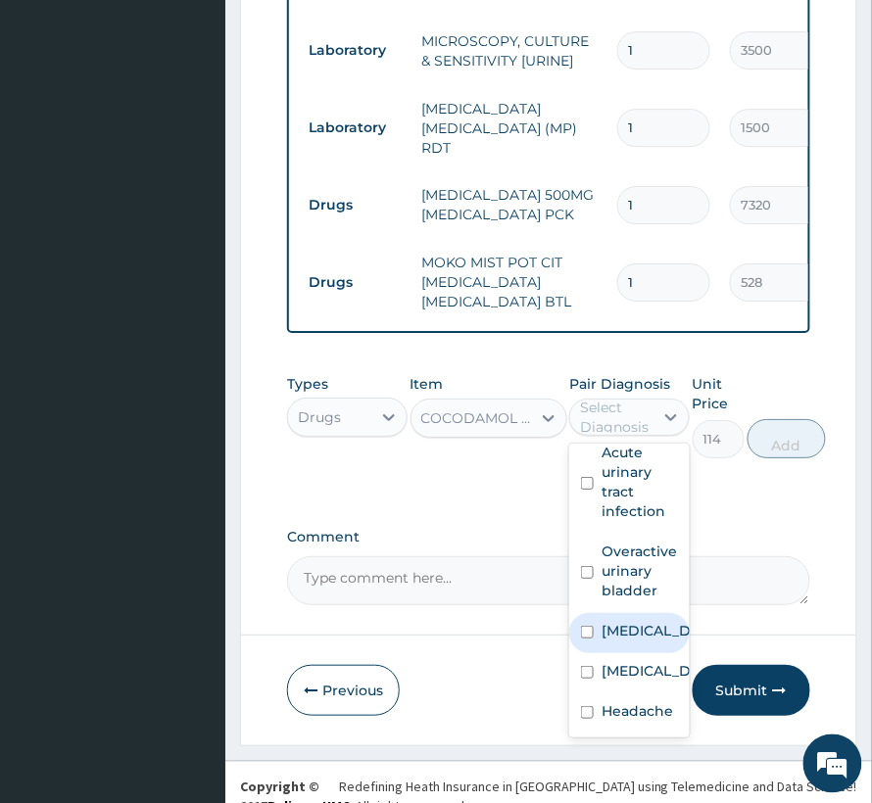
scroll to position [1093, 0]
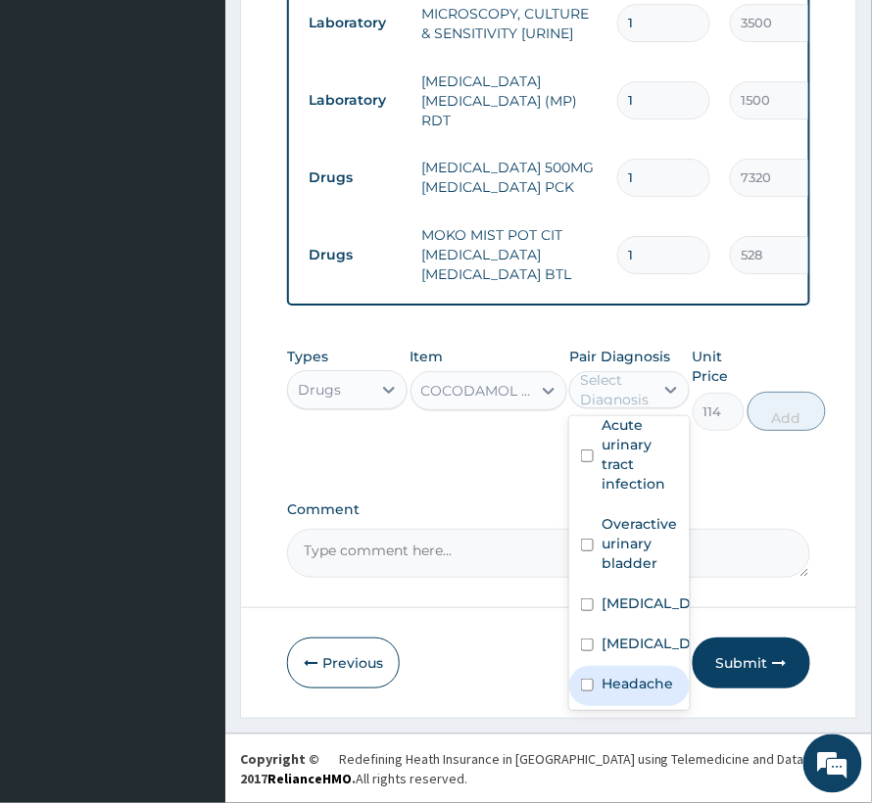
drag, startPoint x: 601, startPoint y: 658, endPoint x: 645, endPoint y: 647, distance: 45.6
click at [605, 666] on div "Headache" at bounding box center [629, 686] width 120 height 40
checkbox input "true"
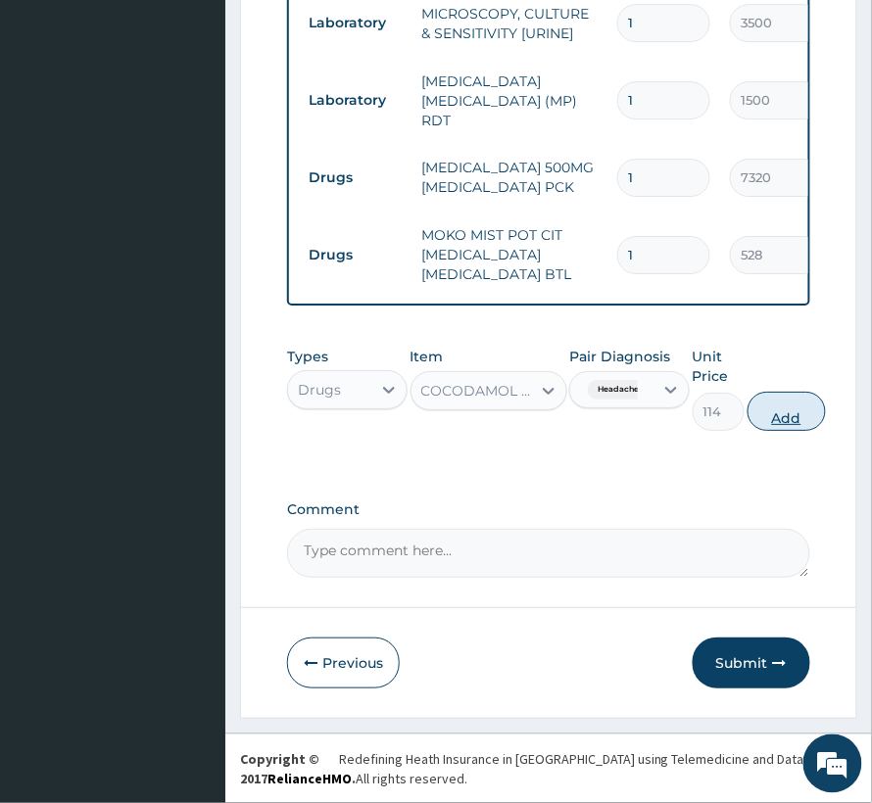
click at [784, 420] on button "Add" at bounding box center [786, 411] width 78 height 39
type input "0"
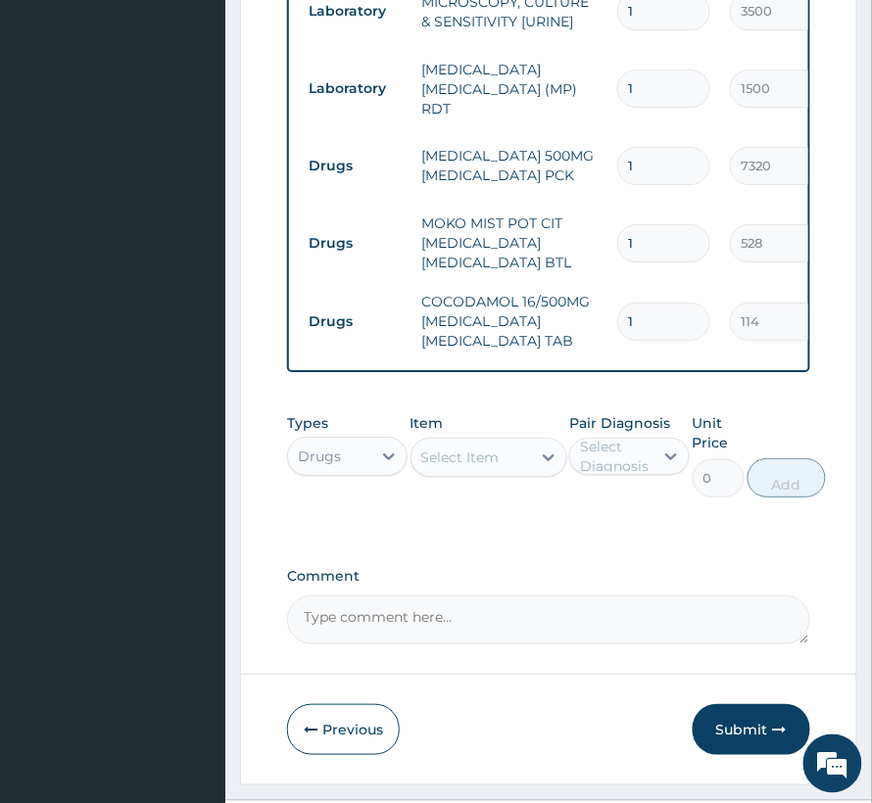
click at [463, 462] on div "Select Item" at bounding box center [460, 458] width 78 height 20
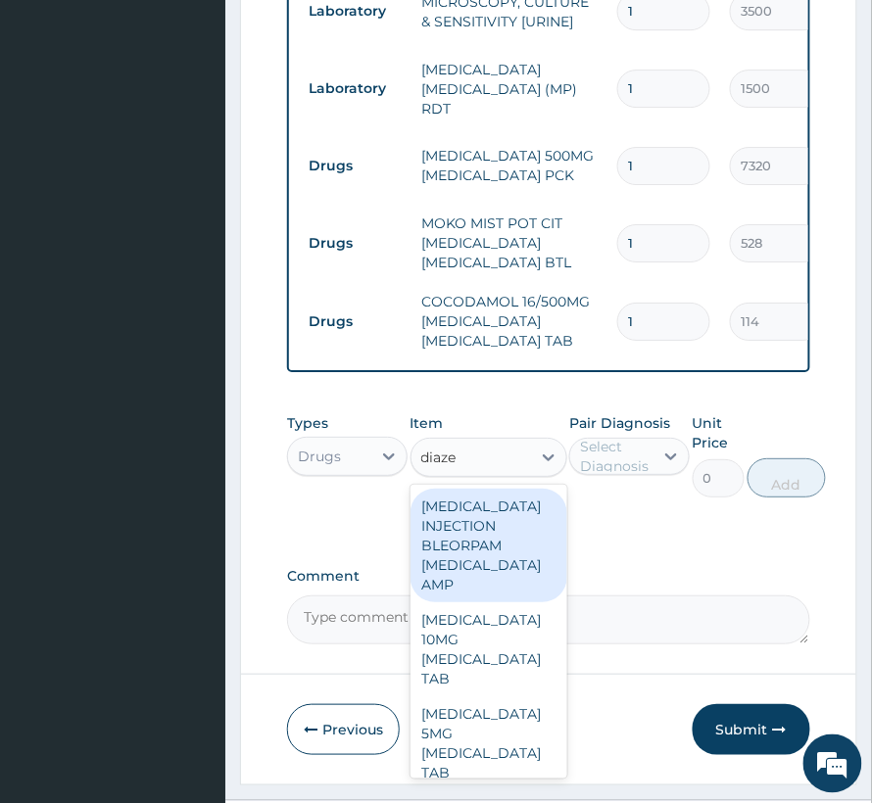
type input "diazep"
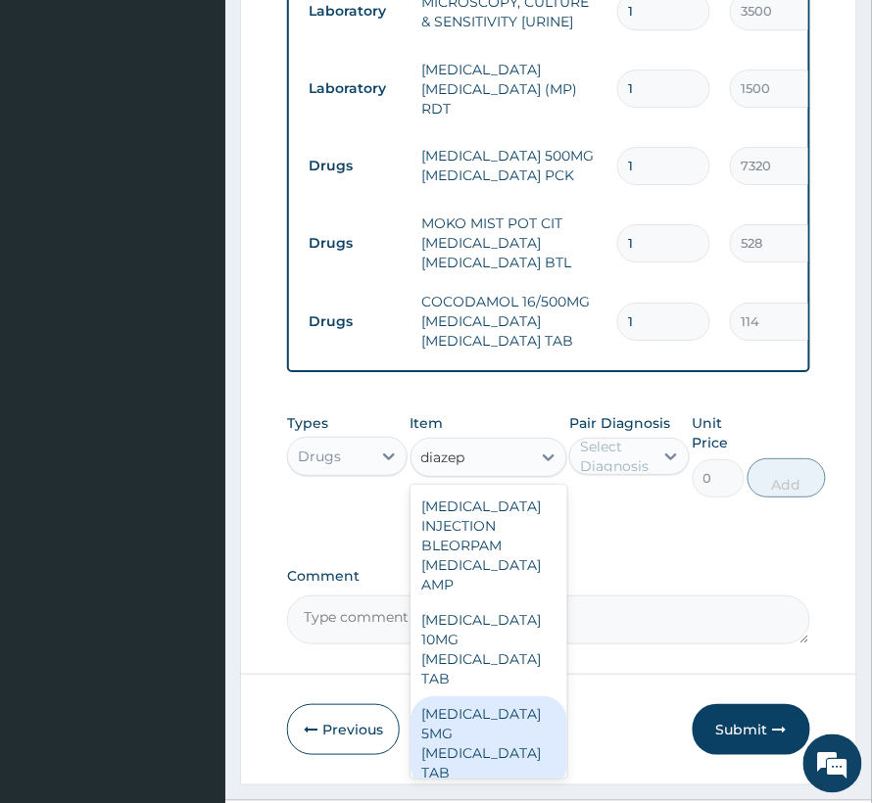
click at [499, 697] on div "DIAZEPAM 5MG DIAZEPAM TAB" at bounding box center [488, 744] width 157 height 94
type input "60"
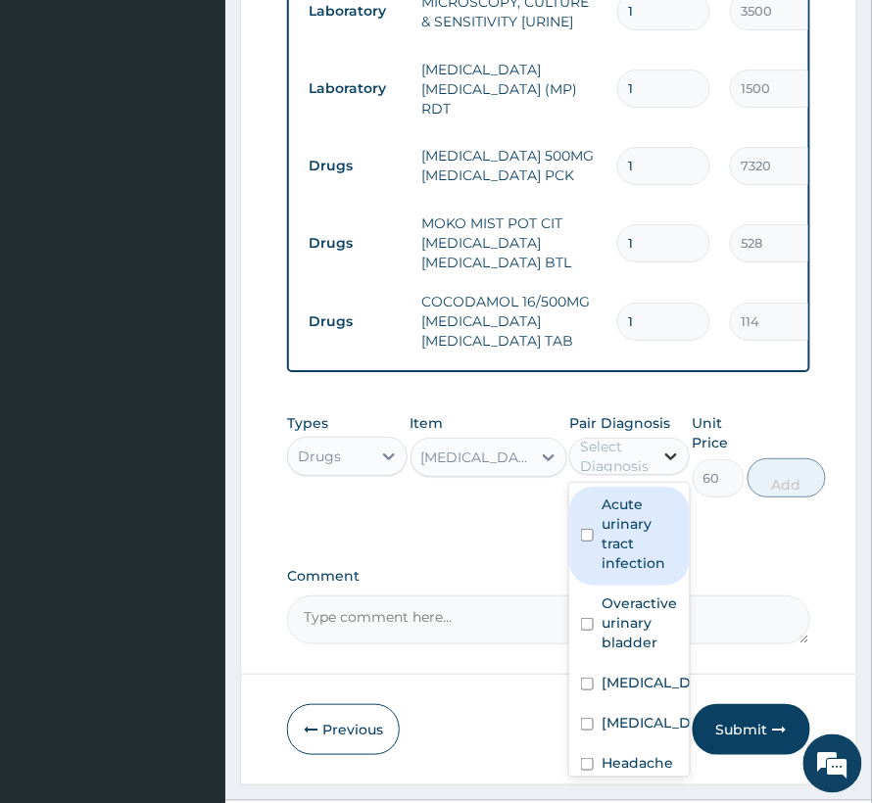
click at [668, 466] on icon at bounding box center [671, 457] width 20 height 20
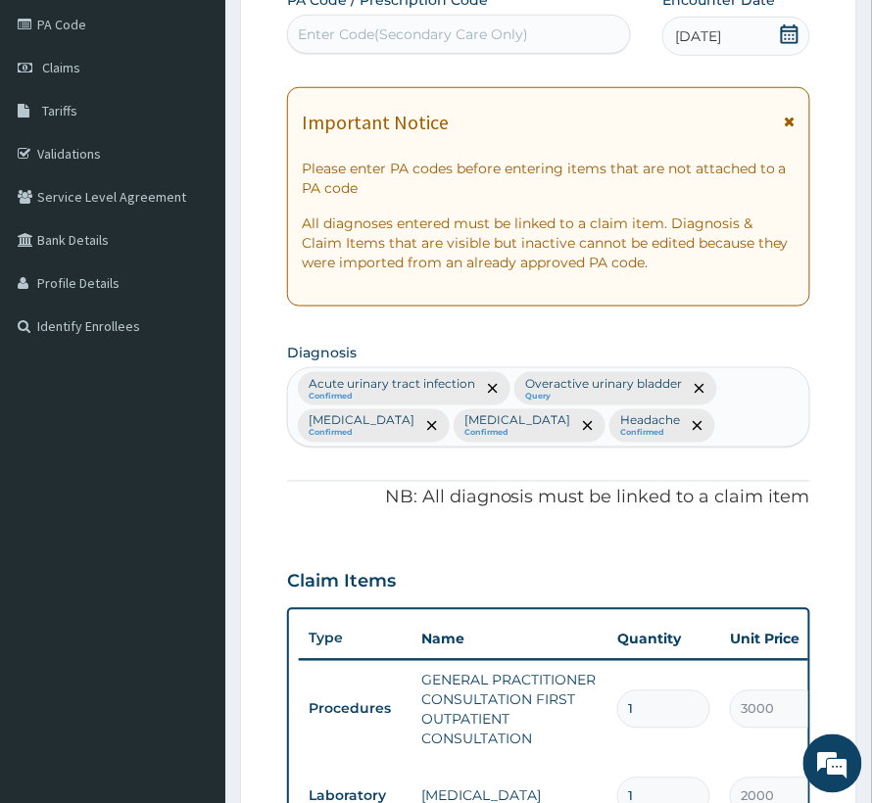
scroll to position [178, 0]
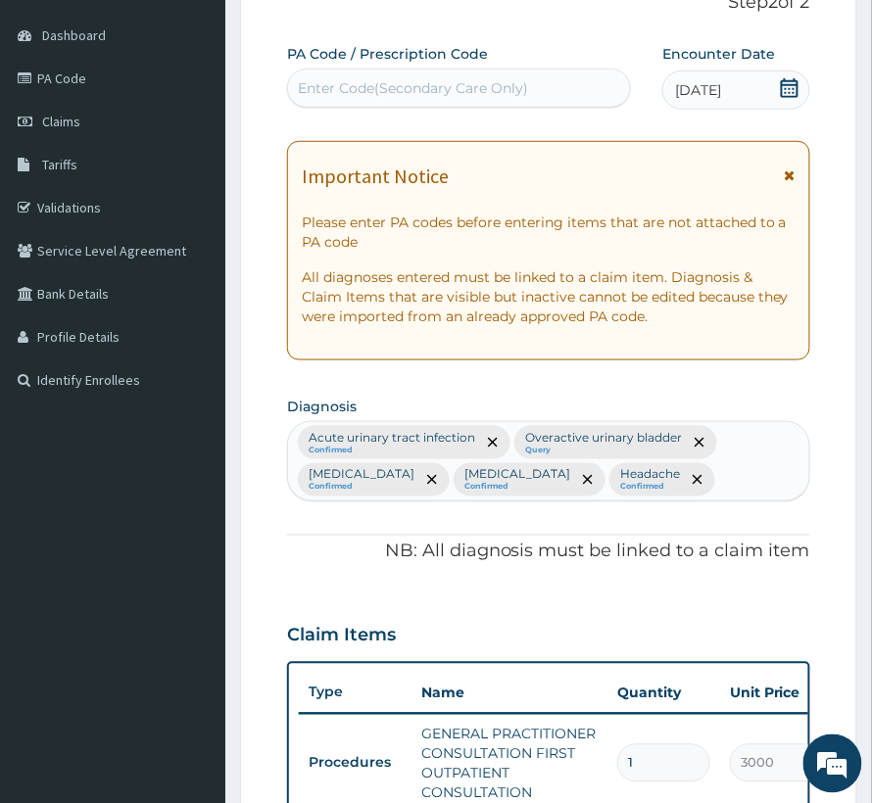
click at [699, 496] on div "Acute urinary tract infection Confirmed Overactive urinary bladder Query Falcip…" at bounding box center [548, 461] width 521 height 78
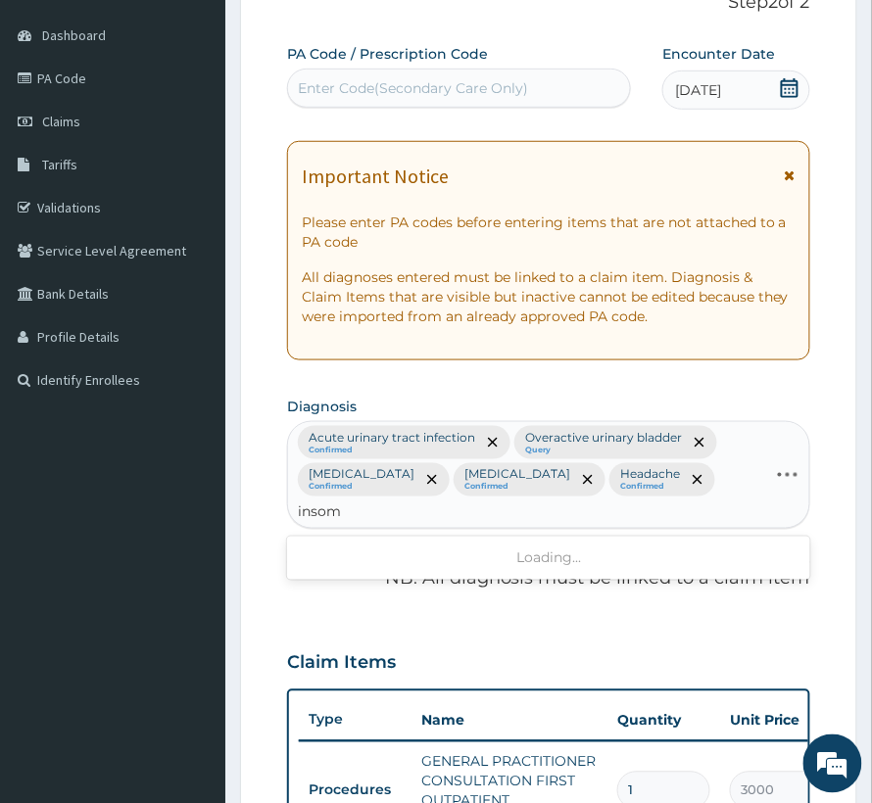
type input "insomn"
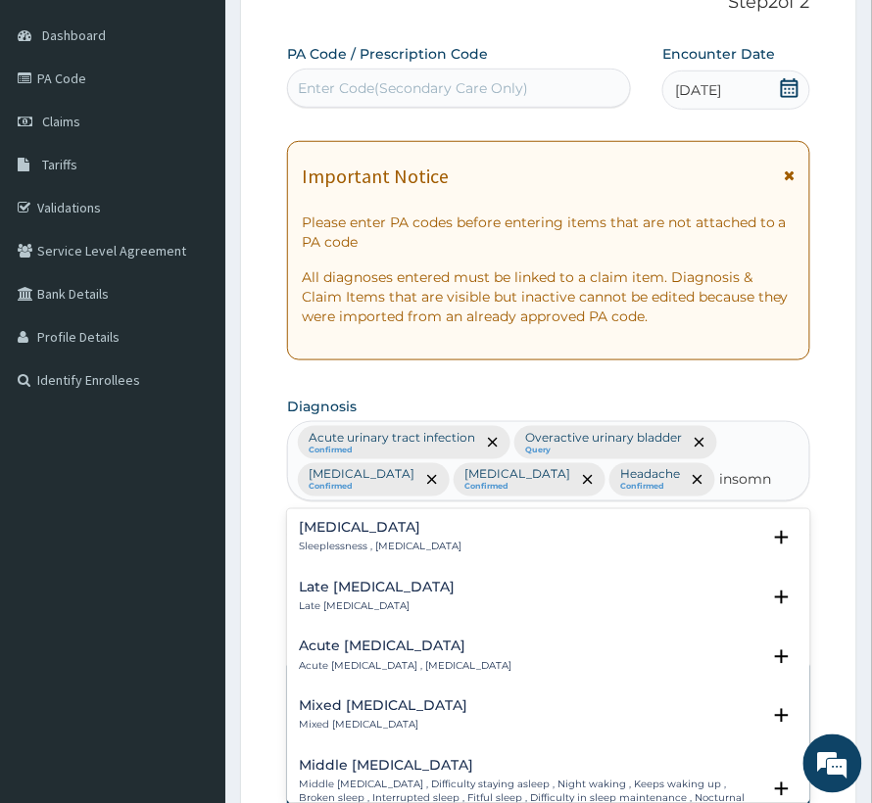
click at [354, 543] on p "Sleeplessness , Insomnia" at bounding box center [380, 548] width 163 height 14
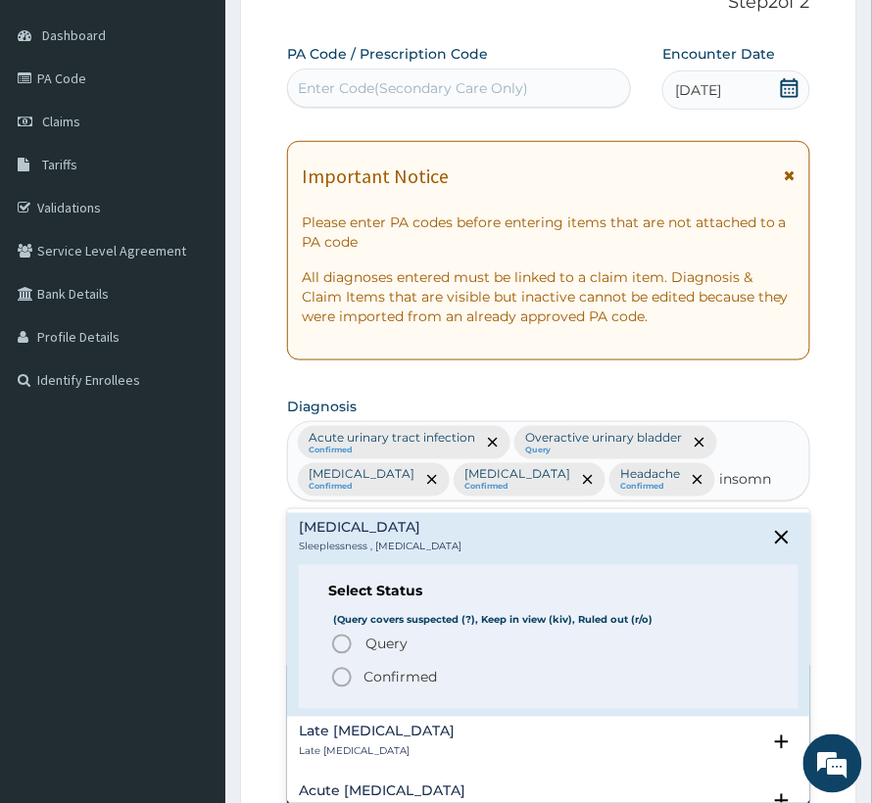
click at [388, 666] on div "Query Query covers suspected (?), Keep in view (kiv), Ruled out (r/o) Confirmed" at bounding box center [548, 661] width 441 height 57
click at [389, 675] on p "Confirmed" at bounding box center [399, 678] width 73 height 20
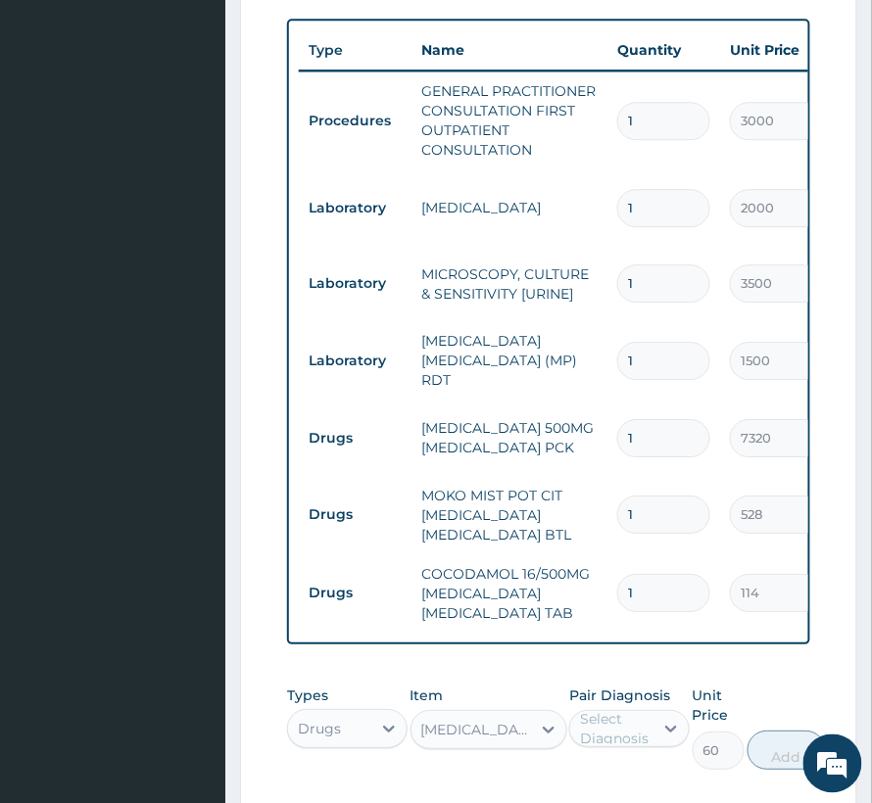
scroll to position [962, 0]
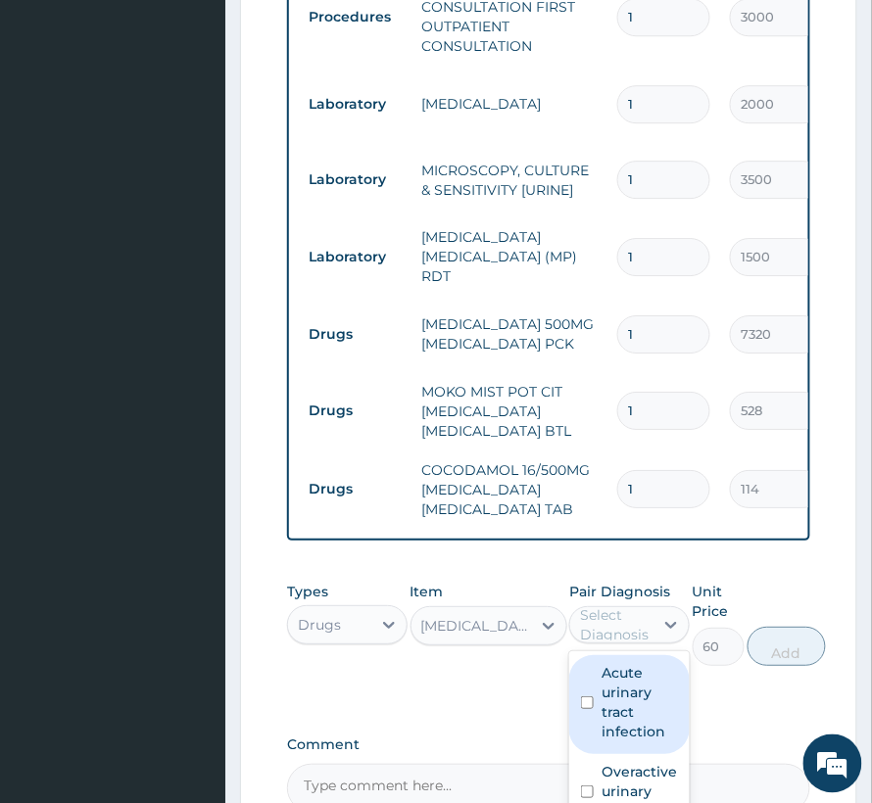
click at [636, 608] on div "Select Diagnosis" at bounding box center [616, 624] width 72 height 39
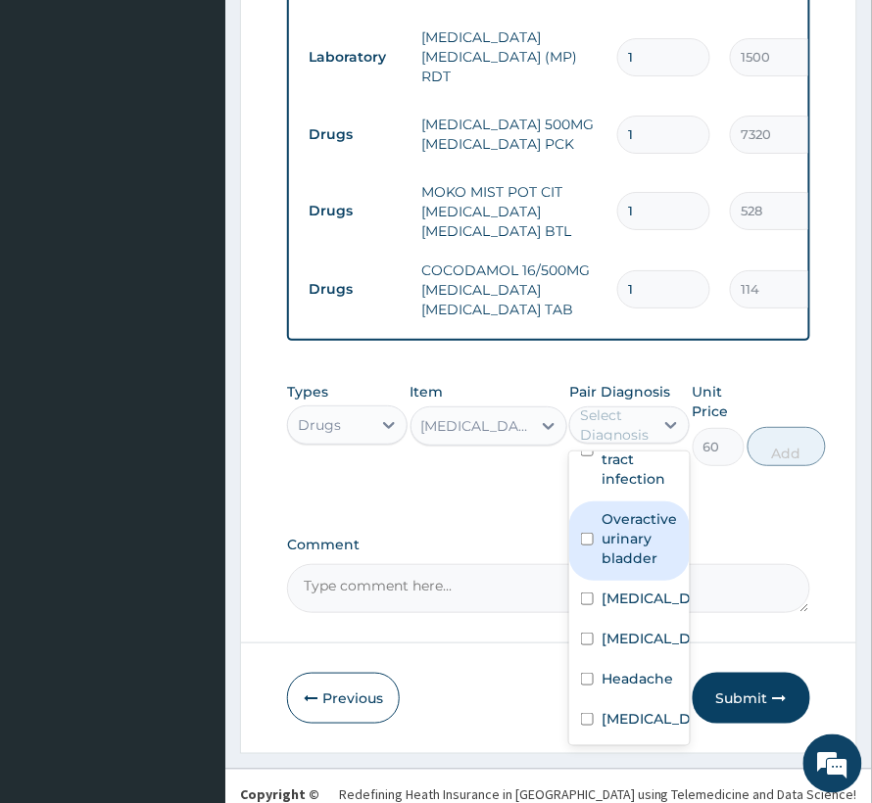
scroll to position [1172, 0]
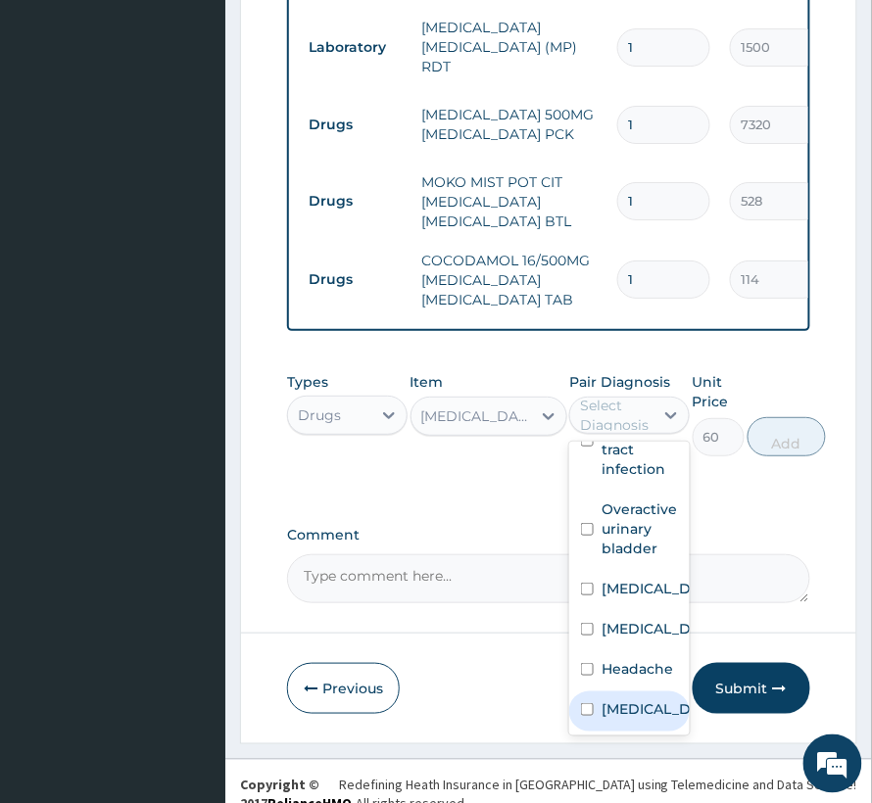
click at [617, 699] on label "Insomnia" at bounding box center [650, 709] width 97 height 20
checkbox input "true"
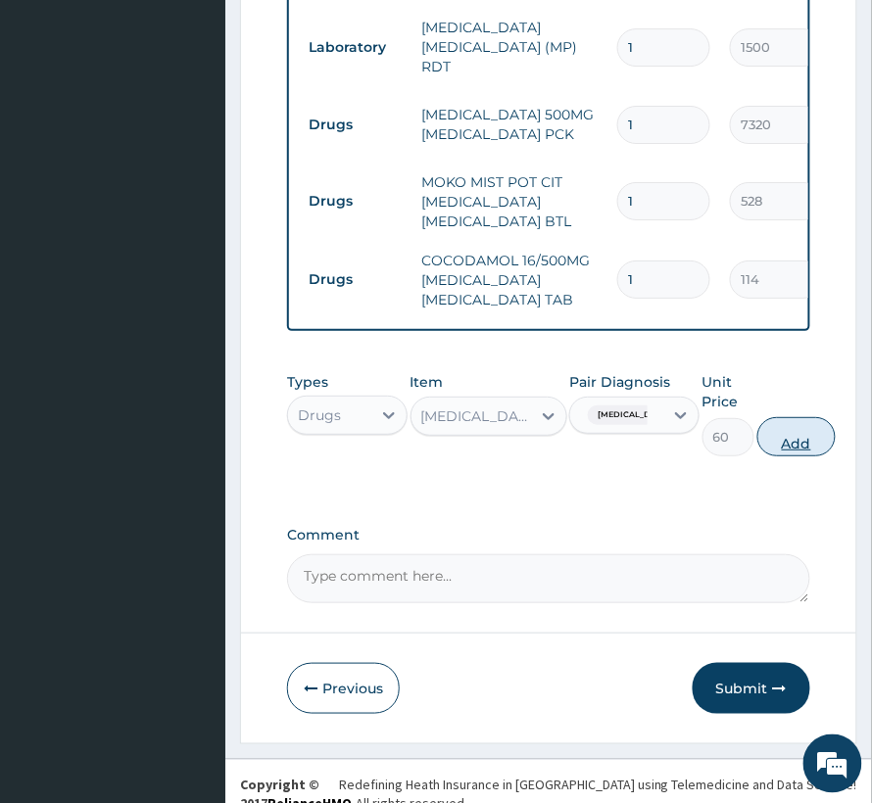
click at [807, 419] on button "Add" at bounding box center [796, 436] width 78 height 39
type input "0"
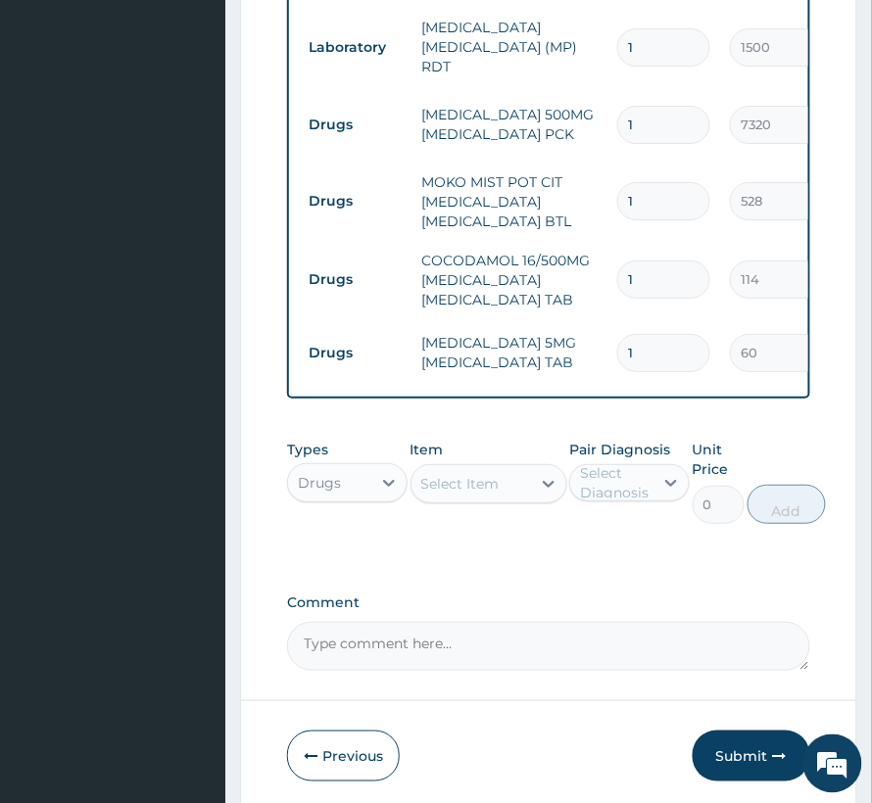
drag, startPoint x: 636, startPoint y: 313, endPoint x: 611, endPoint y: 317, distance: 24.8
click at [611, 324] on td "1" at bounding box center [663, 353] width 113 height 58
type input "5"
type input "300.00"
type input "5"
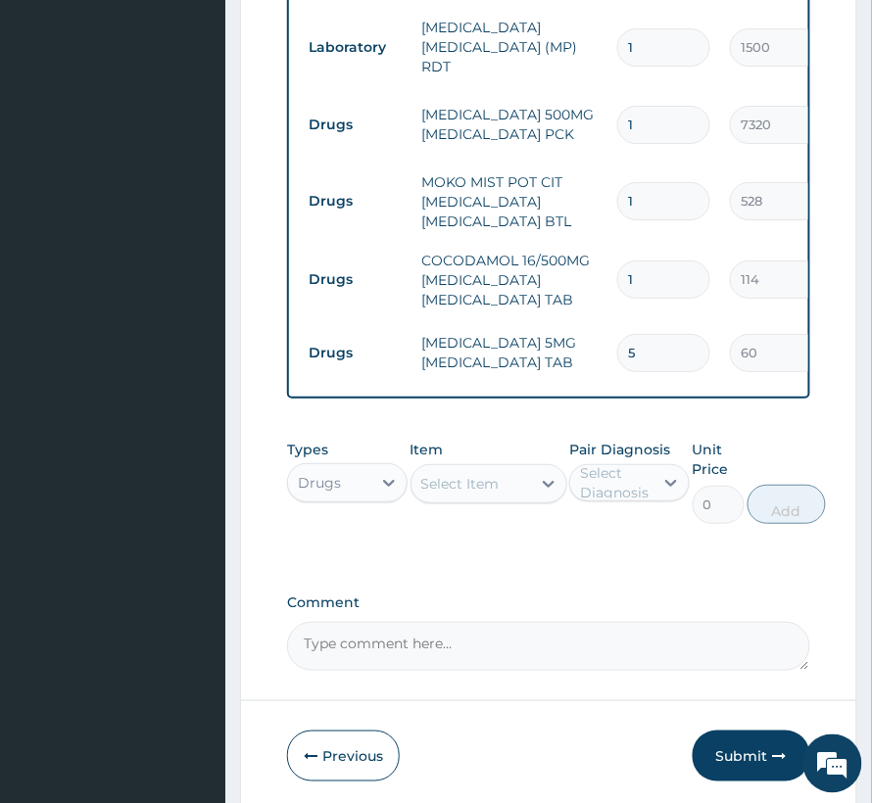
drag, startPoint x: 635, startPoint y: 231, endPoint x: 538, endPoint y: 233, distance: 97.0
click at [538, 241] on tr "Drugs COCODAMOL 16/500MG CODEINE PHOSPHATE ACETAMINOPHEN TAB 1 114 114.00 Heada…" at bounding box center [779, 280] width 960 height 78
type input "2"
type input "228.00"
type input "20"
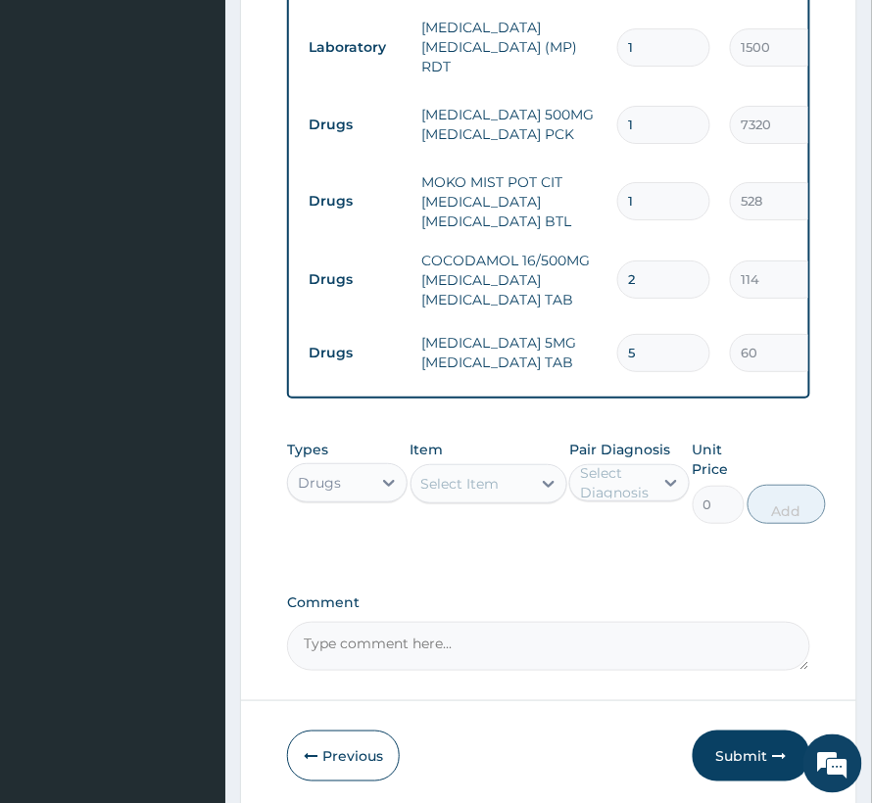
type input "2280.00"
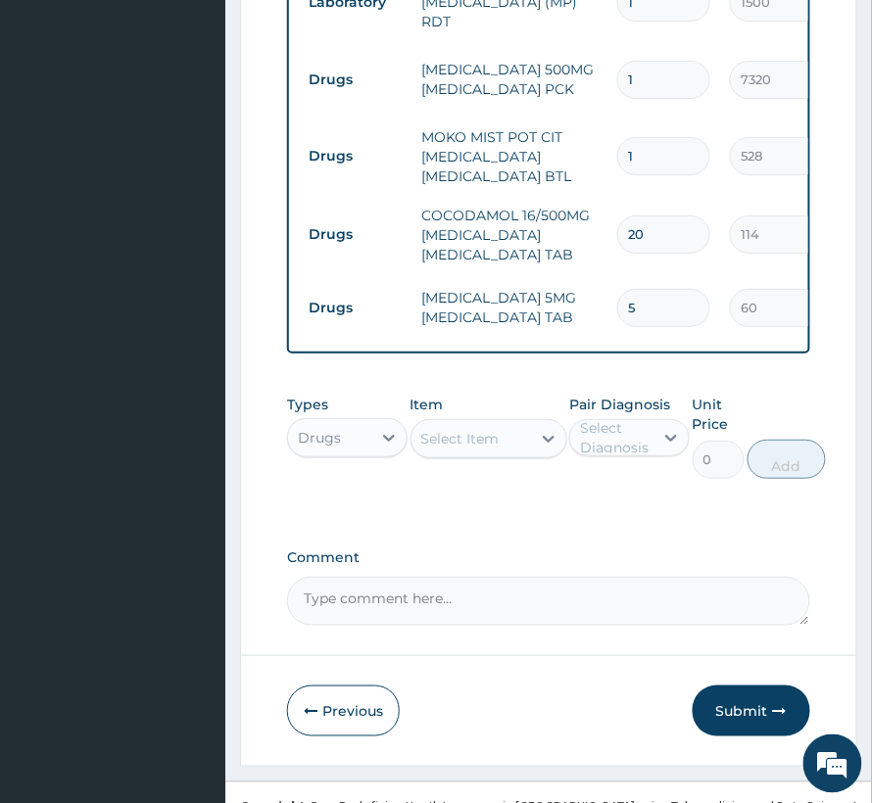
scroll to position [1239, 0]
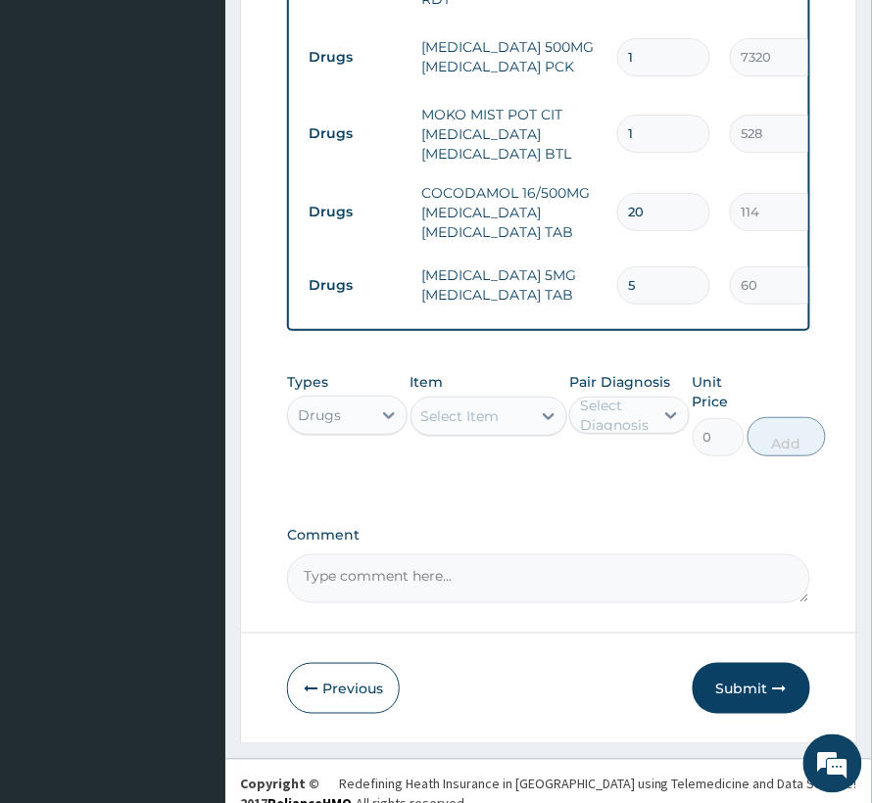
type input "20"
click at [499, 401] on div "Select Item" at bounding box center [471, 416] width 120 height 31
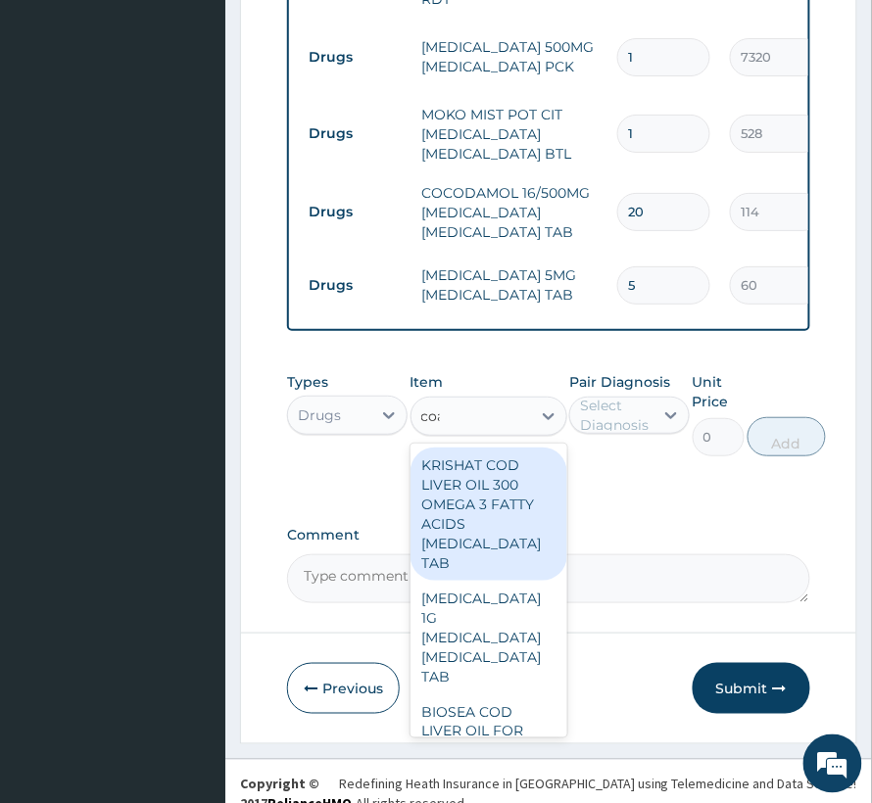
type input "coar"
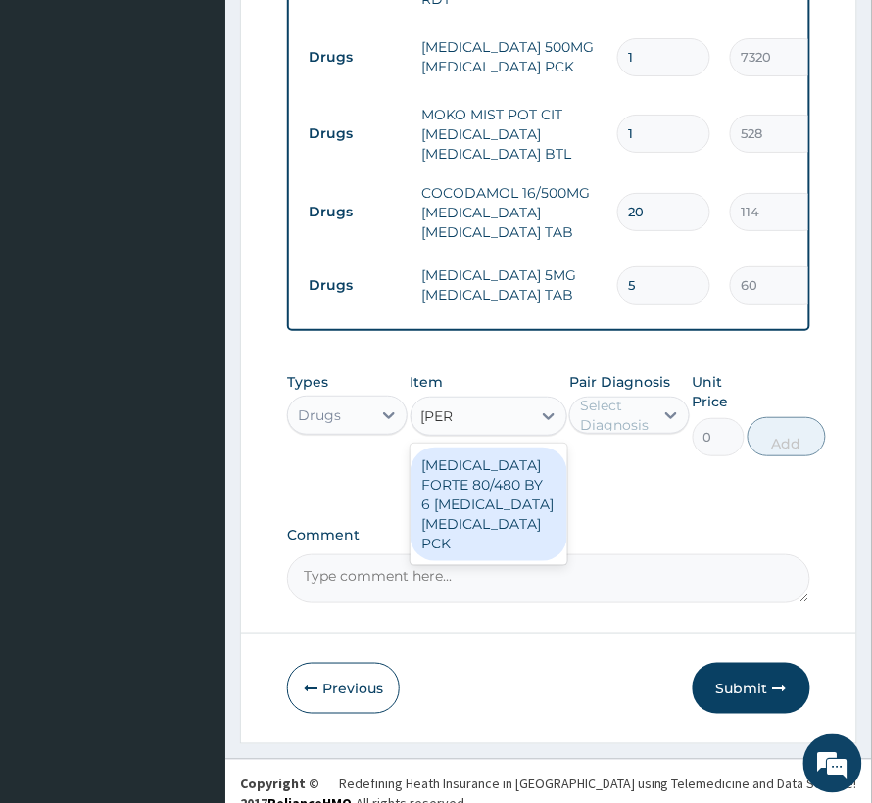
drag, startPoint x: 514, startPoint y: 480, endPoint x: 569, endPoint y: 394, distance: 102.2
click at [515, 480] on div "COARTEM FORTE 80/480 BY 6 ARTEMETHER LUMEFANTRINE PCK" at bounding box center [488, 505] width 157 height 114
type input "3360"
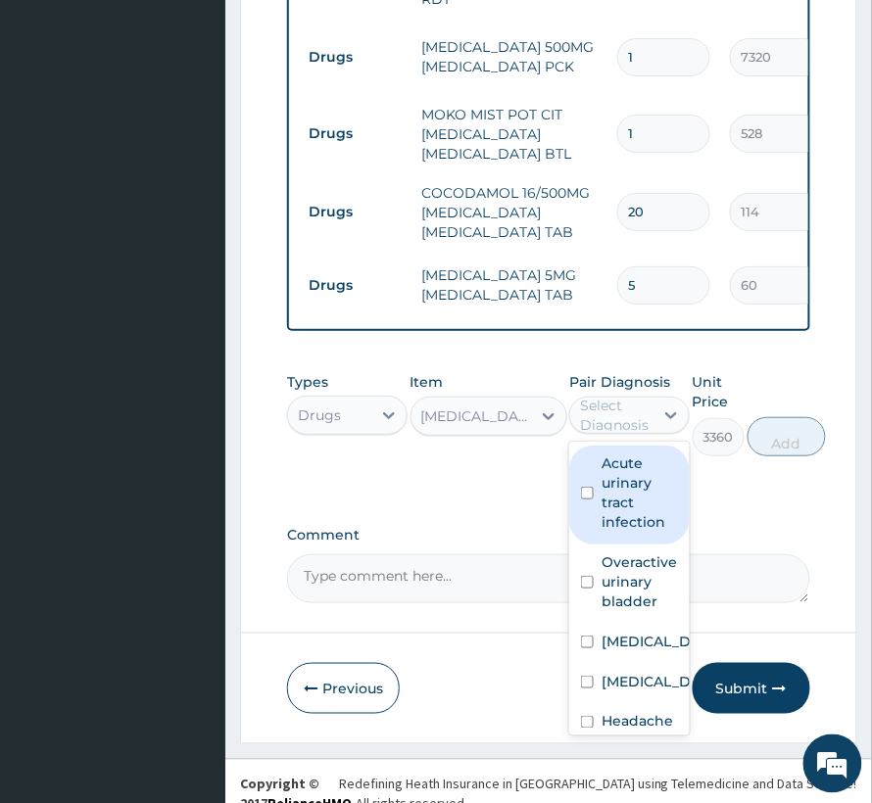
click at [594, 396] on div "Select Diagnosis" at bounding box center [616, 415] width 72 height 39
click at [594, 480] on div "Acute urinary tract infection" at bounding box center [629, 495] width 120 height 99
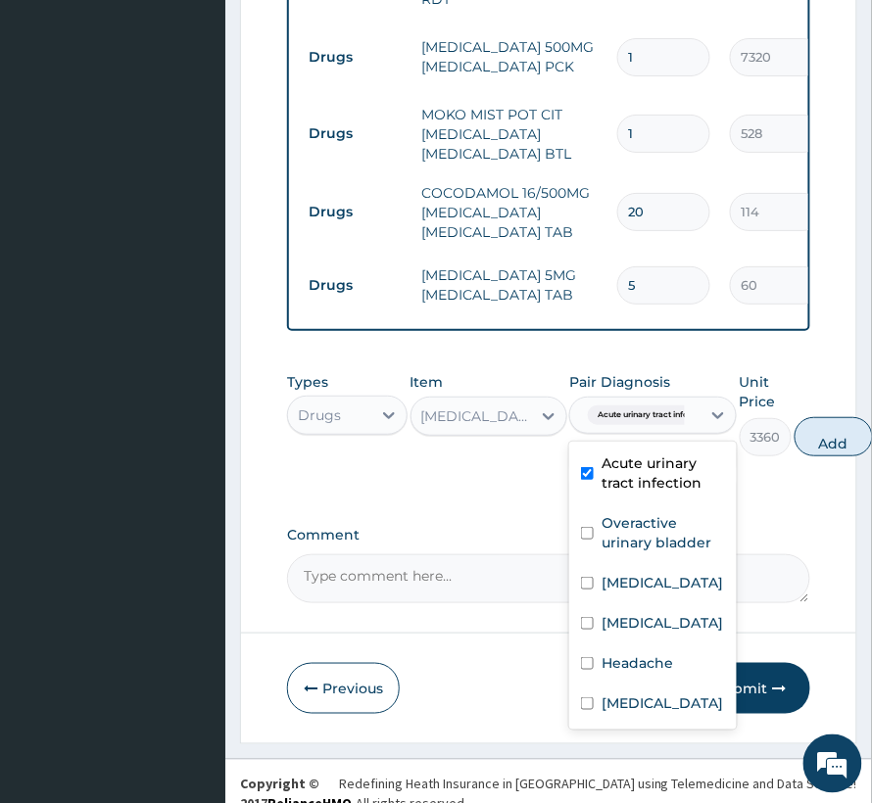
click at [596, 456] on div "Acute urinary tract infection" at bounding box center [653, 476] width 168 height 60
checkbox input "false"
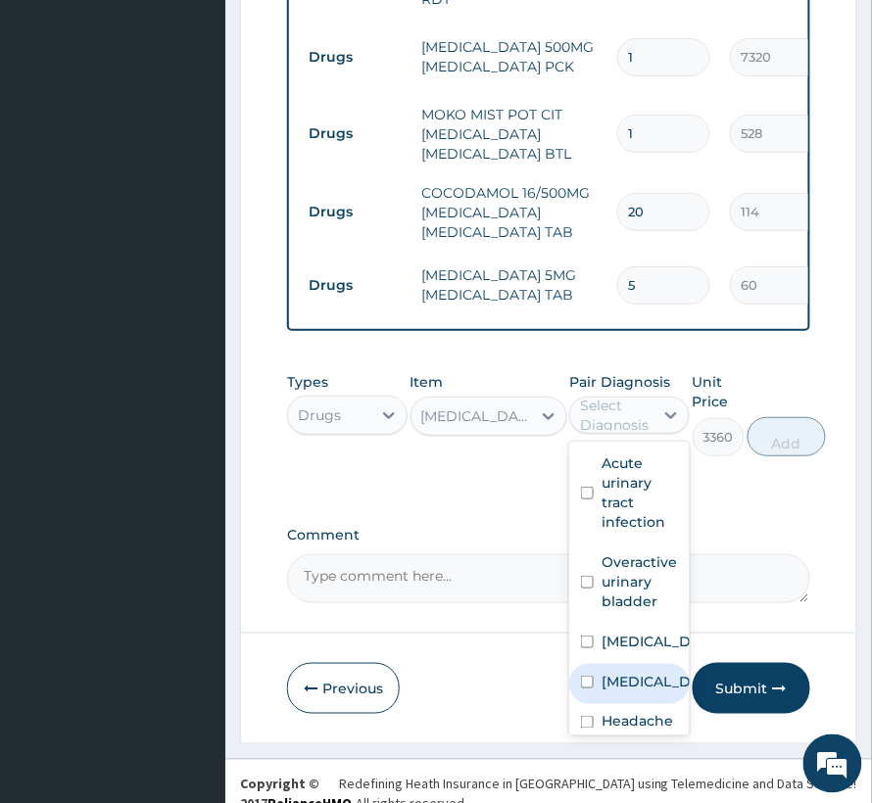
scroll to position [92, 0]
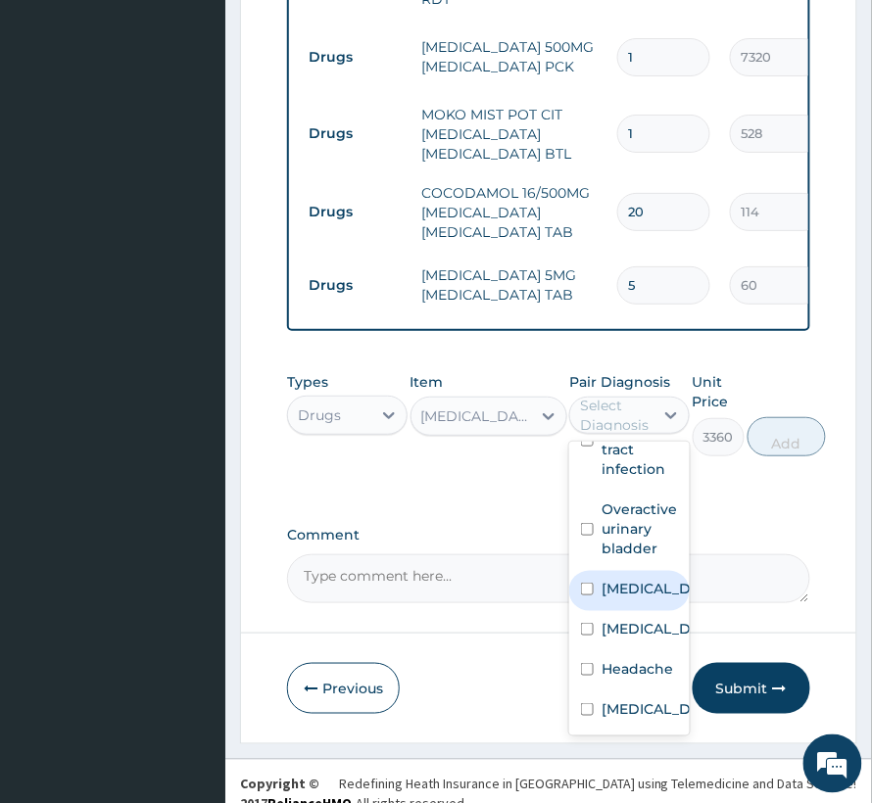
click at [631, 579] on label "Falciparum malaria" at bounding box center [650, 589] width 97 height 20
checkbox input "true"
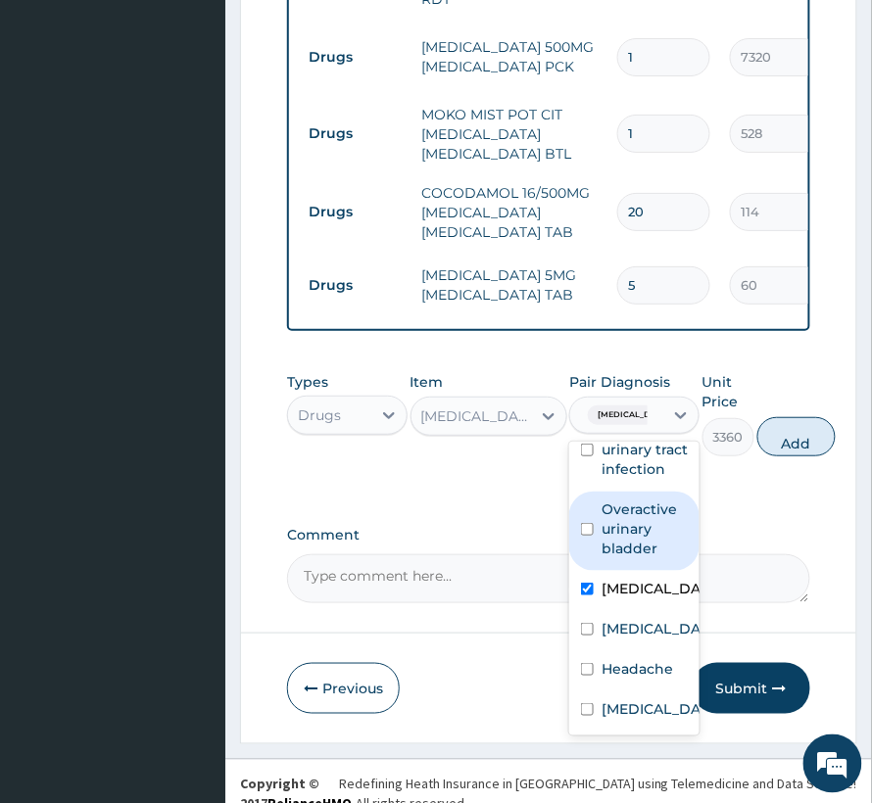
scroll to position [72, 0]
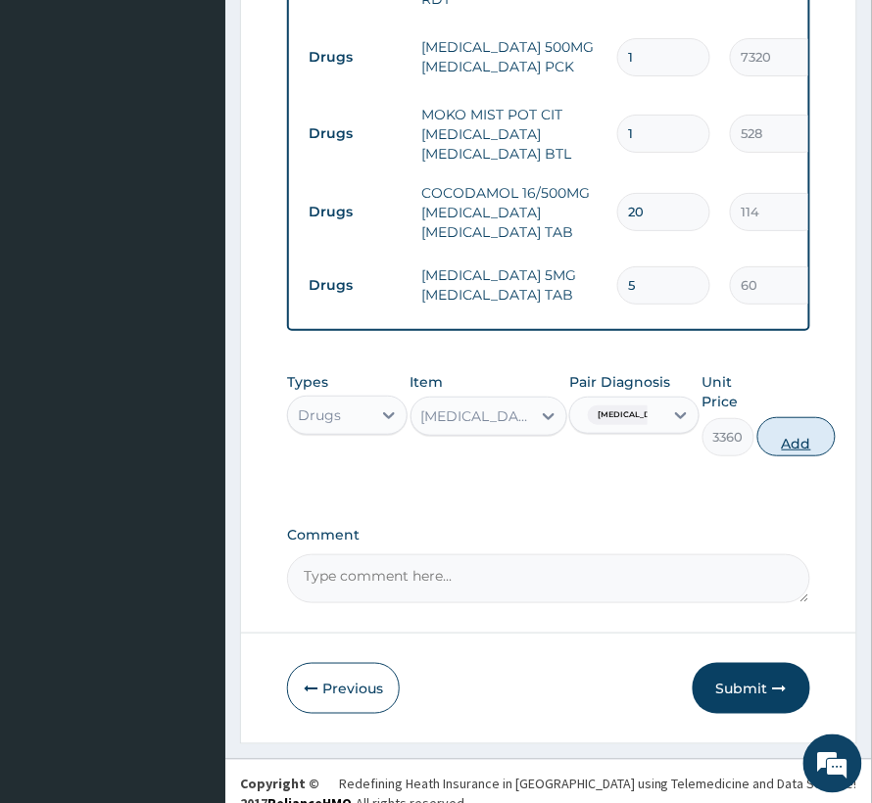
click at [804, 417] on button "Add" at bounding box center [796, 436] width 78 height 39
type input "0"
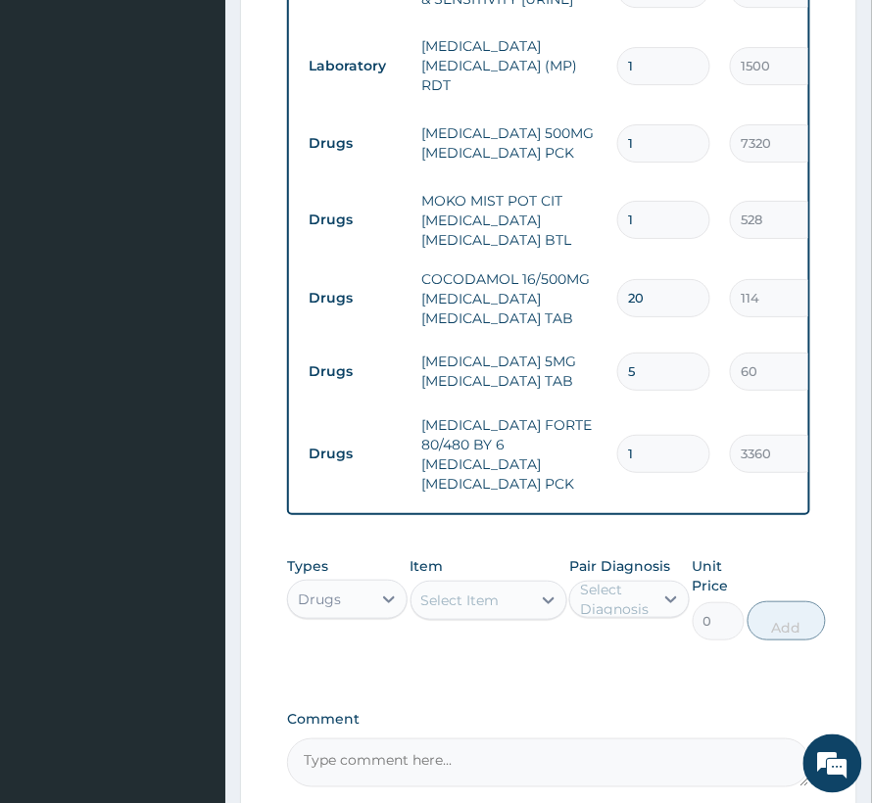
scroll to position [1318, 0]
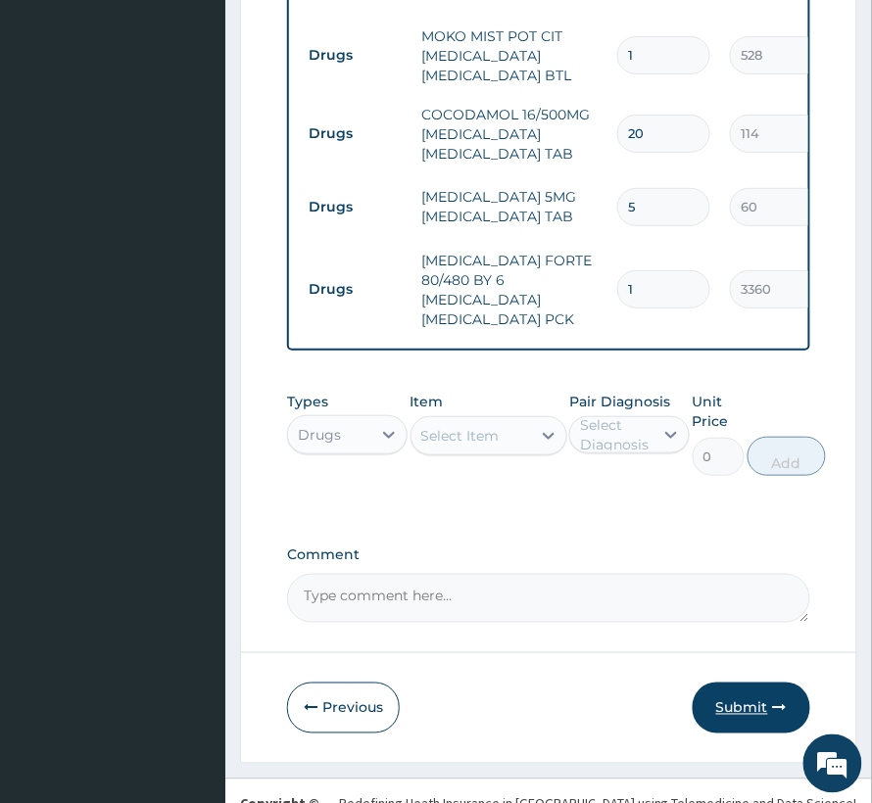
click at [772, 683] on button "Submit" at bounding box center [752, 708] width 118 height 51
